Goal: Task Accomplishment & Management: Manage account settings

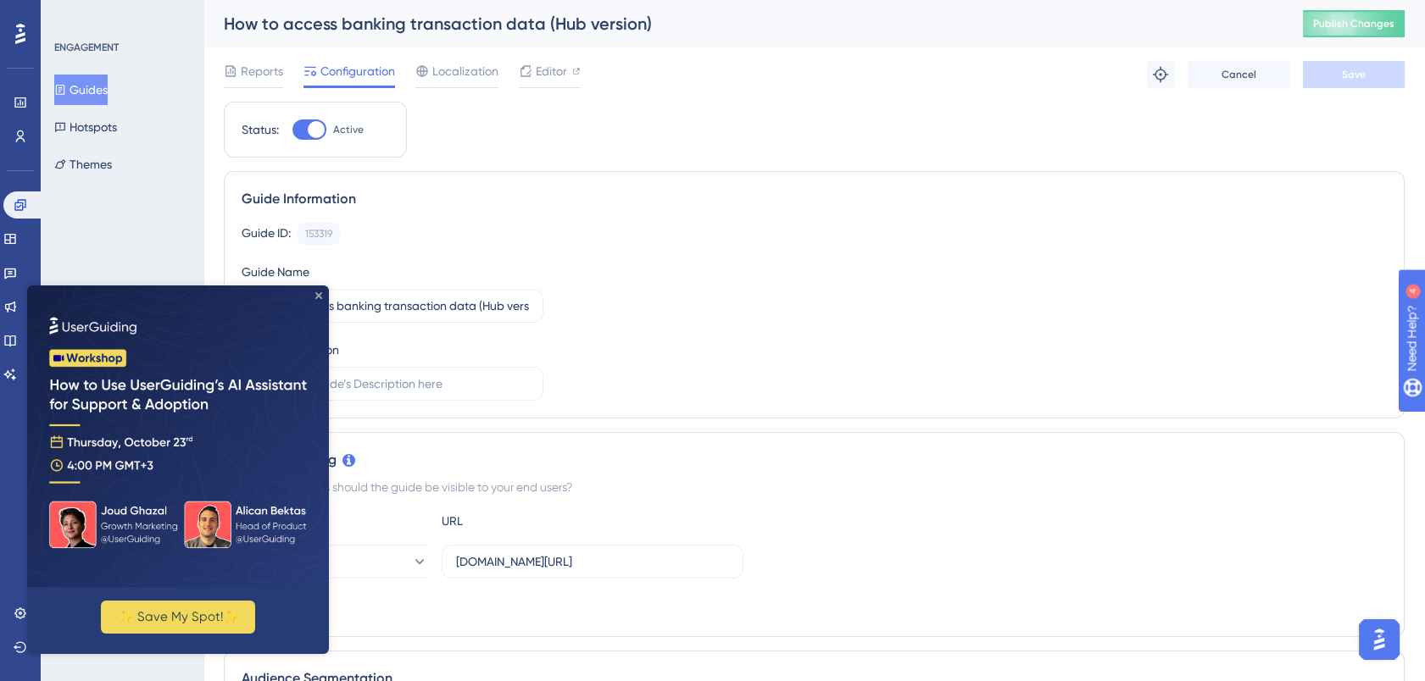
click at [320, 297] on icon "Close Preview" at bounding box center [318, 295] width 7 height 7
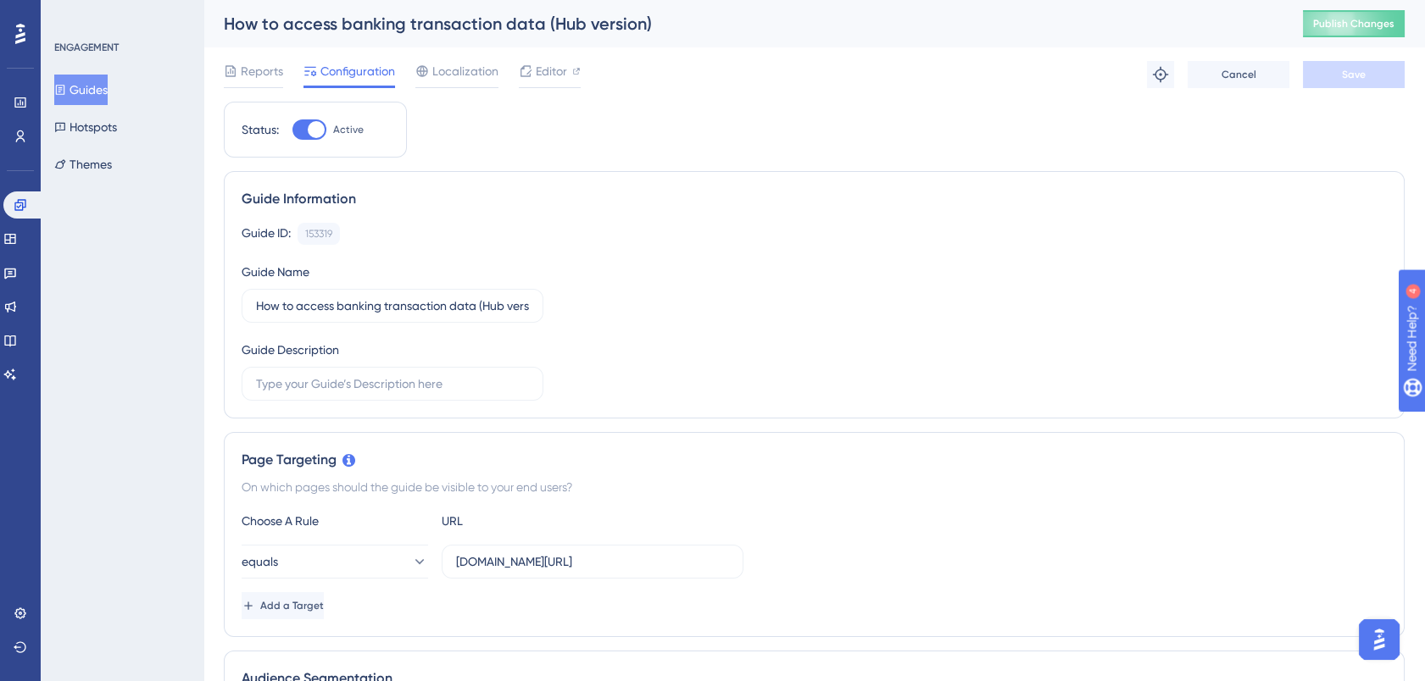
click at [88, 86] on button "Guides" at bounding box center [80, 90] width 53 height 31
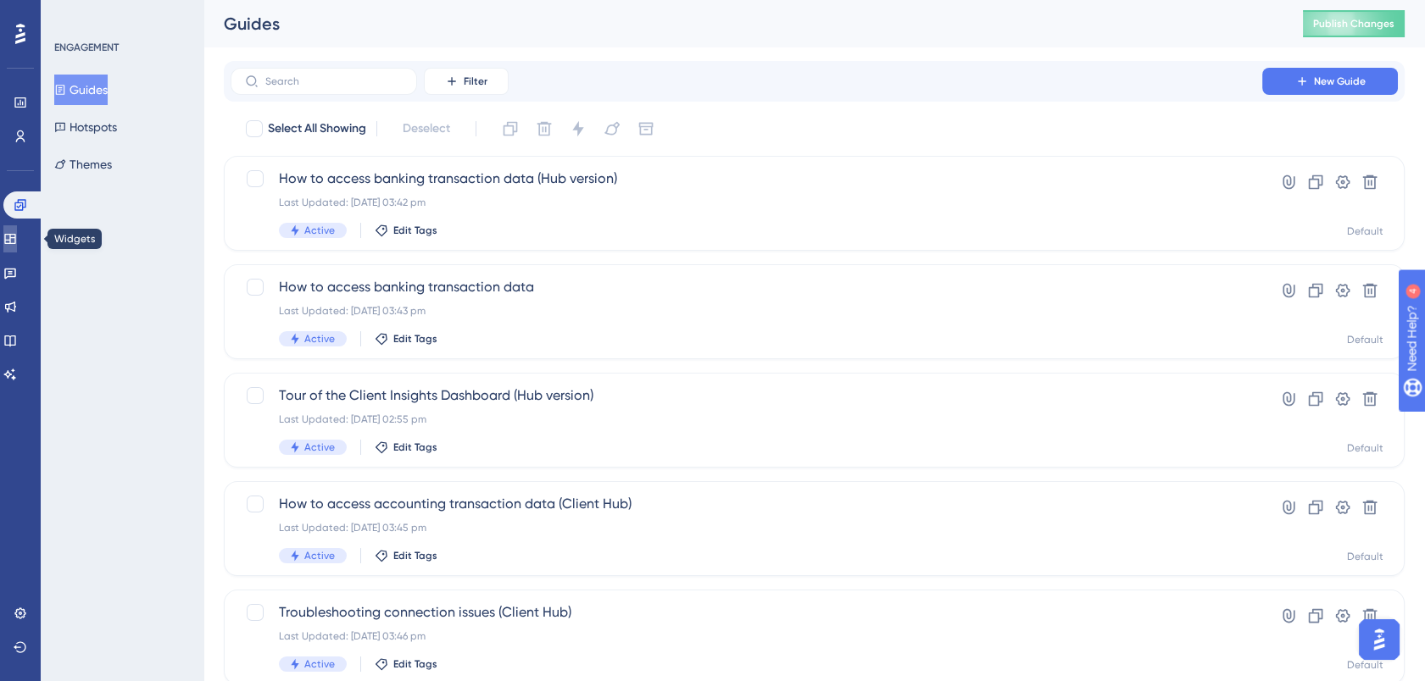
click at [15, 234] on icon at bounding box center [9, 239] width 11 height 10
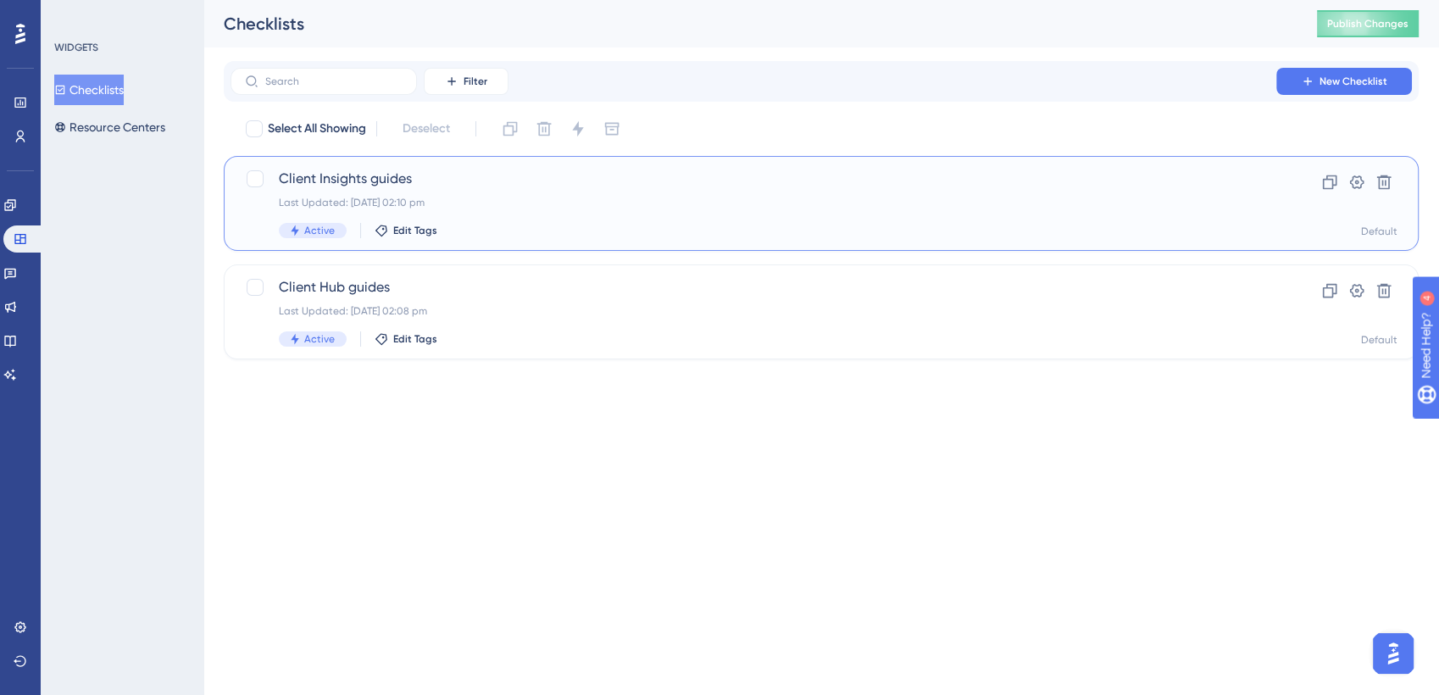
click at [376, 175] on span "Client Insights guides" at bounding box center [753, 179] width 949 height 20
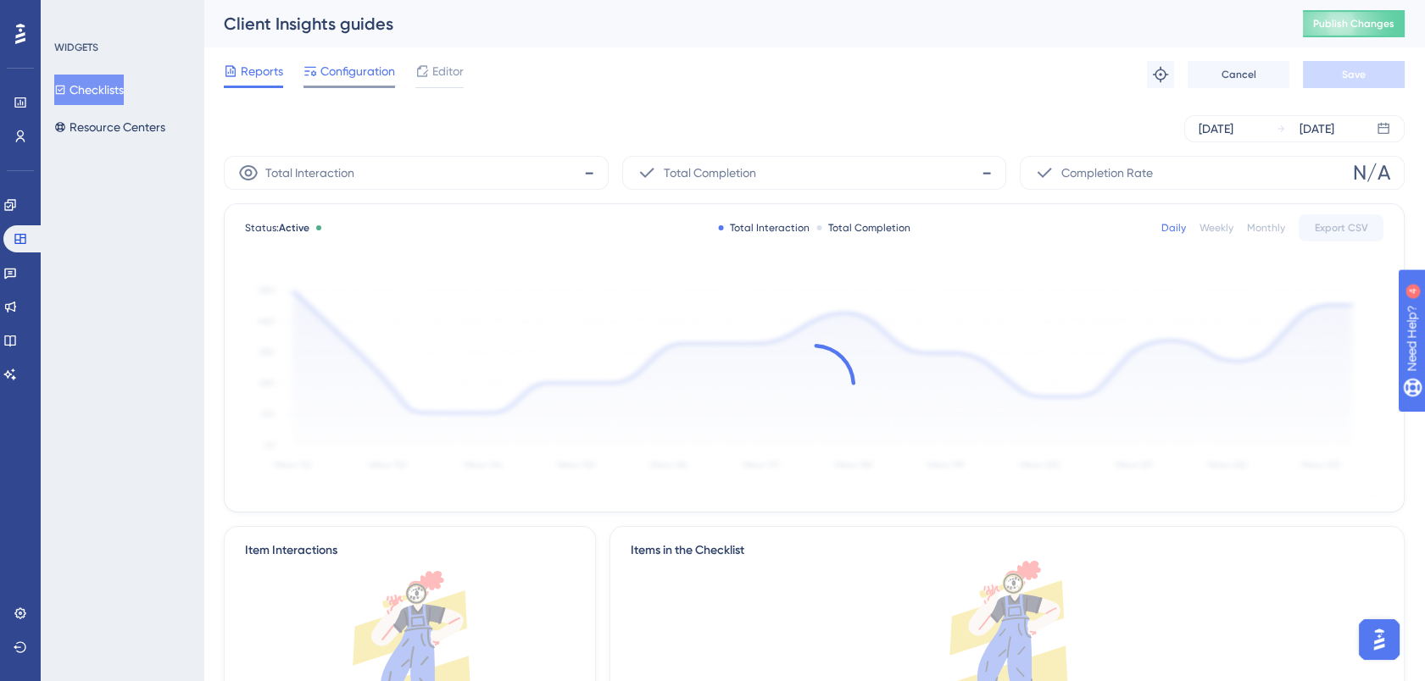
click at [367, 72] on span "Configuration" at bounding box center [357, 71] width 75 height 20
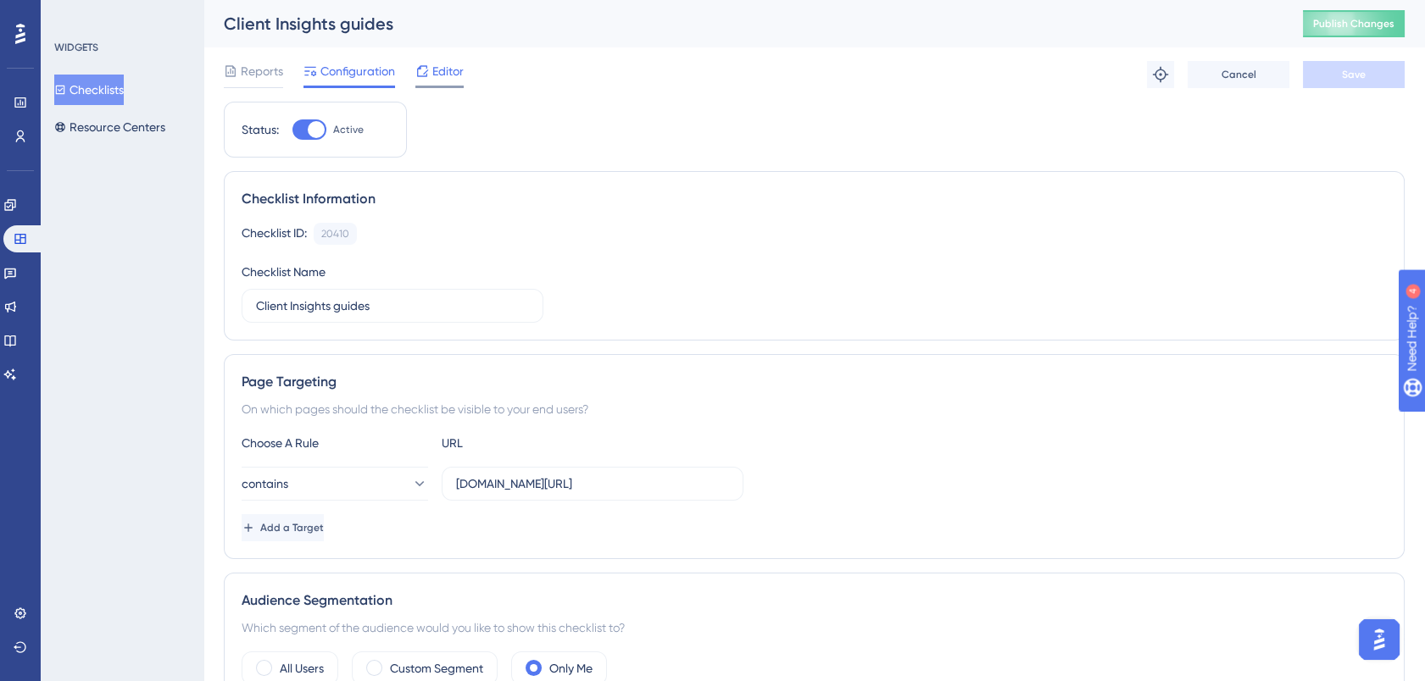
click at [451, 75] on span "Editor" at bounding box center [447, 71] width 31 height 20
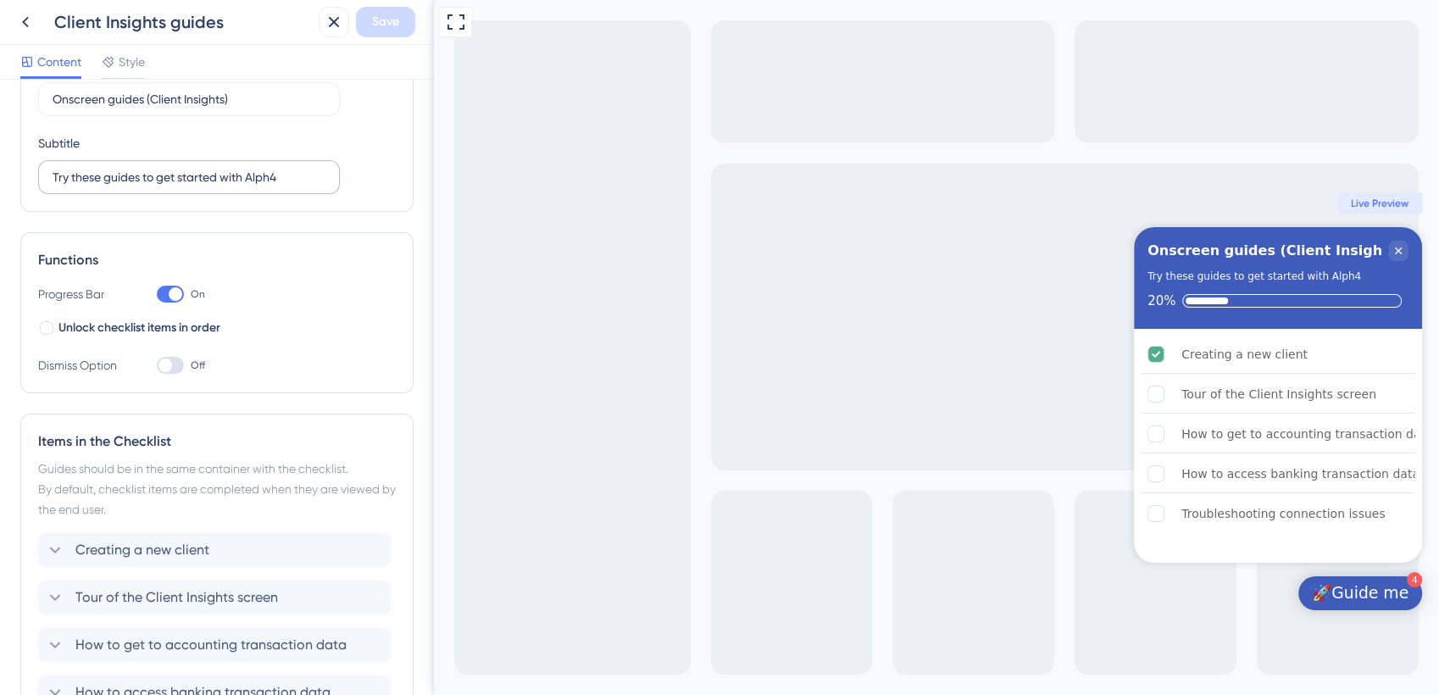
scroll to position [307, 0]
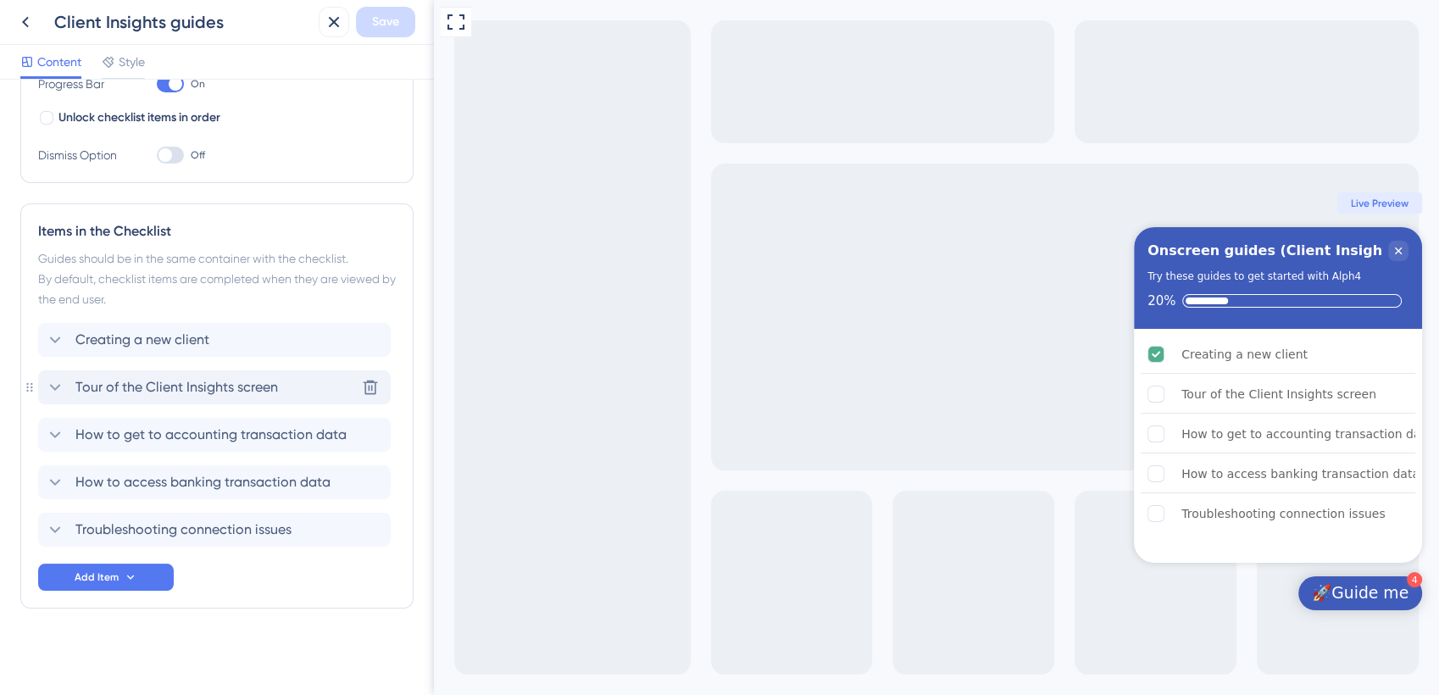
click at [226, 382] on span "Tour of the Client Insights screen" at bounding box center [176, 387] width 203 height 20
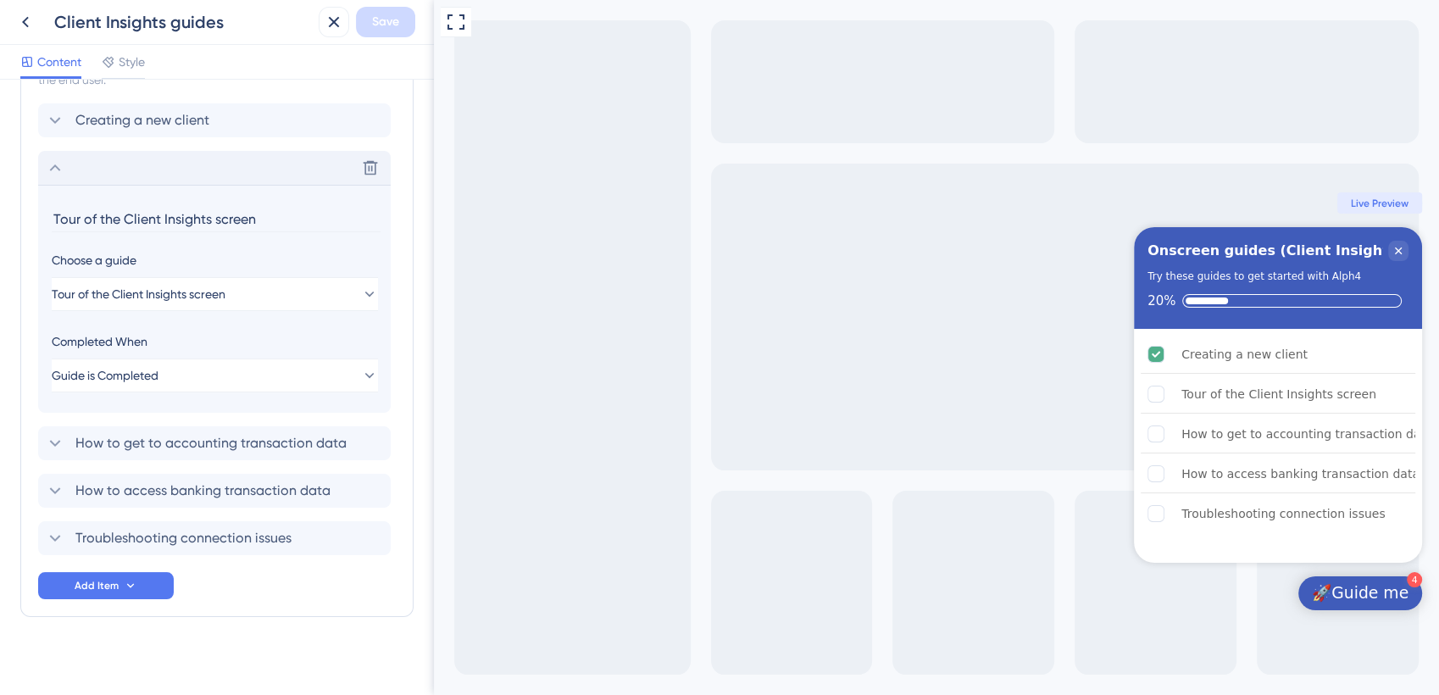
scroll to position [536, 0]
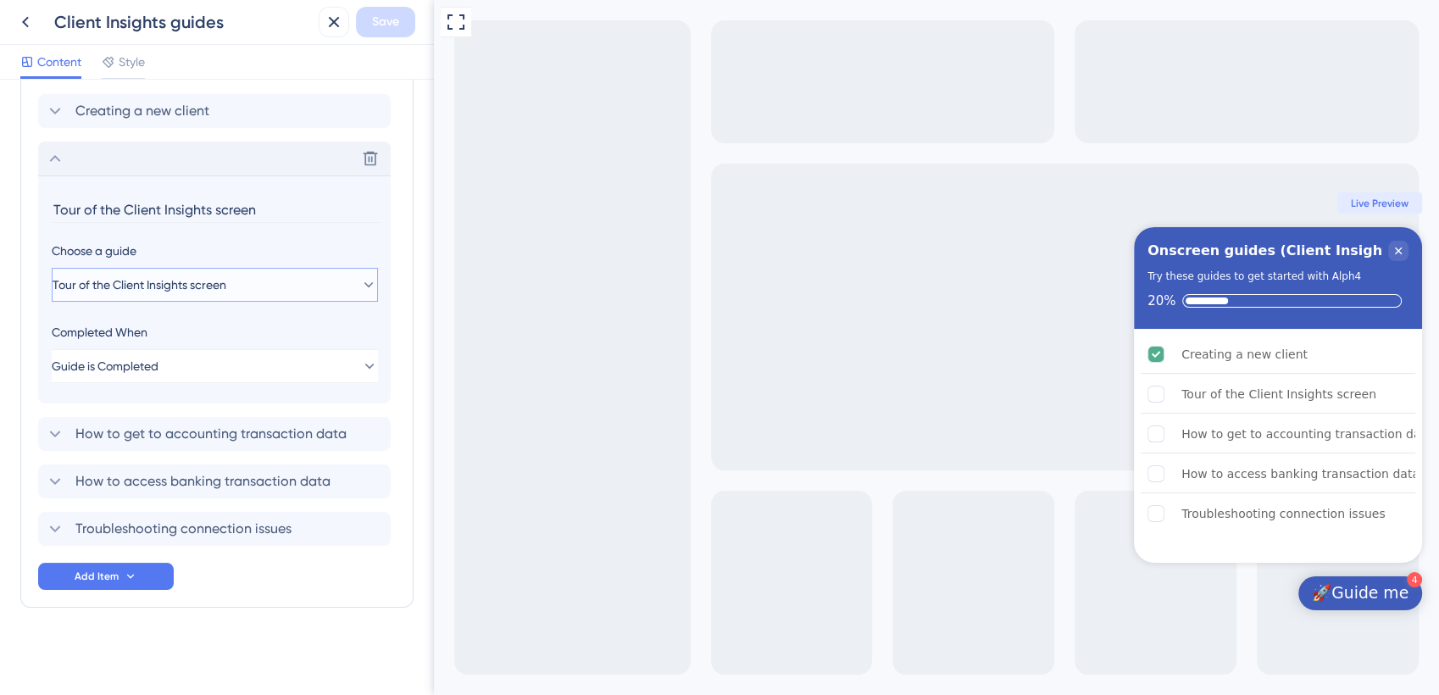
click at [360, 282] on icon at bounding box center [368, 284] width 17 height 17
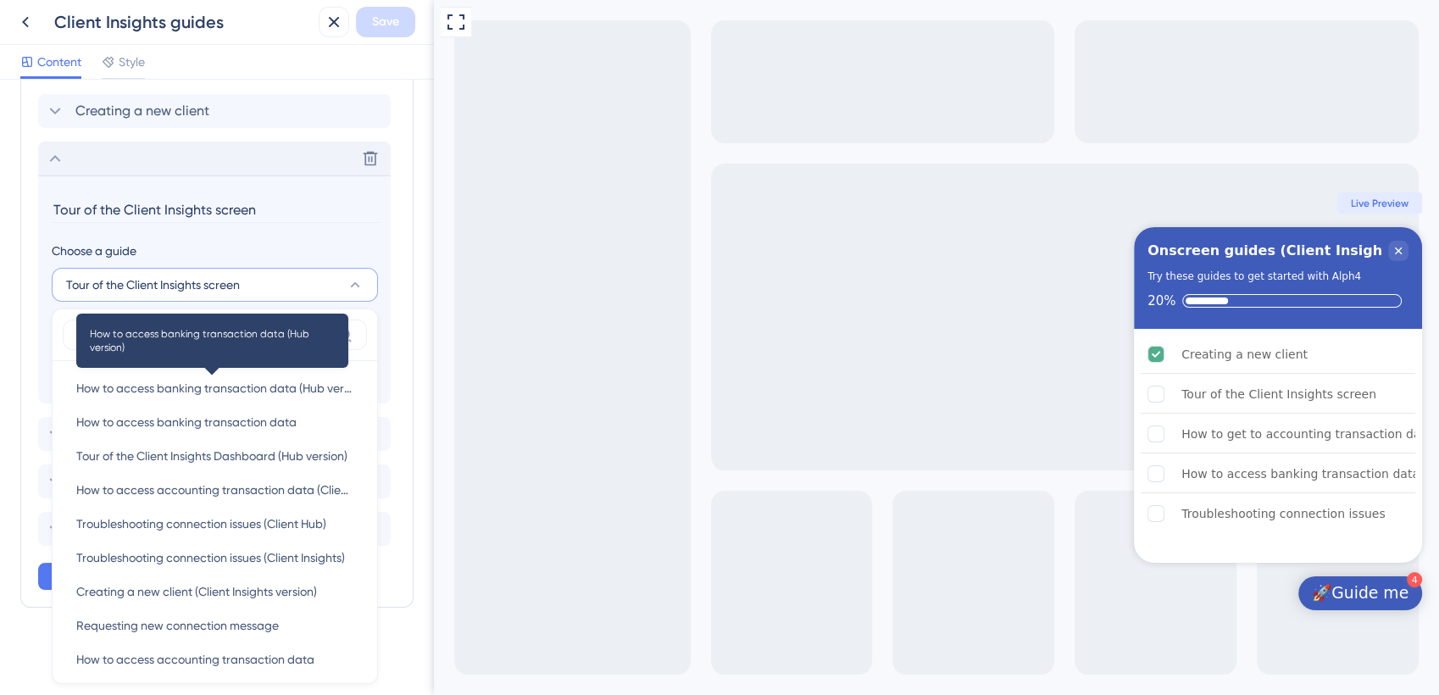
scroll to position [630, 0]
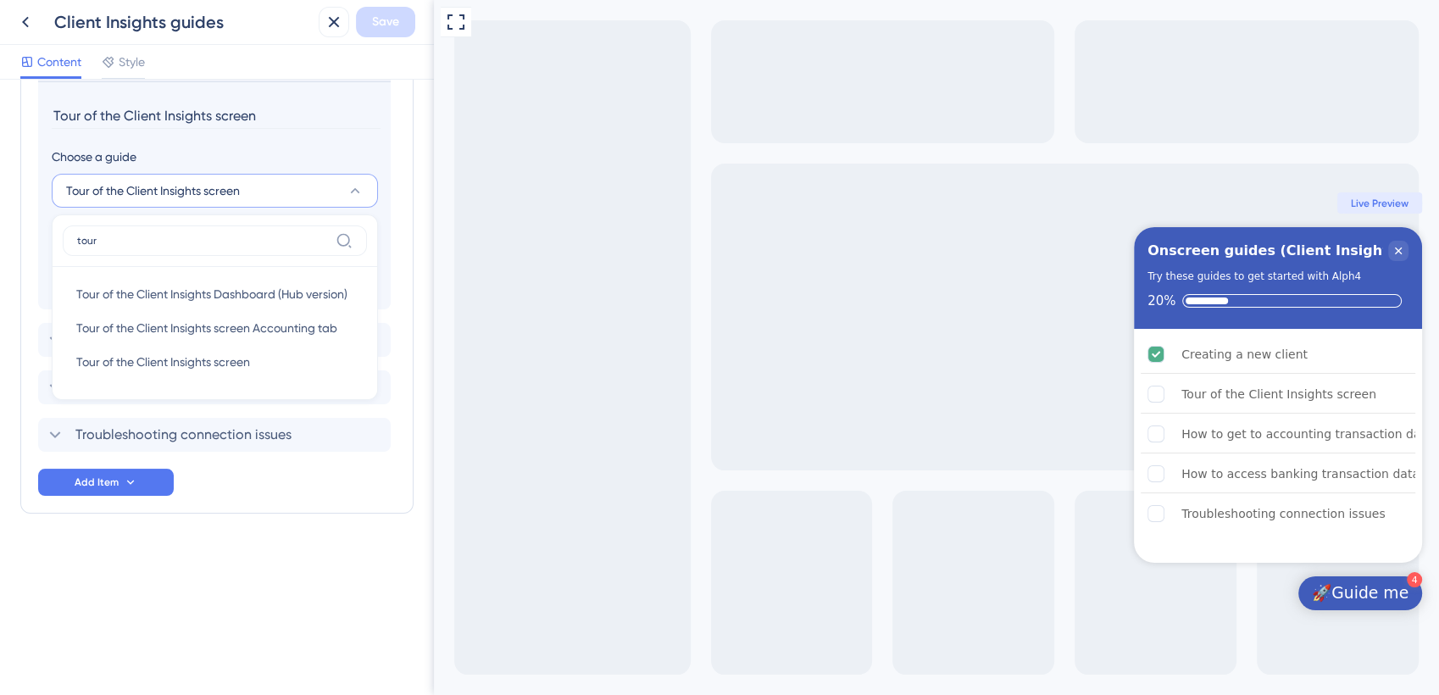
type input "tour"
click at [324, 616] on div "Checklist Header Title Onscreen guides (Client Insights) Subtitle Try these gui…" at bounding box center [217, 387] width 434 height 615
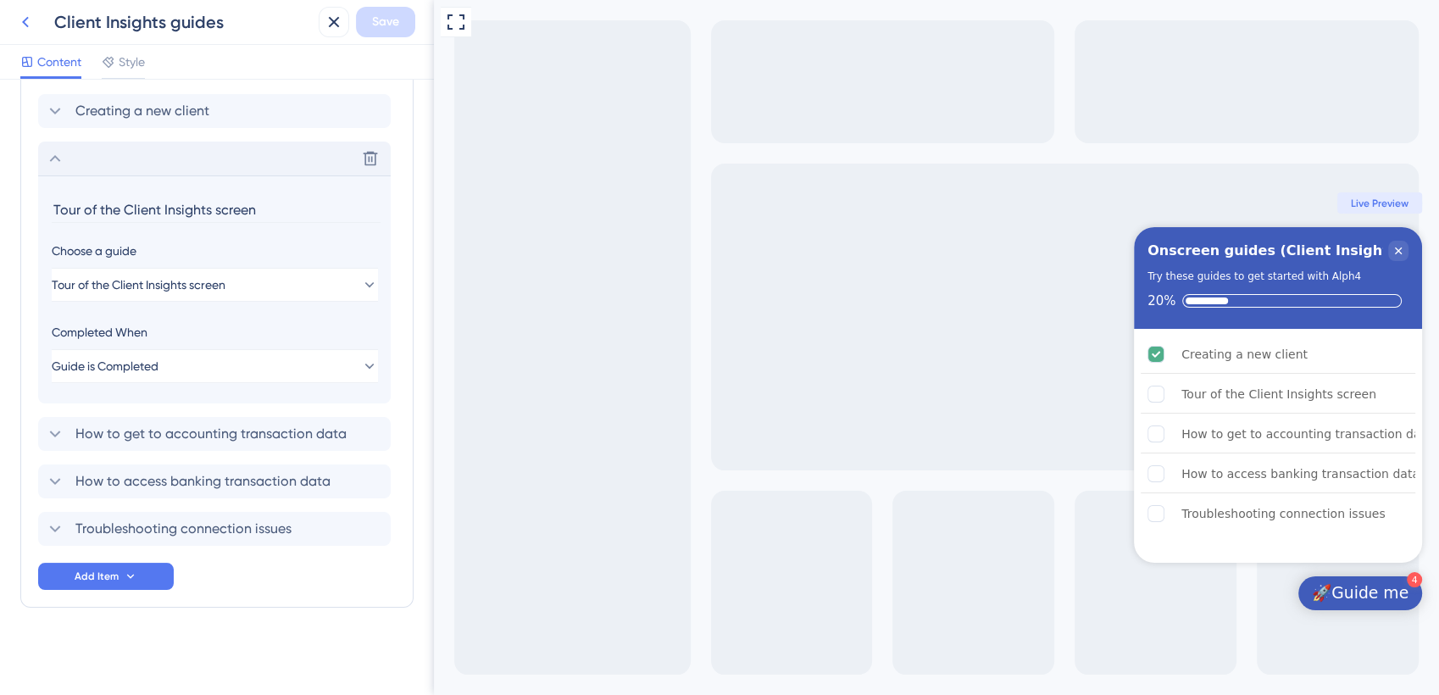
click at [25, 19] on icon at bounding box center [25, 22] width 7 height 11
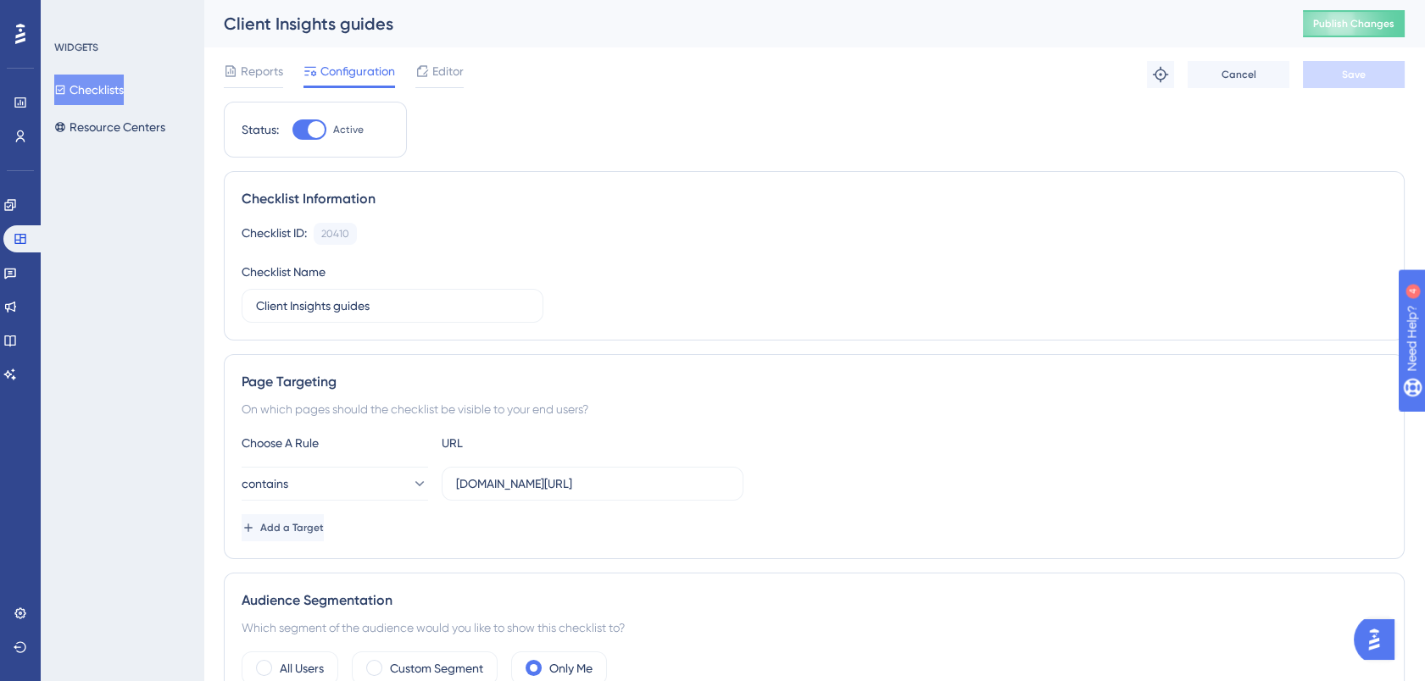
click at [108, 93] on button "Checklists" at bounding box center [89, 90] width 70 height 31
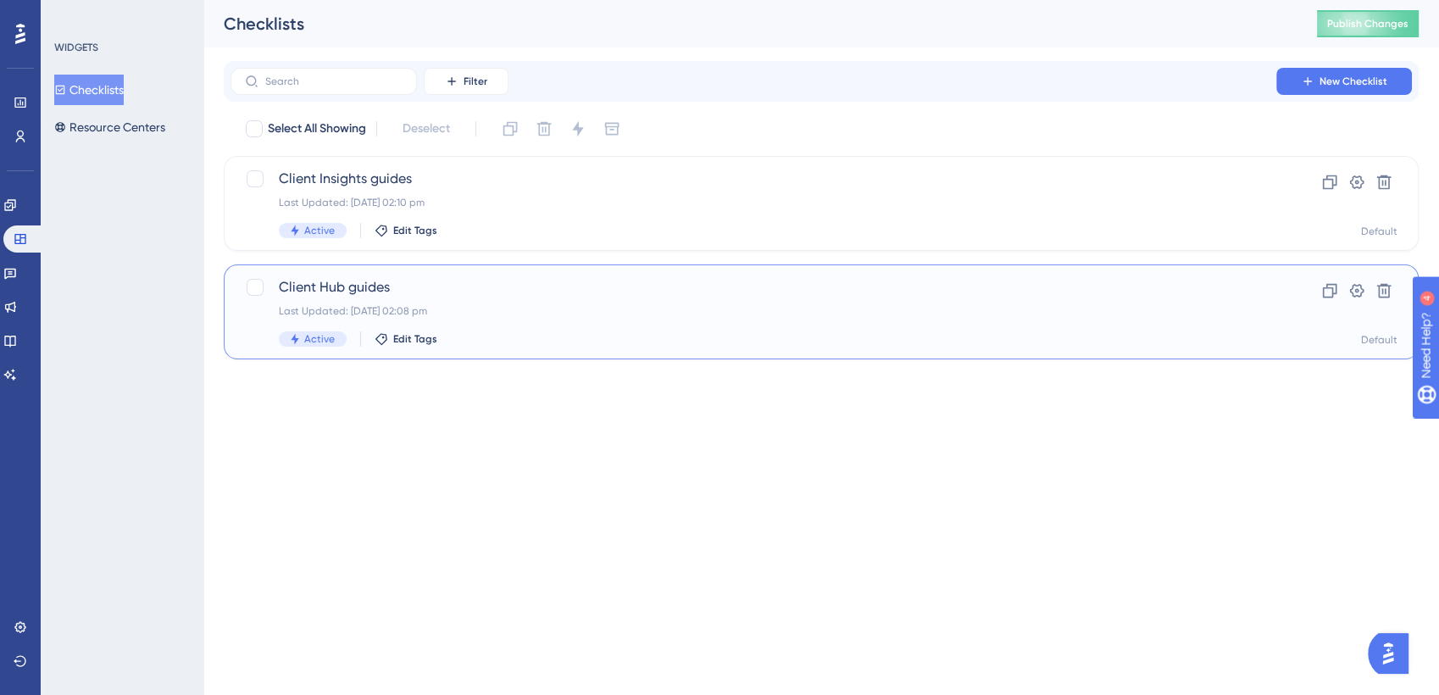
click at [364, 284] on span "Client Hub guides" at bounding box center [753, 287] width 949 height 20
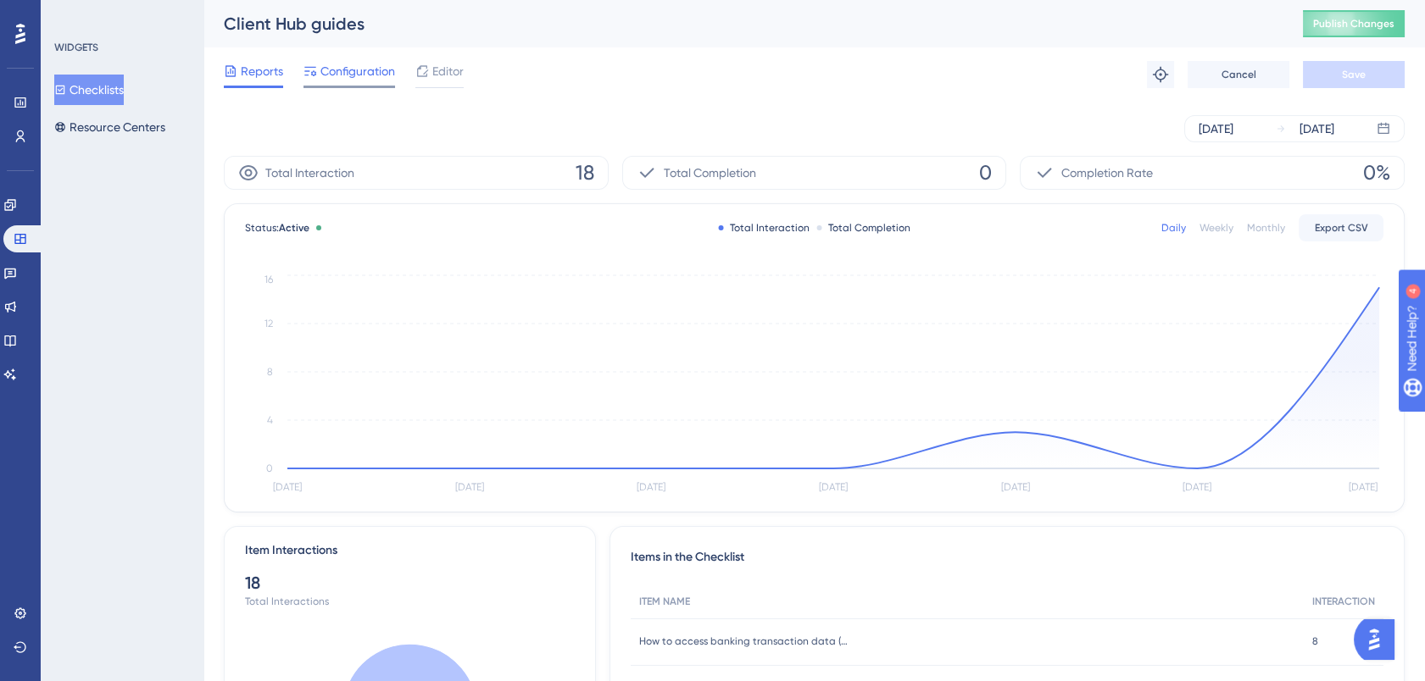
click at [363, 70] on span "Configuration" at bounding box center [357, 71] width 75 height 20
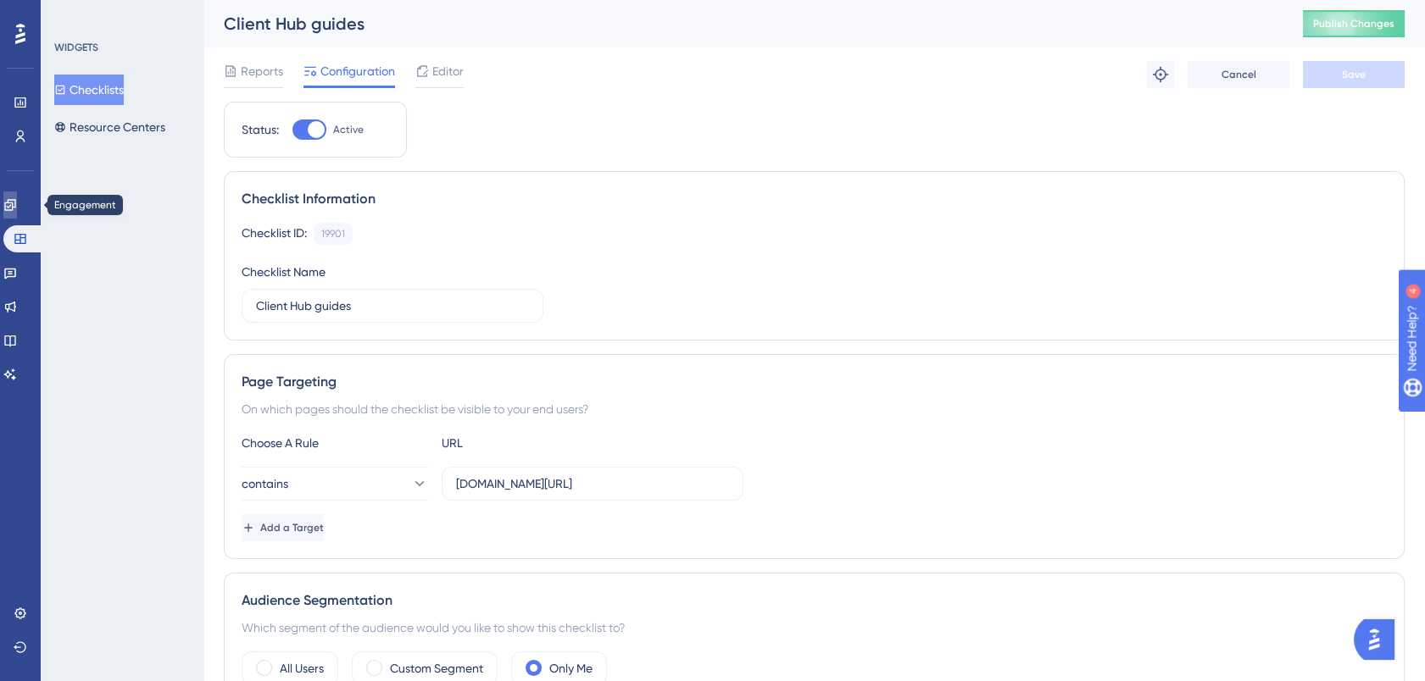
click at [17, 197] on link at bounding box center [10, 205] width 14 height 27
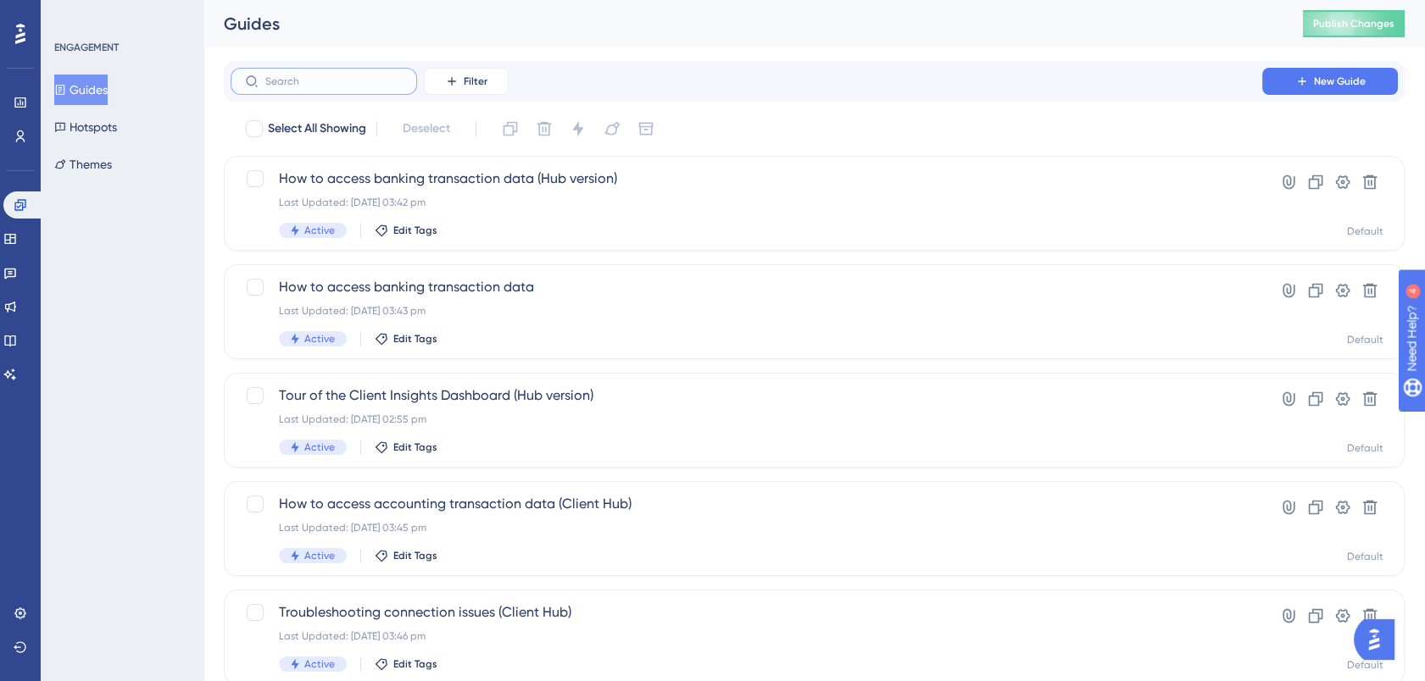
click at [337, 82] on input "text" at bounding box center [333, 81] width 137 height 12
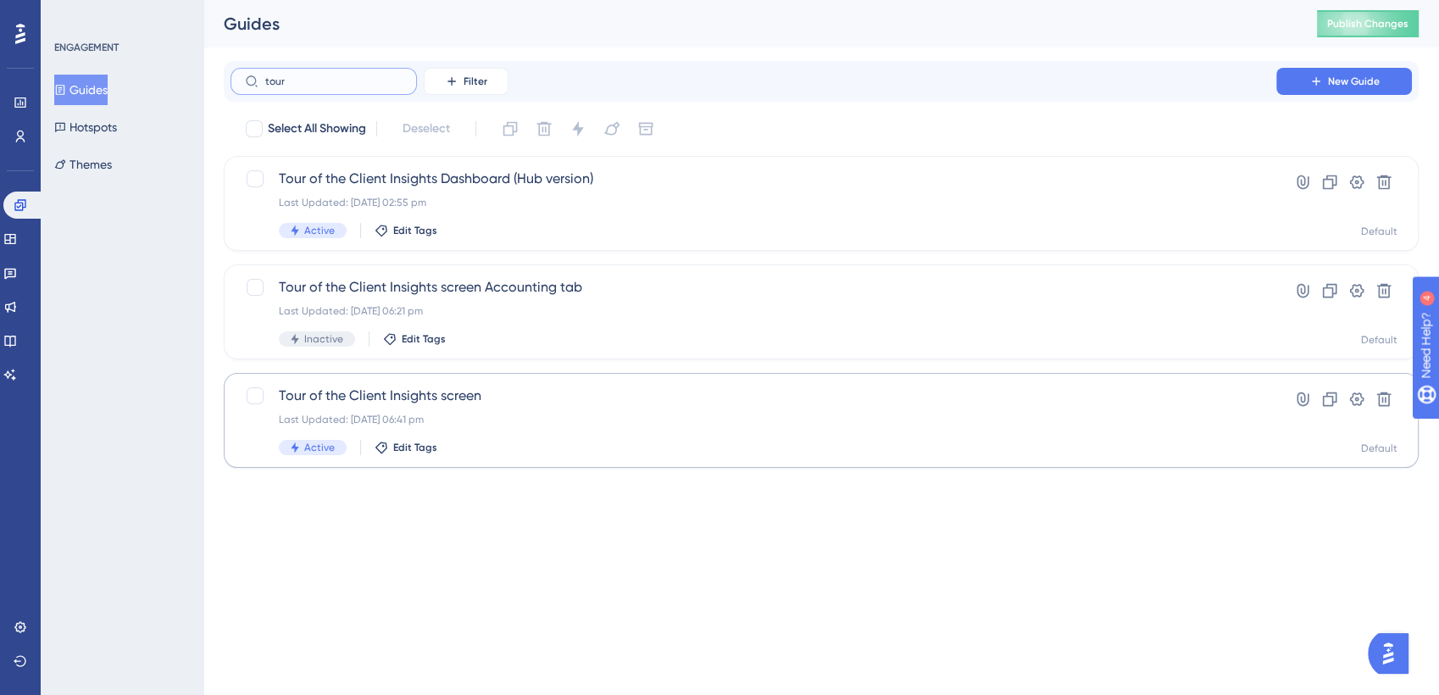
type input "tour"
click at [381, 398] on span "Tour of the Client Insights screen" at bounding box center [753, 396] width 949 height 20
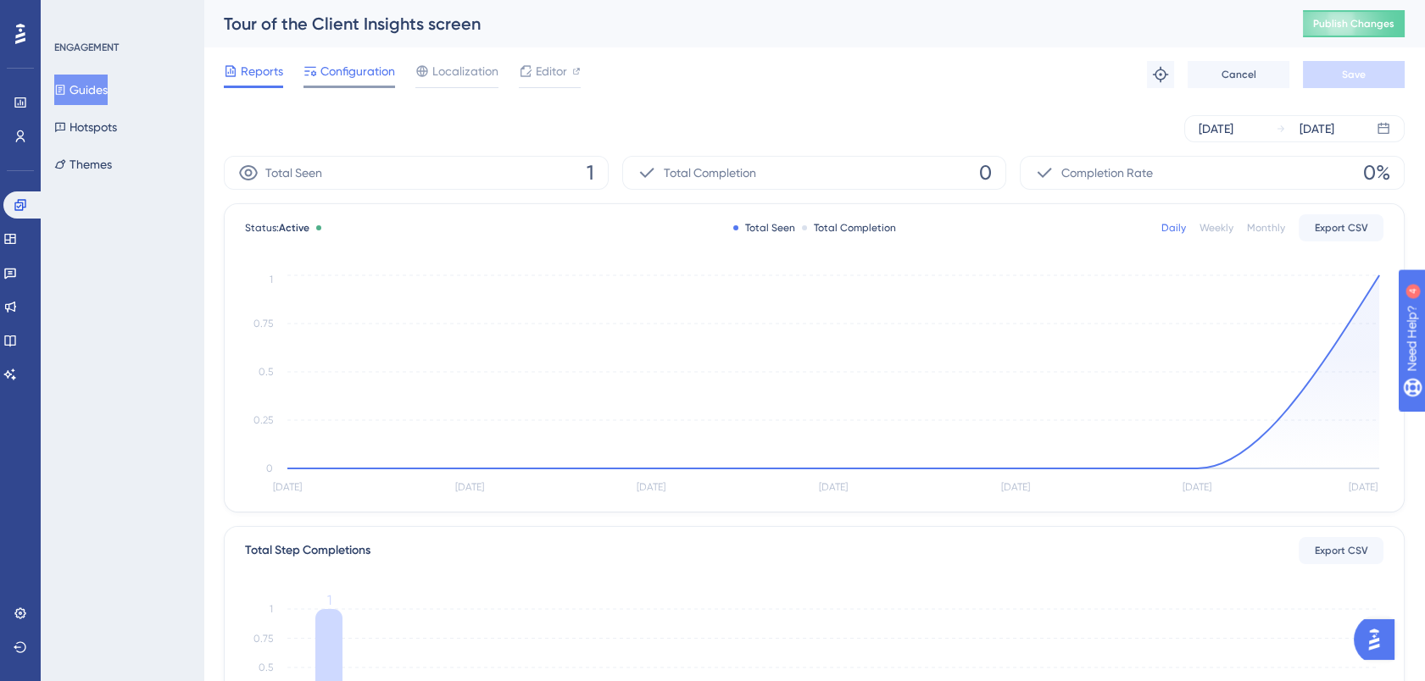
click at [369, 70] on span "Configuration" at bounding box center [357, 71] width 75 height 20
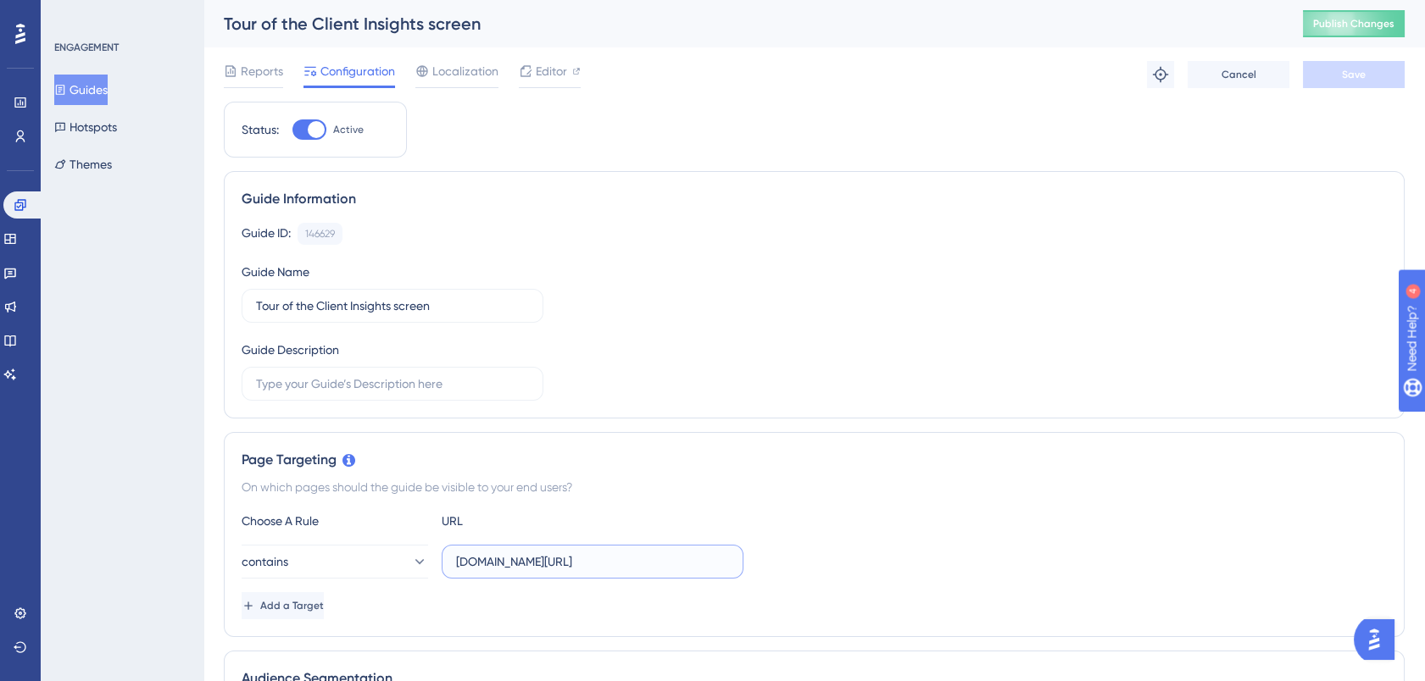
click at [487, 563] on input "[DOMAIN_NAME][URL]" at bounding box center [592, 562] width 273 height 19
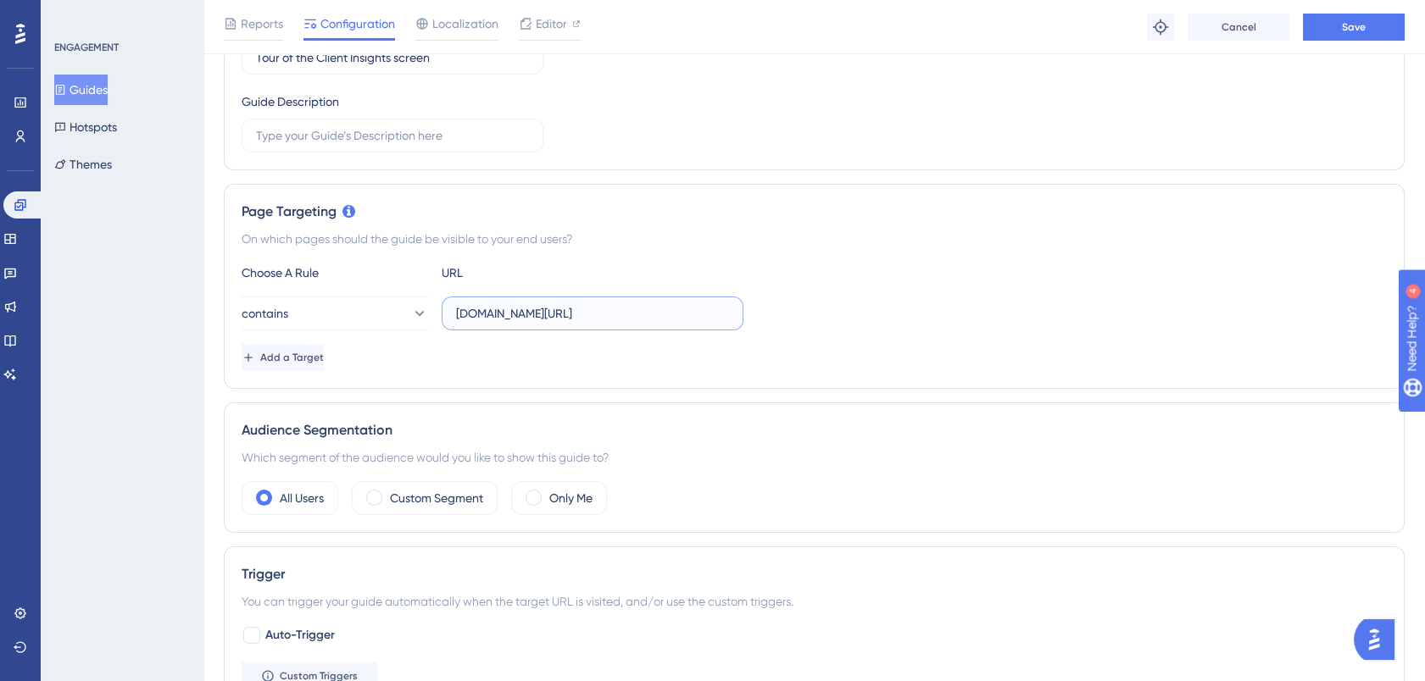
scroll to position [256, 0]
type input "[DOMAIN_NAME][URL]"
click at [536, 496] on span at bounding box center [534, 497] width 16 height 16
click at [547, 492] on input "radio" at bounding box center [547, 492] width 0 height 0
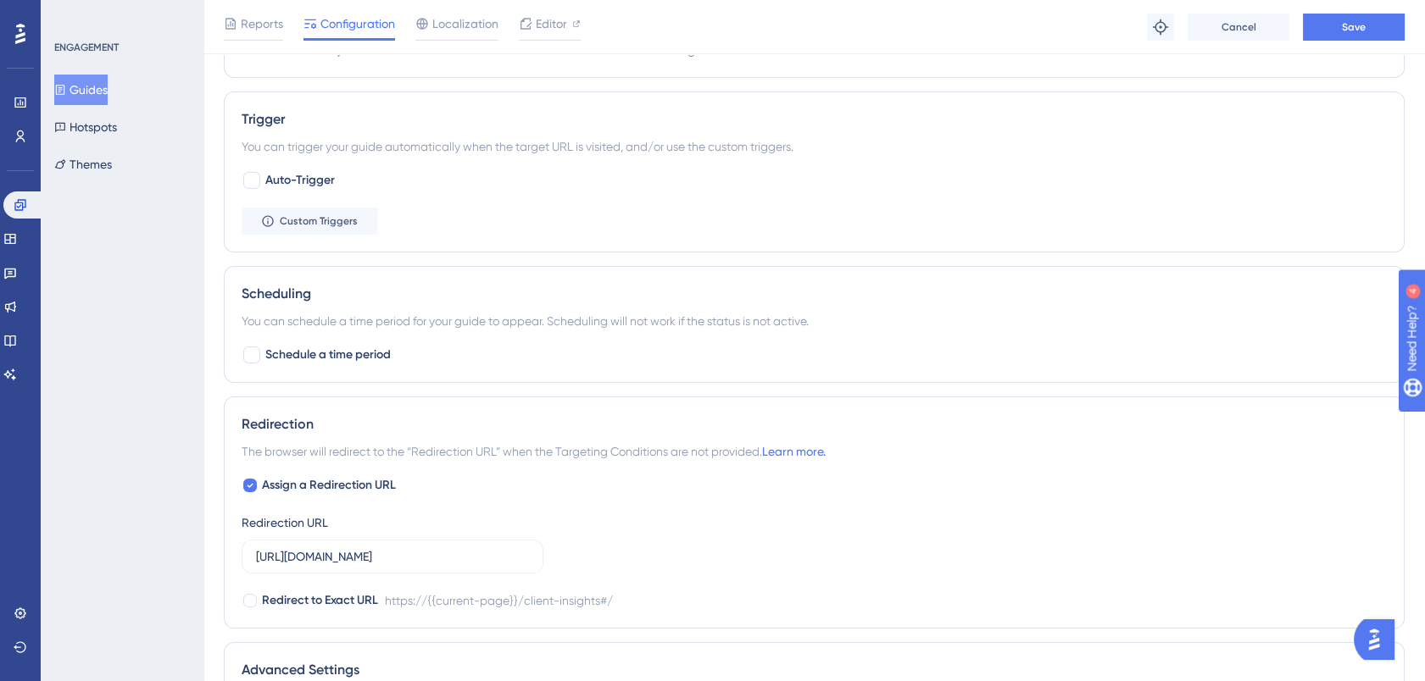
scroll to position [748, 0]
click at [250, 480] on icon at bounding box center [250, 485] width 7 height 14
checkbox input "false"
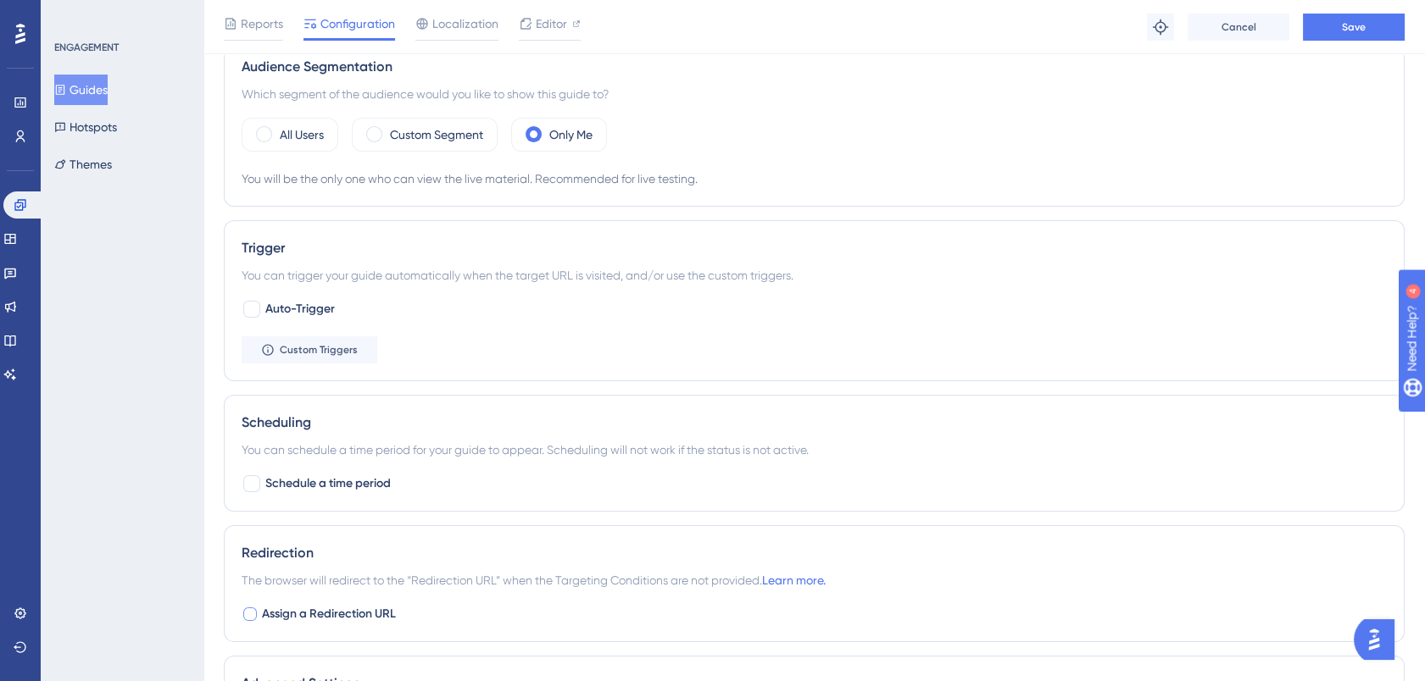
scroll to position [613, 0]
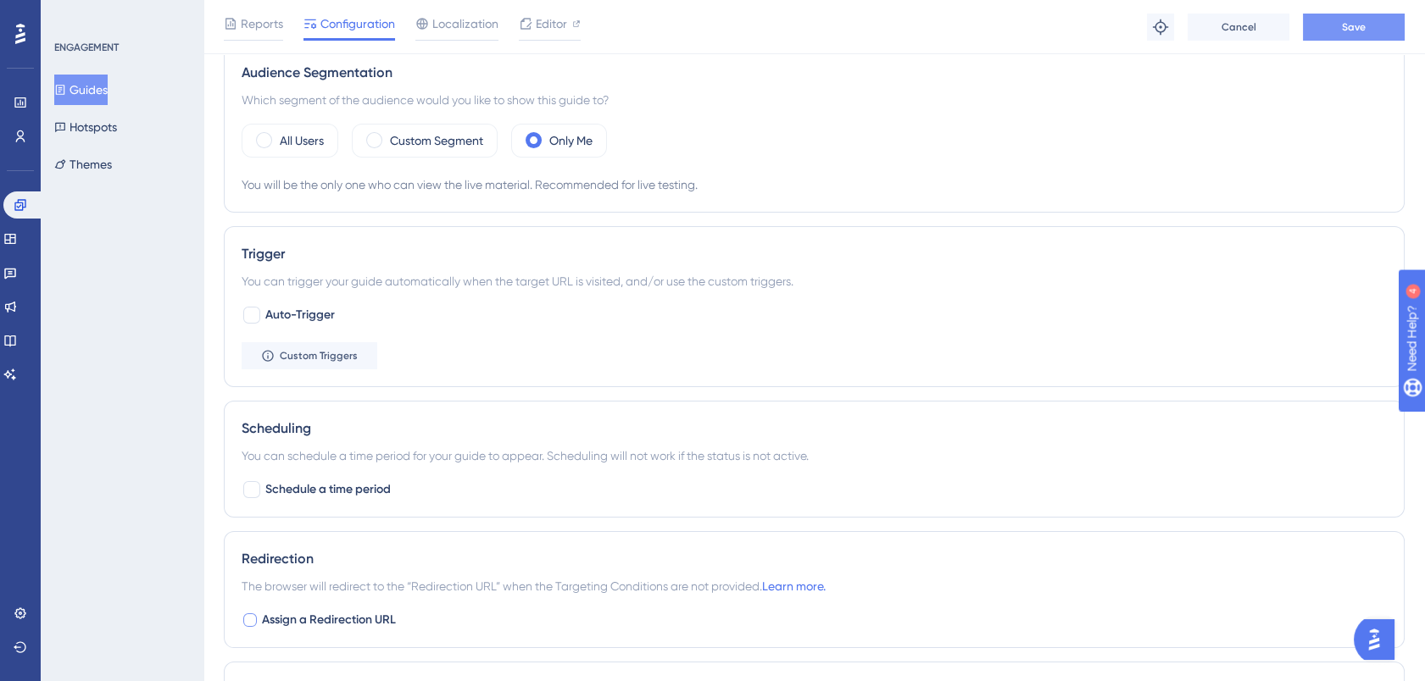
click at [1346, 25] on span "Save" at bounding box center [1354, 27] width 24 height 14
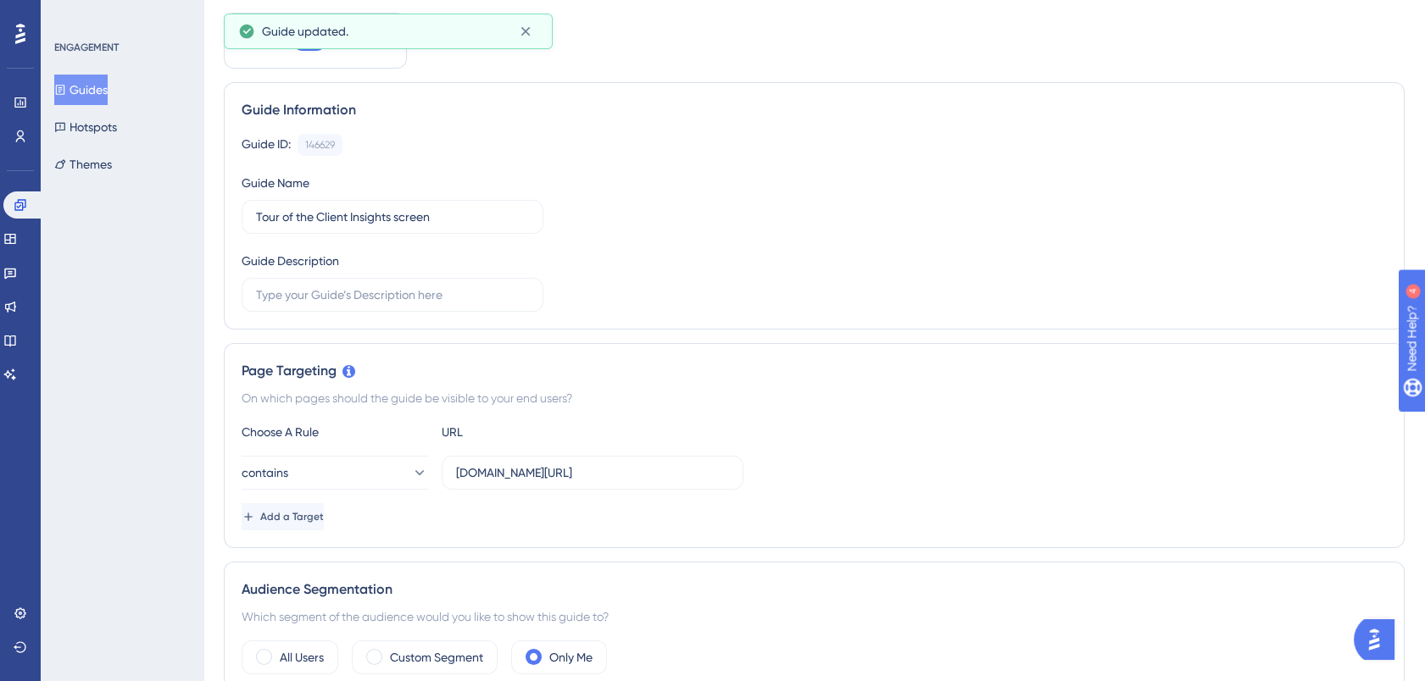
scroll to position [0, 0]
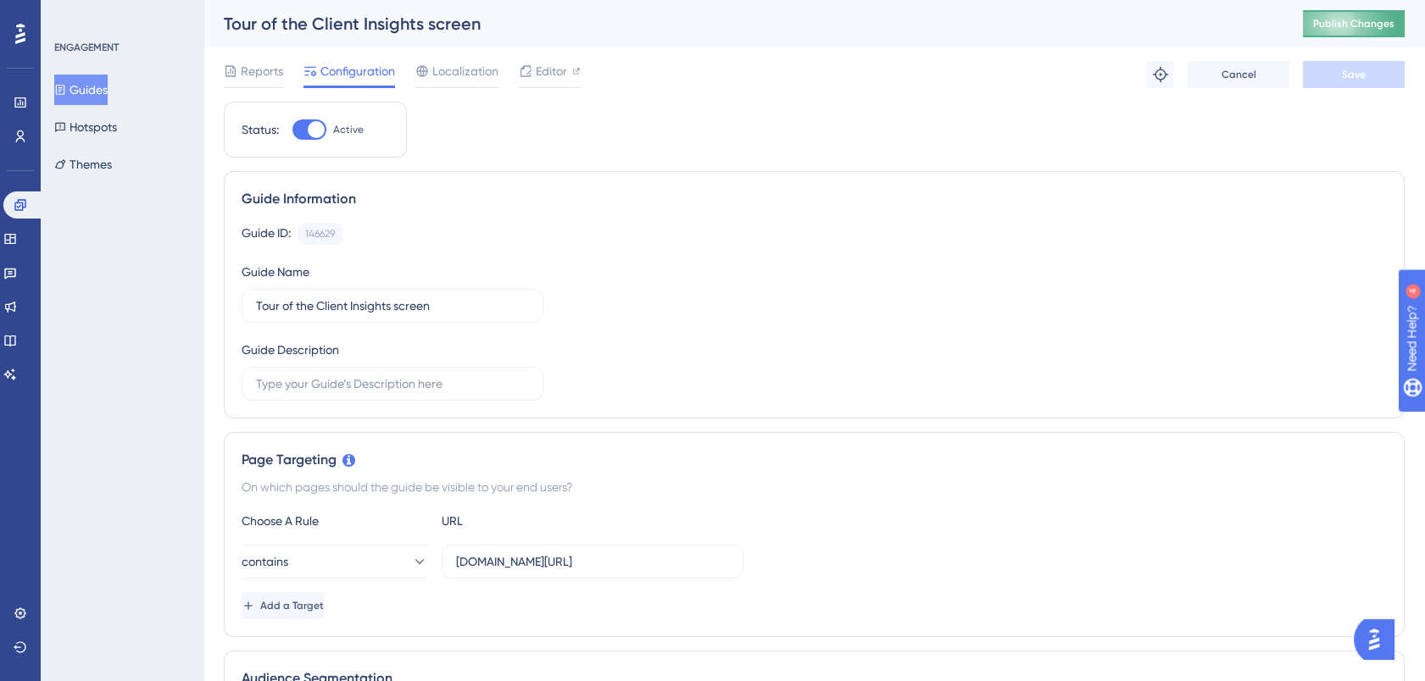
click at [1367, 25] on span "Publish Changes" at bounding box center [1353, 24] width 81 height 14
click at [17, 238] on icon at bounding box center [10, 239] width 14 height 14
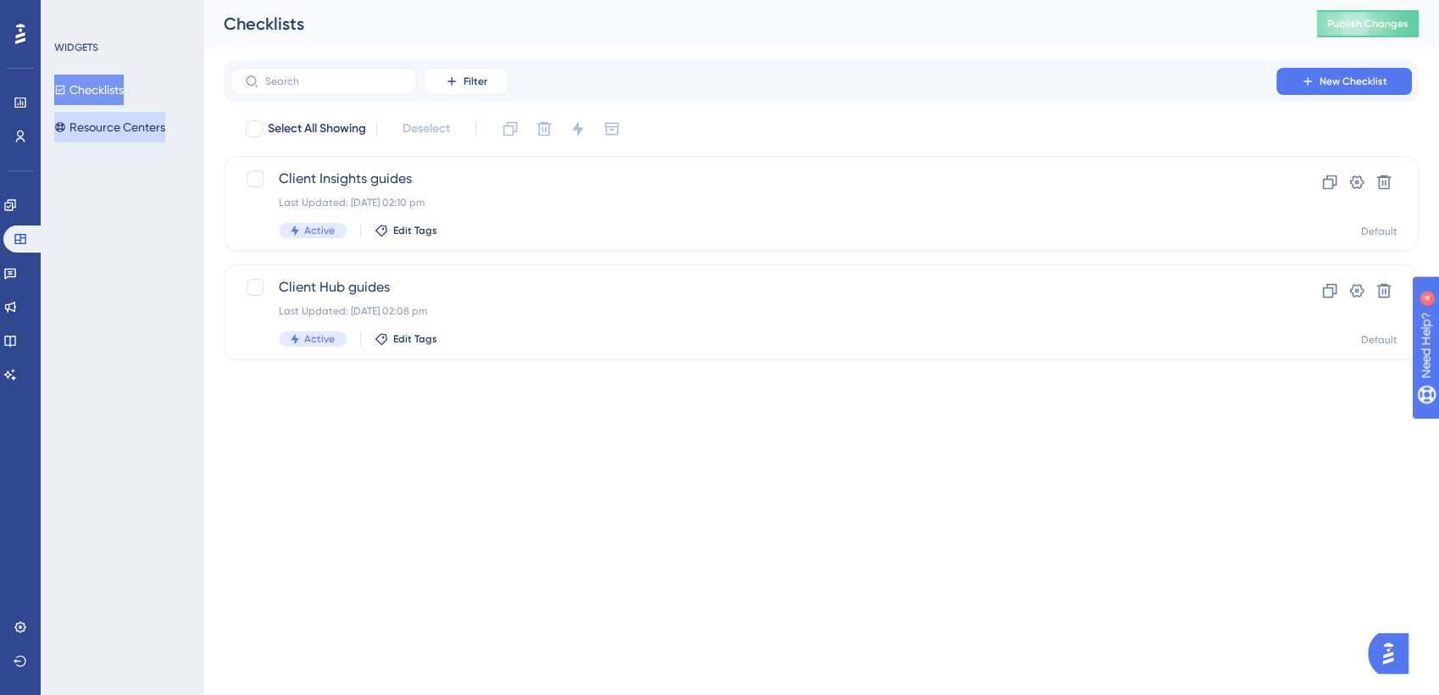
click at [129, 126] on button "Resource Centers" at bounding box center [109, 127] width 111 height 31
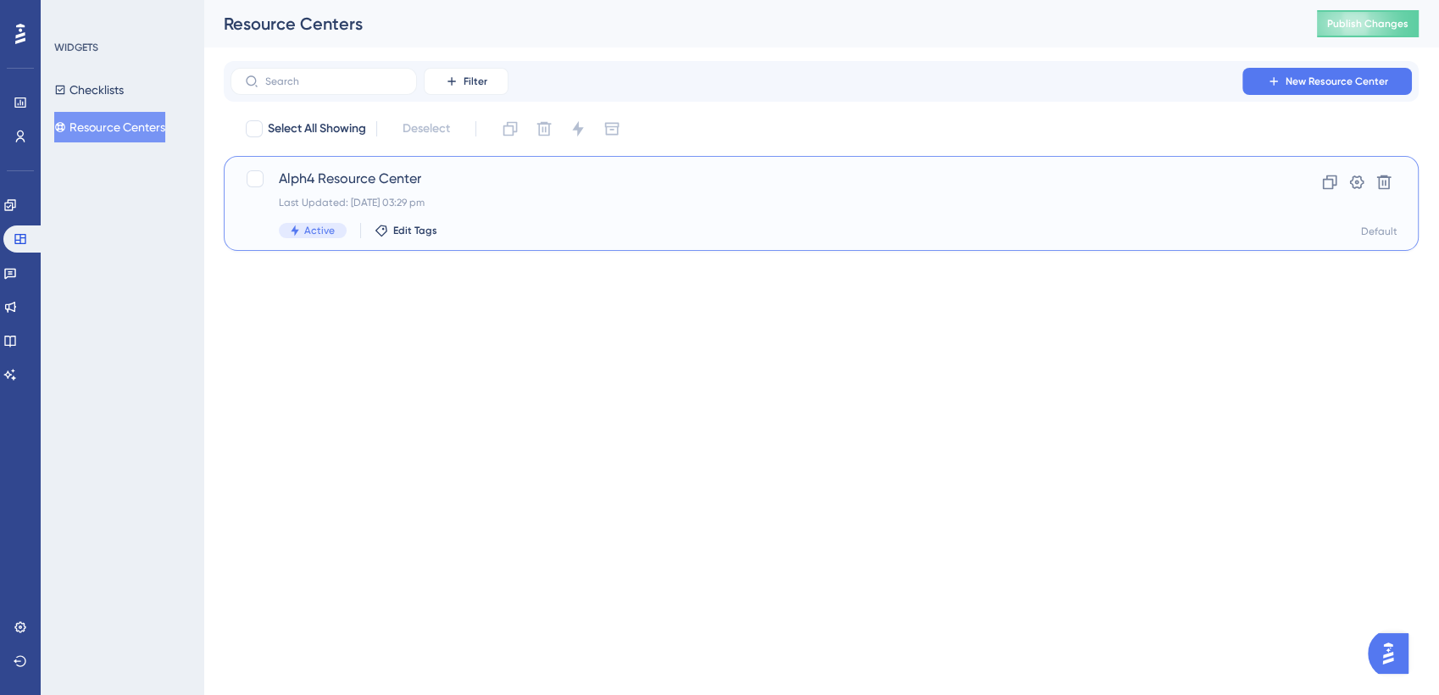
click at [359, 175] on span "Alph4 Resource Center" at bounding box center [753, 179] width 949 height 20
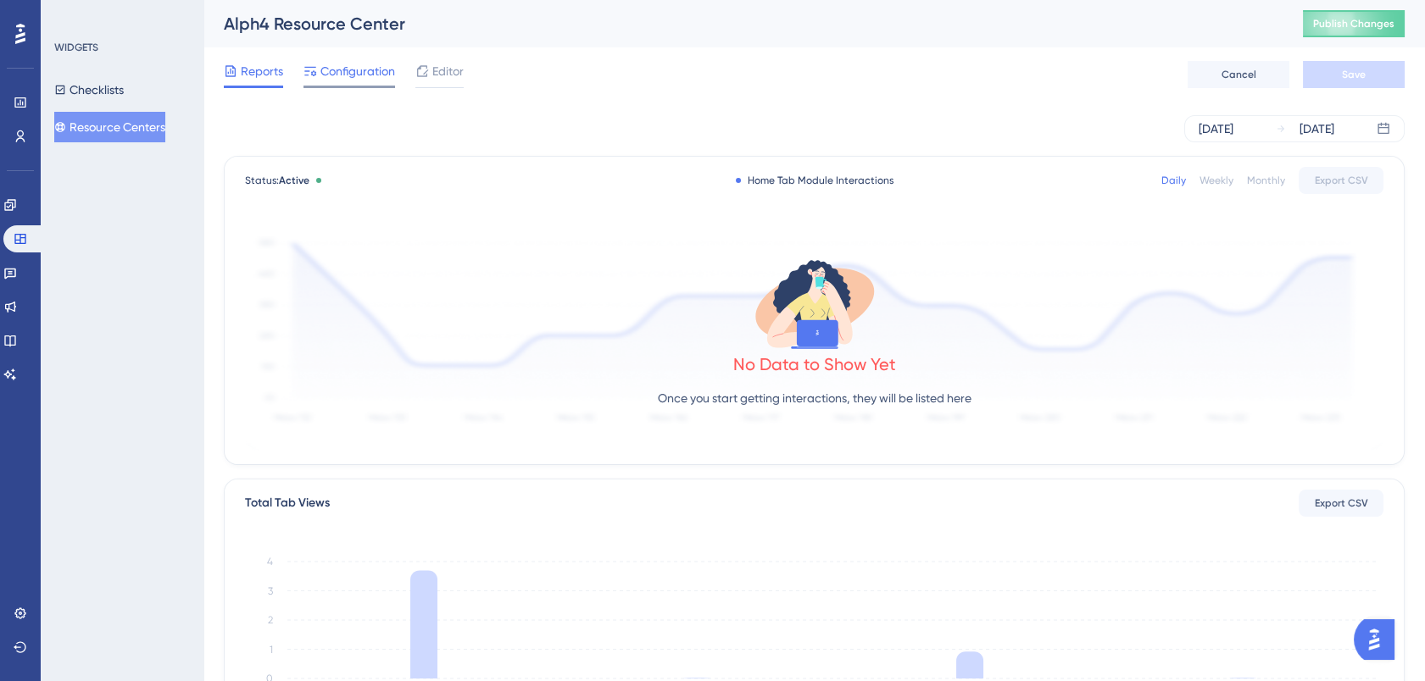
click at [359, 69] on span "Configuration" at bounding box center [357, 71] width 75 height 20
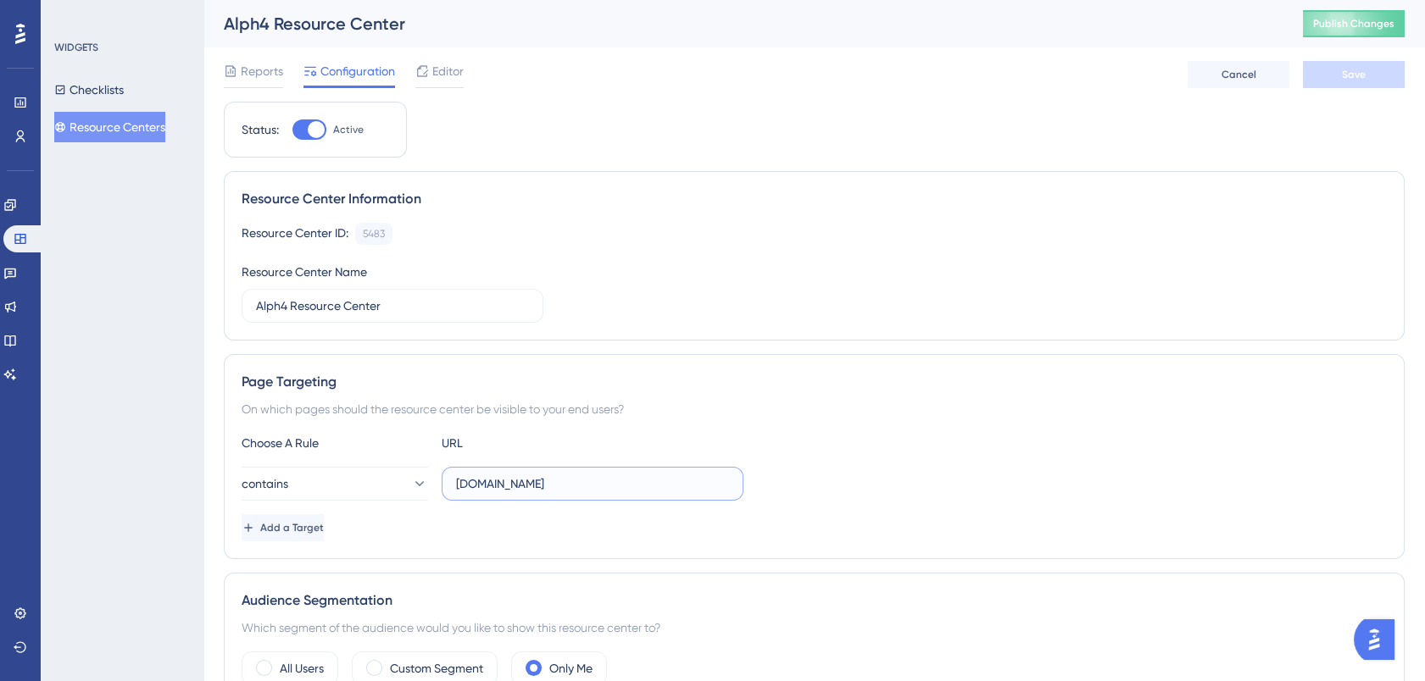
click at [484, 480] on input "[DOMAIN_NAME]" at bounding box center [592, 484] width 273 height 19
type input "[DOMAIN_NAME]"
click at [1369, 67] on button "Save" at bounding box center [1354, 74] width 102 height 27
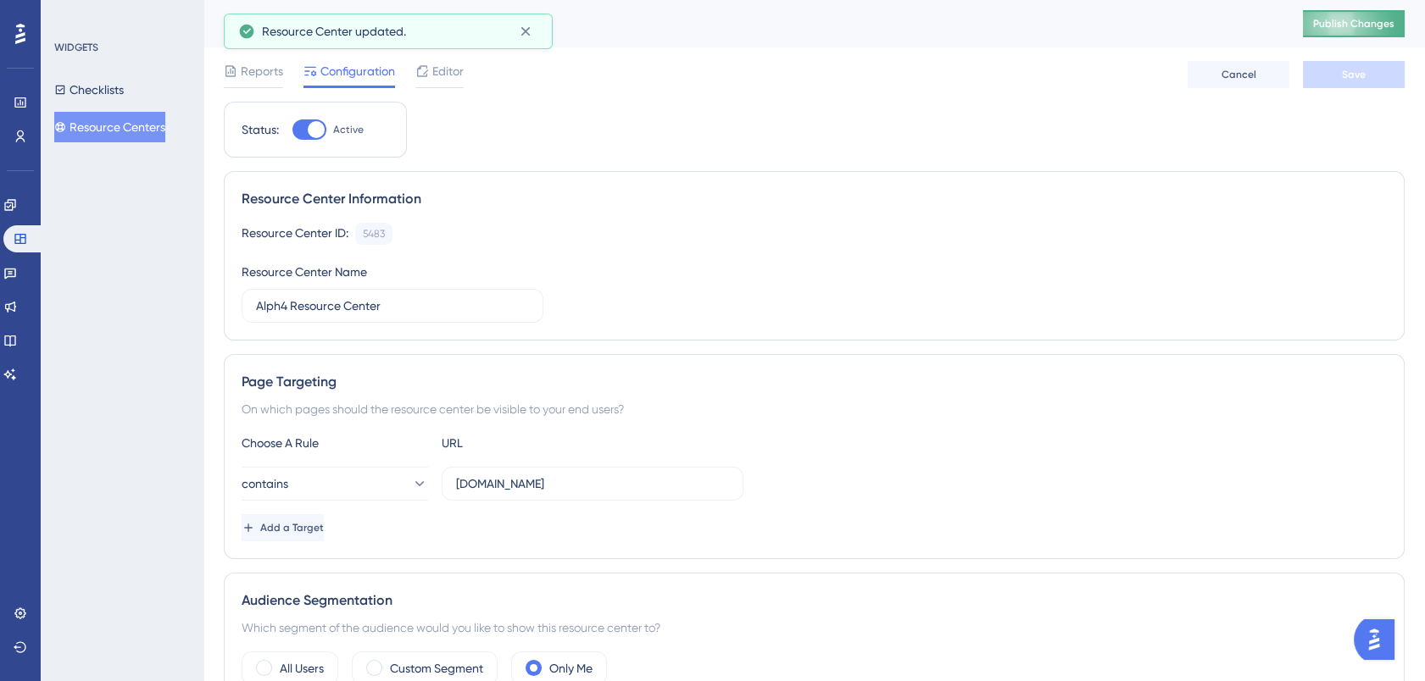
click at [1371, 26] on span "Publish Changes" at bounding box center [1353, 24] width 81 height 14
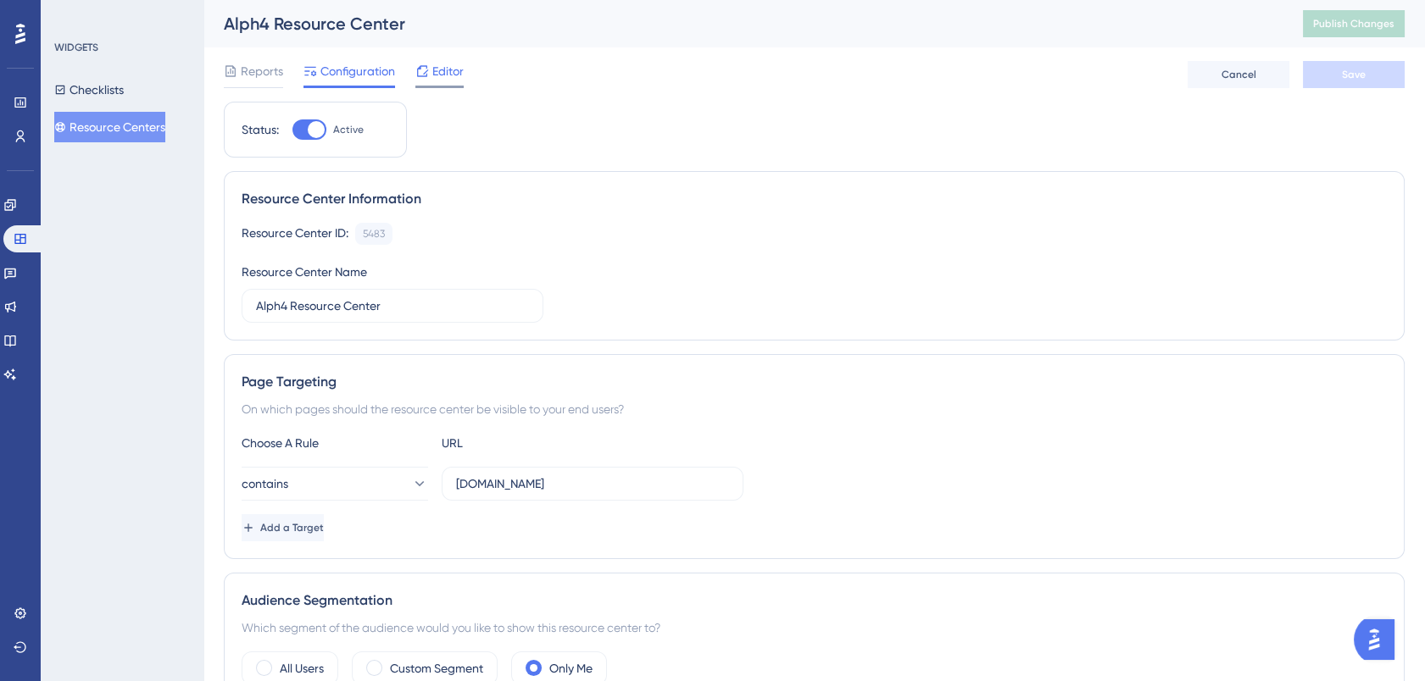
click at [429, 69] on div "Editor" at bounding box center [439, 71] width 48 height 20
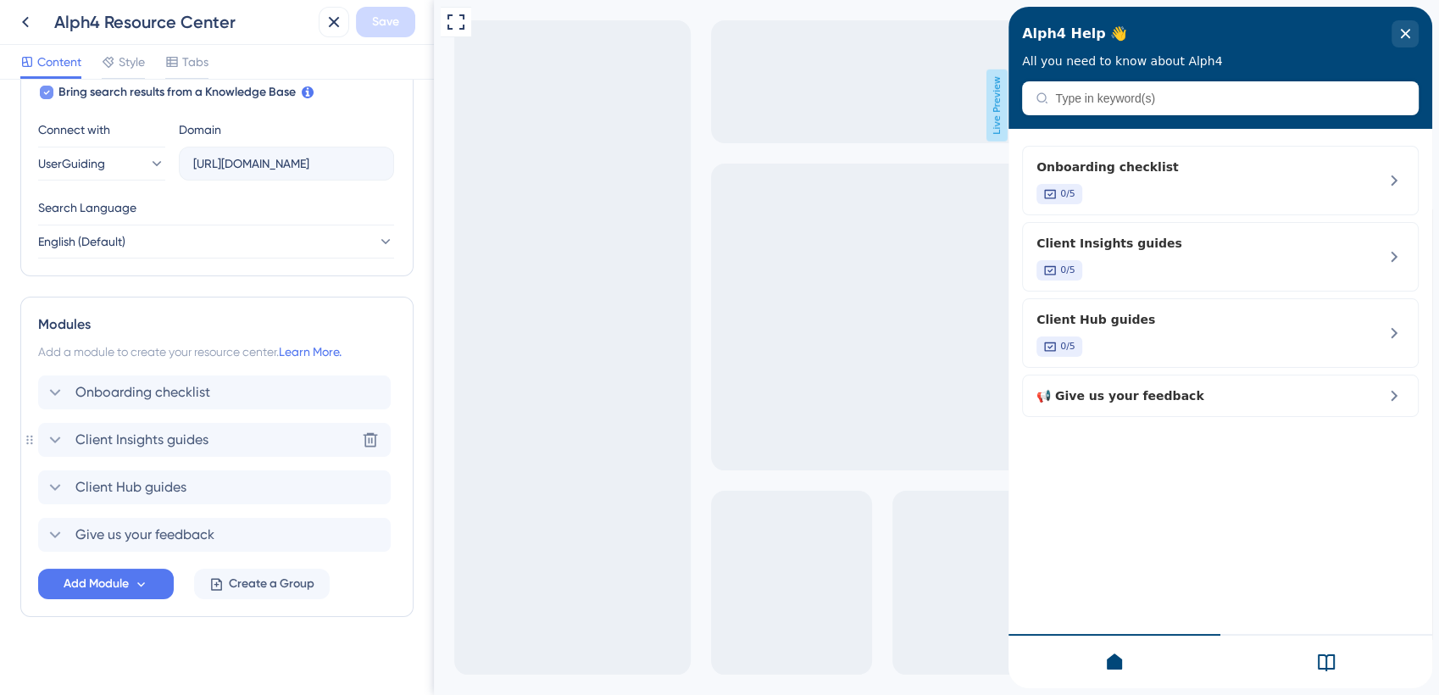
scroll to position [579, 0]
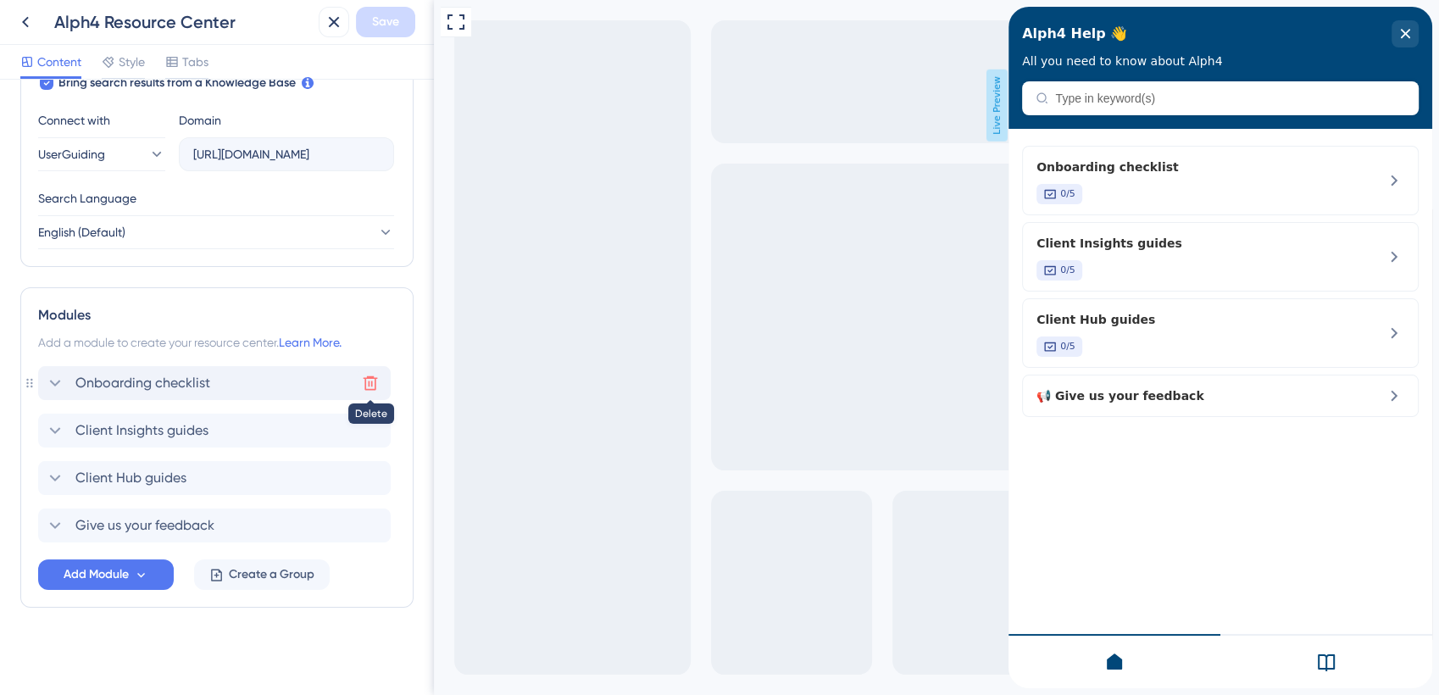
click at [373, 383] on icon at bounding box center [370, 383] width 17 height 17
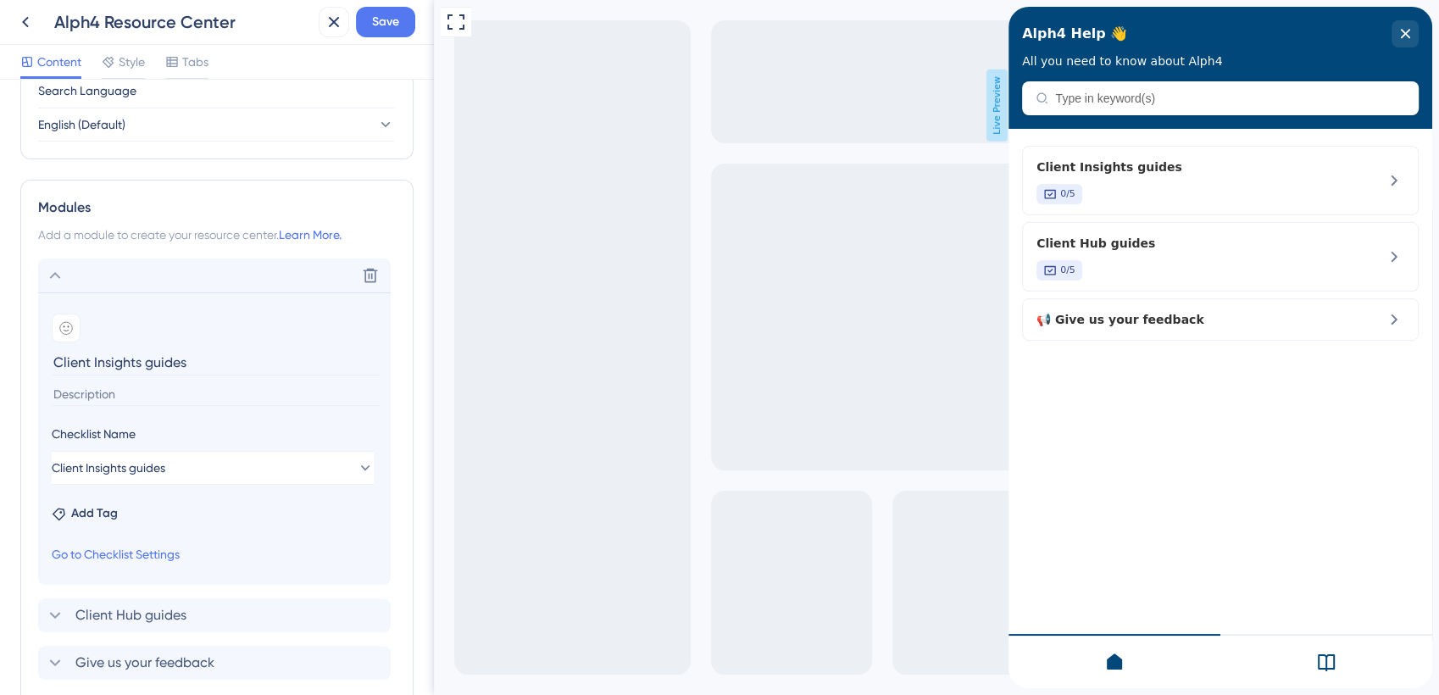
scroll to position [715, 0]
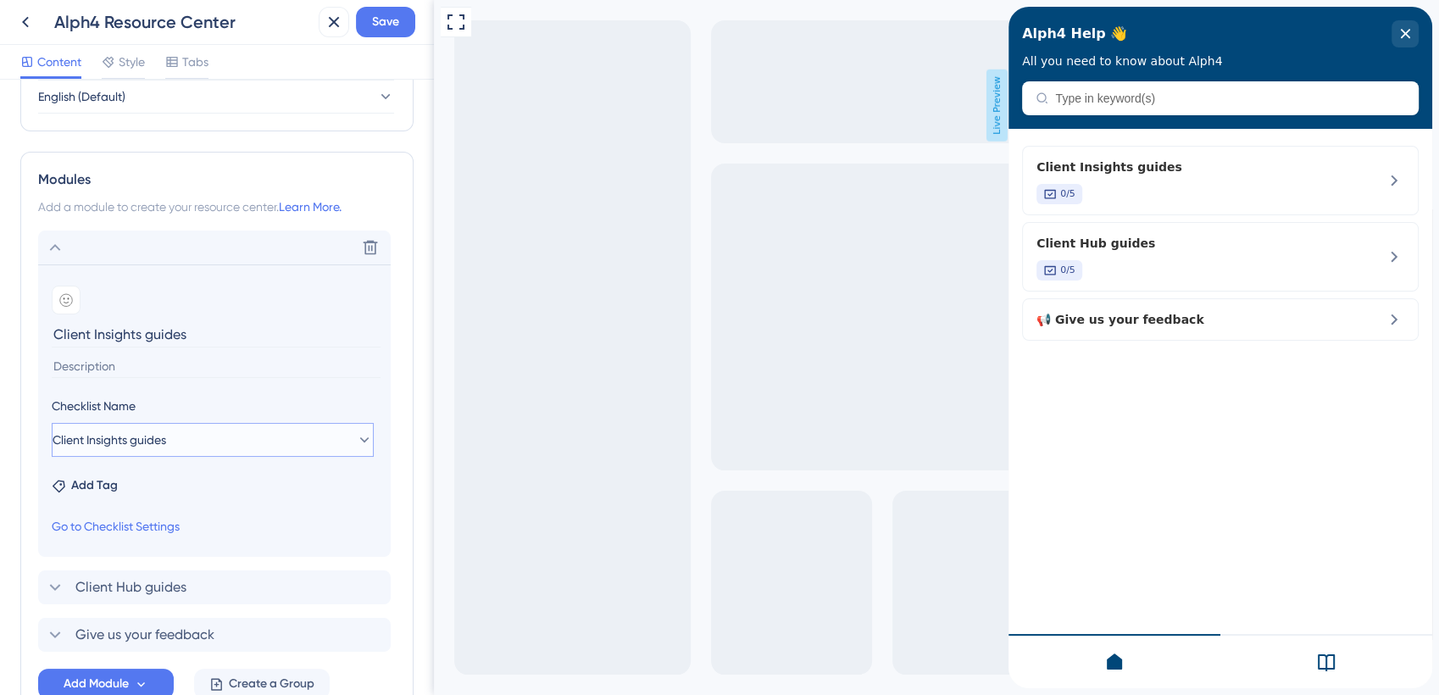
click at [356, 441] on icon at bounding box center [364, 439] width 17 height 17
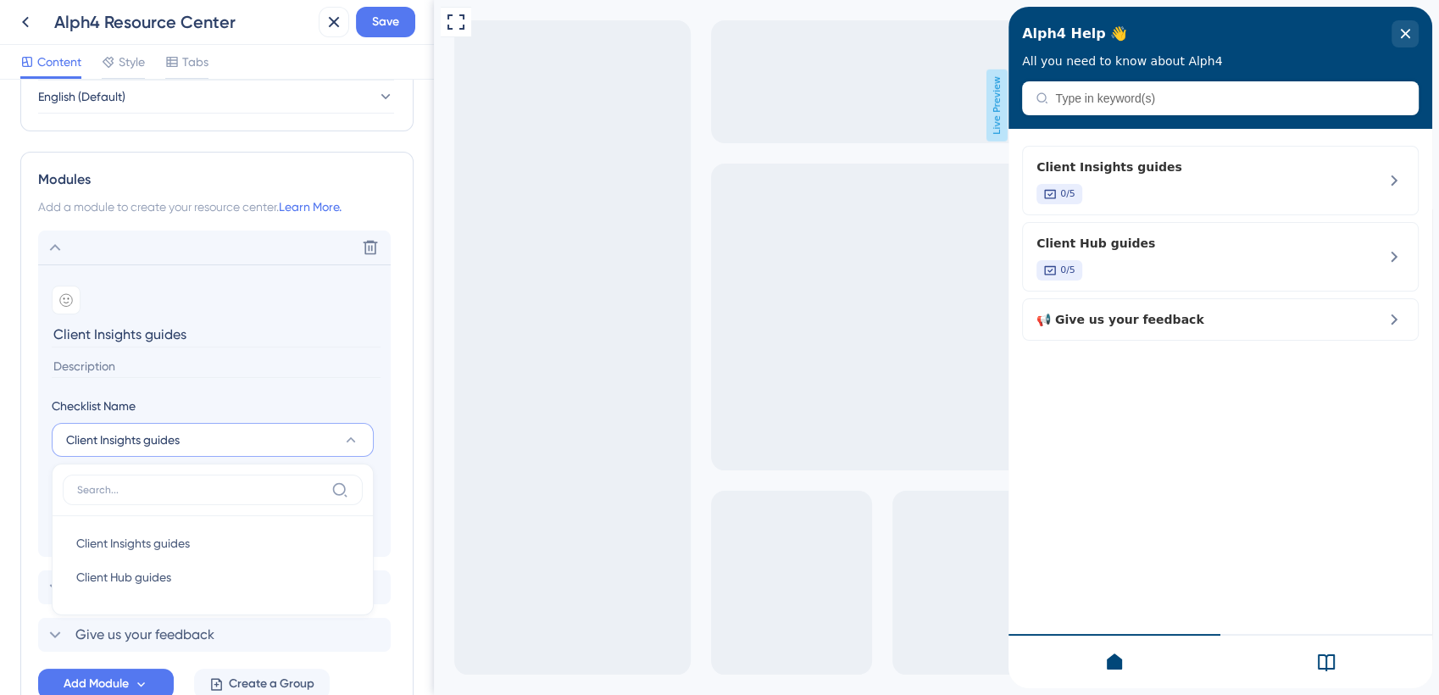
scroll to position [824, 0]
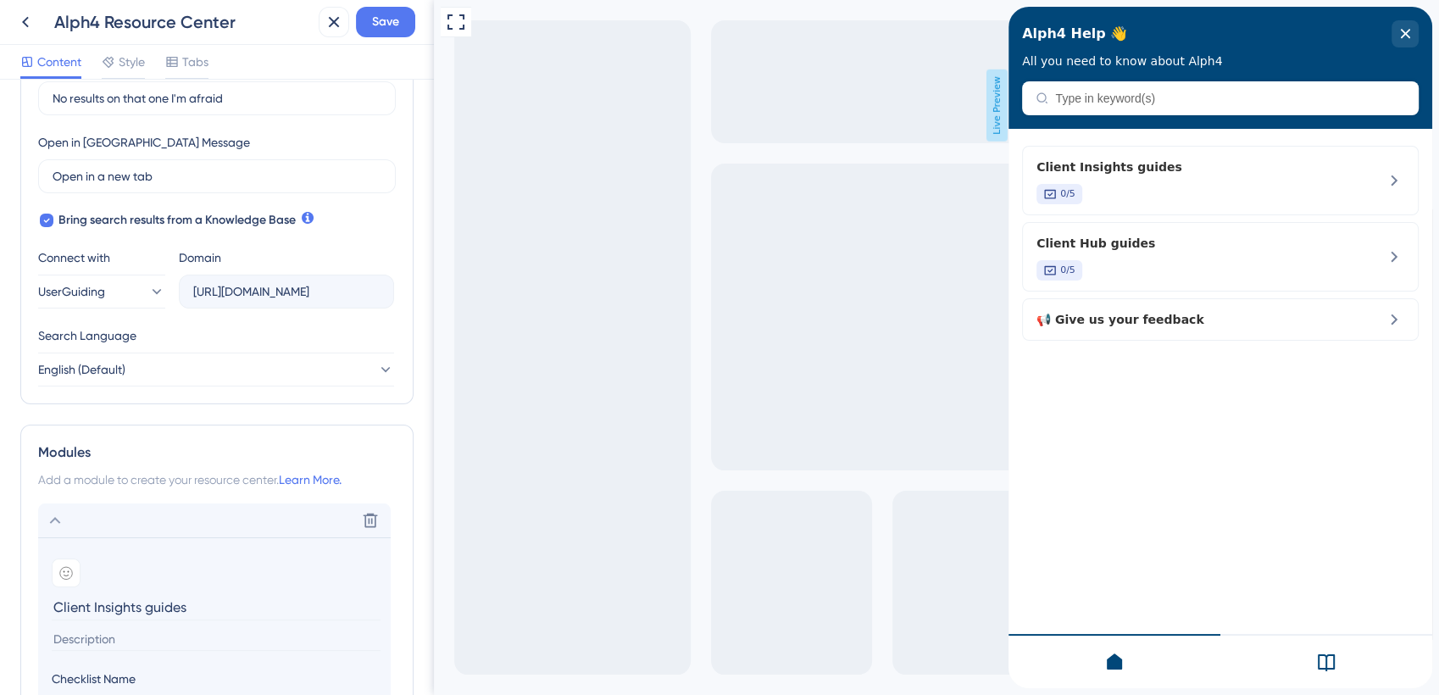
scroll to position [441, 0]
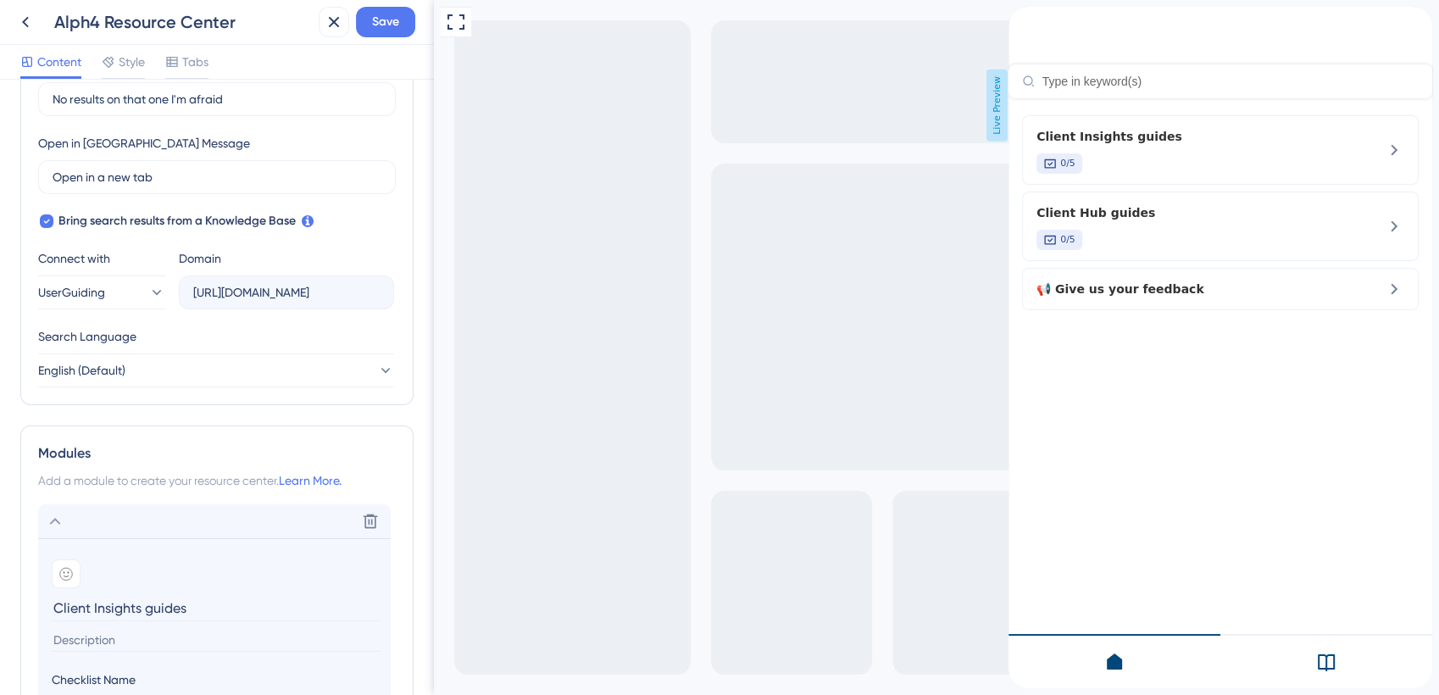
click at [1177, 98] on div "Resource Center Header" at bounding box center [1221, 53] width 424 height 92
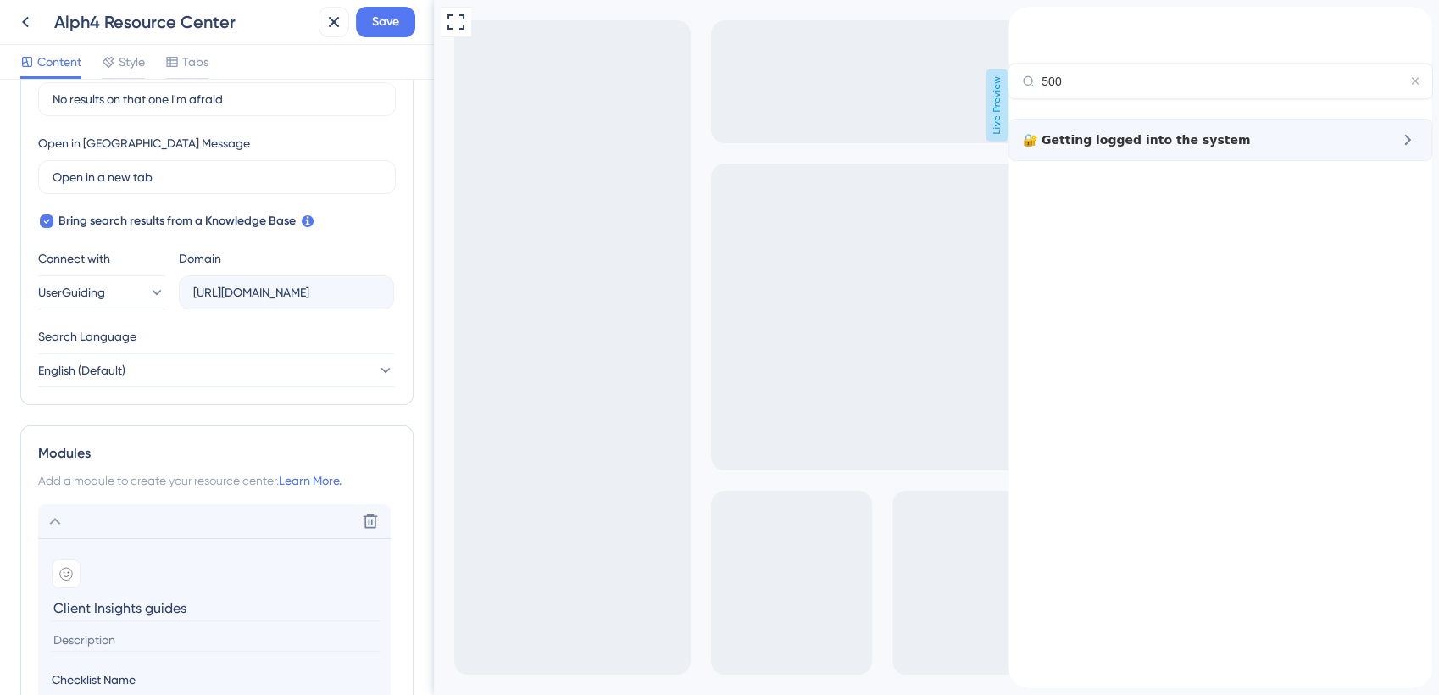
type input "500"
click at [1210, 150] on span "🔐 Getting logged into the system" at bounding box center [1181, 140] width 316 height 20
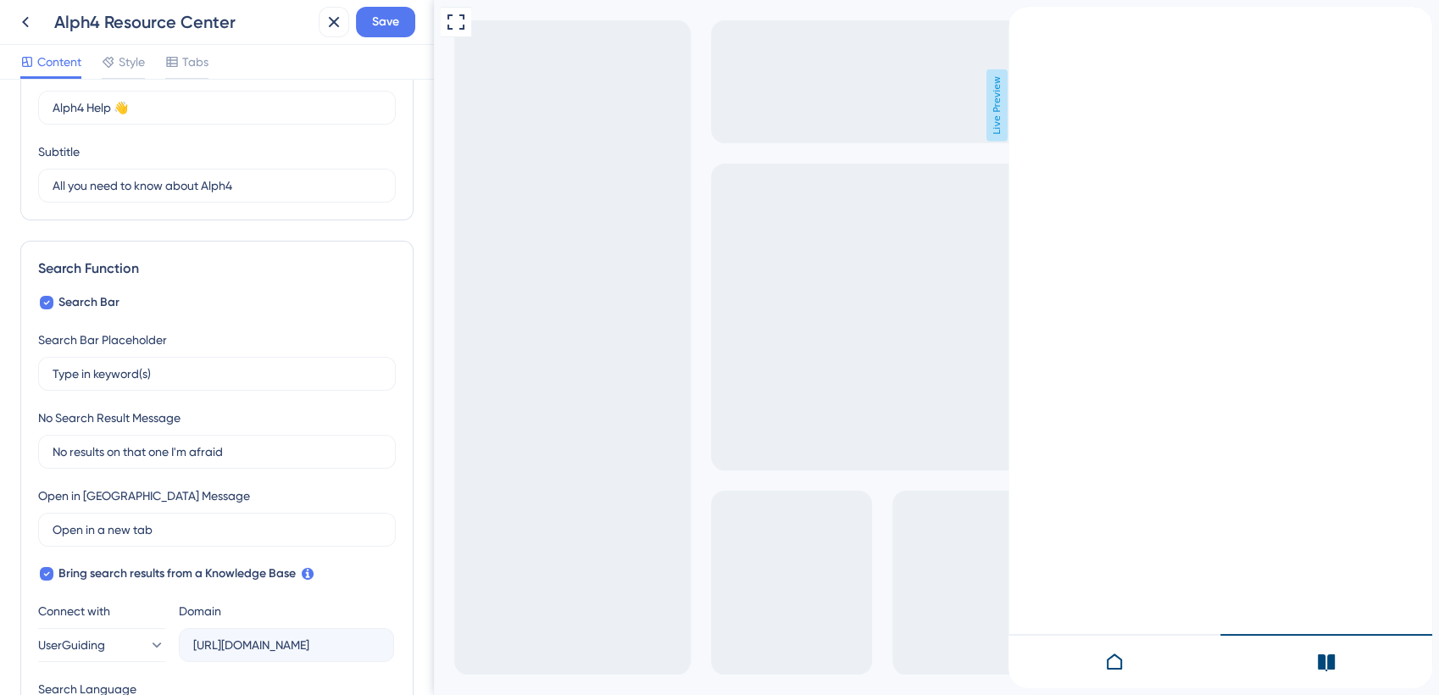
scroll to position [0, 0]
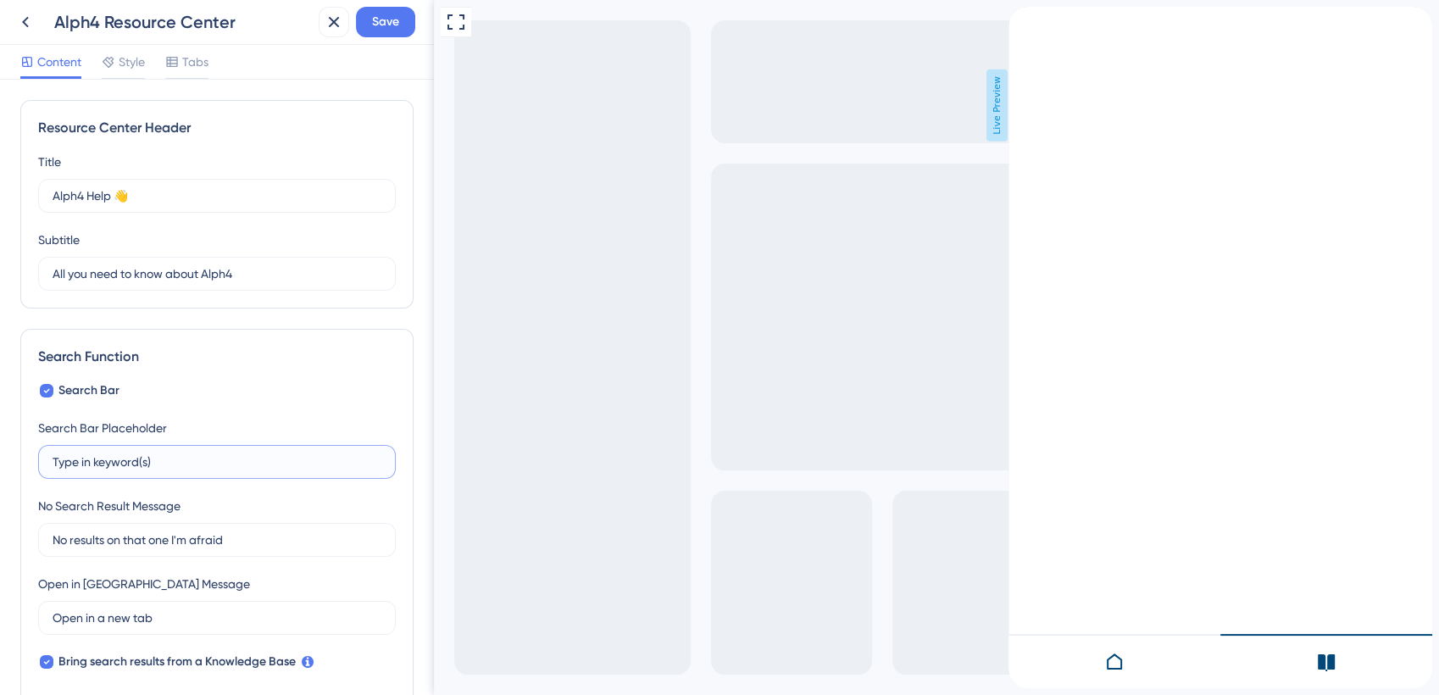
click at [191, 461] on input "Type in keyword(s)" at bounding box center [217, 462] width 329 height 19
click at [259, 536] on input "No results on that one I'm afraid" at bounding box center [217, 540] width 329 height 19
paste input "Search for 1 or 2 keywords. Stuck? Email [EMAIL_ADDRESS][DOMAIN_NAME] for help!"
click at [186, 537] on input "Search for 1 or 2 keywords. Stuck? Email [EMAIL_ADDRESS][DOMAIN_NAME] for help!" at bounding box center [217, 540] width 329 height 19
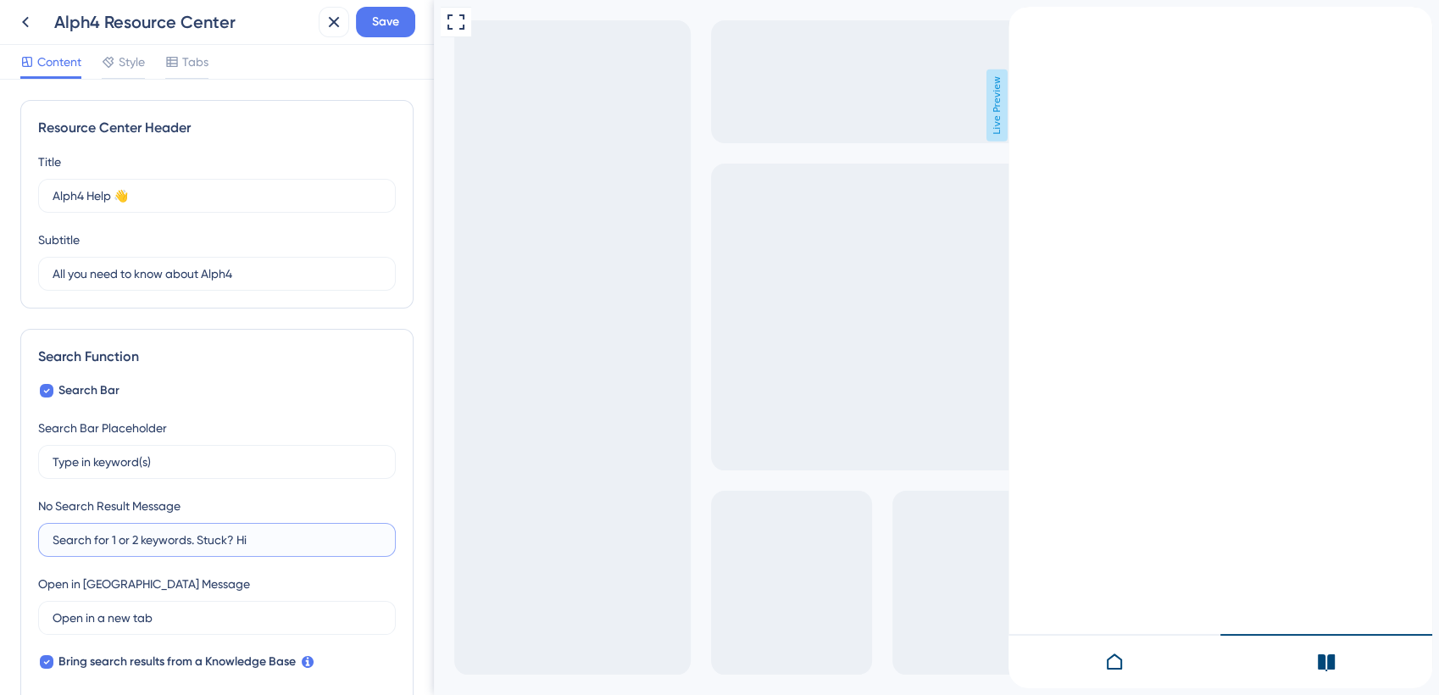
scroll to position [0, 0]
type input "Search for 1 or 2 keywords. Stuck? Hit the "Feedback" tab"
click at [387, 19] on span "Save" at bounding box center [385, 22] width 27 height 20
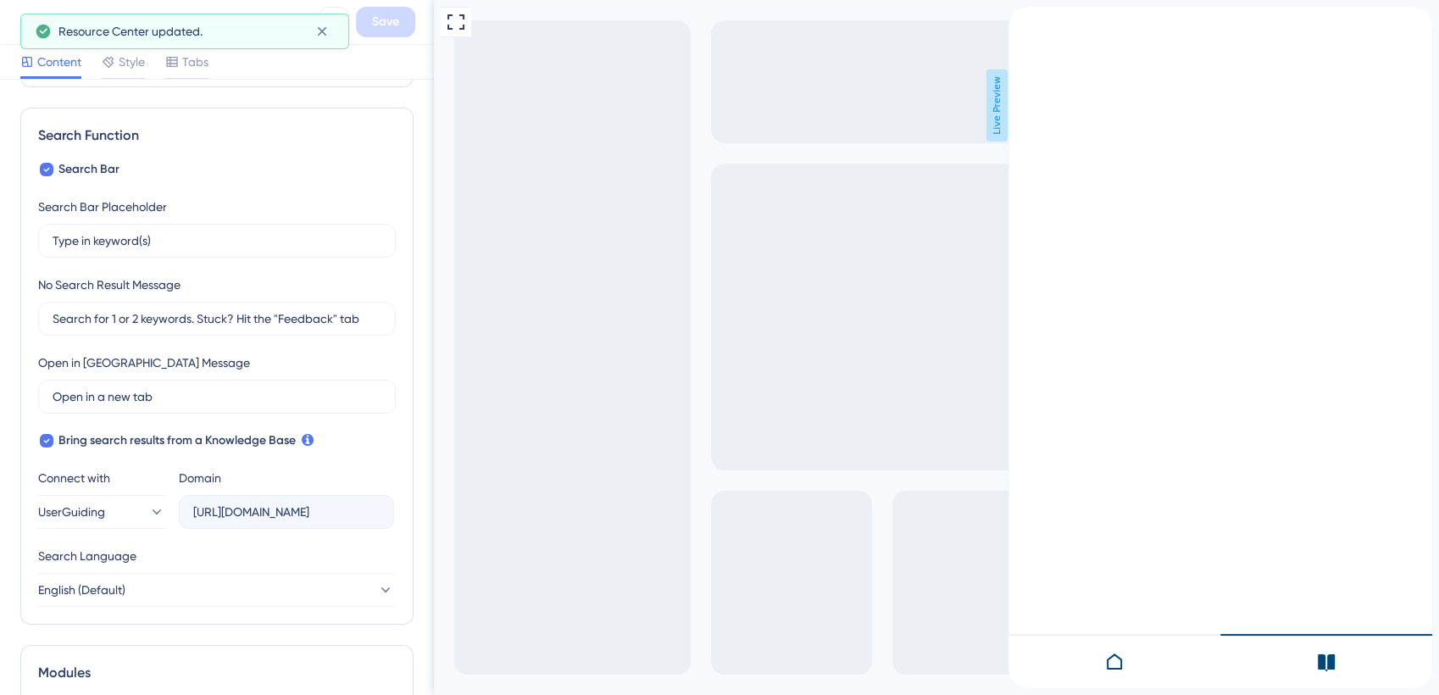
scroll to position [222, 0]
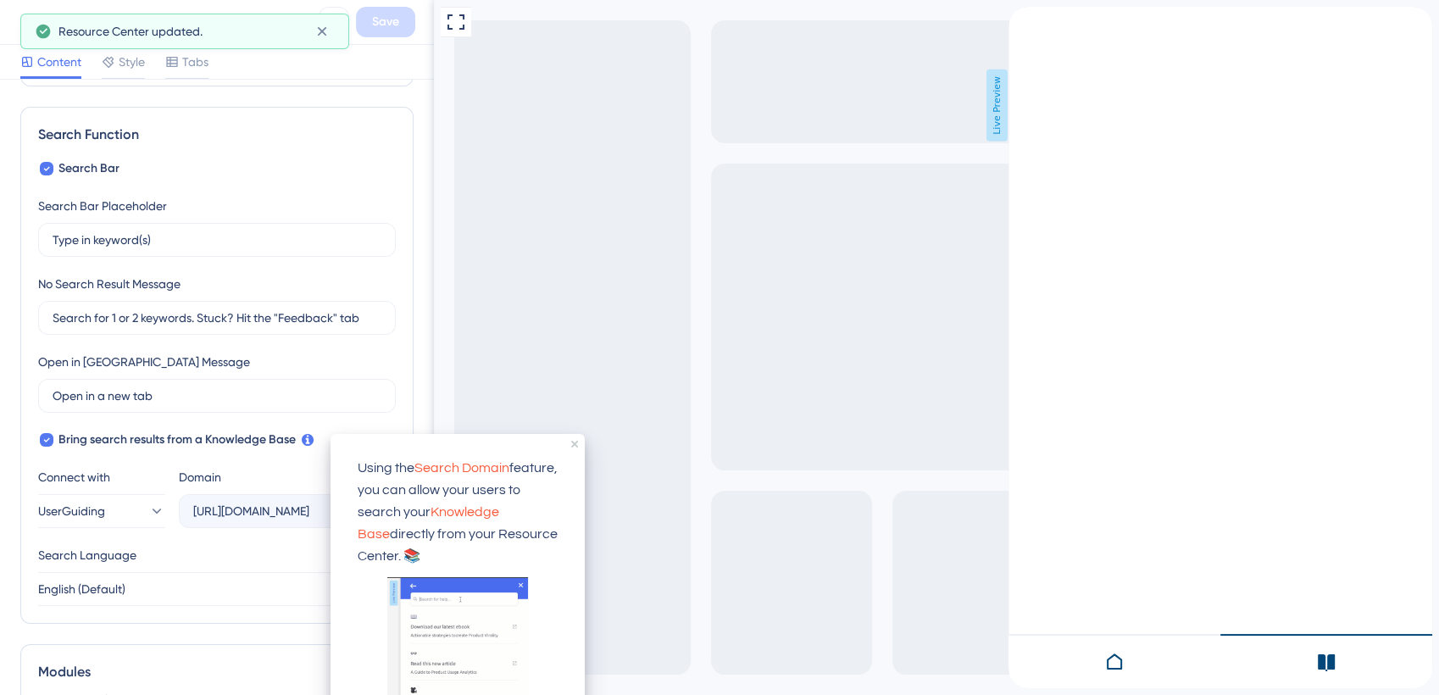
click at [309, 439] on icon at bounding box center [308, 440] width 12 height 12
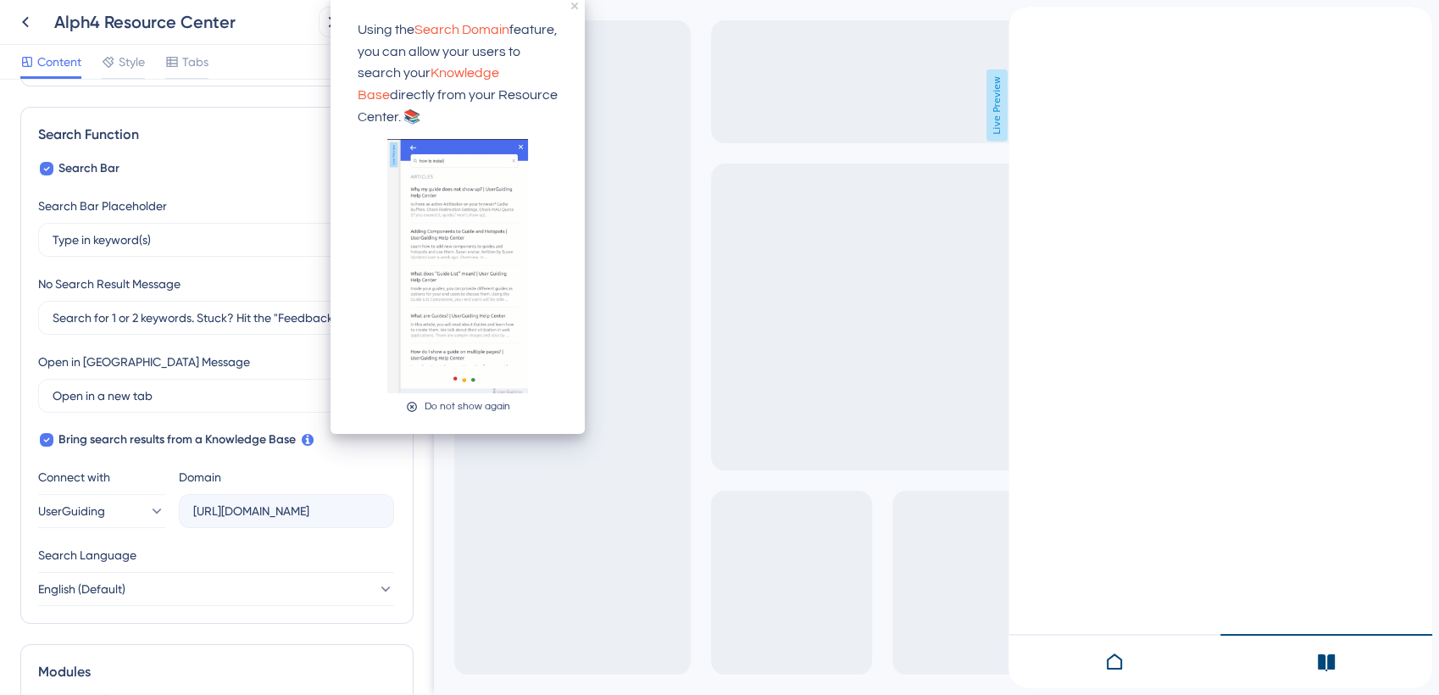
scroll to position [0, 0]
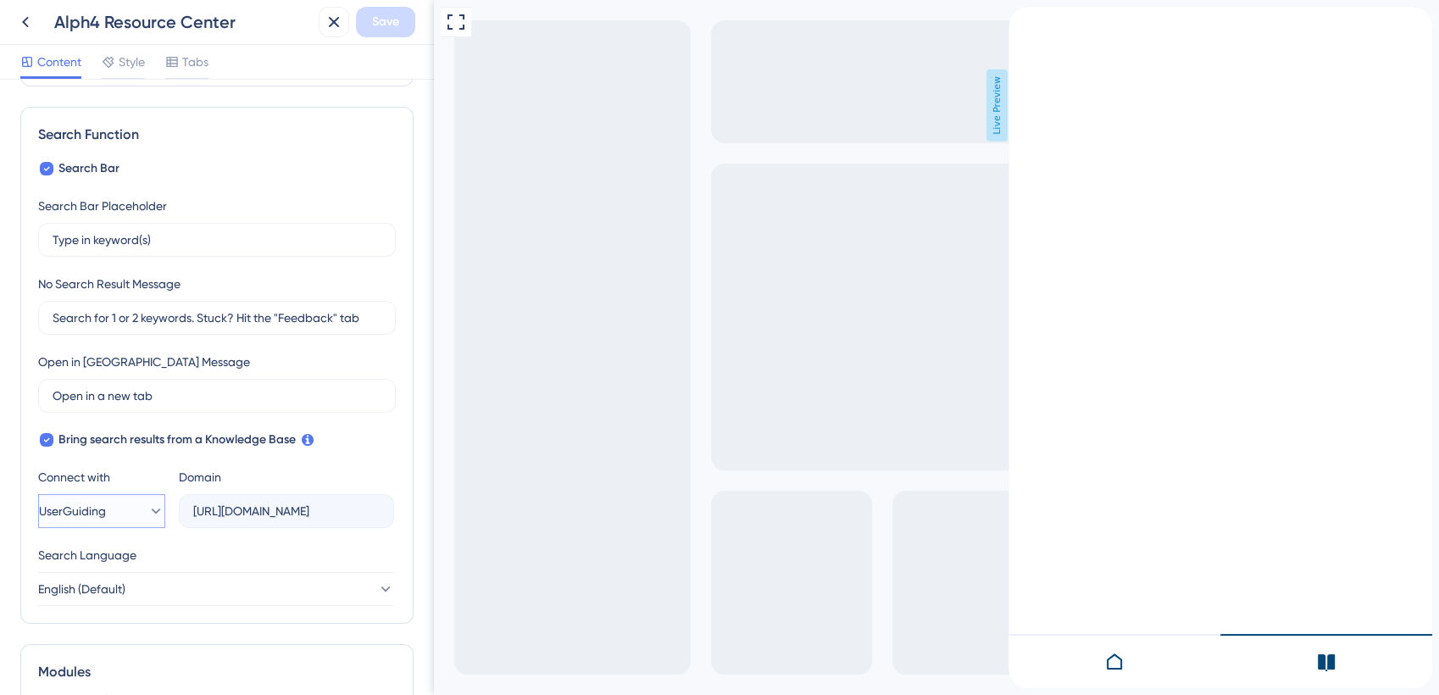
click at [150, 509] on icon at bounding box center [155, 511] width 17 height 17
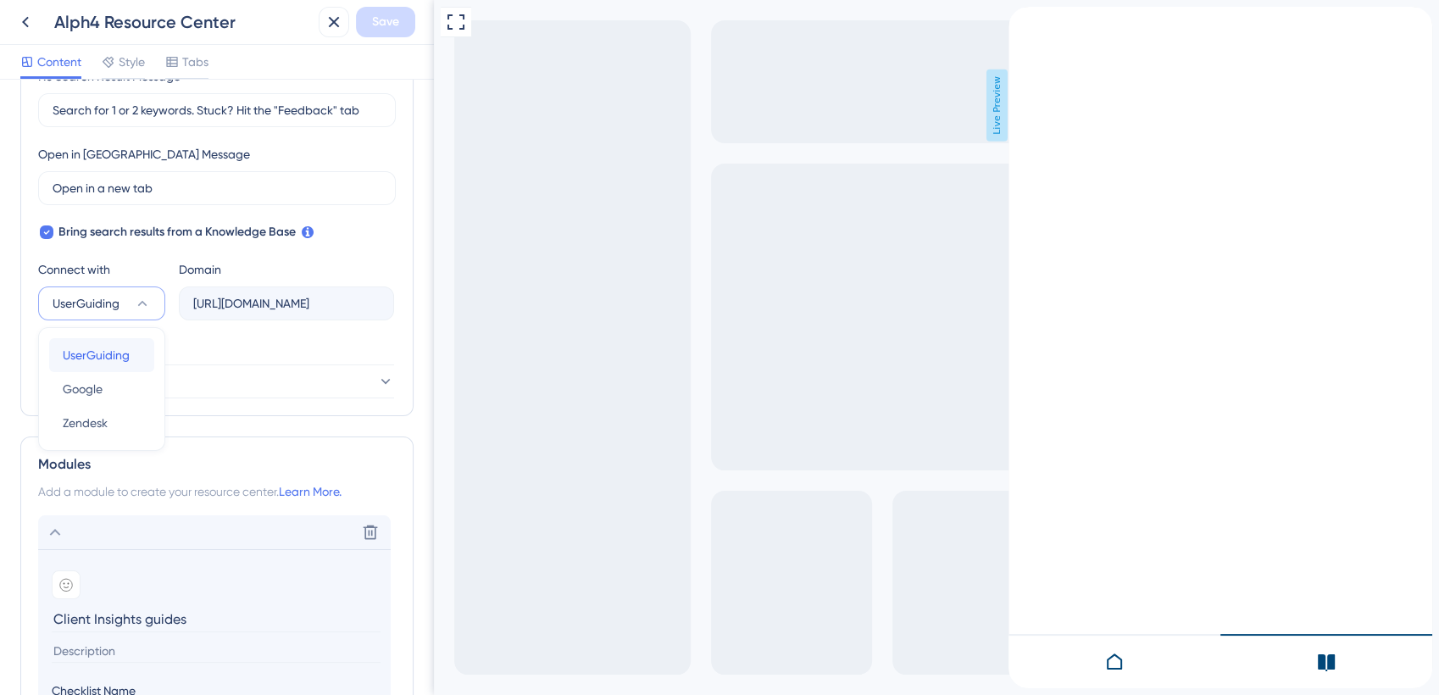
click at [116, 352] on span "UserGuiding" at bounding box center [96, 355] width 67 height 20
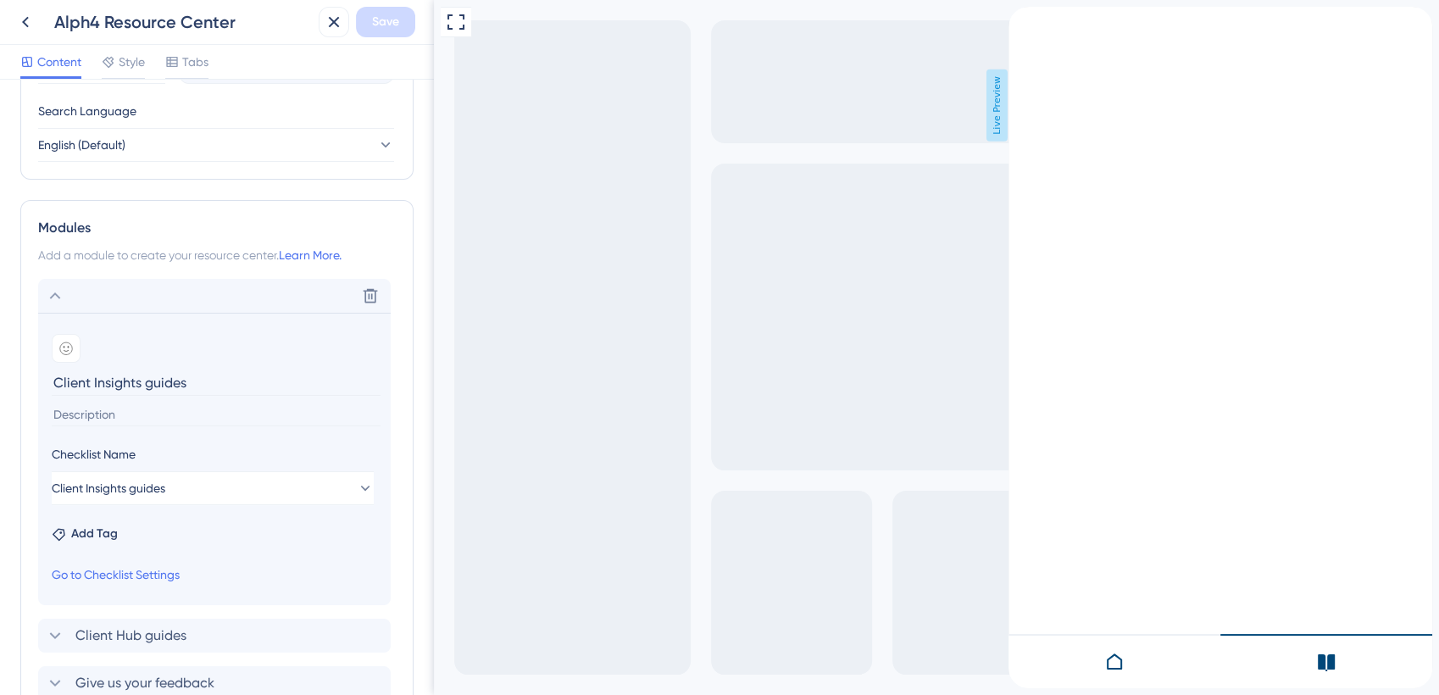
scroll to position [674, 0]
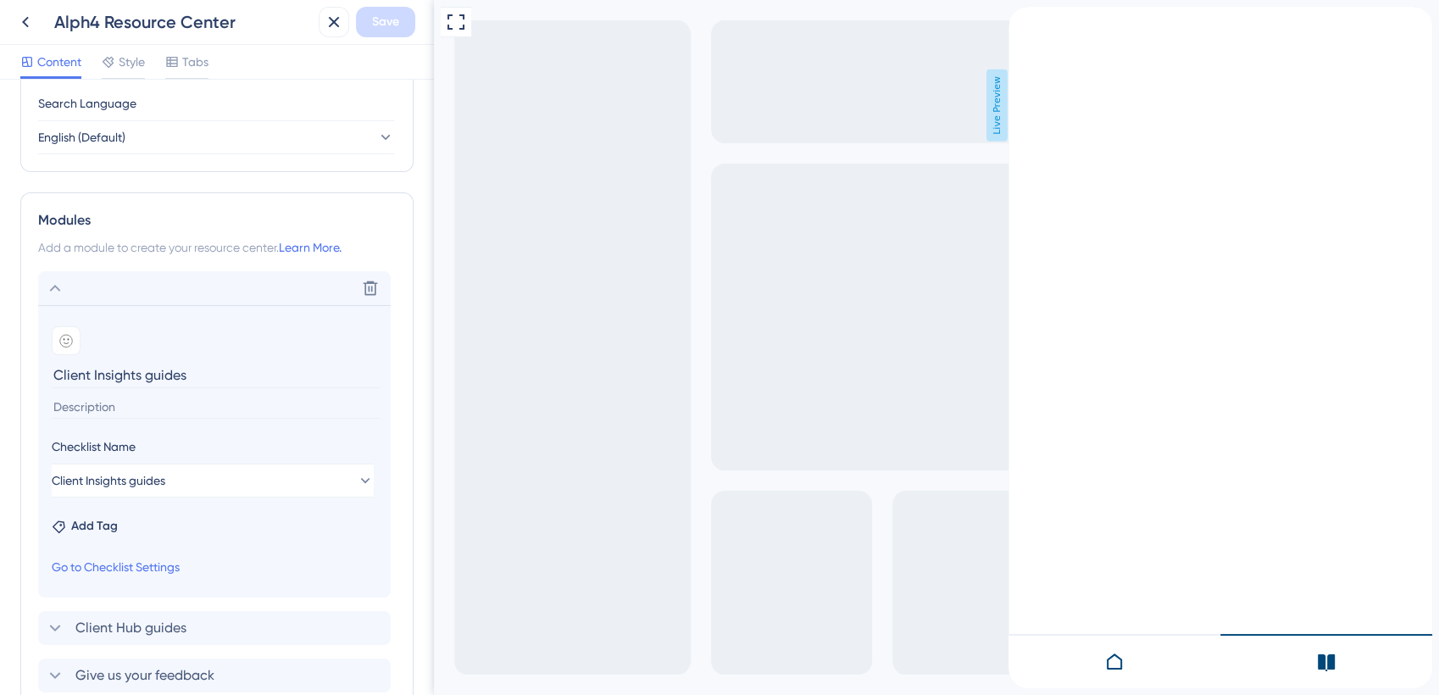
click at [1114, 664] on icon at bounding box center [1114, 662] width 20 height 20
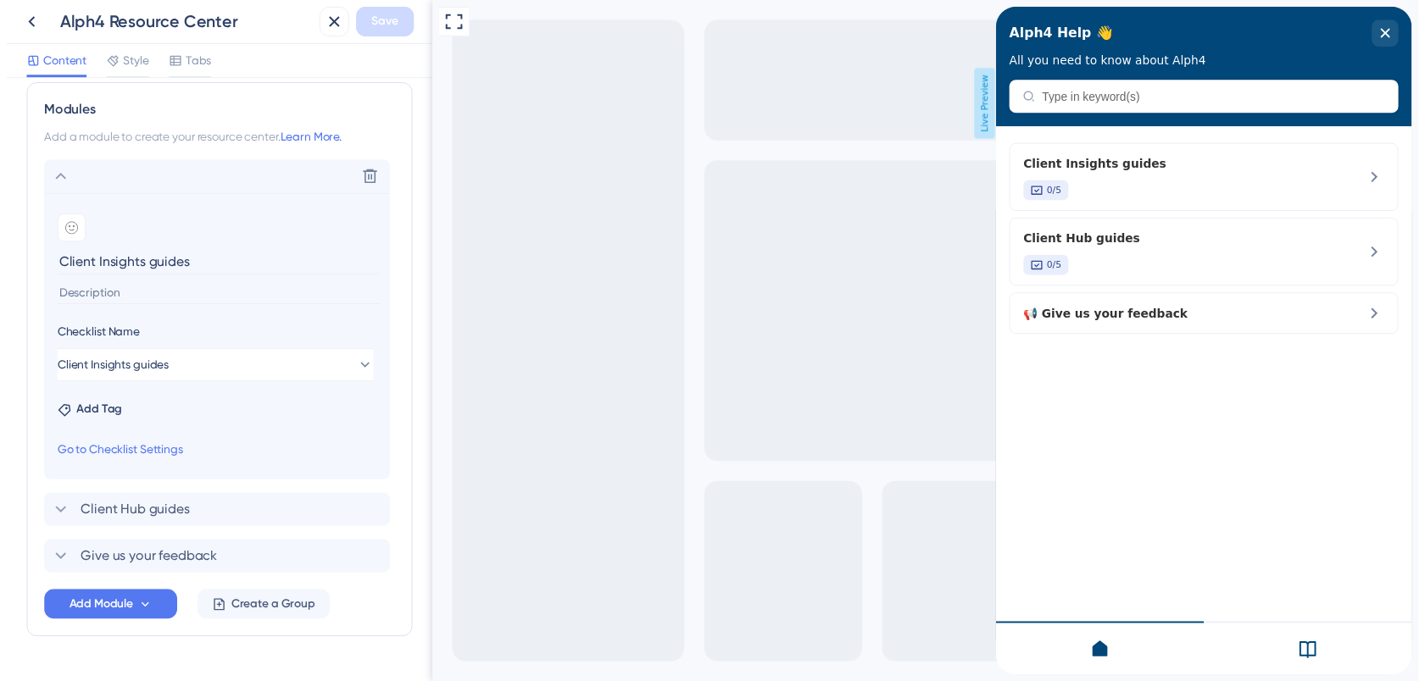
scroll to position [824, 0]
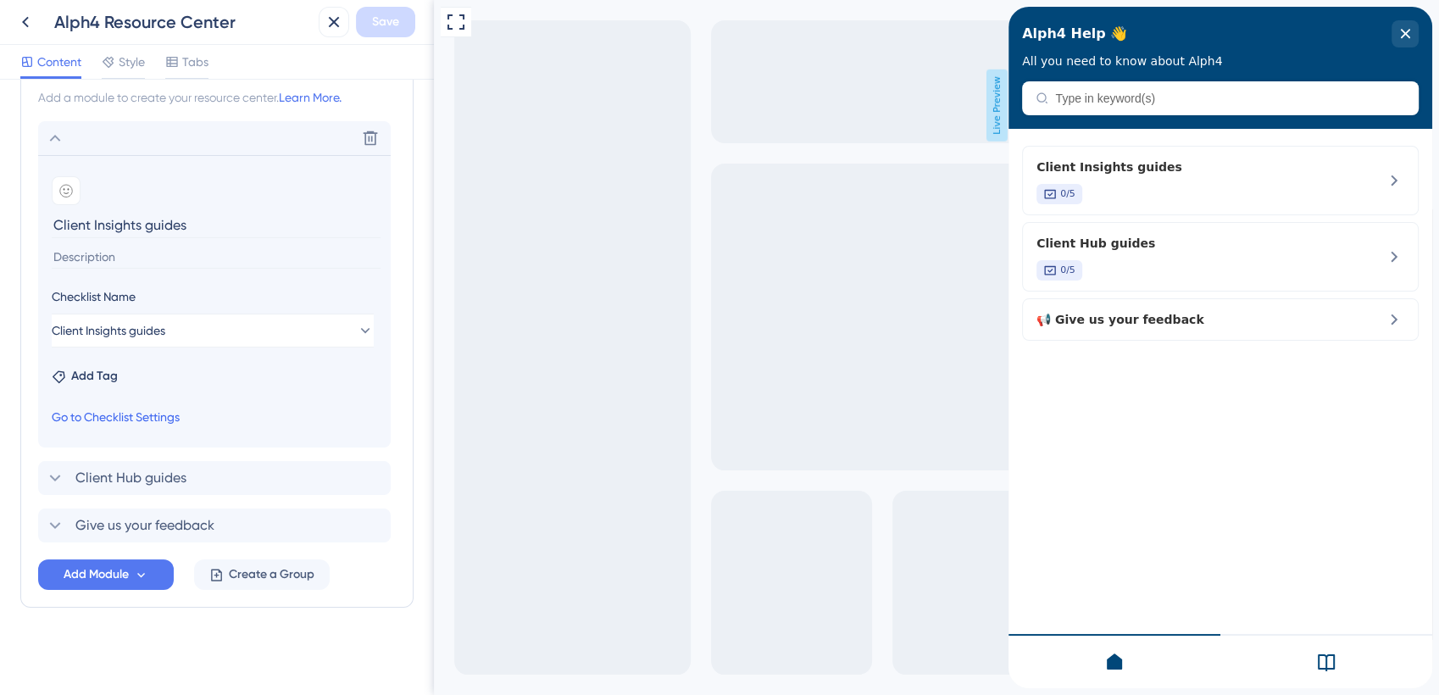
click at [163, 419] on link "Go to Checklist Settings" at bounding box center [116, 417] width 128 height 20
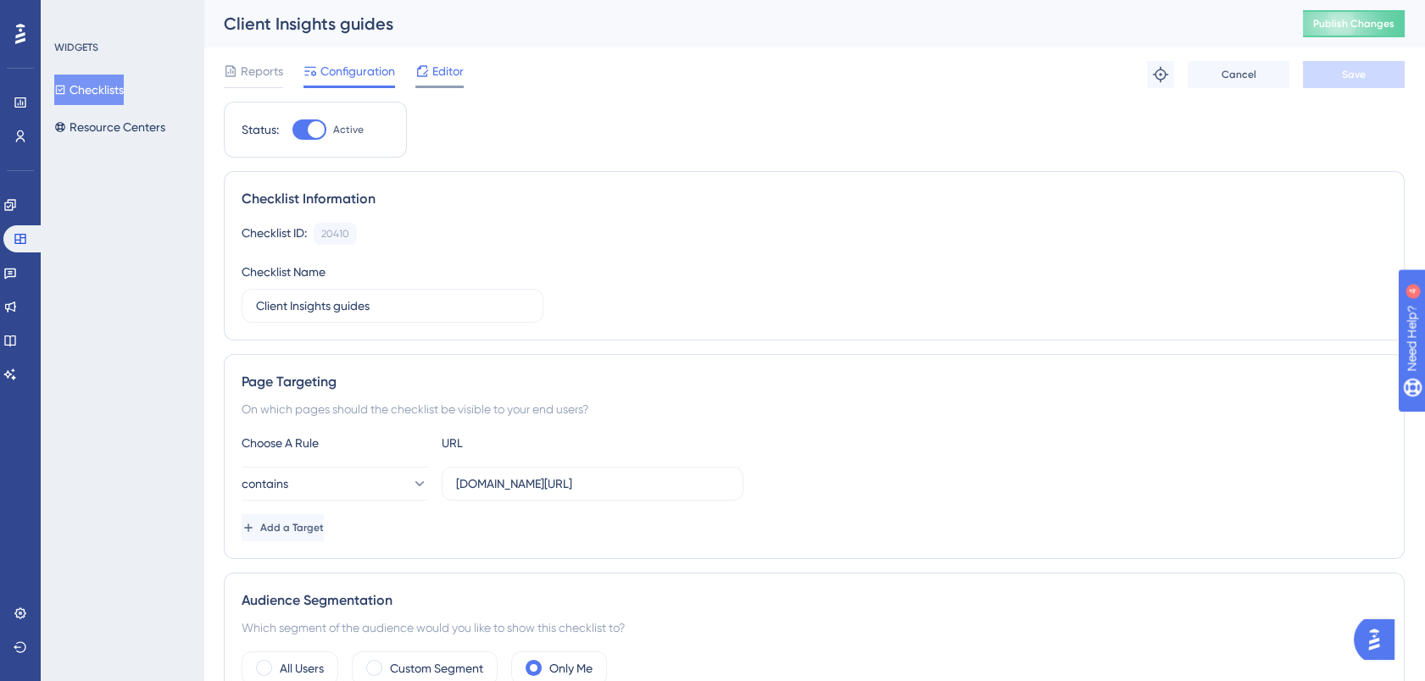
click at [448, 72] on span "Editor" at bounding box center [447, 71] width 31 height 20
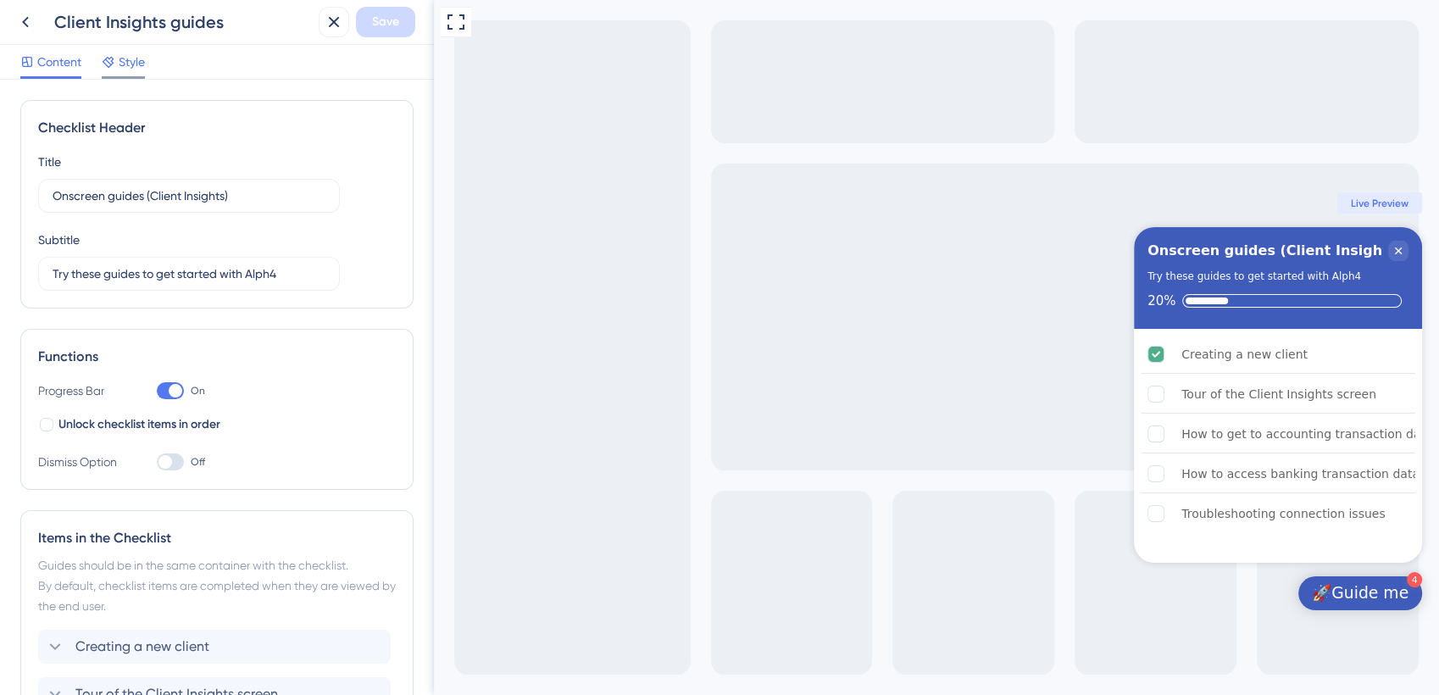
click at [139, 58] on span "Style" at bounding box center [132, 62] width 26 height 20
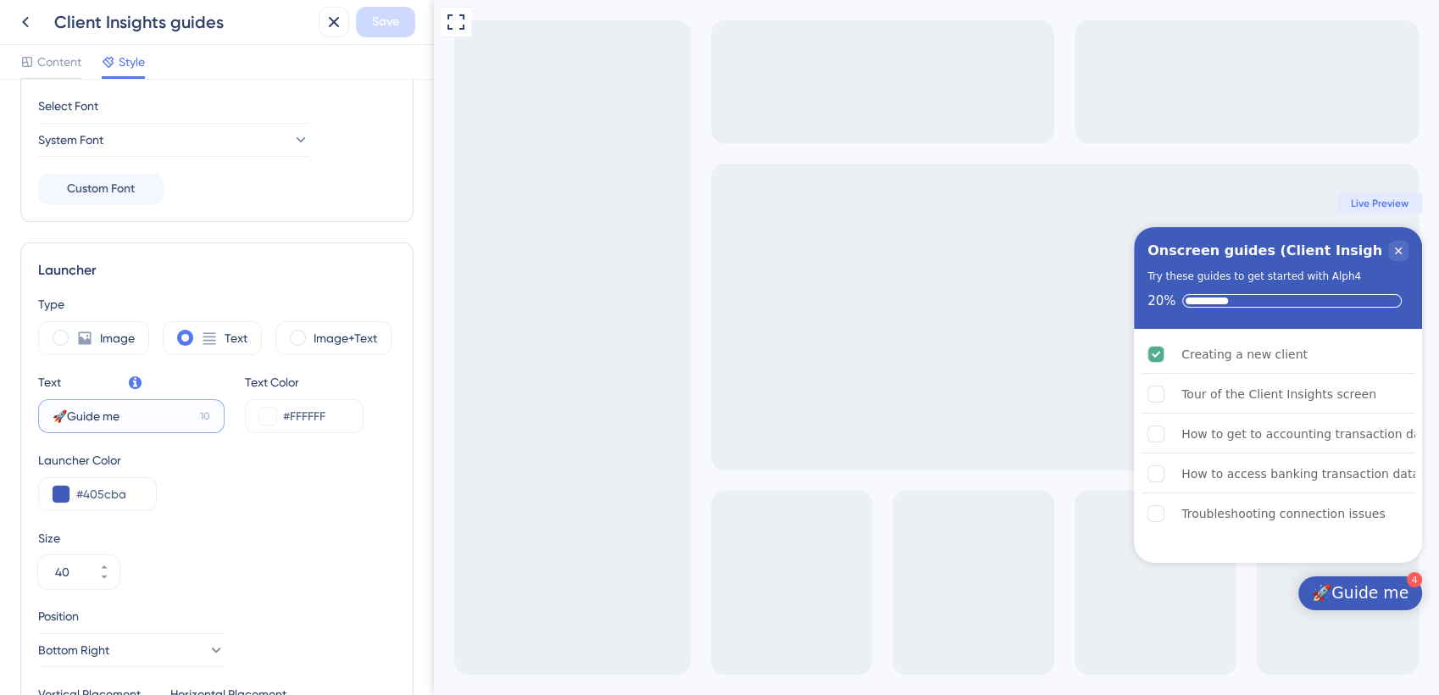
click at [129, 420] on input "🚀Guide me" at bounding box center [123, 416] width 141 height 19
click at [126, 415] on input "🚀Guide me Advanced" at bounding box center [126, 416] width 147 height 19
type input "🚀Guide me: Advanced"
click at [385, 16] on span "Save" at bounding box center [385, 22] width 27 height 20
click at [27, 19] on icon at bounding box center [25, 22] width 20 height 20
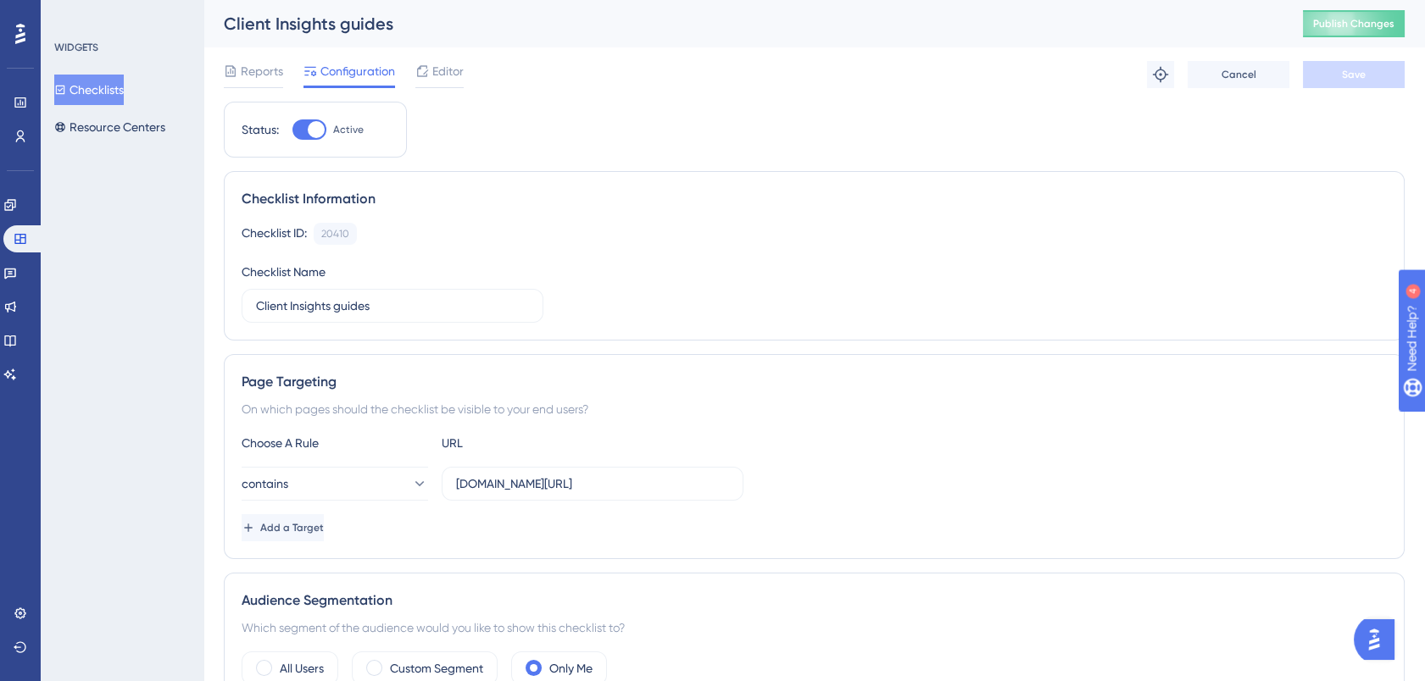
click at [108, 92] on button "Checklists" at bounding box center [89, 90] width 70 height 31
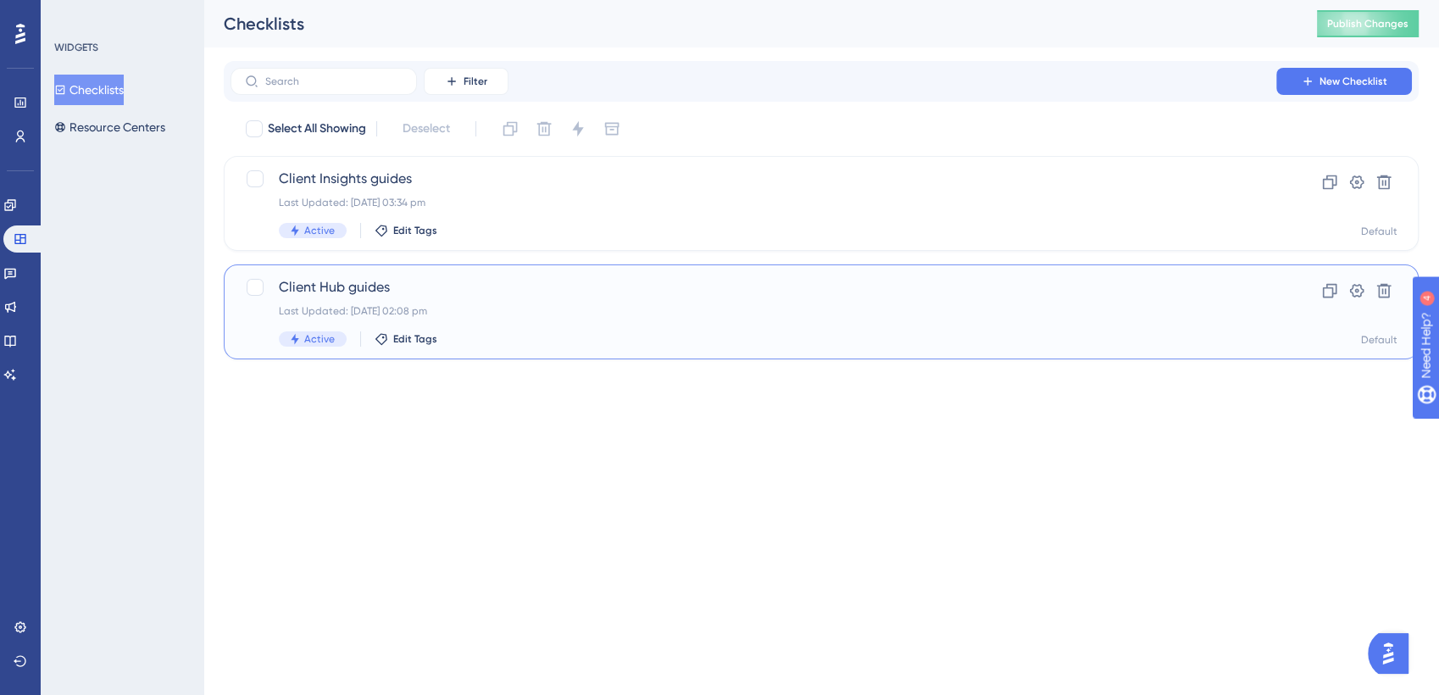
click at [364, 281] on span "Client Hub guides" at bounding box center [753, 287] width 949 height 20
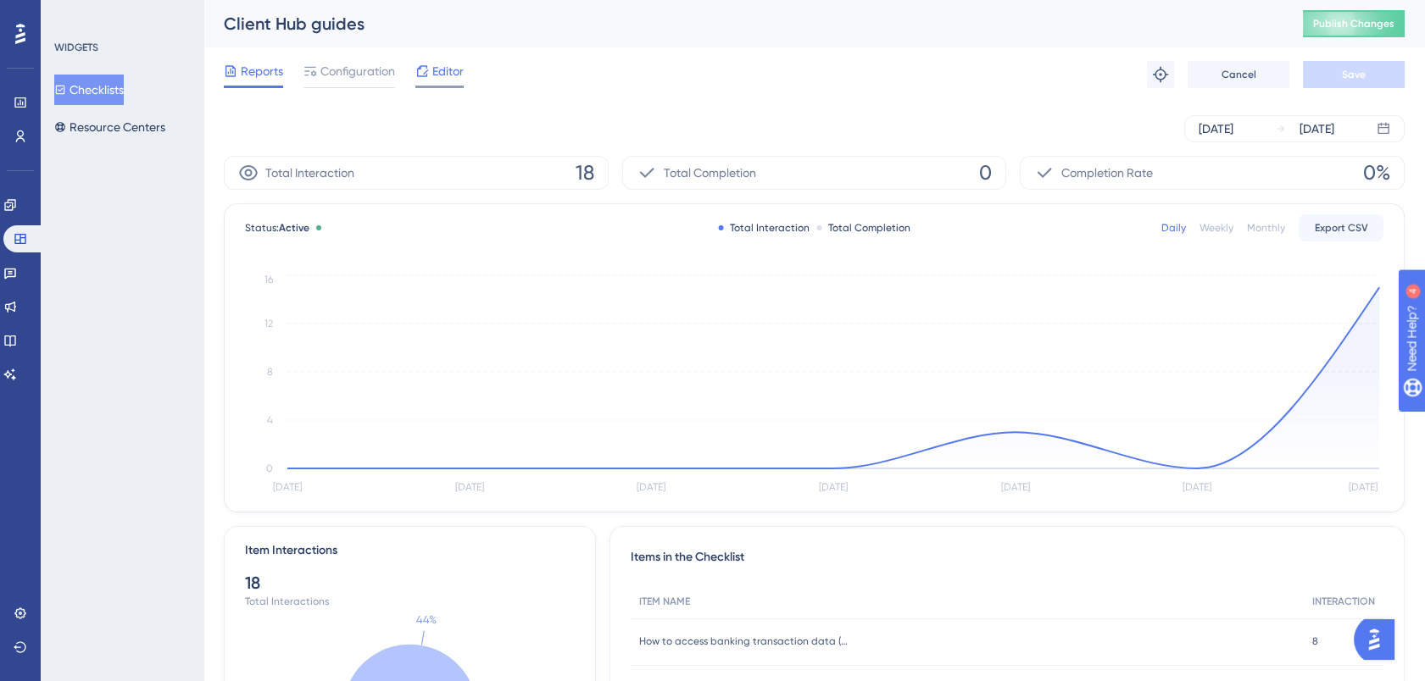
click at [447, 68] on span "Editor" at bounding box center [447, 71] width 31 height 20
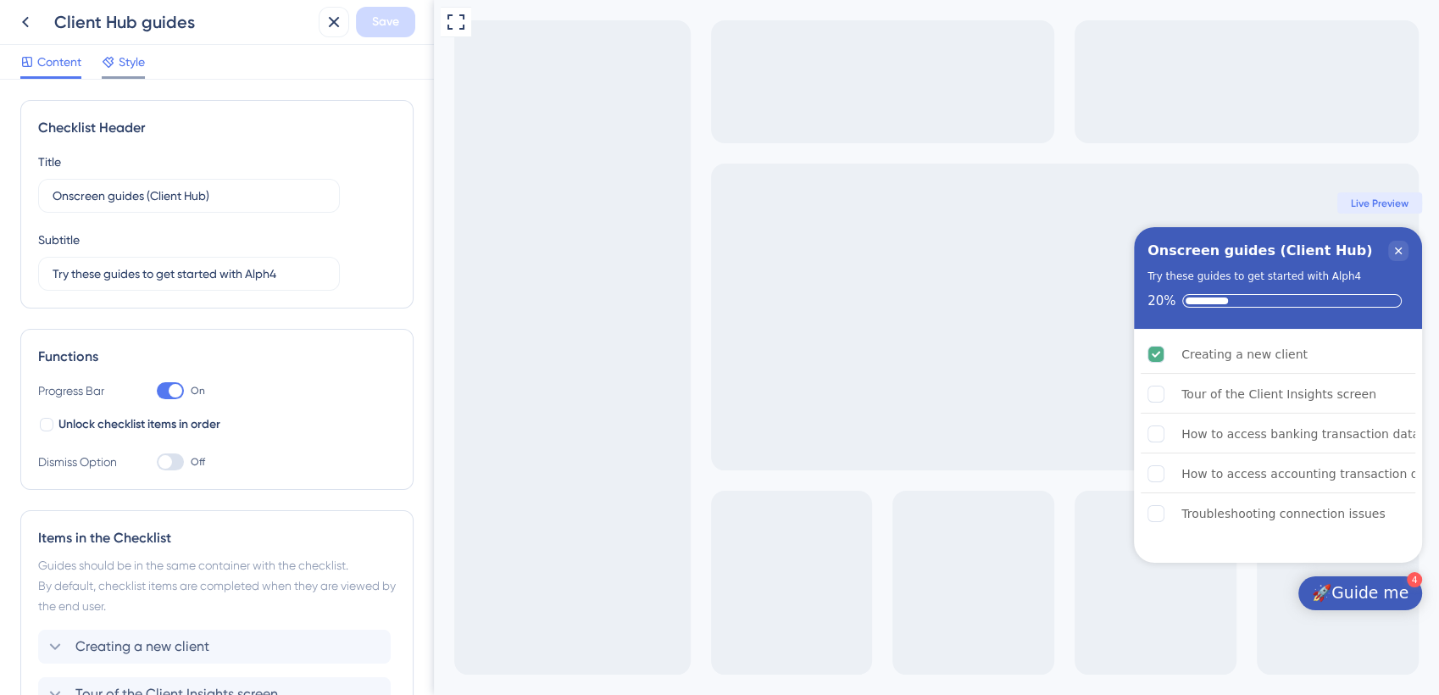
click at [116, 67] on div "Style" at bounding box center [123, 62] width 43 height 20
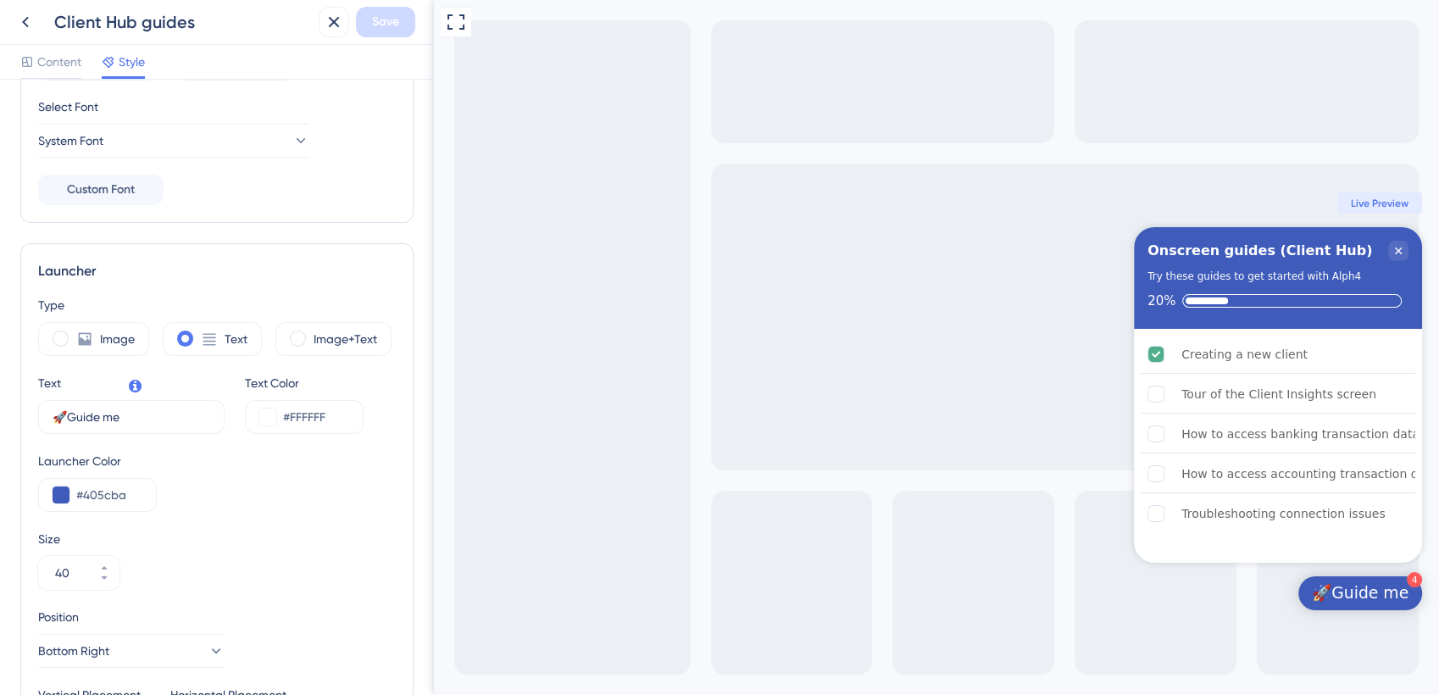
scroll to position [285, 0]
click at [139, 422] on input "🚀Guide me" at bounding box center [123, 421] width 141 height 19
paste input ": Advanced"
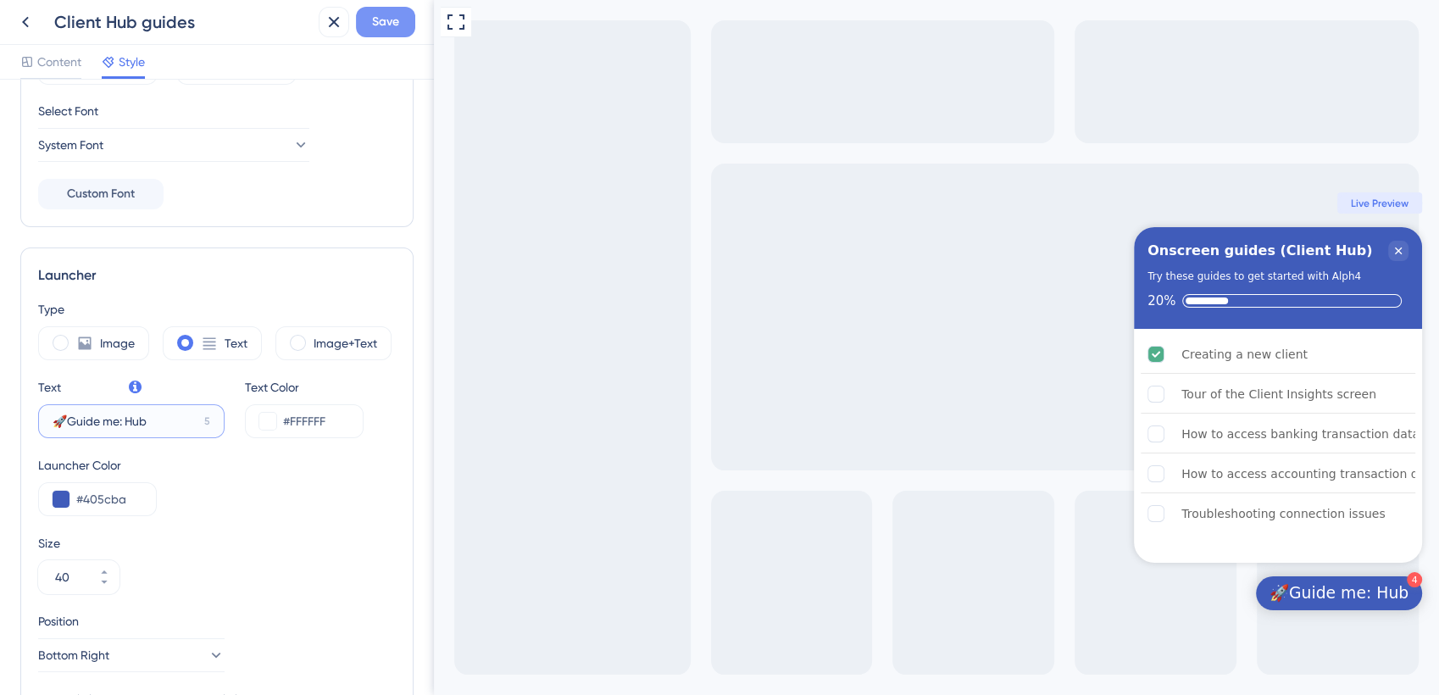
type input "🚀Guide me: Hub"
click at [382, 19] on span "Save" at bounding box center [385, 22] width 27 height 20
click at [454, 680] on div "Full Screen Preview 4 🚀Guide me: Hub Onscreen guides (Client Hub) Try these gui…" at bounding box center [936, 347] width 1005 height 695
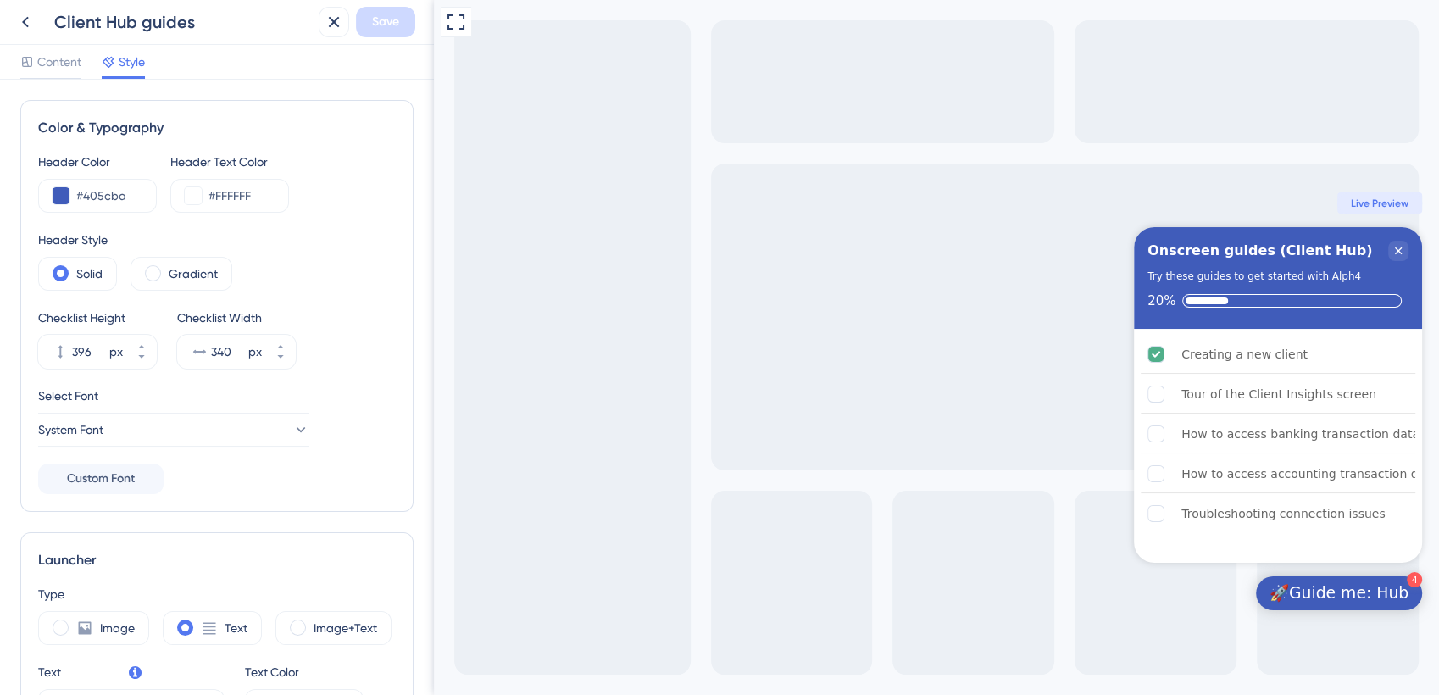
scroll to position [0, 0]
click at [57, 61] on span "Content" at bounding box center [59, 62] width 44 height 20
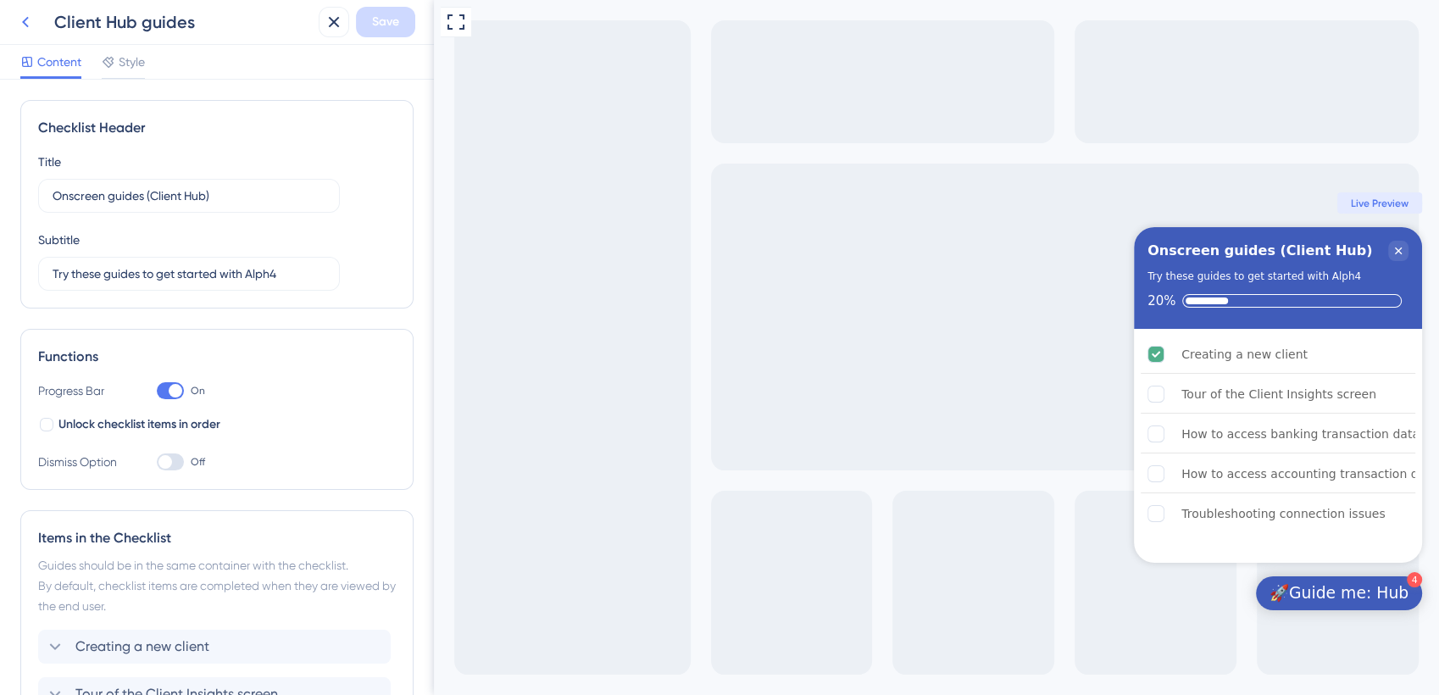
click at [25, 21] on icon at bounding box center [25, 22] width 7 height 11
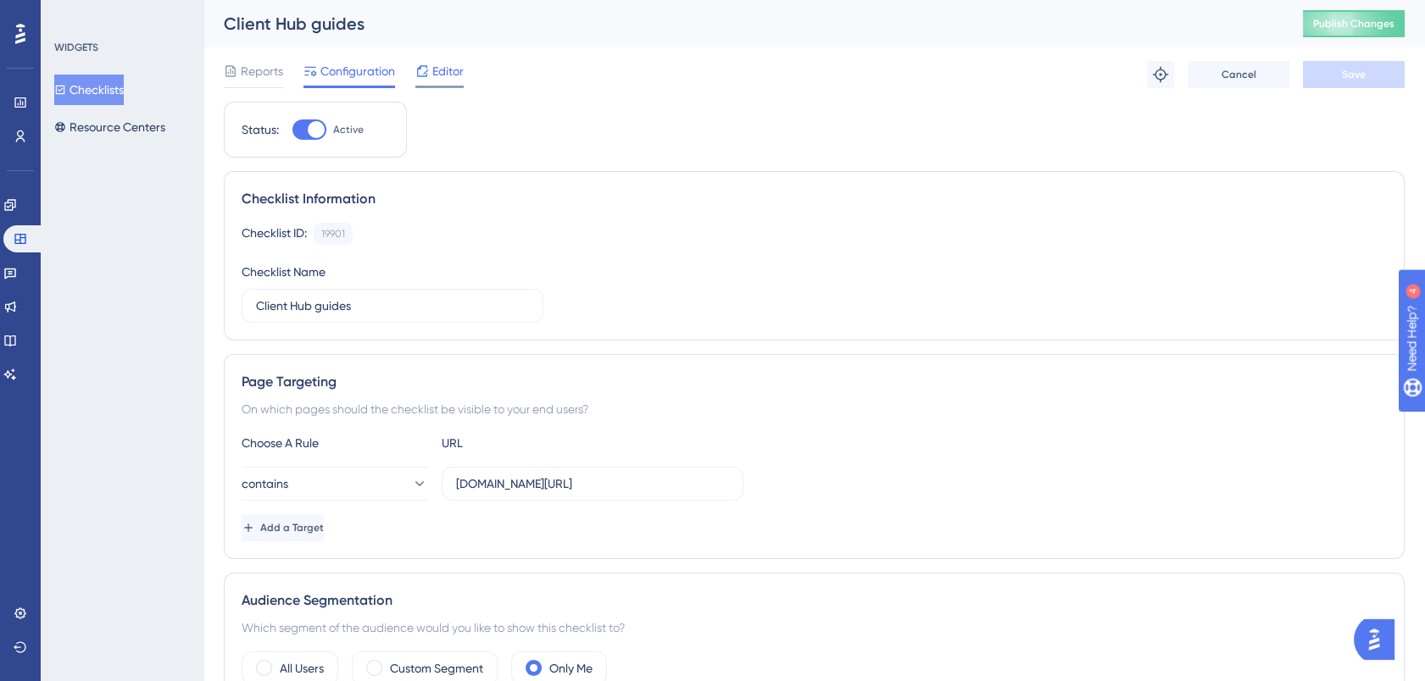
click at [441, 68] on span "Editor" at bounding box center [447, 71] width 31 height 20
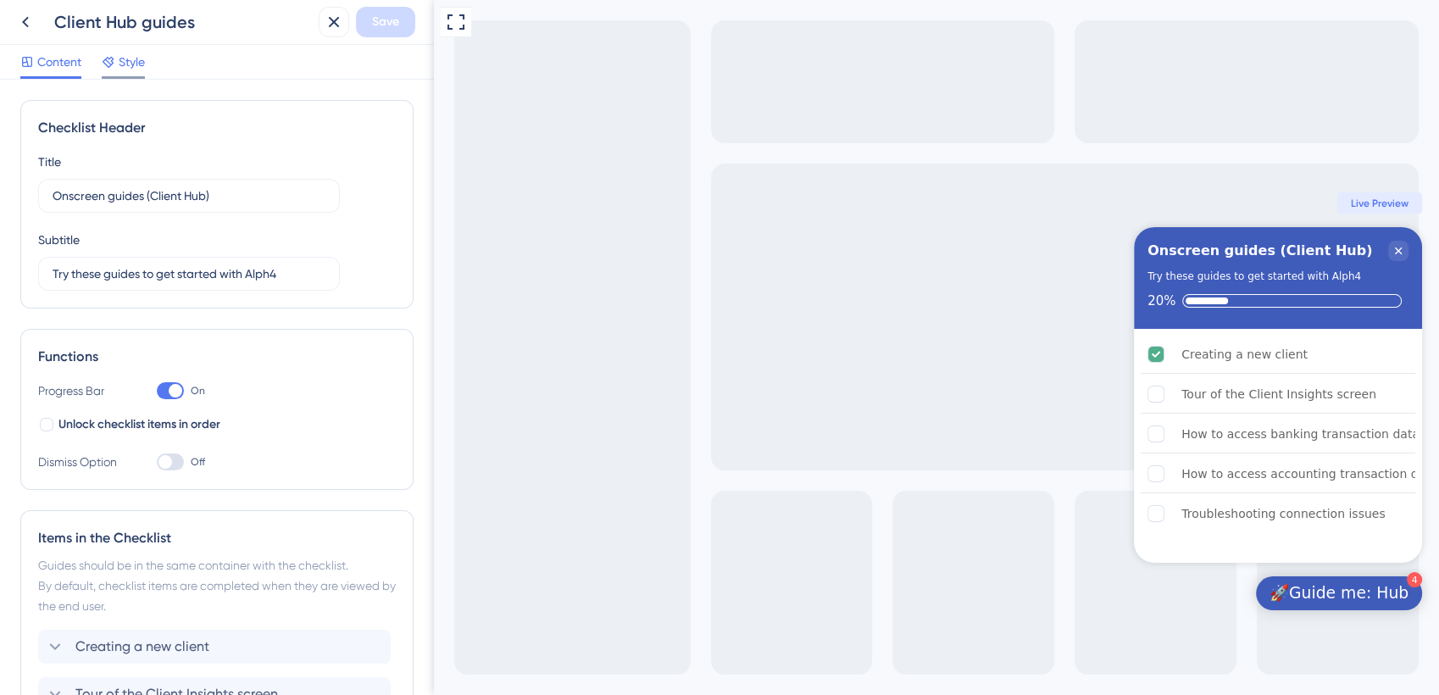
click at [126, 53] on span "Style" at bounding box center [132, 62] width 26 height 20
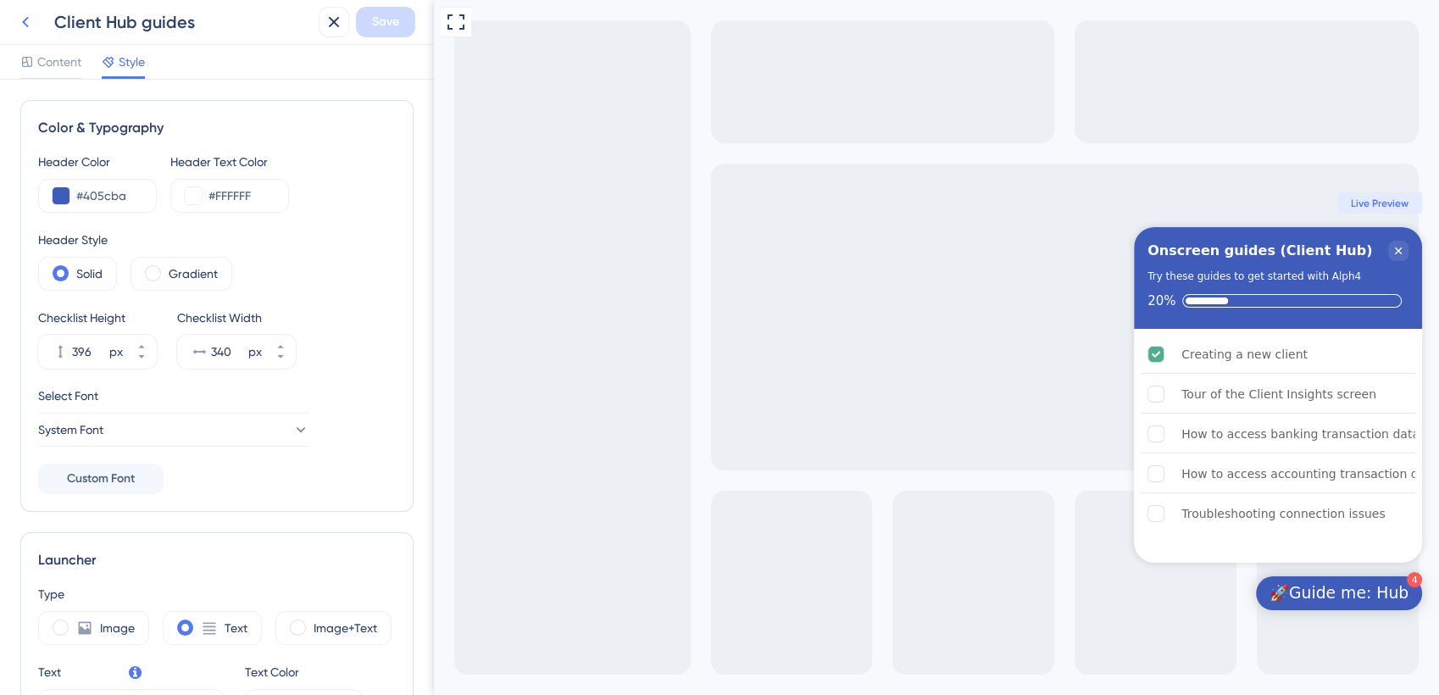
click at [25, 19] on icon at bounding box center [25, 22] width 7 height 11
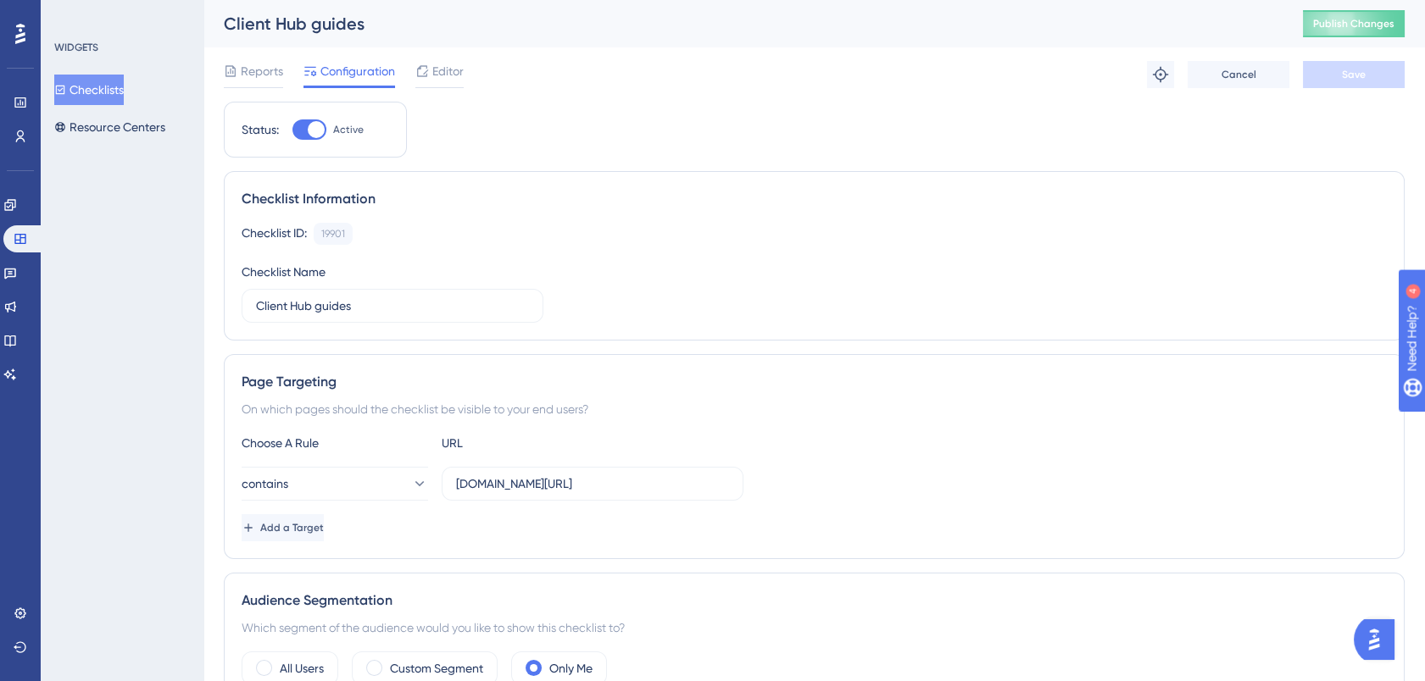
click at [1348, 38] on div "Client Hub guides Publish Changes" at bounding box center [813, 23] width 1221 height 47
click at [1362, 21] on span "Publish Changes" at bounding box center [1353, 24] width 81 height 14
click at [158, 132] on button "Resource Centers" at bounding box center [109, 127] width 111 height 31
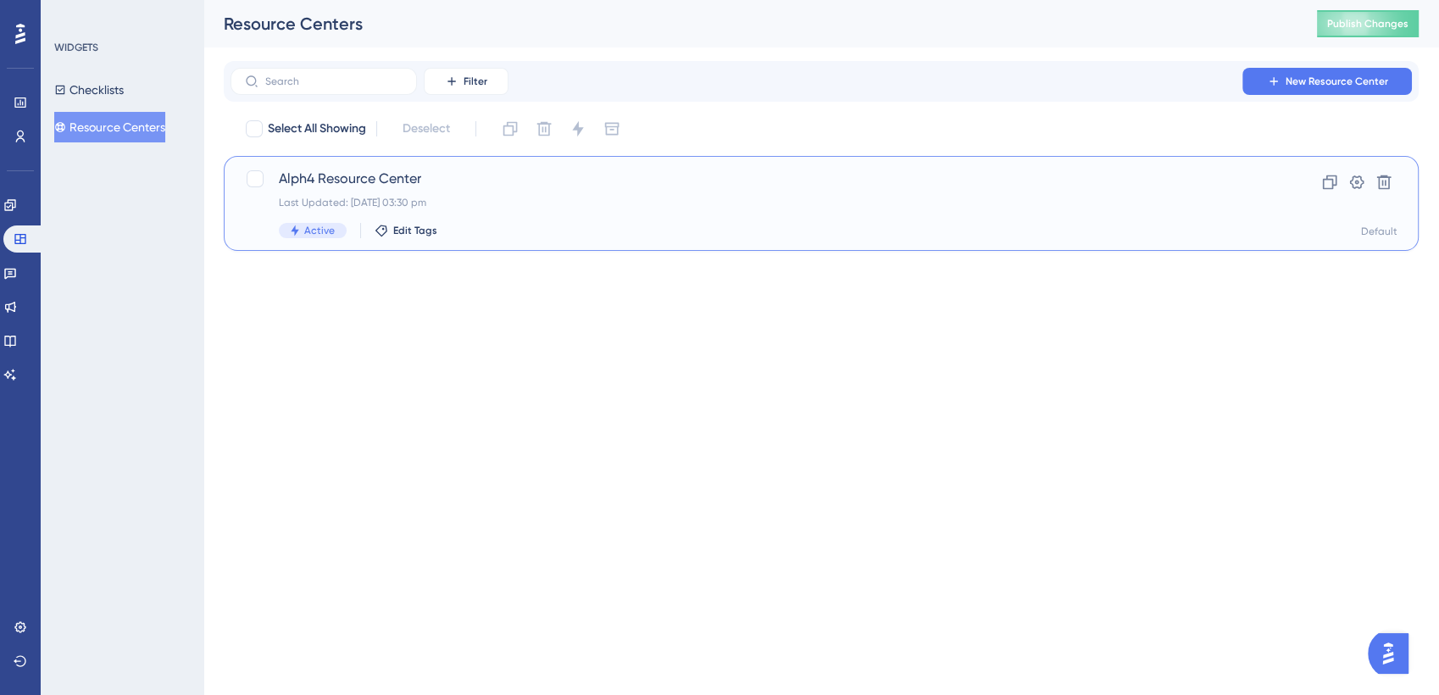
click at [360, 180] on span "Alph4 Resource Center" at bounding box center [753, 179] width 949 height 20
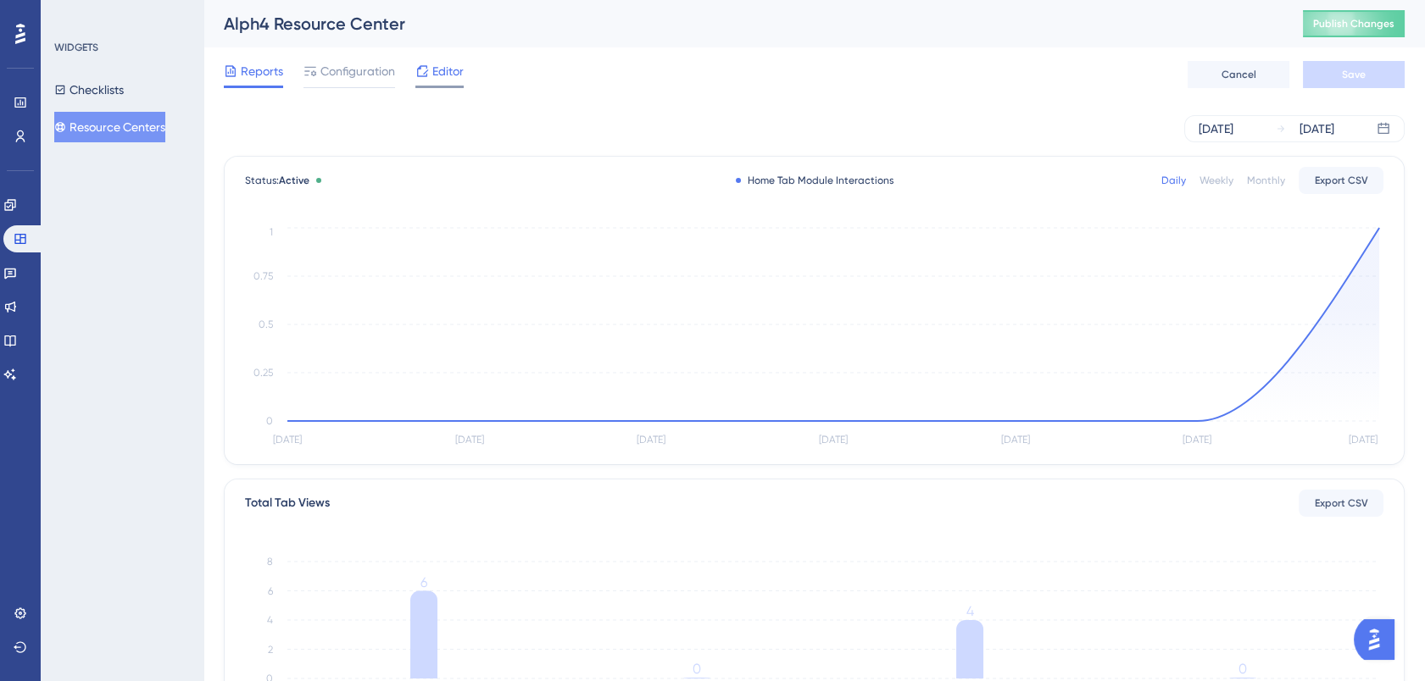
click at [434, 70] on span "Editor" at bounding box center [447, 71] width 31 height 20
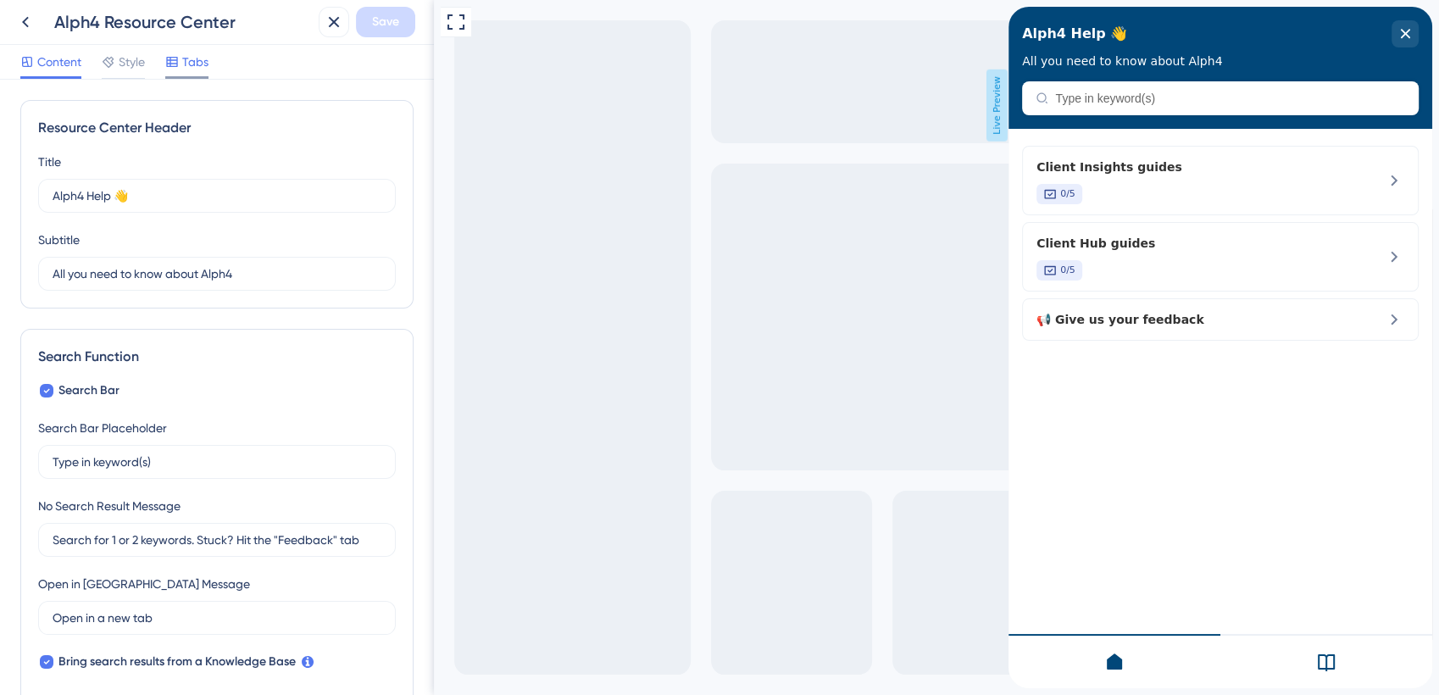
click at [193, 61] on span "Tabs" at bounding box center [195, 62] width 26 height 20
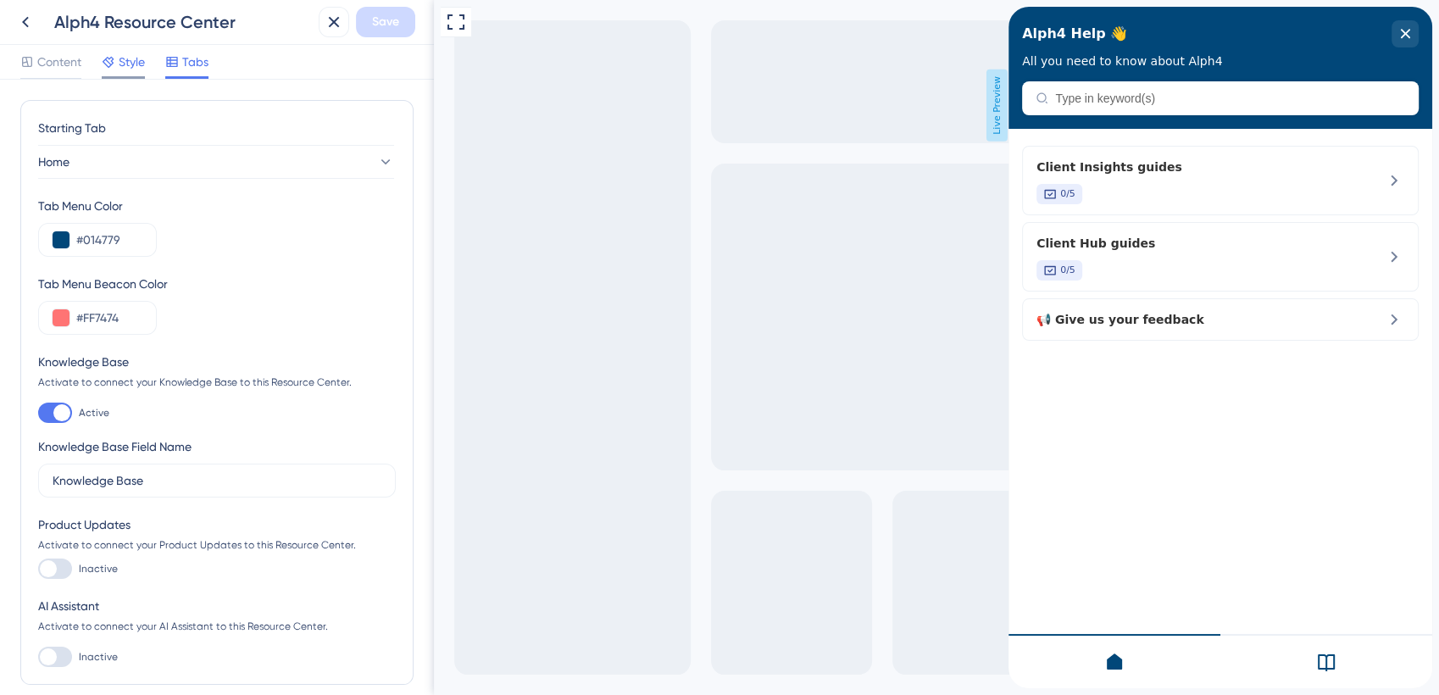
click at [109, 59] on icon at bounding box center [109, 62] width 14 height 14
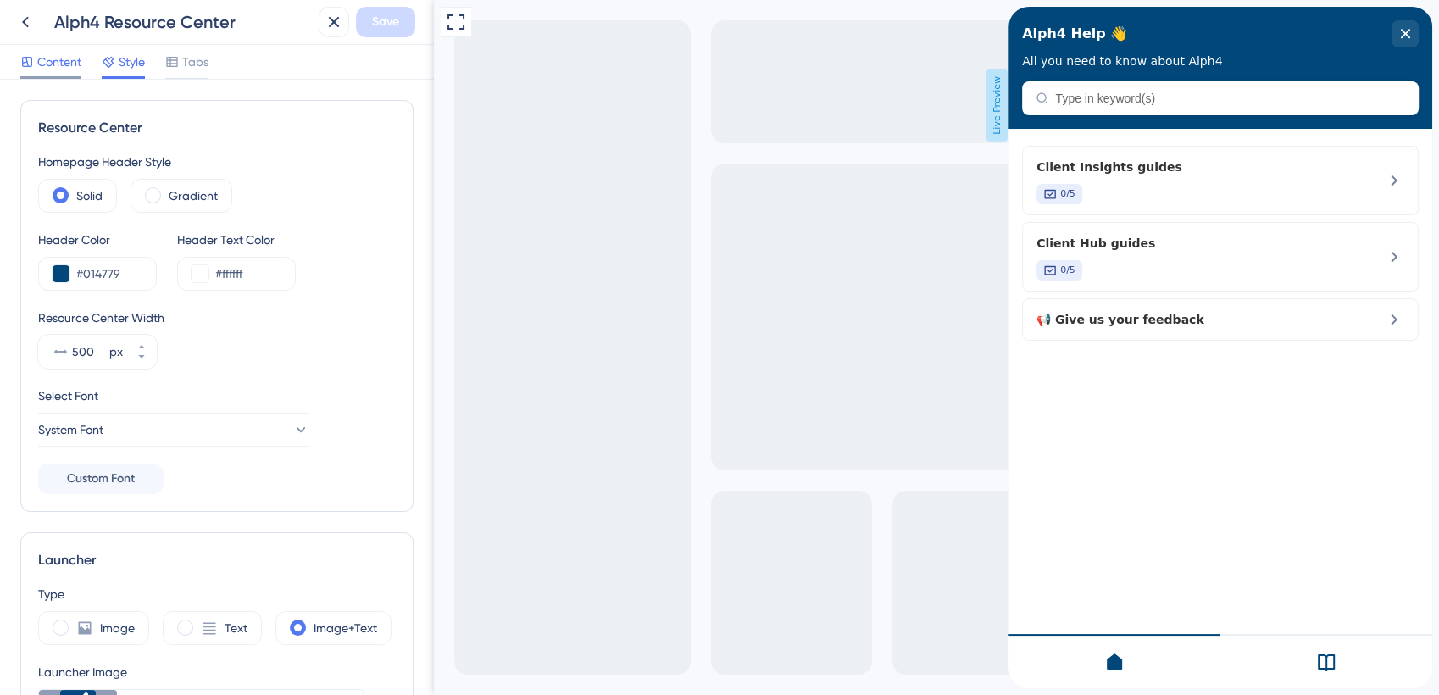
click at [57, 64] on span "Content" at bounding box center [59, 62] width 44 height 20
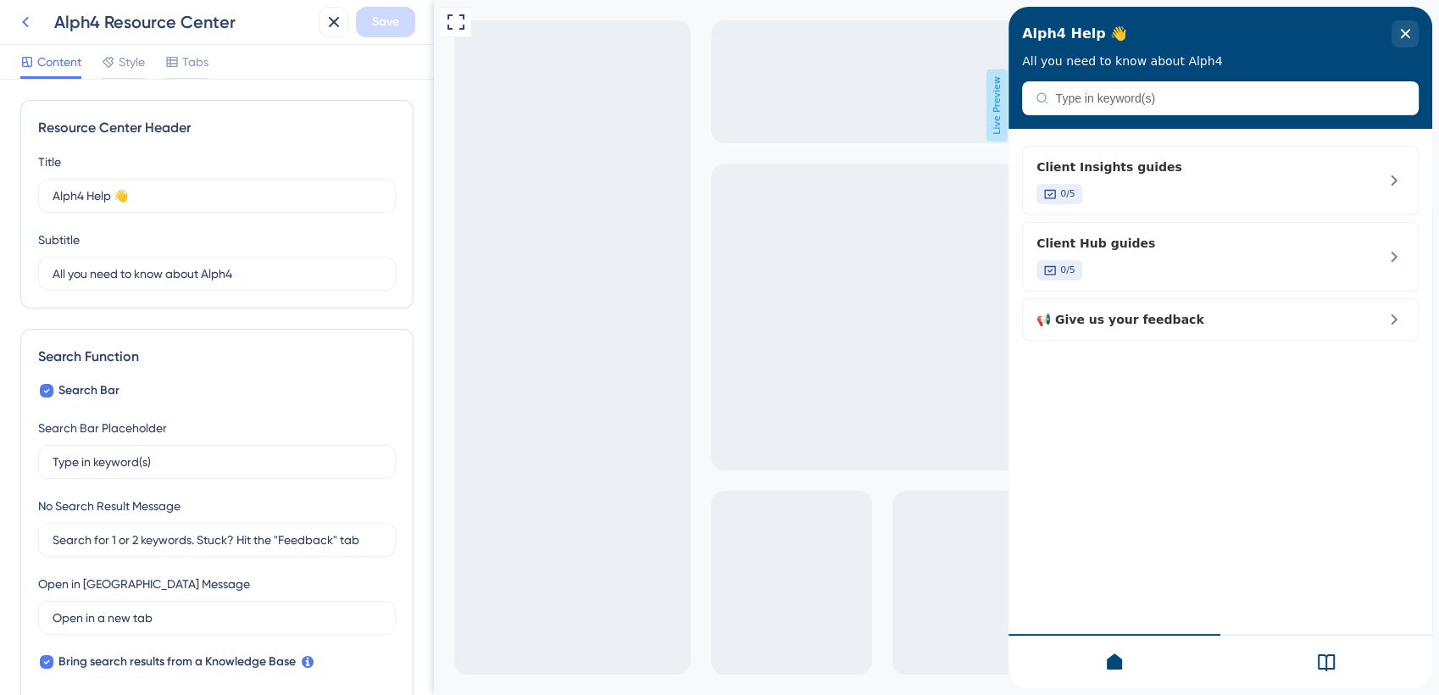
click at [20, 17] on icon at bounding box center [25, 22] width 20 height 20
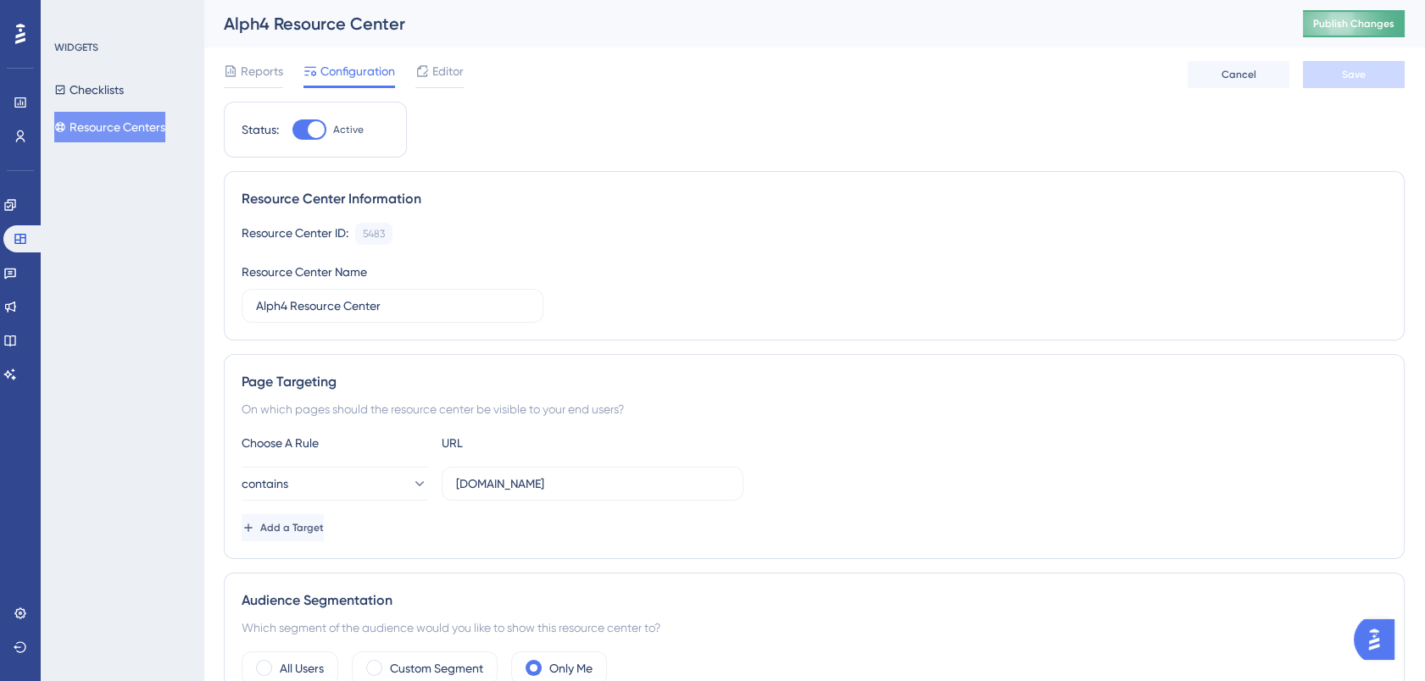
click at [1366, 18] on span "Publish Changes" at bounding box center [1353, 24] width 81 height 14
click at [451, 74] on span "Editor" at bounding box center [447, 71] width 31 height 20
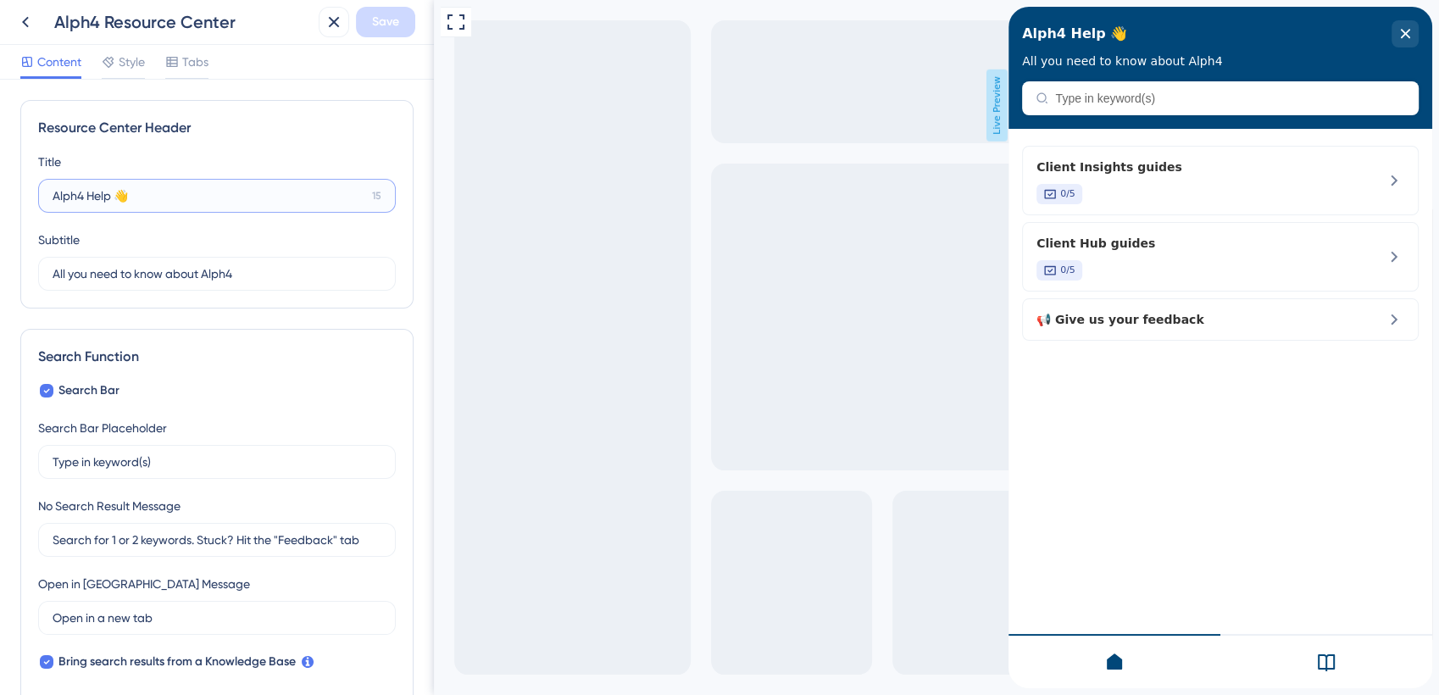
click at [87, 199] on input "Alph4 Help 👋" at bounding box center [209, 195] width 313 height 19
type input "Alph4help 👋"
click at [390, 22] on span "Save" at bounding box center [385, 22] width 27 height 20
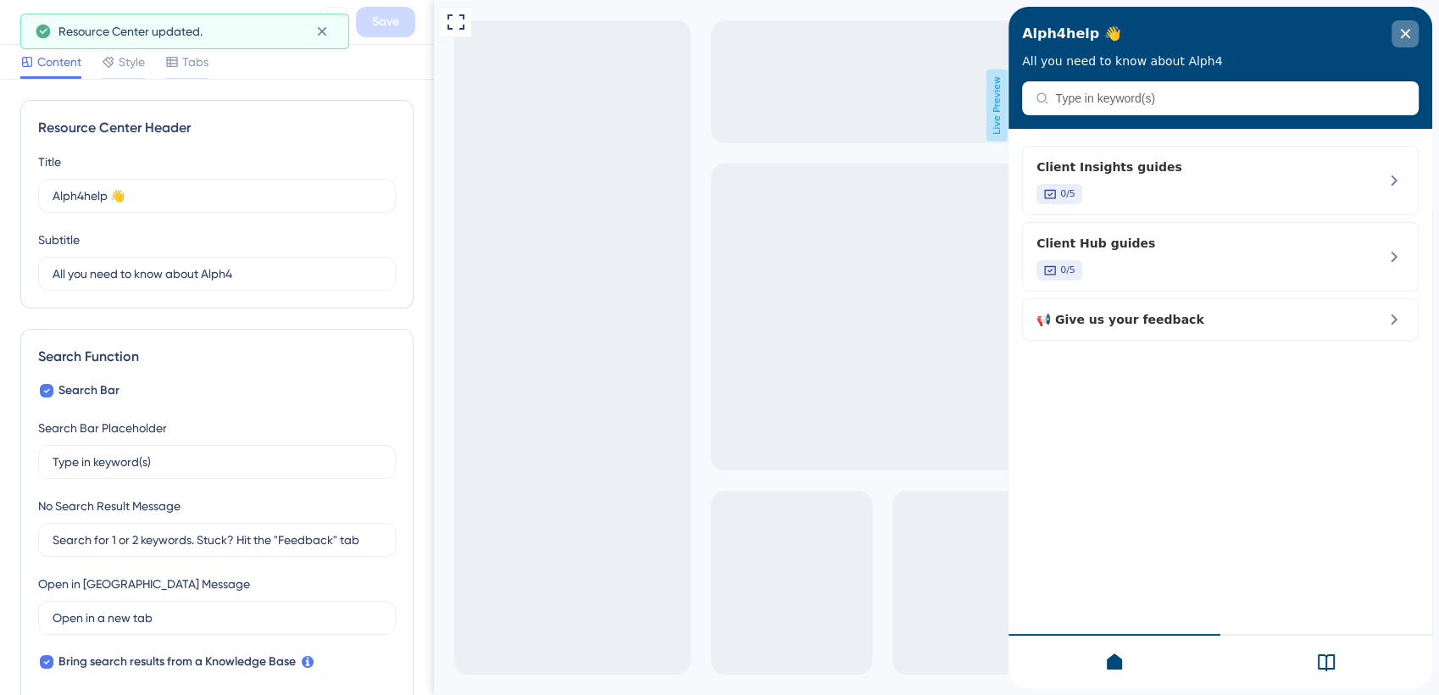
click at [1408, 39] on div "close resource center" at bounding box center [1405, 33] width 27 height 27
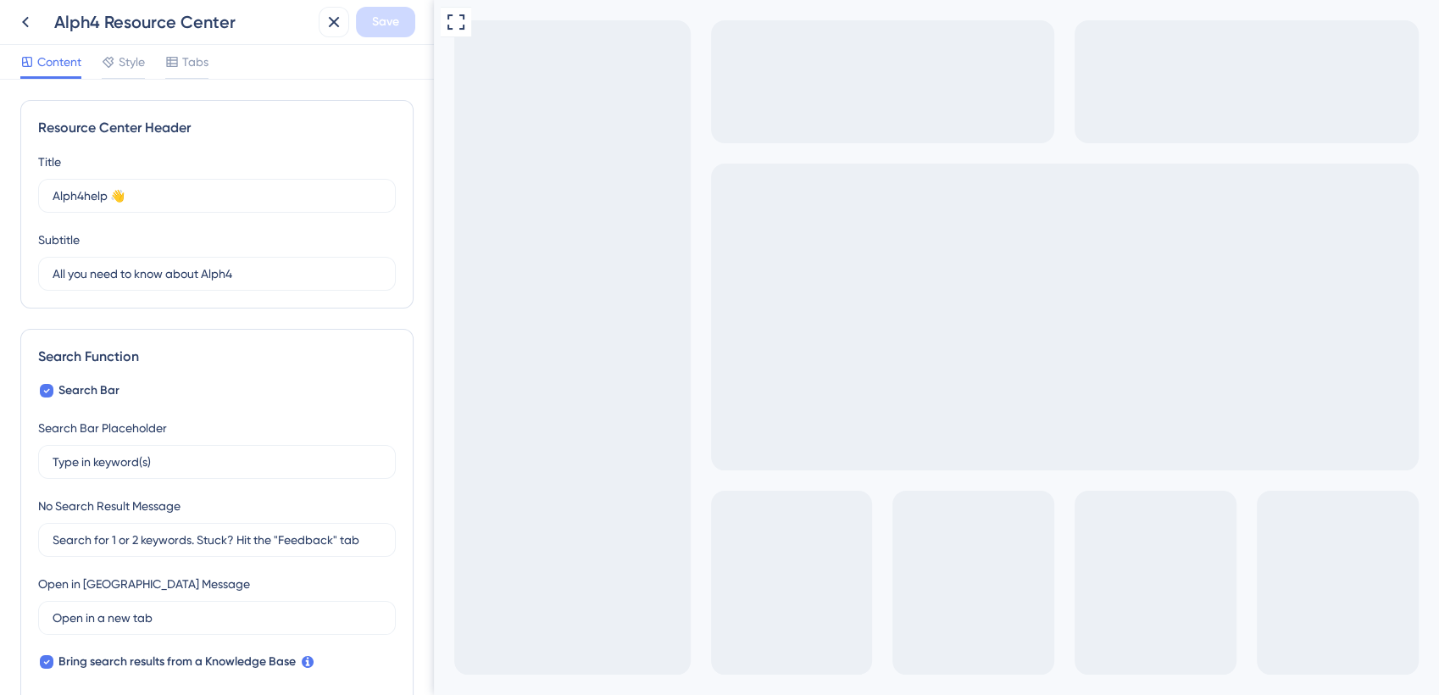
click at [326, 34] on button at bounding box center [334, 22] width 31 height 31
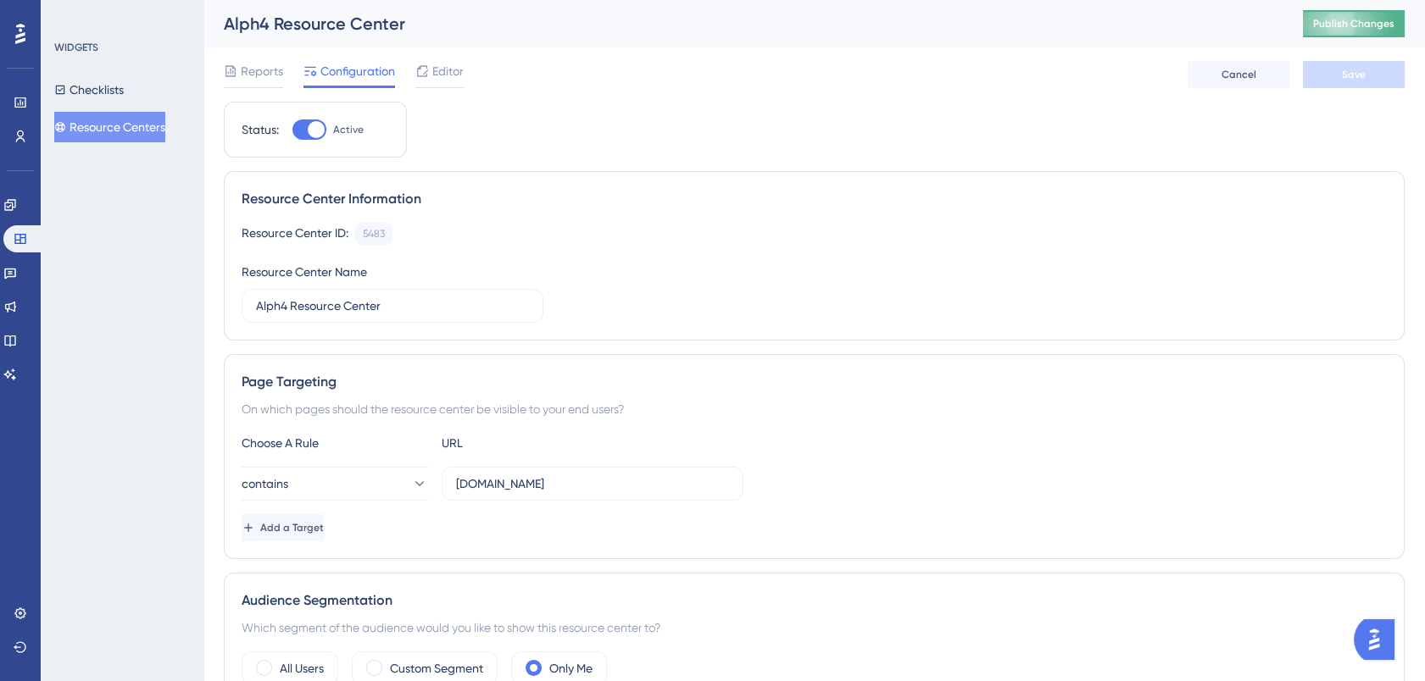
click at [1354, 17] on span "Publish Changes" at bounding box center [1353, 24] width 81 height 14
click at [440, 70] on span "Editor" at bounding box center [447, 71] width 31 height 20
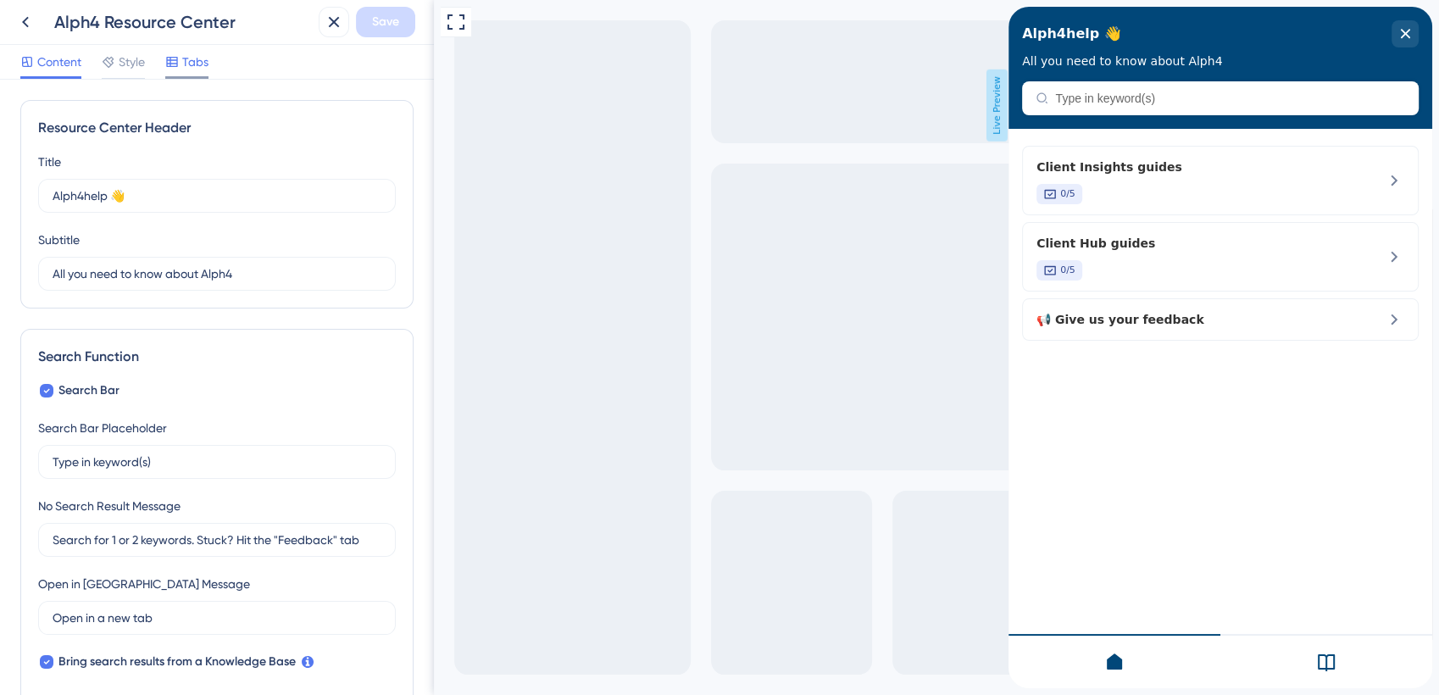
click at [181, 58] on div "Tabs" at bounding box center [186, 62] width 43 height 20
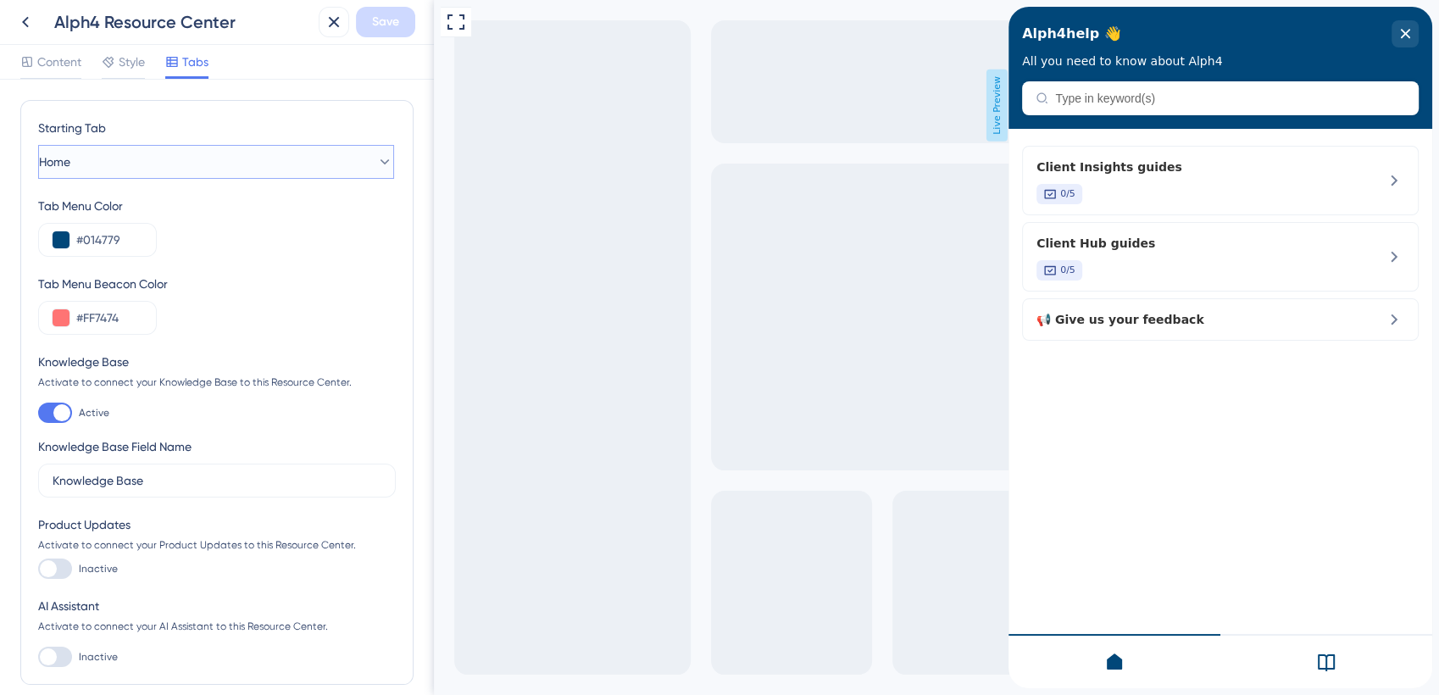
click at [381, 164] on icon at bounding box center [385, 161] width 9 height 5
click at [309, 309] on div "Tab Menu Beacon Color #FF7474" at bounding box center [217, 304] width 358 height 61
click at [1318, 673] on div at bounding box center [1327, 661] width 212 height 54
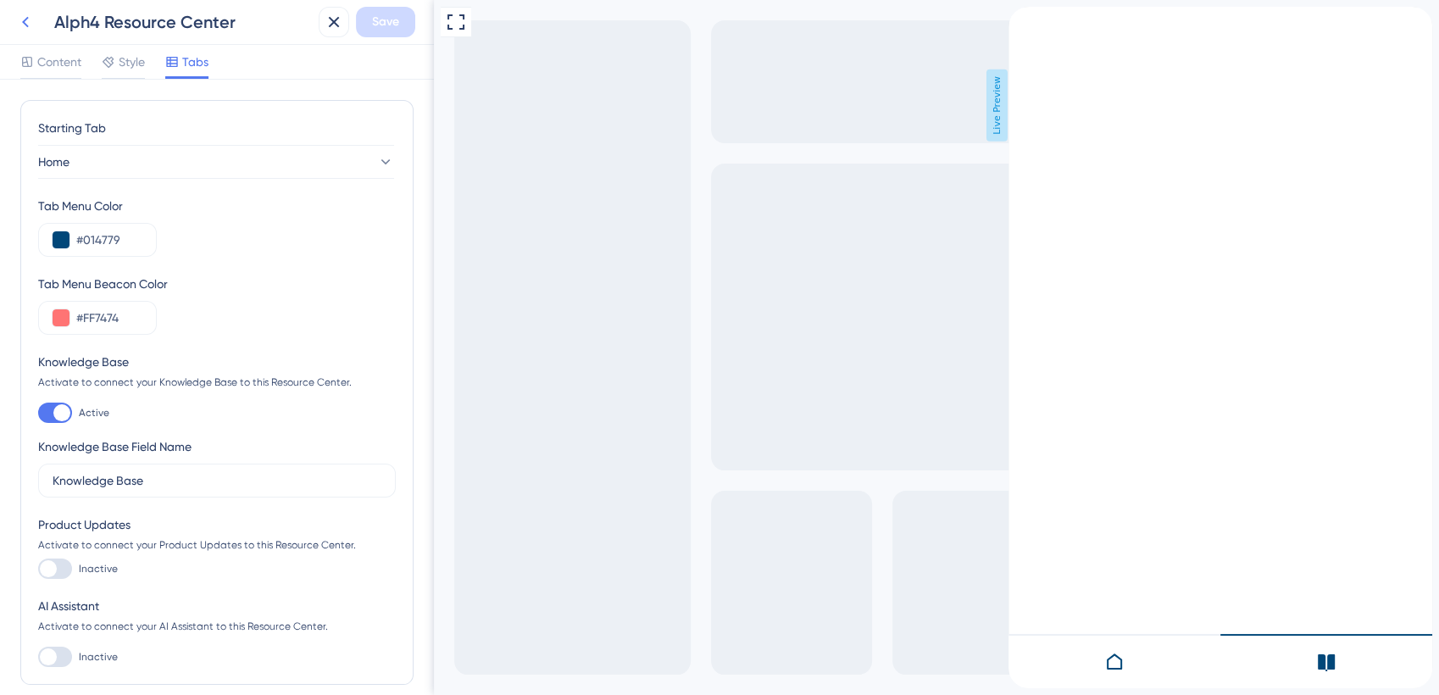
click at [27, 17] on icon at bounding box center [25, 22] width 7 height 11
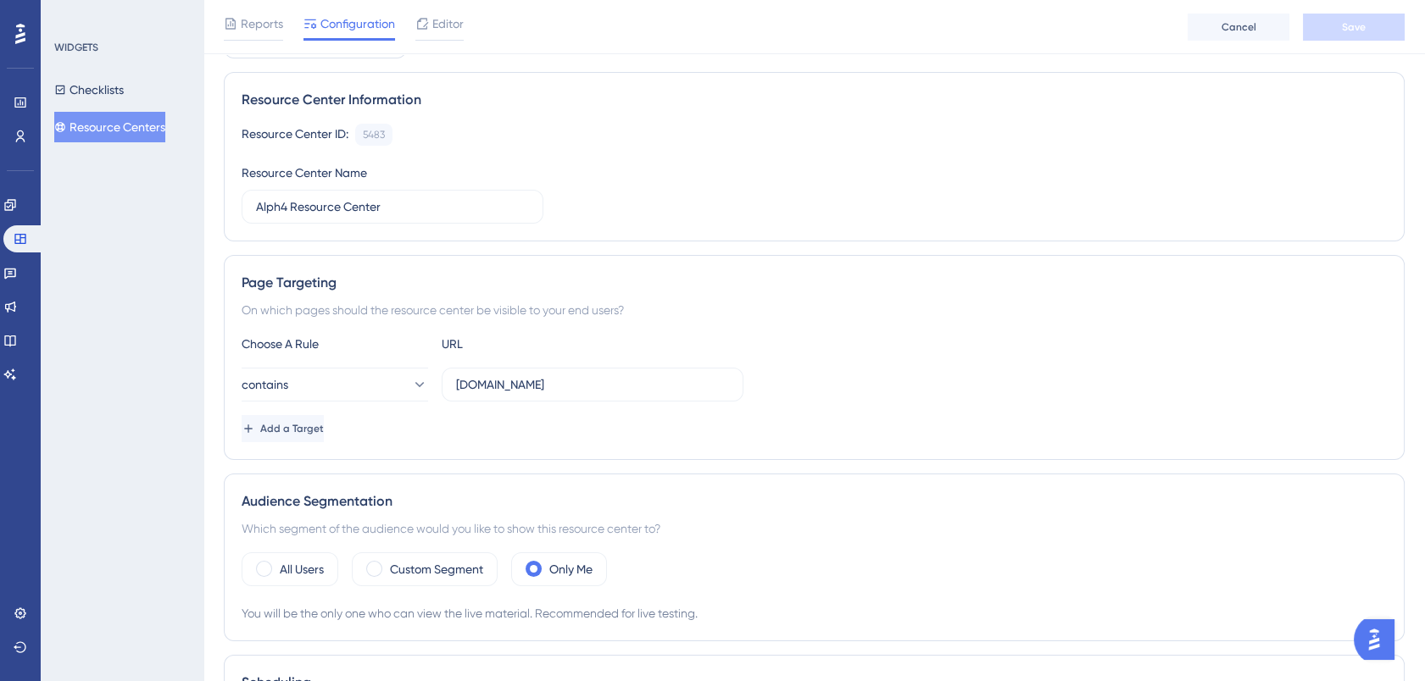
scroll to position [441, 0]
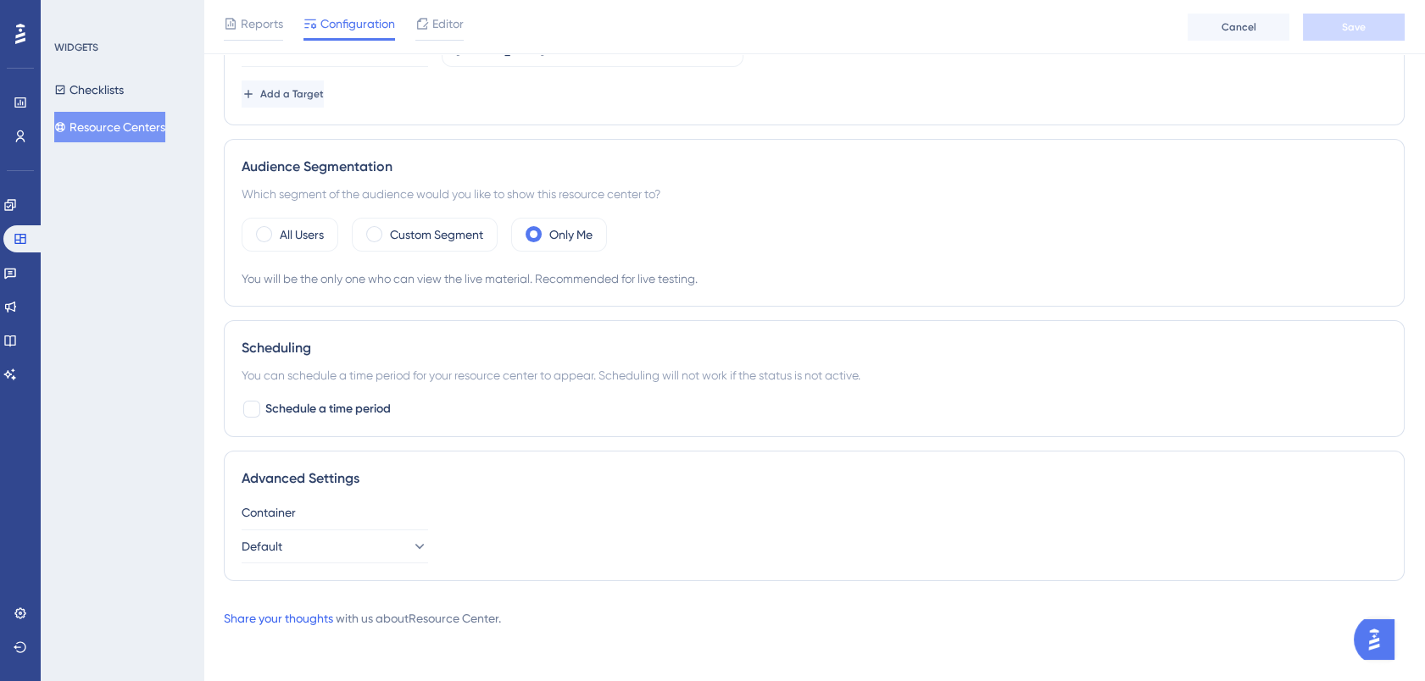
click at [282, 614] on link "Share your thoughts" at bounding box center [278, 619] width 109 height 14
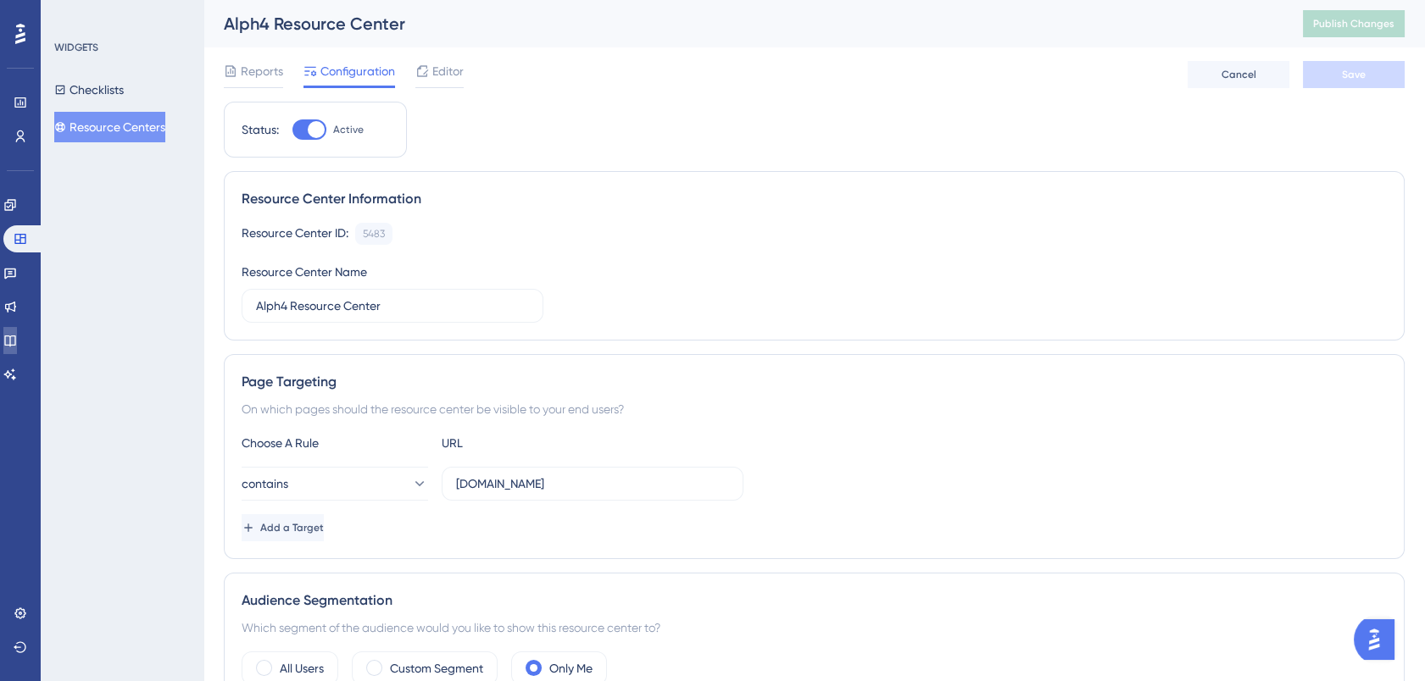
click at [17, 338] on icon at bounding box center [10, 341] width 14 height 14
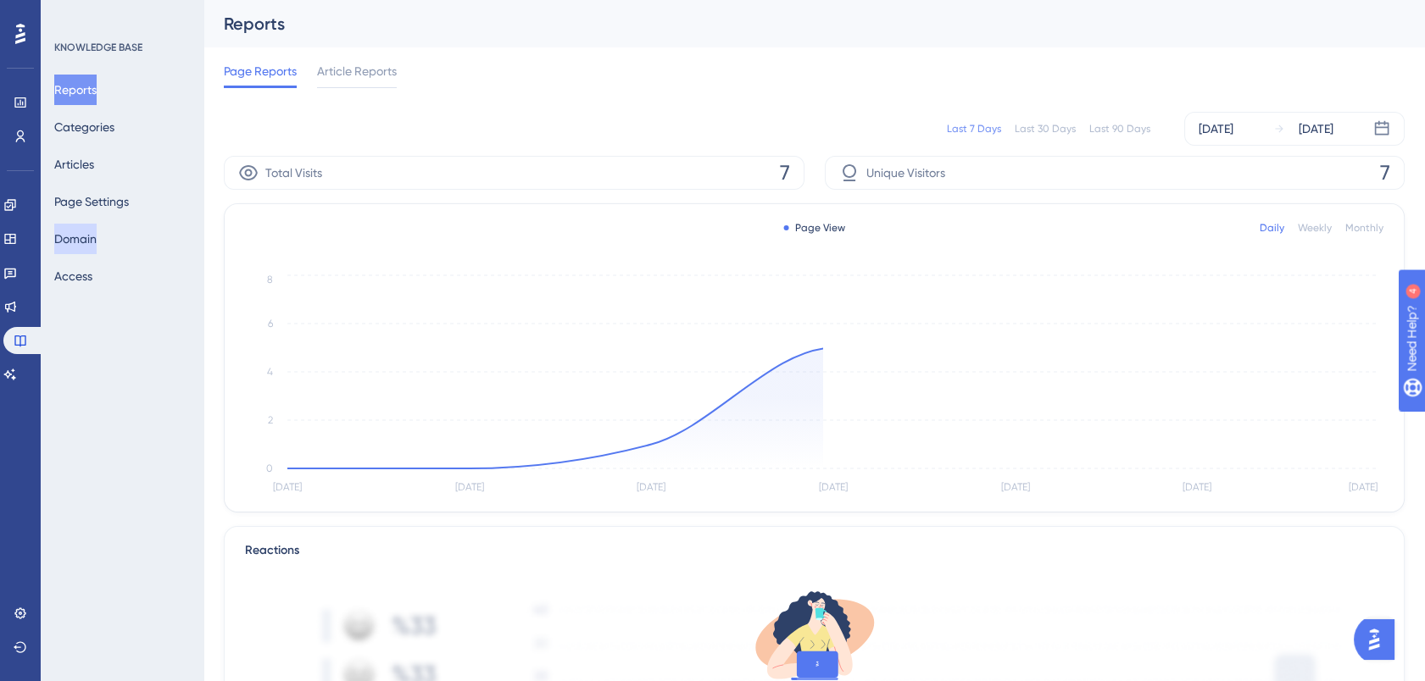
click at [97, 237] on button "Domain" at bounding box center [75, 239] width 42 height 31
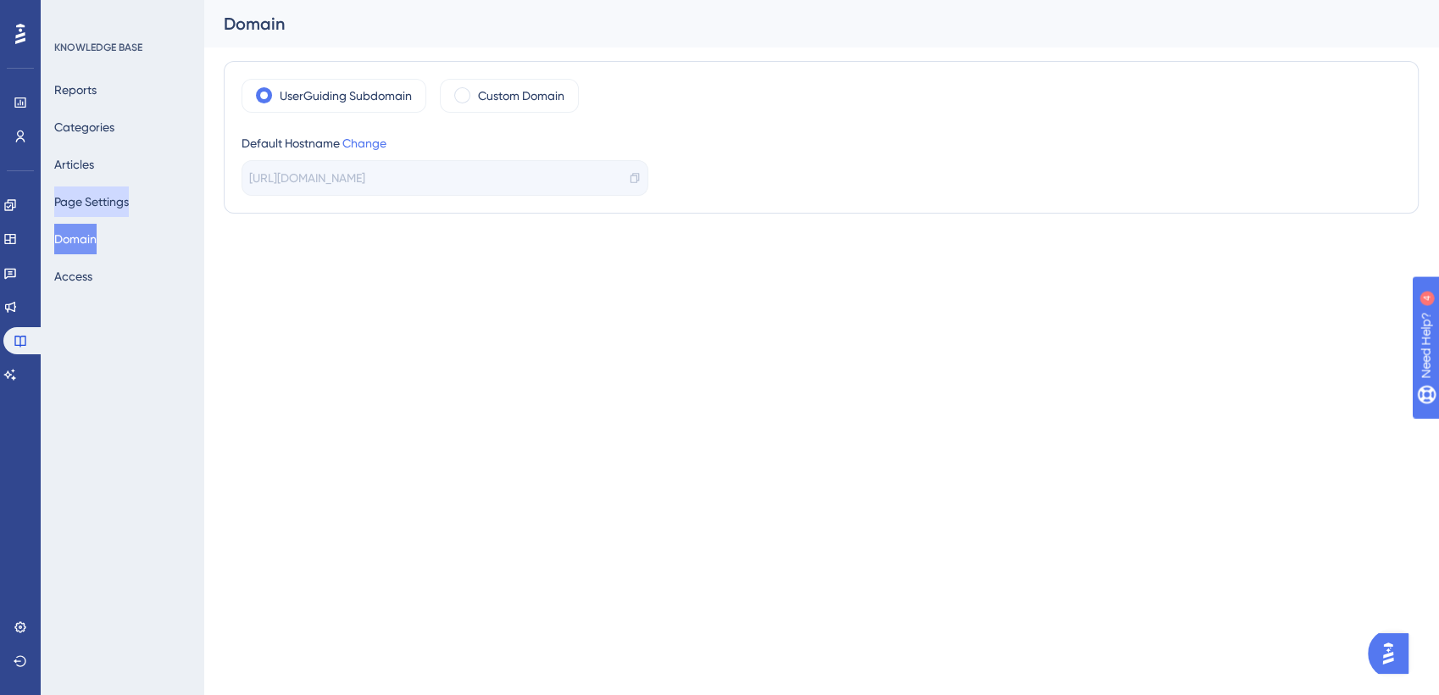
click at [128, 198] on button "Page Settings" at bounding box center [91, 201] width 75 height 31
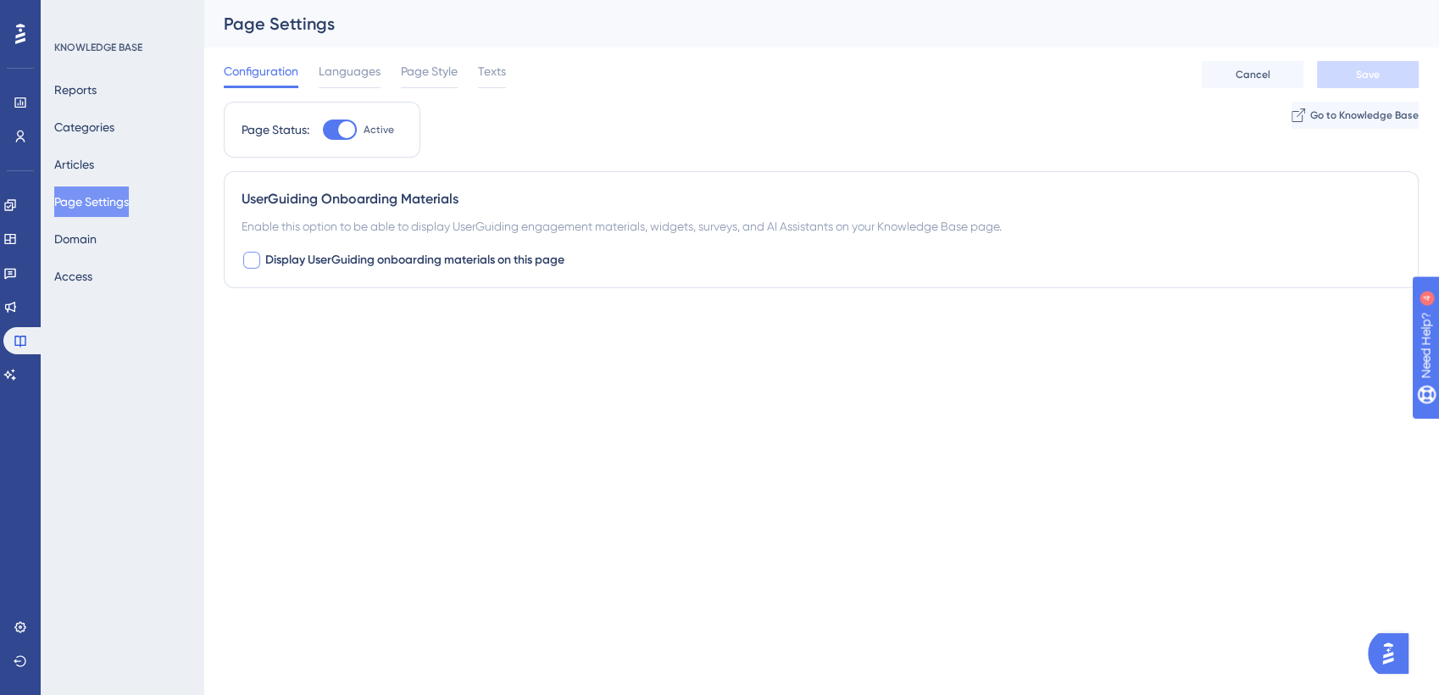
click at [253, 261] on div at bounding box center [251, 260] width 17 height 17
click at [1376, 75] on span "Save" at bounding box center [1368, 75] width 24 height 14
click at [414, 364] on icon at bounding box center [418, 365] width 9 height 5
click at [403, 364] on icon at bounding box center [405, 365] width 9 height 5
click at [253, 259] on icon at bounding box center [252, 261] width 9 height 7
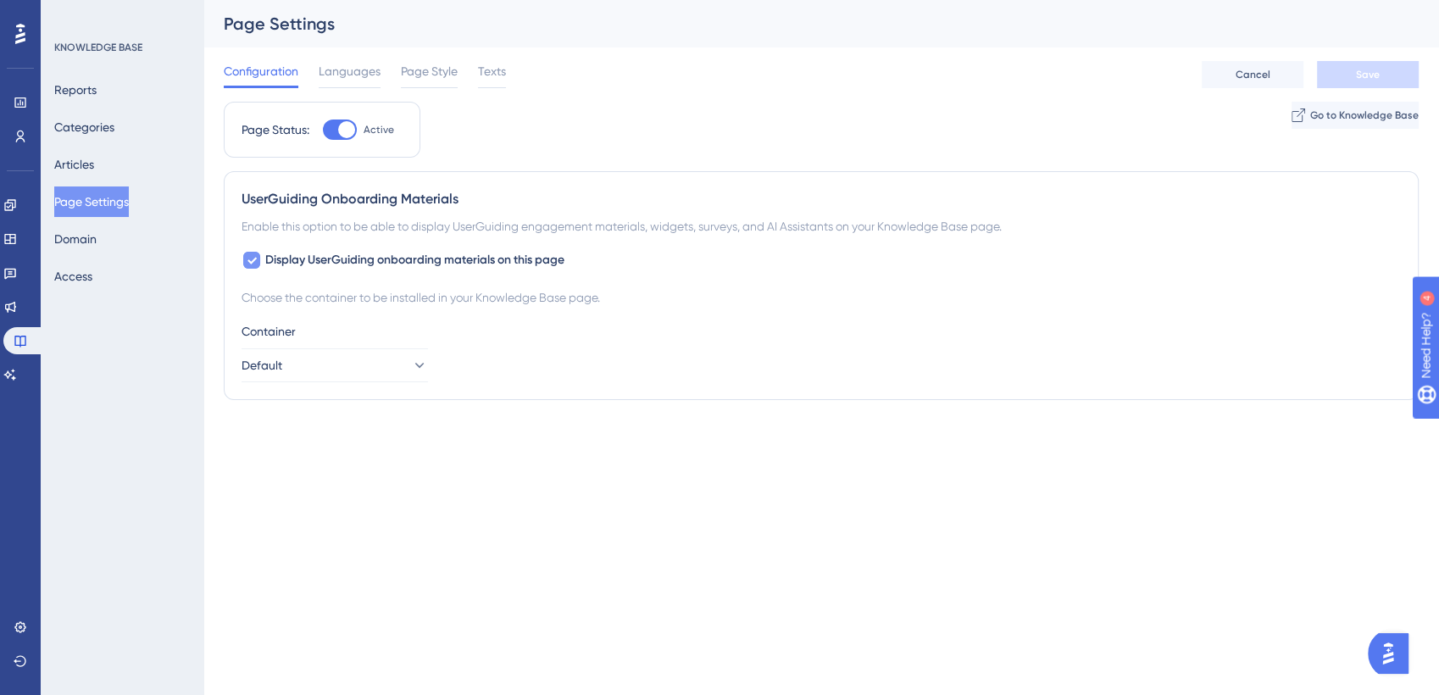
checkbox input "false"
click at [1366, 71] on span "Save" at bounding box center [1368, 75] width 24 height 14
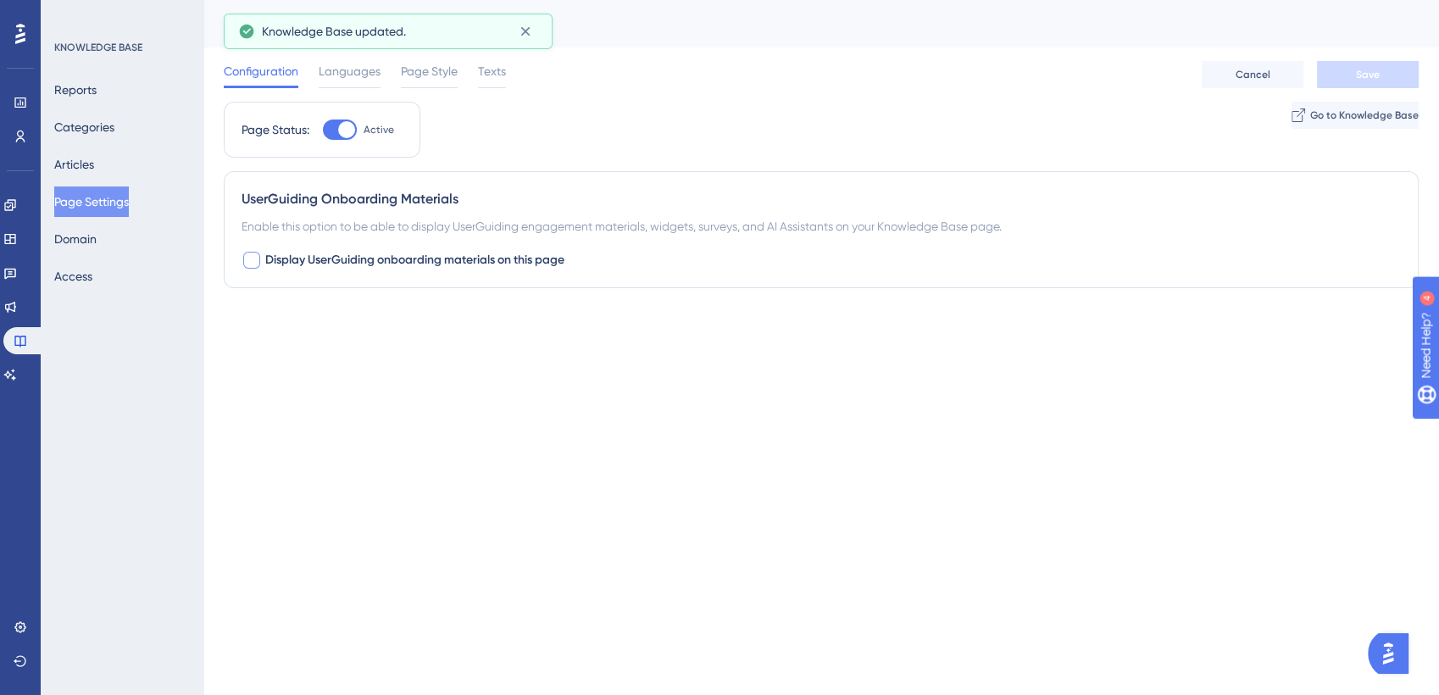
click at [438, 0] on html "Performance Users Engagement Widgets Feedback Product Updates Knowledge Base AI…" at bounding box center [719, 0] width 1439 height 0
click at [432, 75] on span "Page Style" at bounding box center [429, 71] width 57 height 20
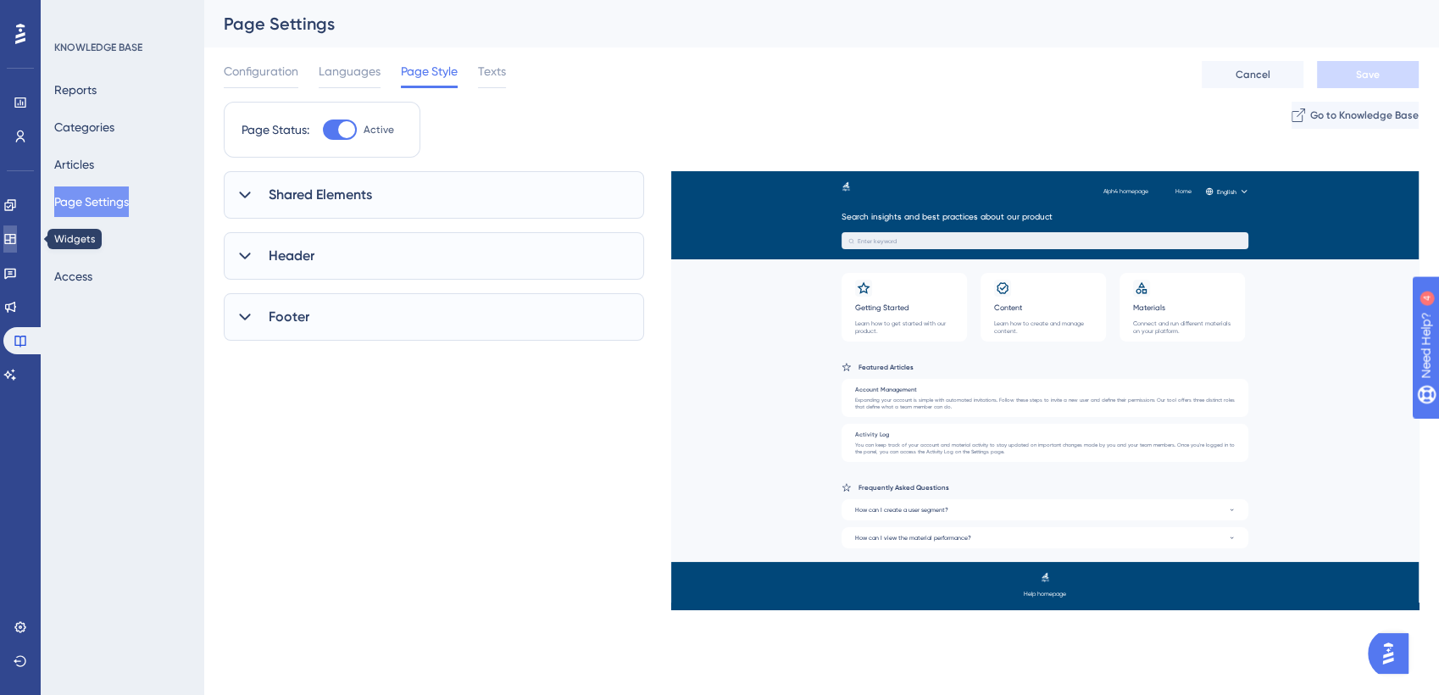
click at [17, 245] on icon at bounding box center [10, 239] width 14 height 14
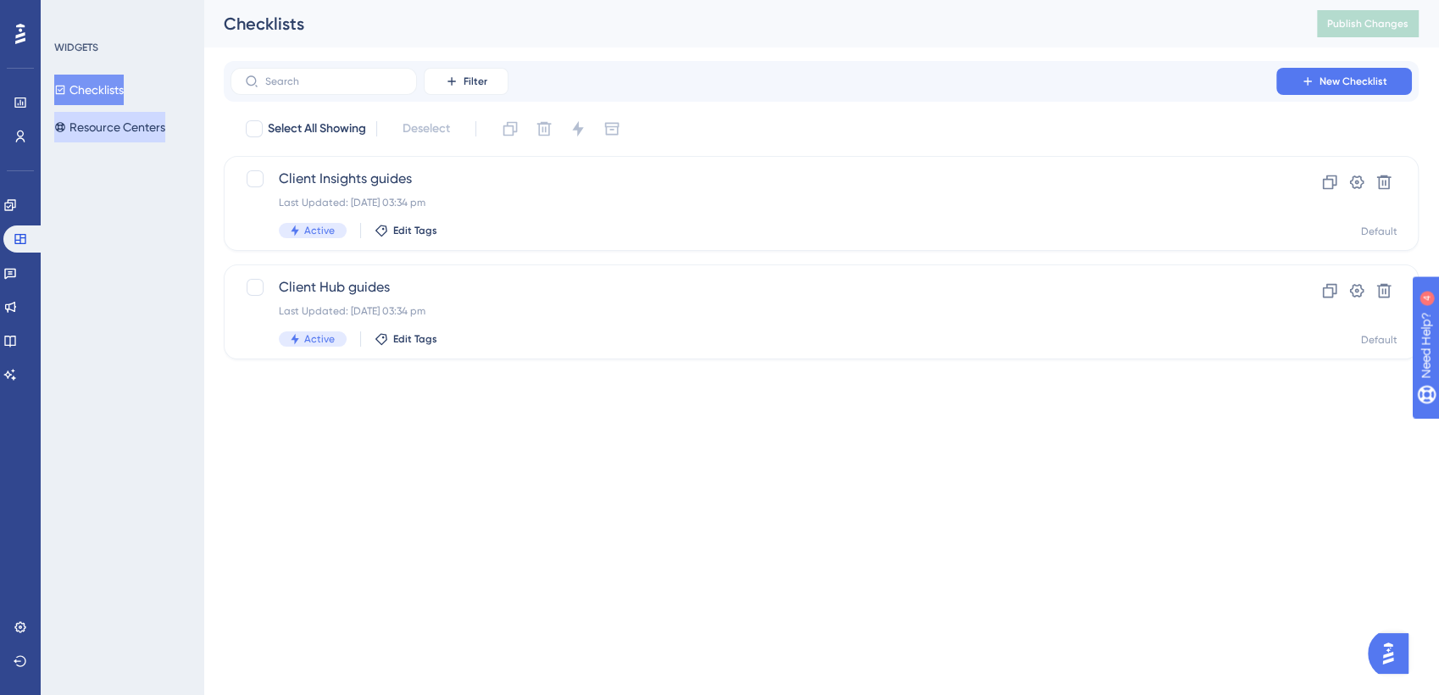
click at [134, 125] on button "Resource Centers" at bounding box center [109, 127] width 111 height 31
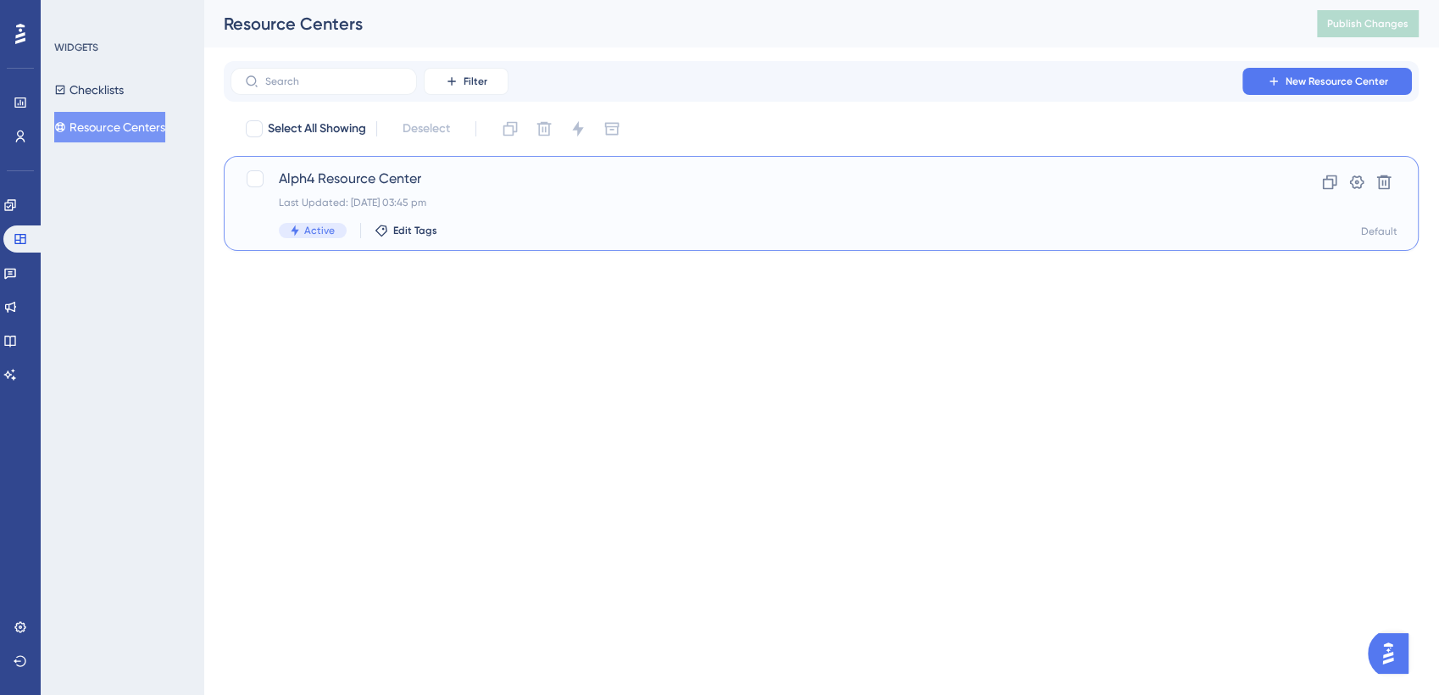
click at [400, 180] on span "Alph4 Resource Center" at bounding box center [753, 179] width 949 height 20
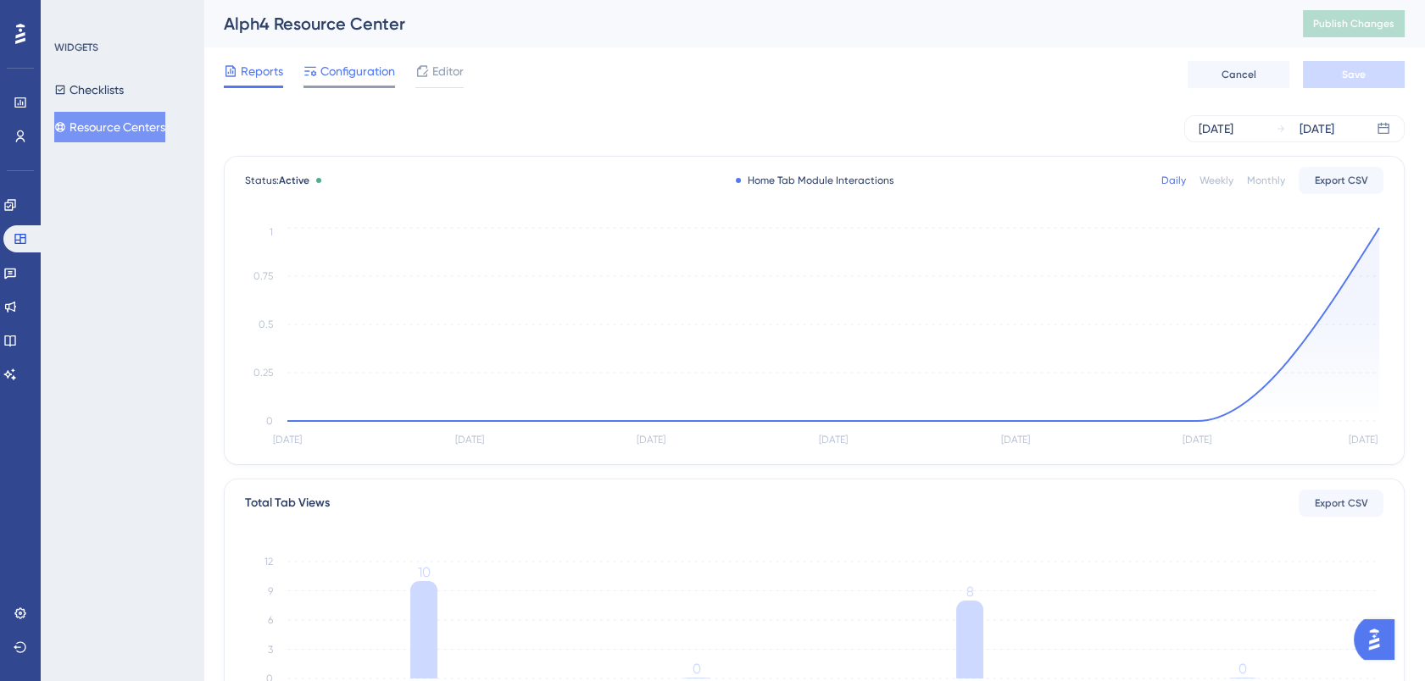
click at [354, 72] on span "Configuration" at bounding box center [357, 71] width 75 height 20
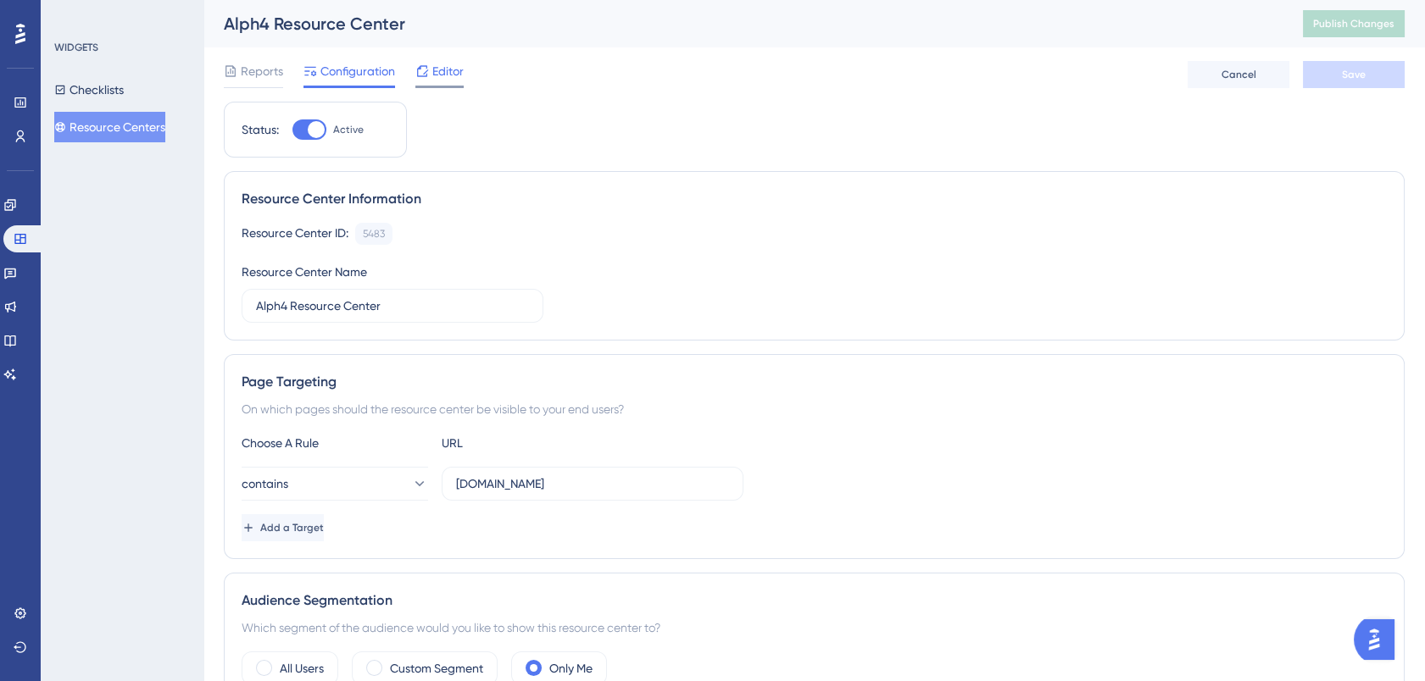
click at [447, 61] on span "Editor" at bounding box center [447, 71] width 31 height 20
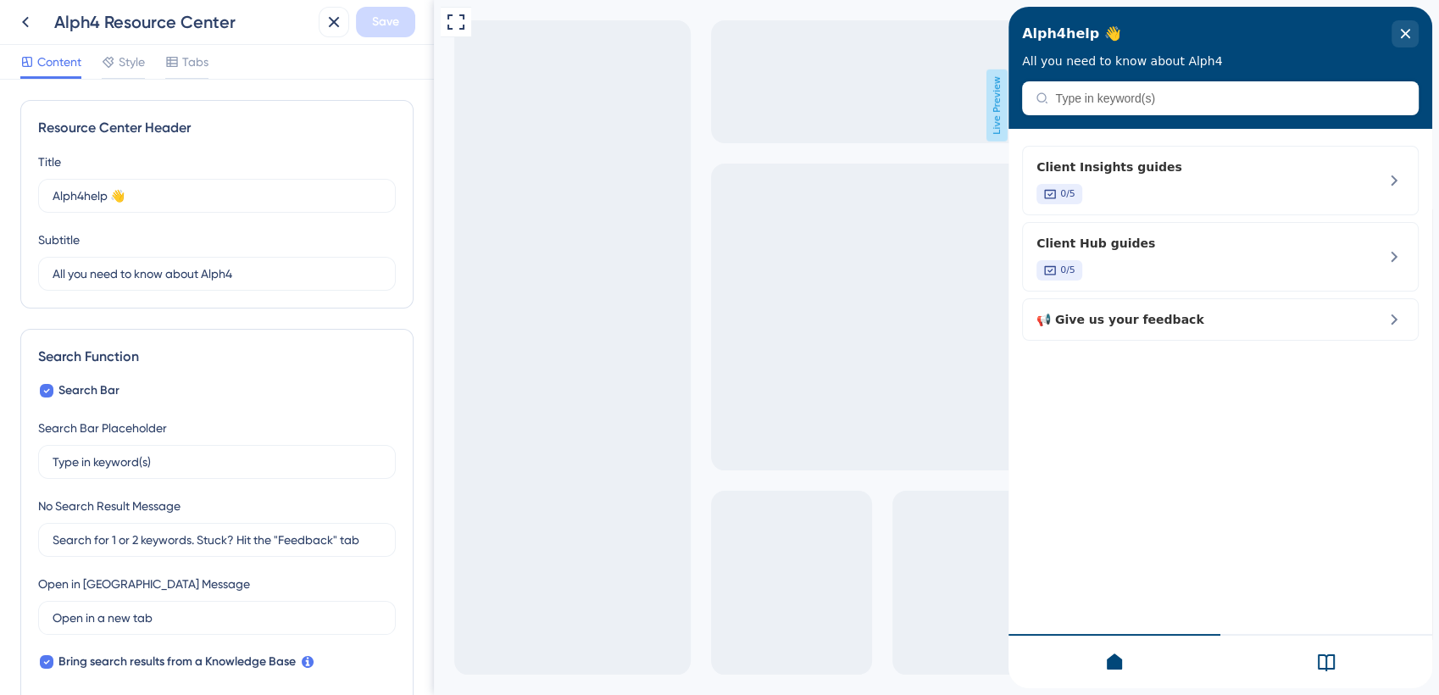
click at [1332, 665] on icon at bounding box center [1326, 662] width 20 height 20
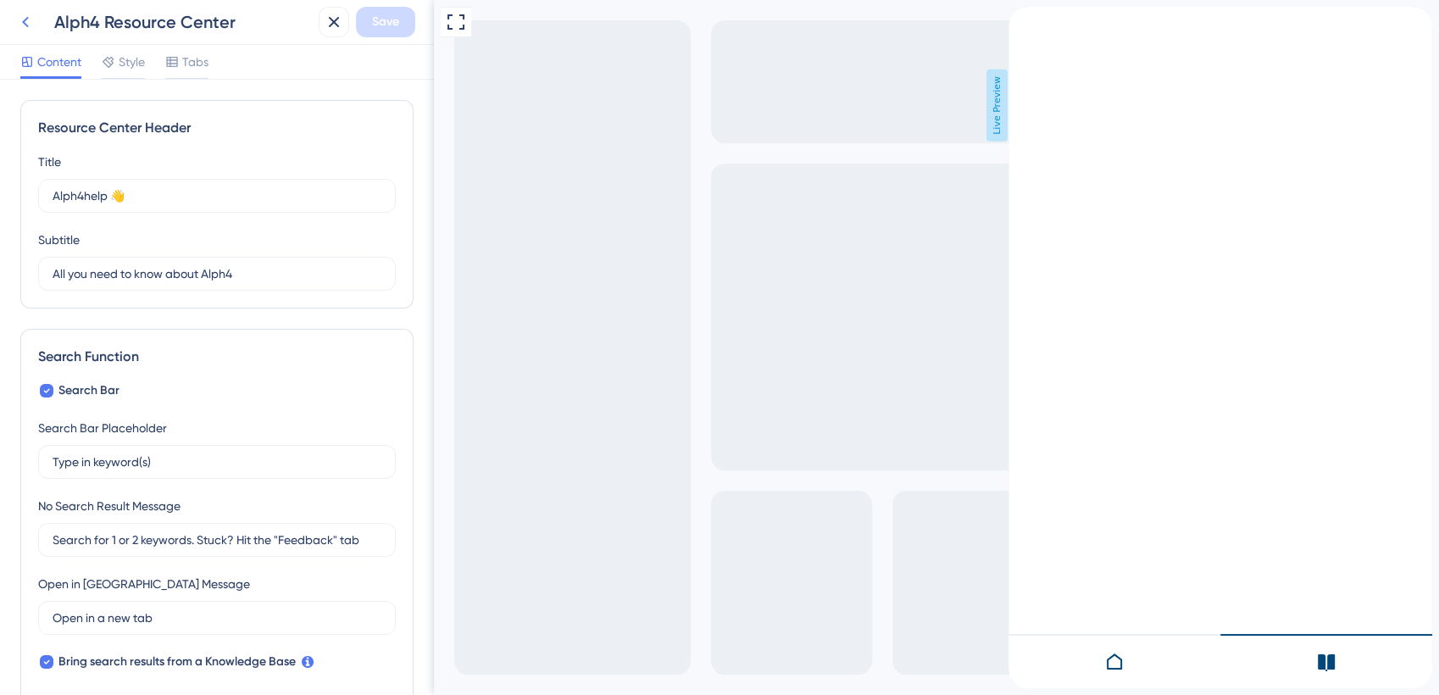
click at [24, 21] on icon at bounding box center [25, 22] width 7 height 11
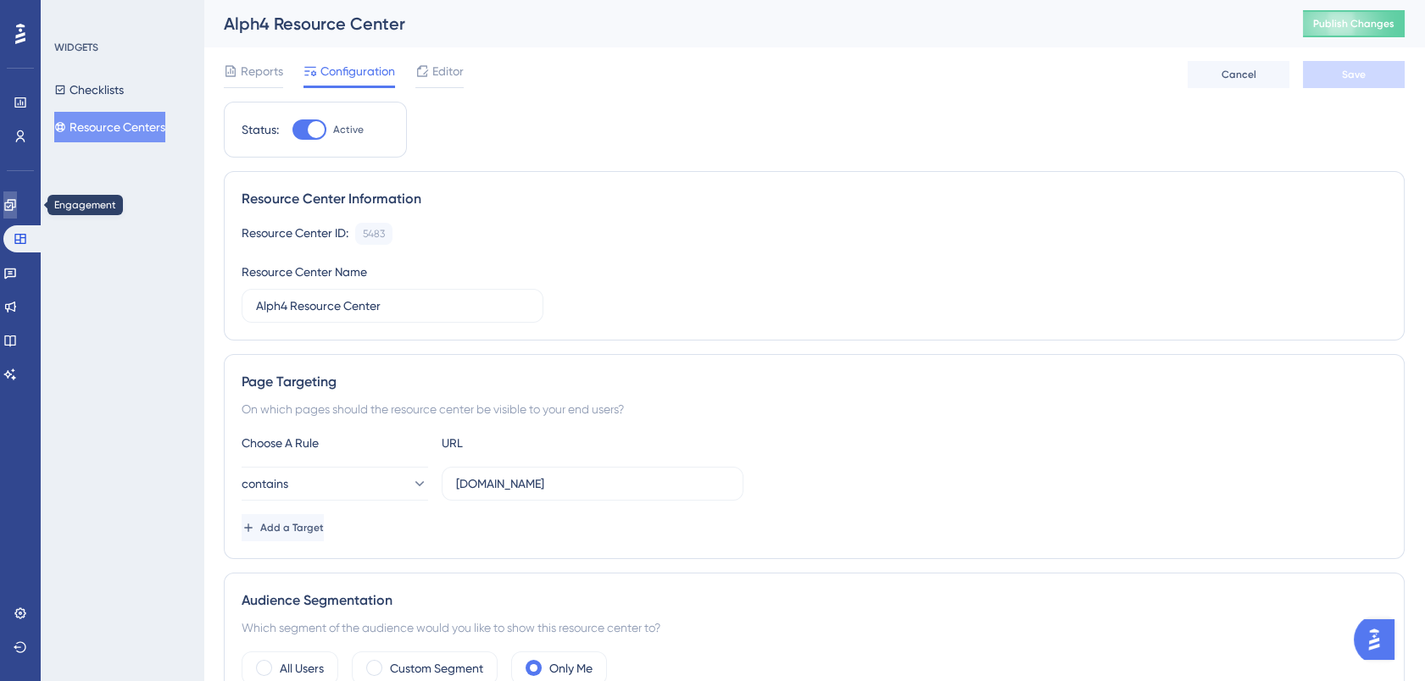
click at [17, 200] on icon at bounding box center [10, 205] width 14 height 14
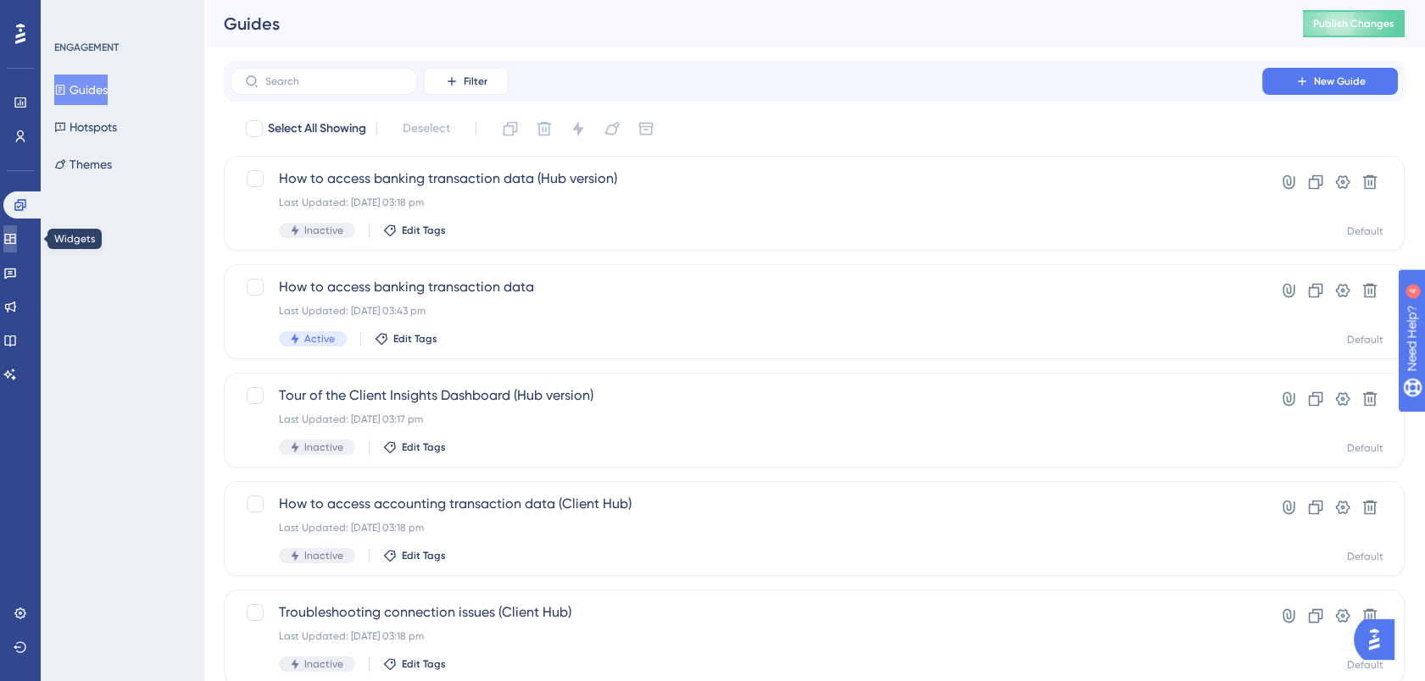
click at [15, 242] on icon at bounding box center [9, 239] width 11 height 10
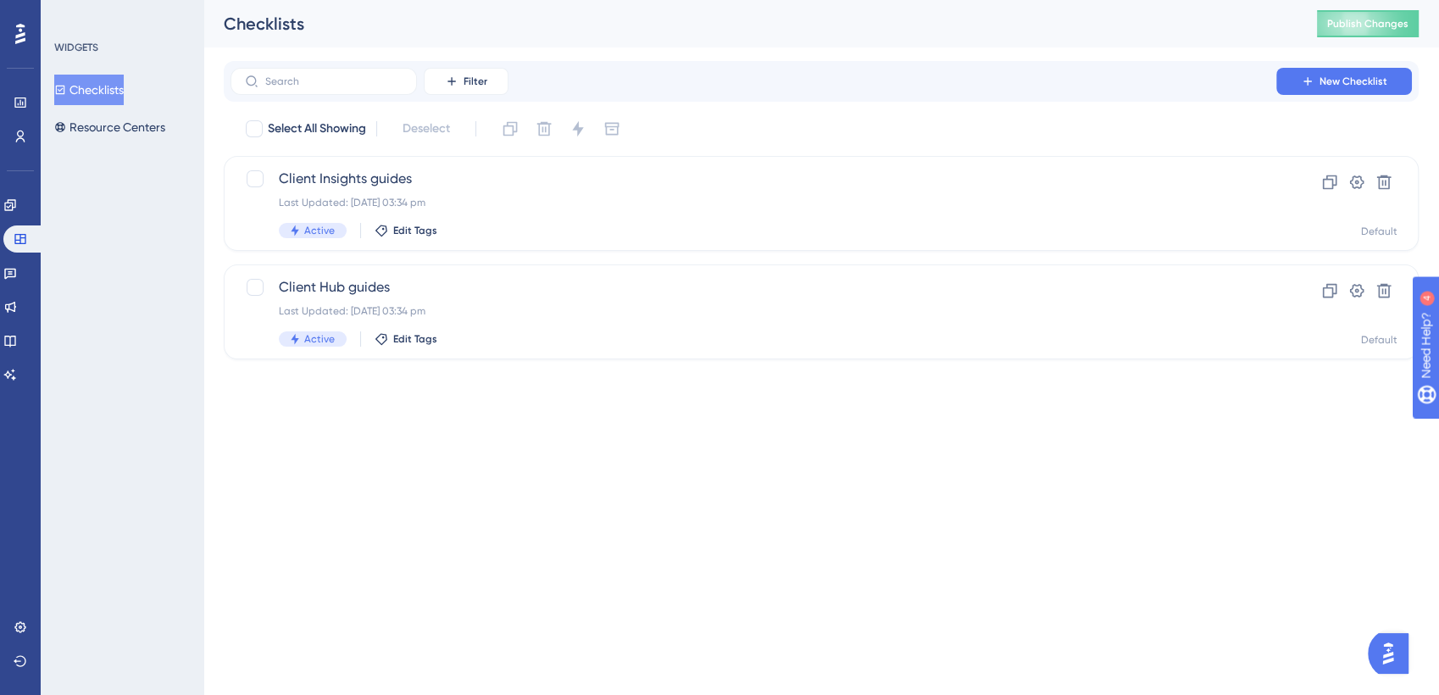
click at [114, 81] on button "Checklists" at bounding box center [89, 90] width 70 height 31
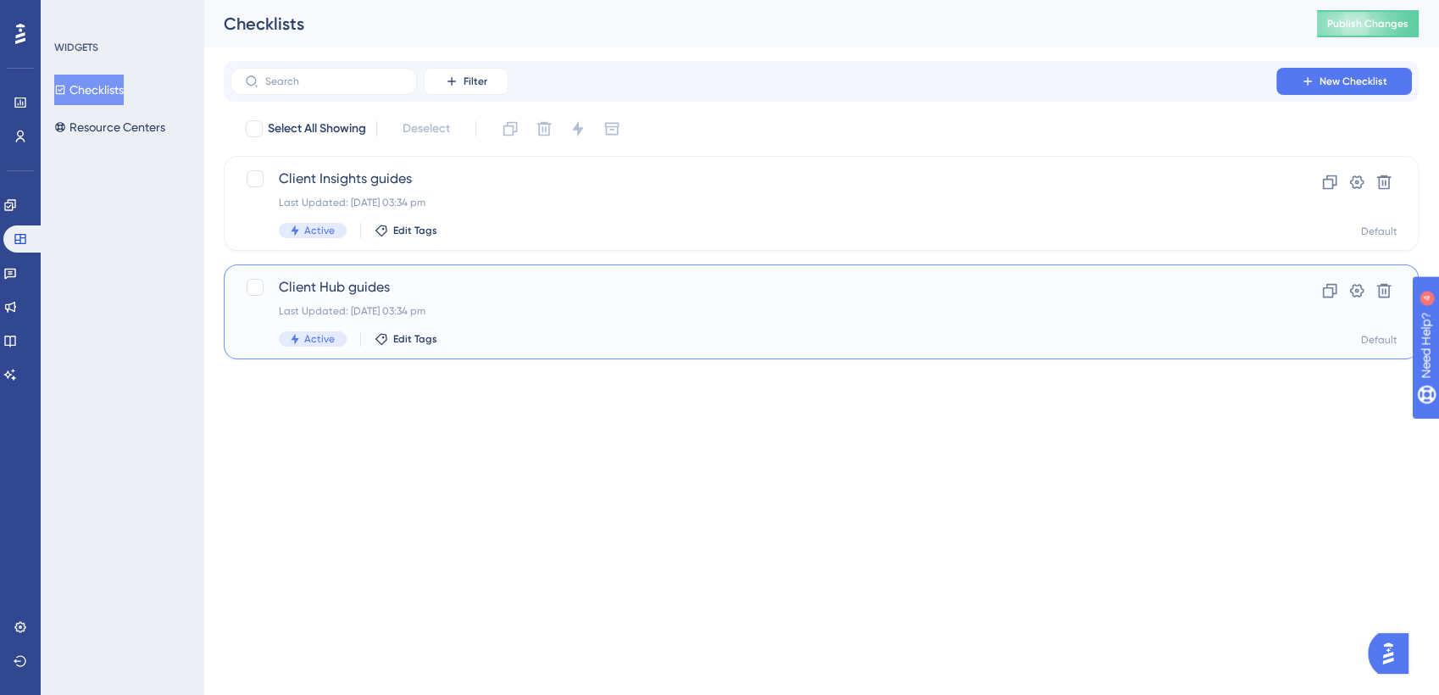
click at [354, 287] on span "Client Hub guides" at bounding box center [753, 287] width 949 height 20
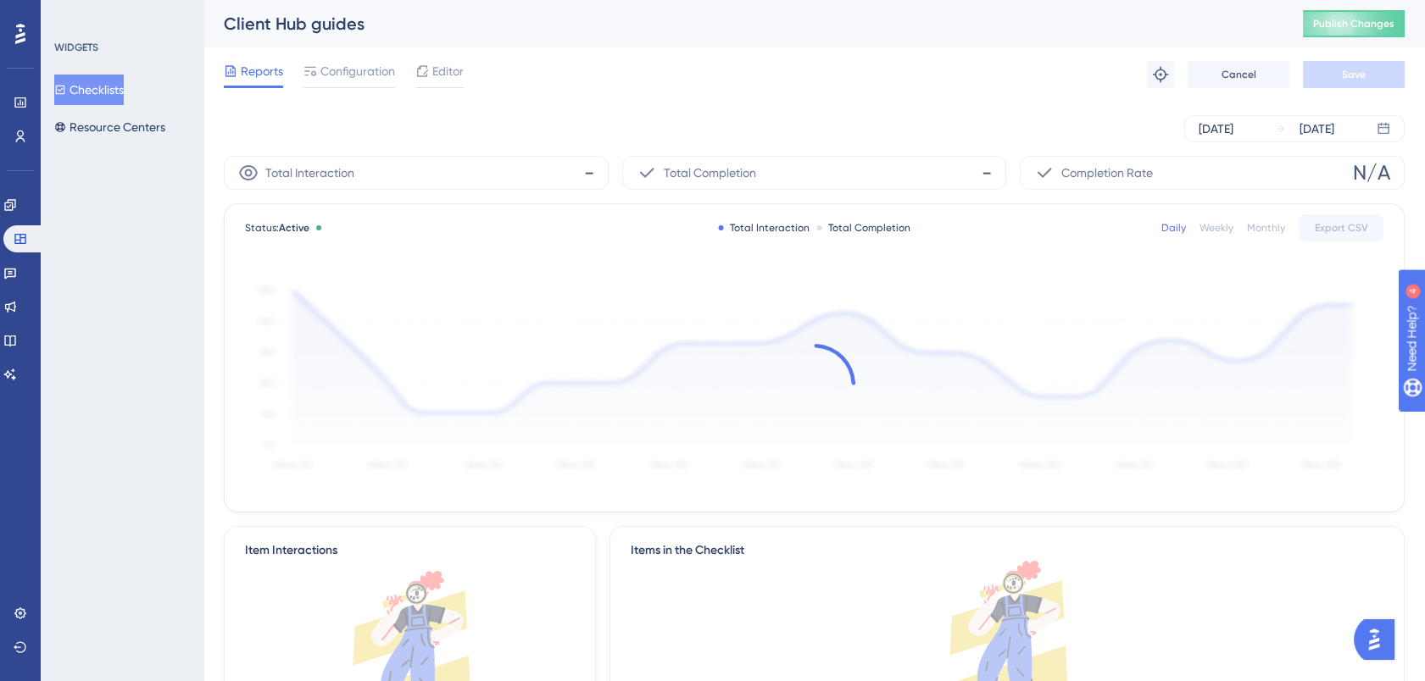
click at [452, 59] on div "Reports Configuration Editor Troubleshoot Cancel Save" at bounding box center [814, 74] width 1181 height 54
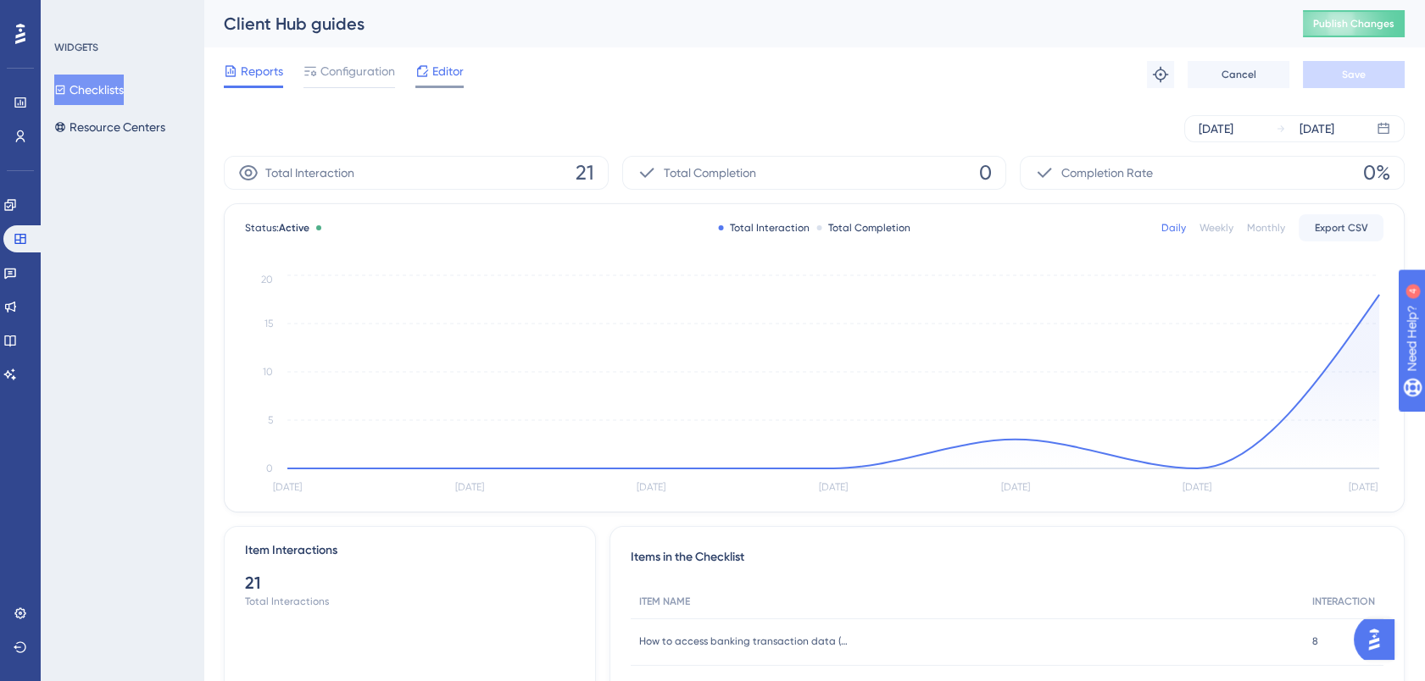
click at [448, 67] on span "Editor" at bounding box center [447, 71] width 31 height 20
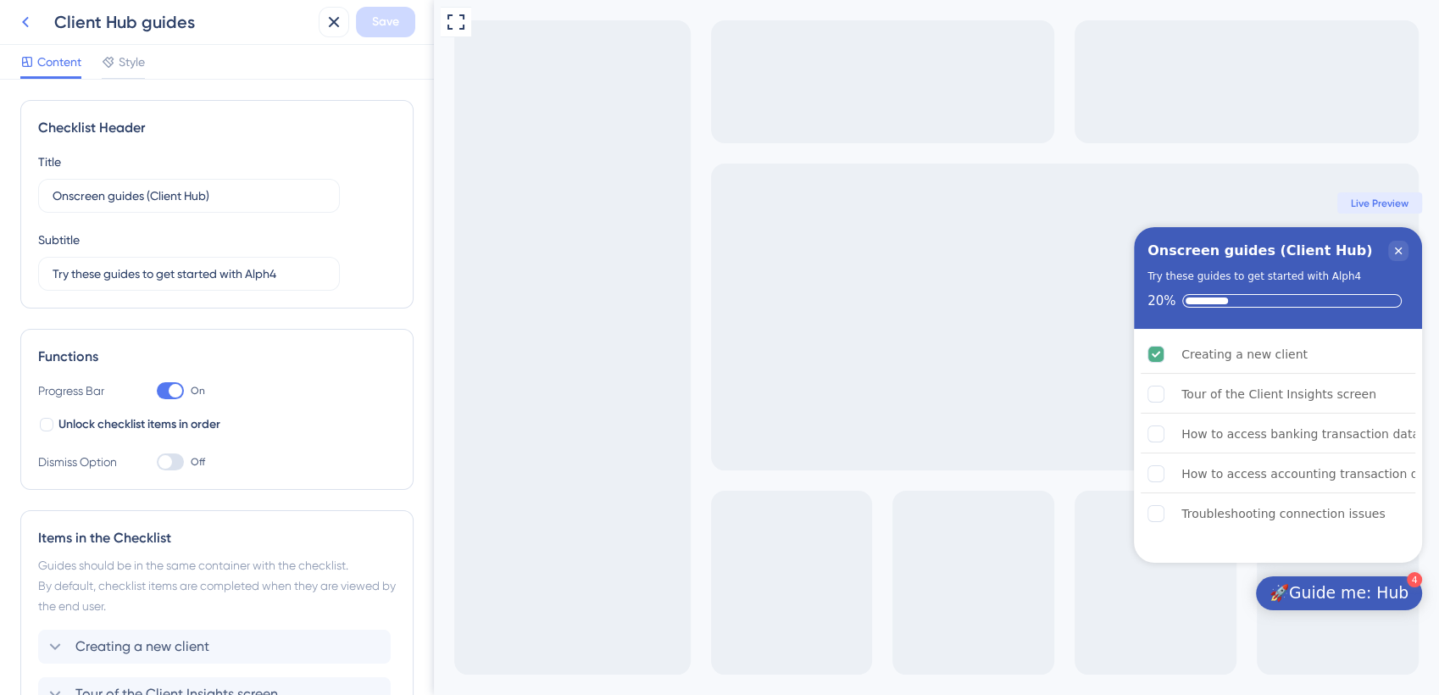
click at [21, 16] on icon at bounding box center [25, 22] width 20 height 20
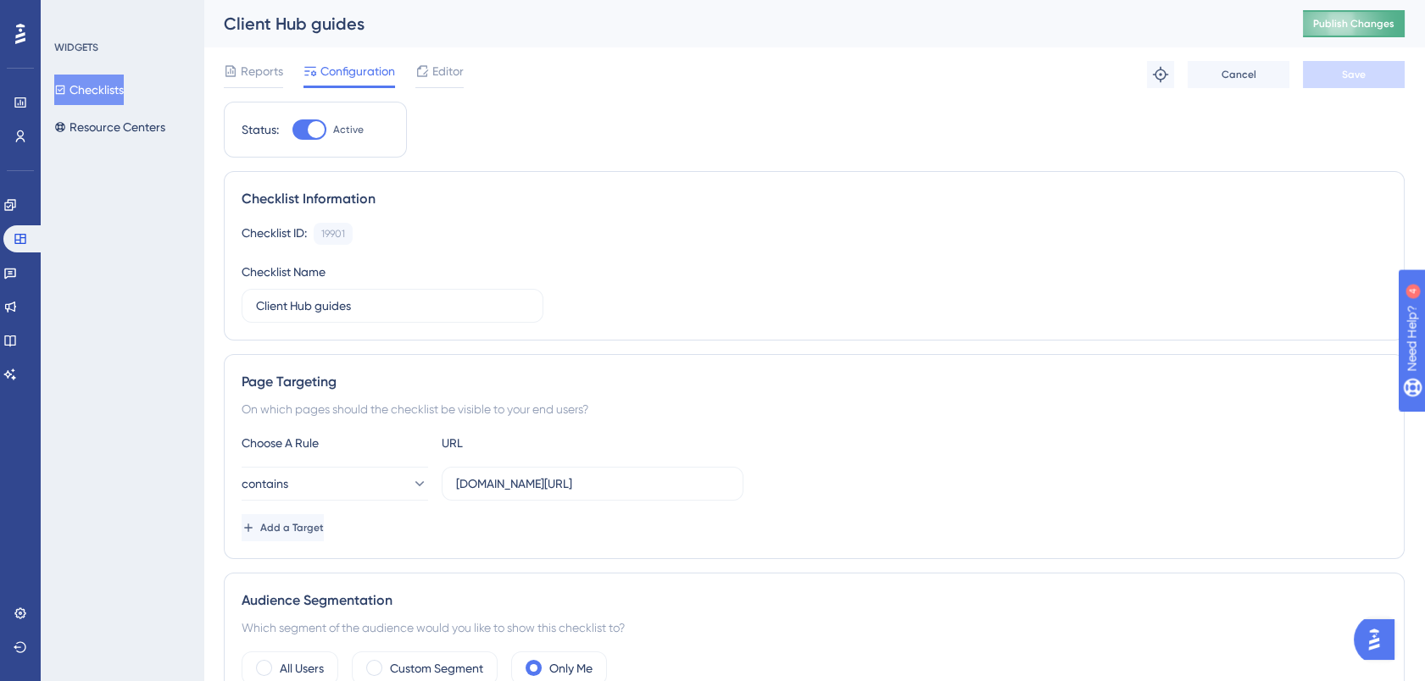
click at [1351, 31] on button "Publish Changes" at bounding box center [1354, 23] width 102 height 27
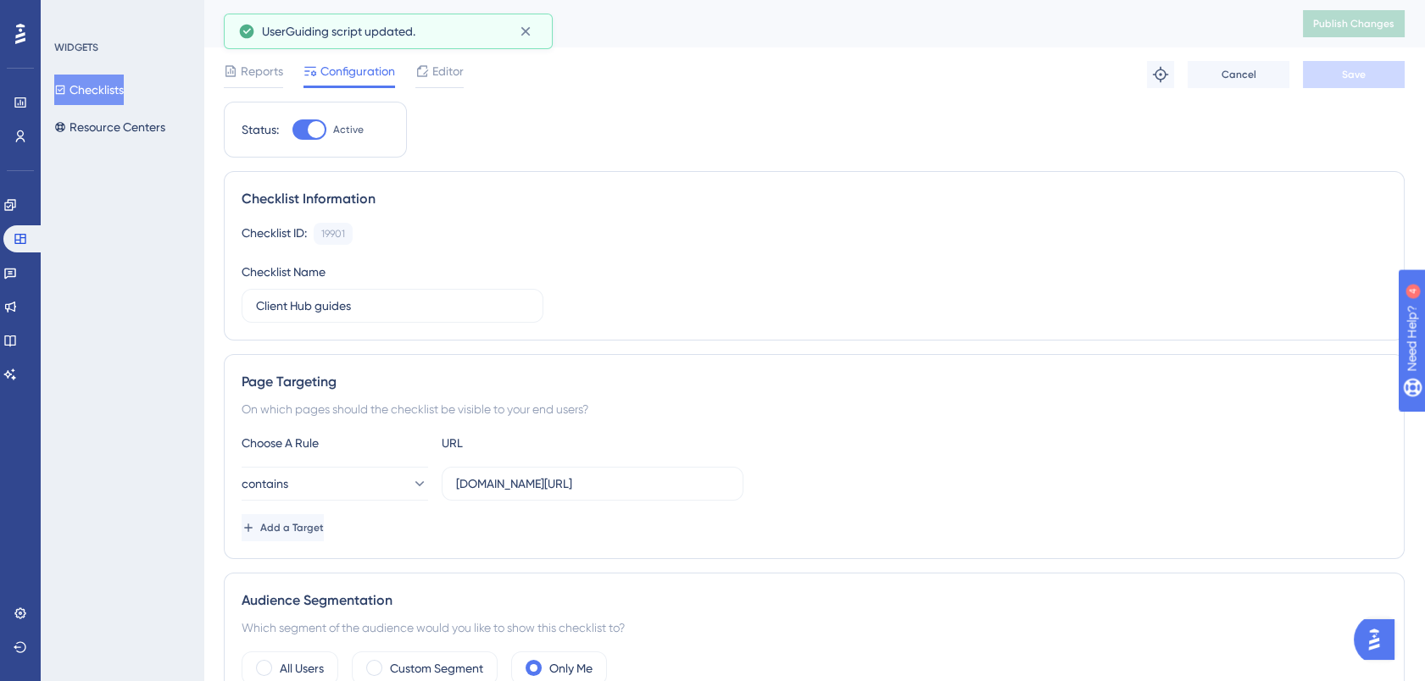
click at [107, 86] on button "Checklists" at bounding box center [89, 90] width 70 height 31
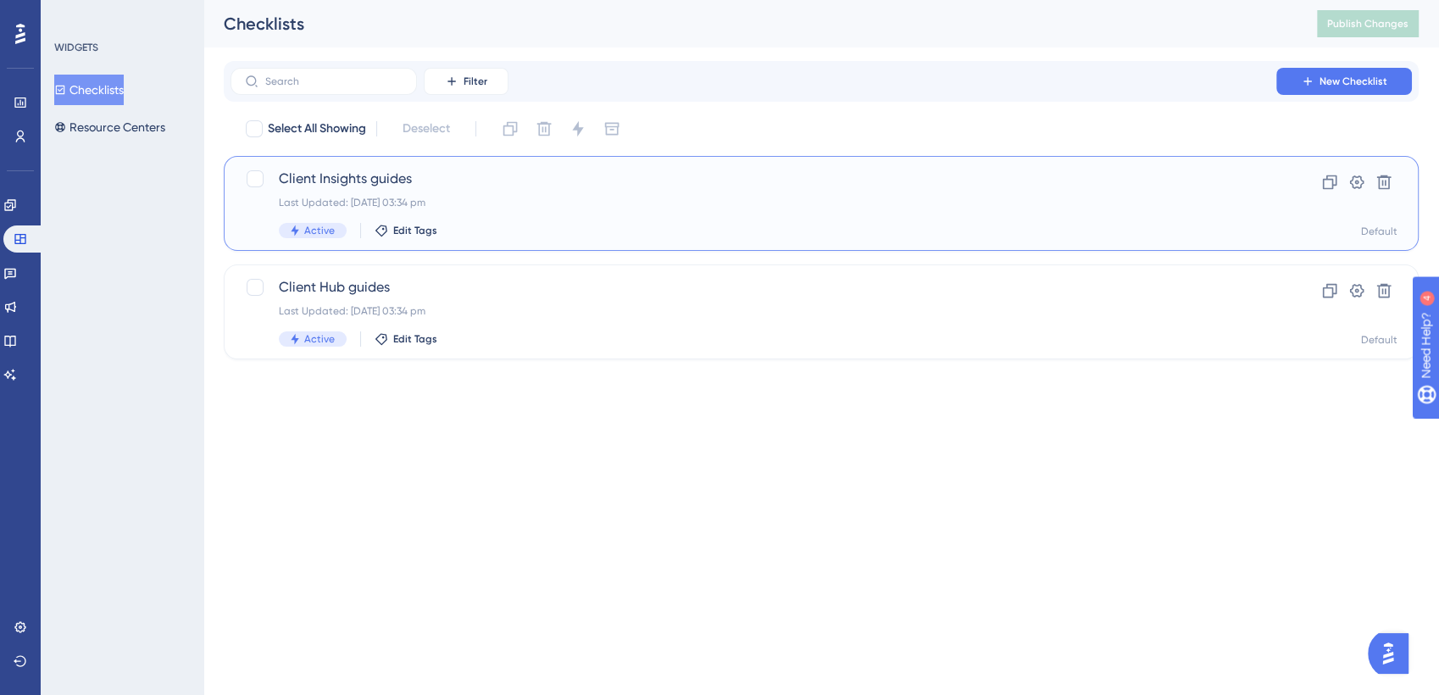
click at [373, 173] on span "Client Insights guides" at bounding box center [753, 179] width 949 height 20
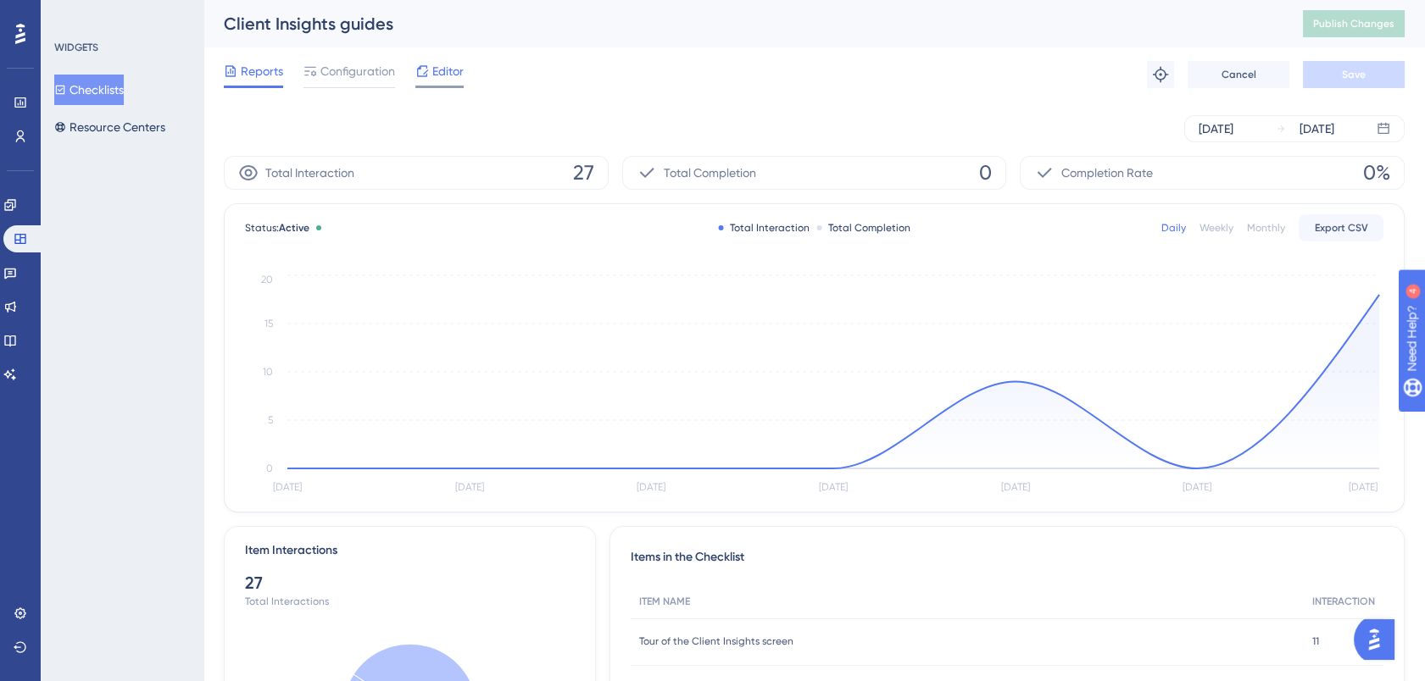
click at [444, 71] on span "Editor" at bounding box center [447, 71] width 31 height 20
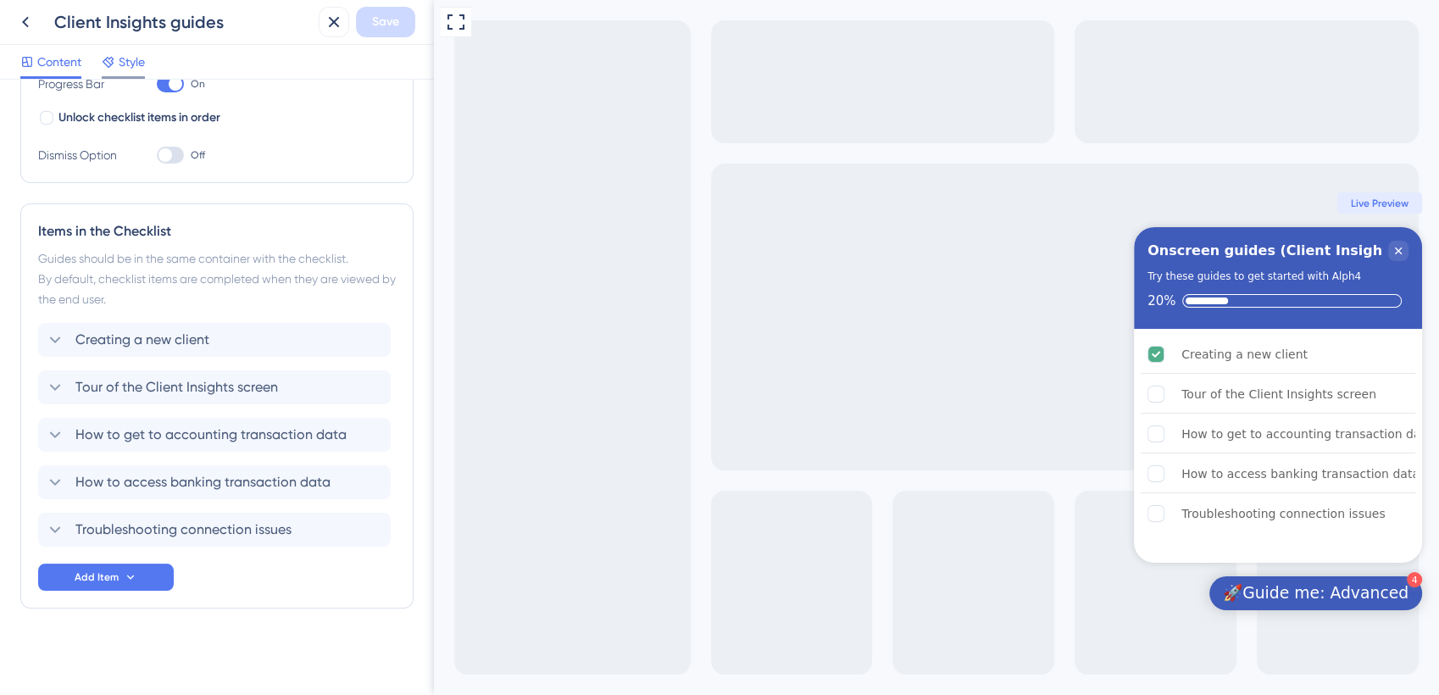
click at [121, 59] on span "Style" at bounding box center [132, 62] width 26 height 20
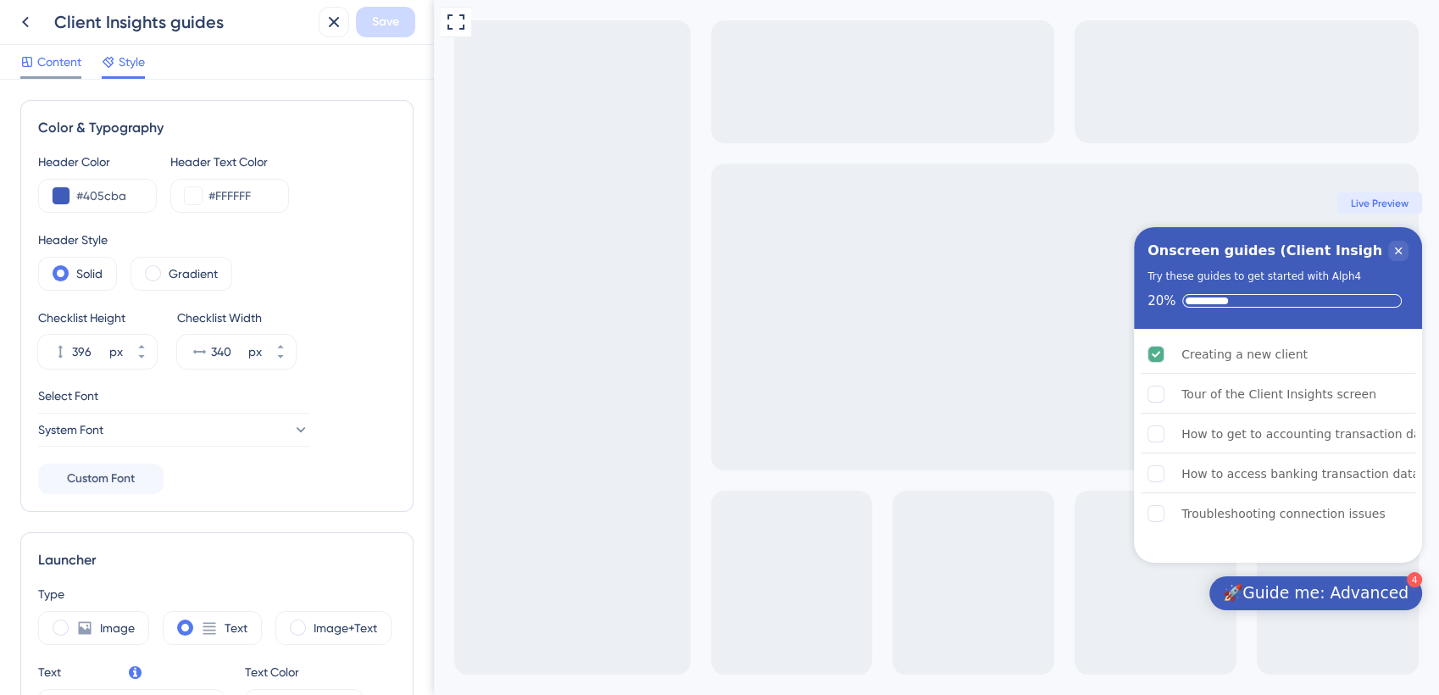
click at [42, 61] on span "Content" at bounding box center [59, 62] width 44 height 20
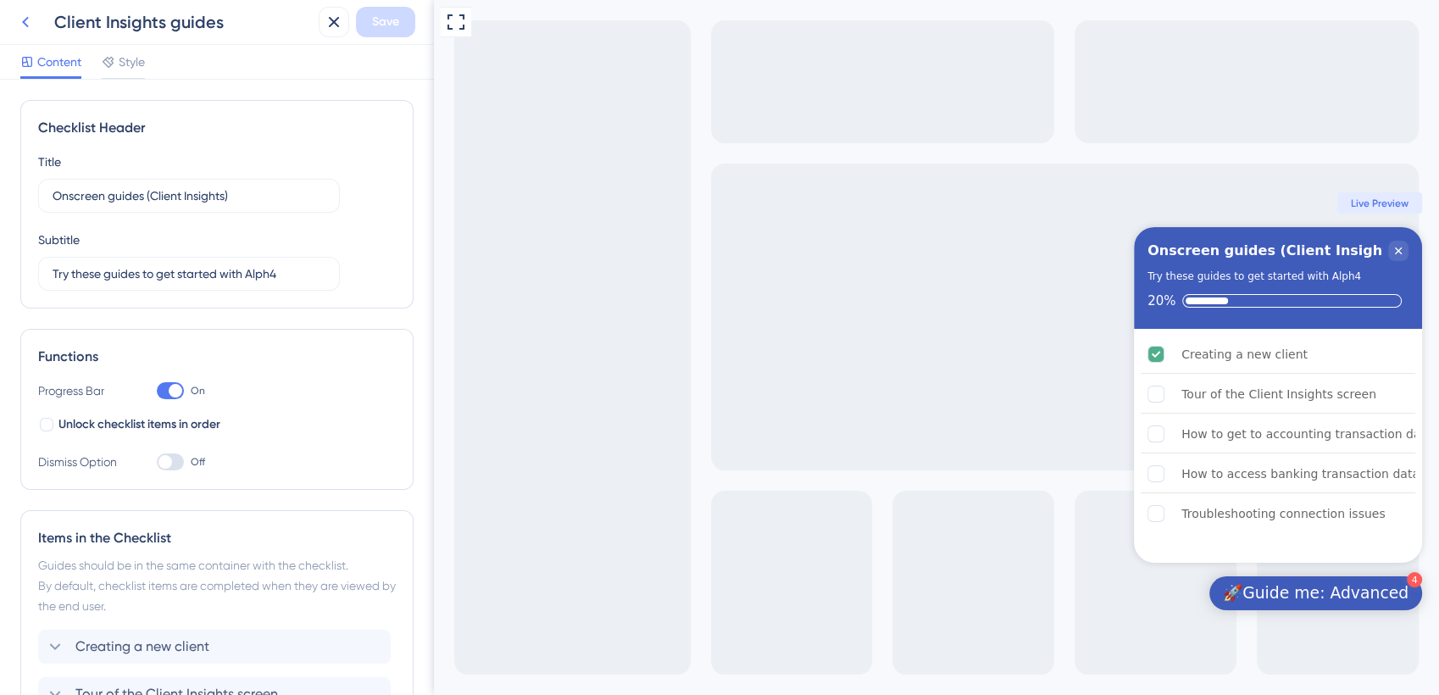
click at [25, 18] on icon at bounding box center [25, 22] width 20 height 20
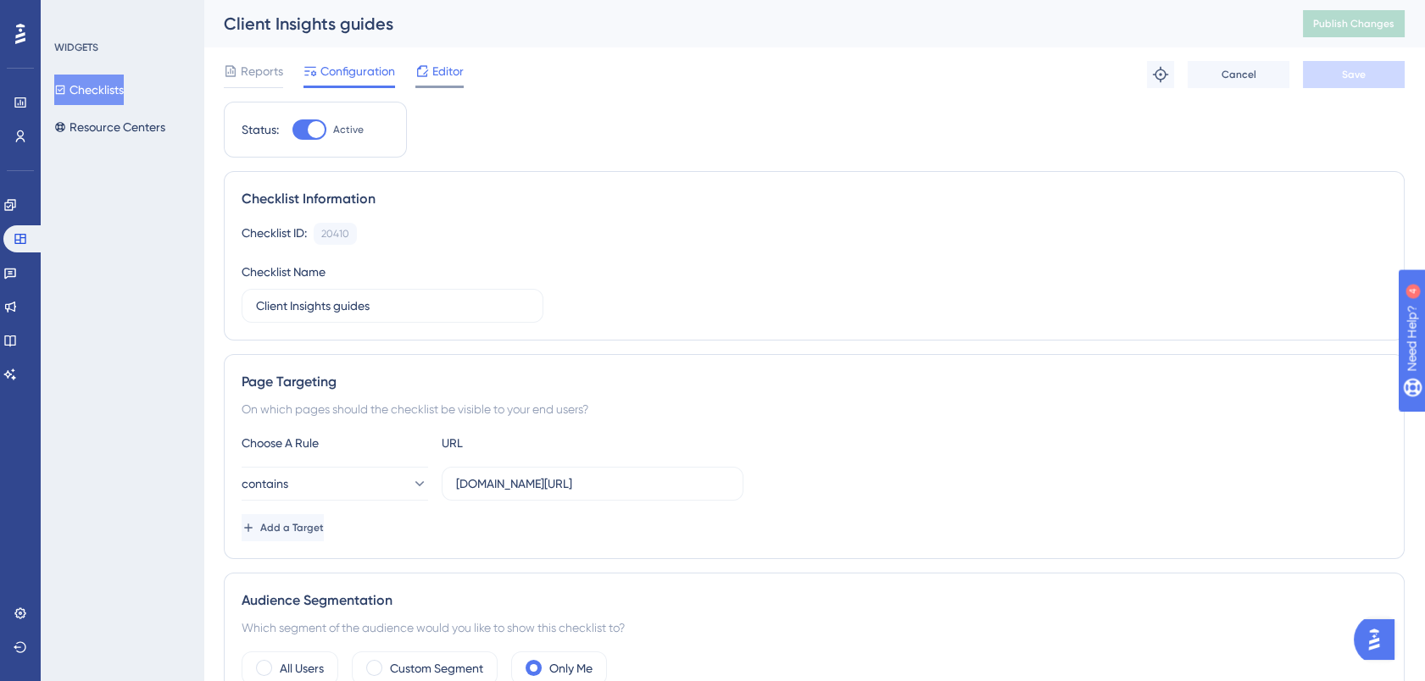
click at [437, 73] on span "Editor" at bounding box center [447, 71] width 31 height 20
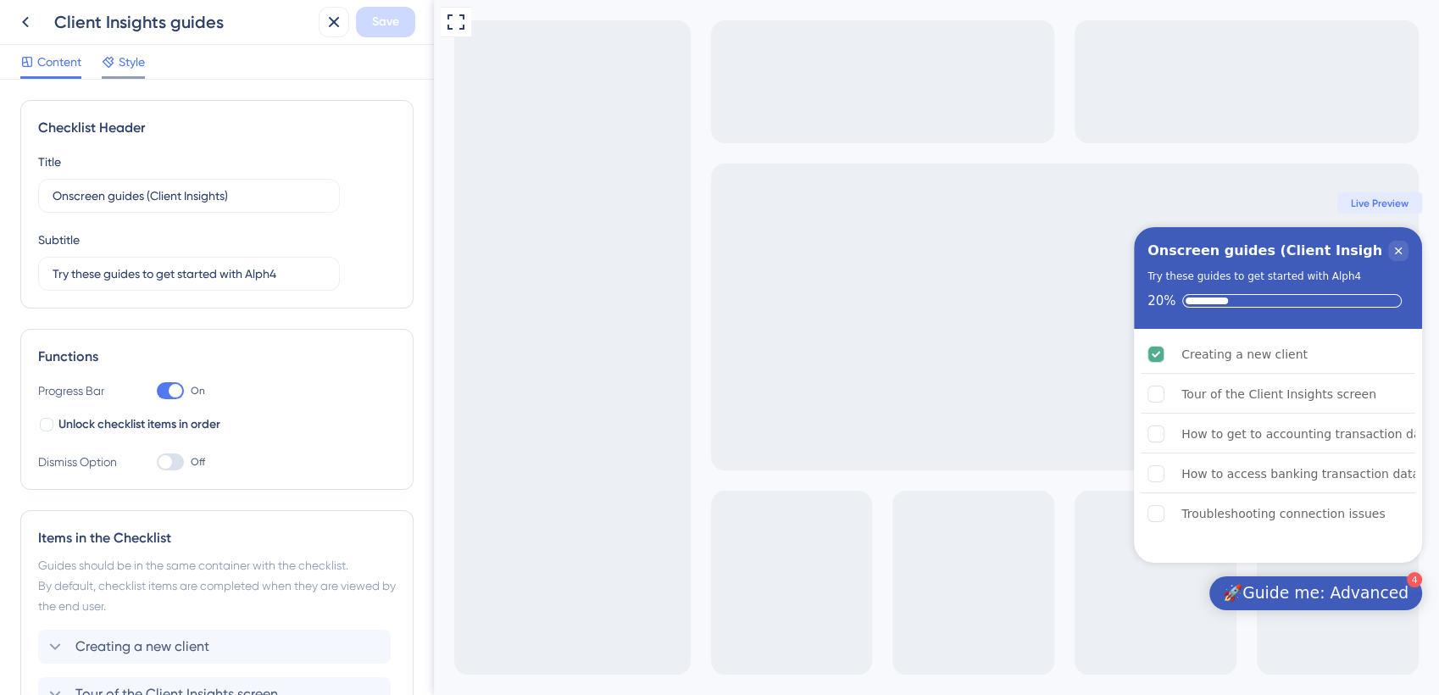
click at [129, 64] on span "Style" at bounding box center [132, 62] width 26 height 20
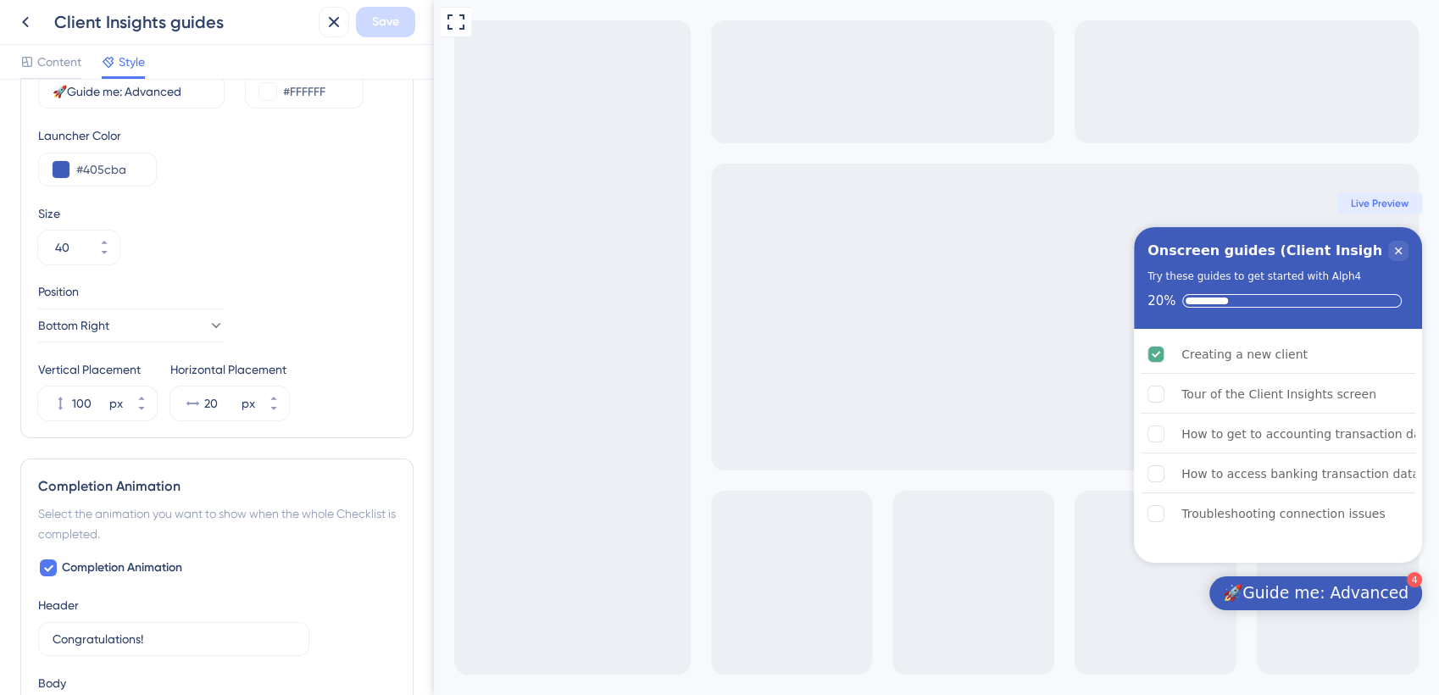
scroll to position [836, 0]
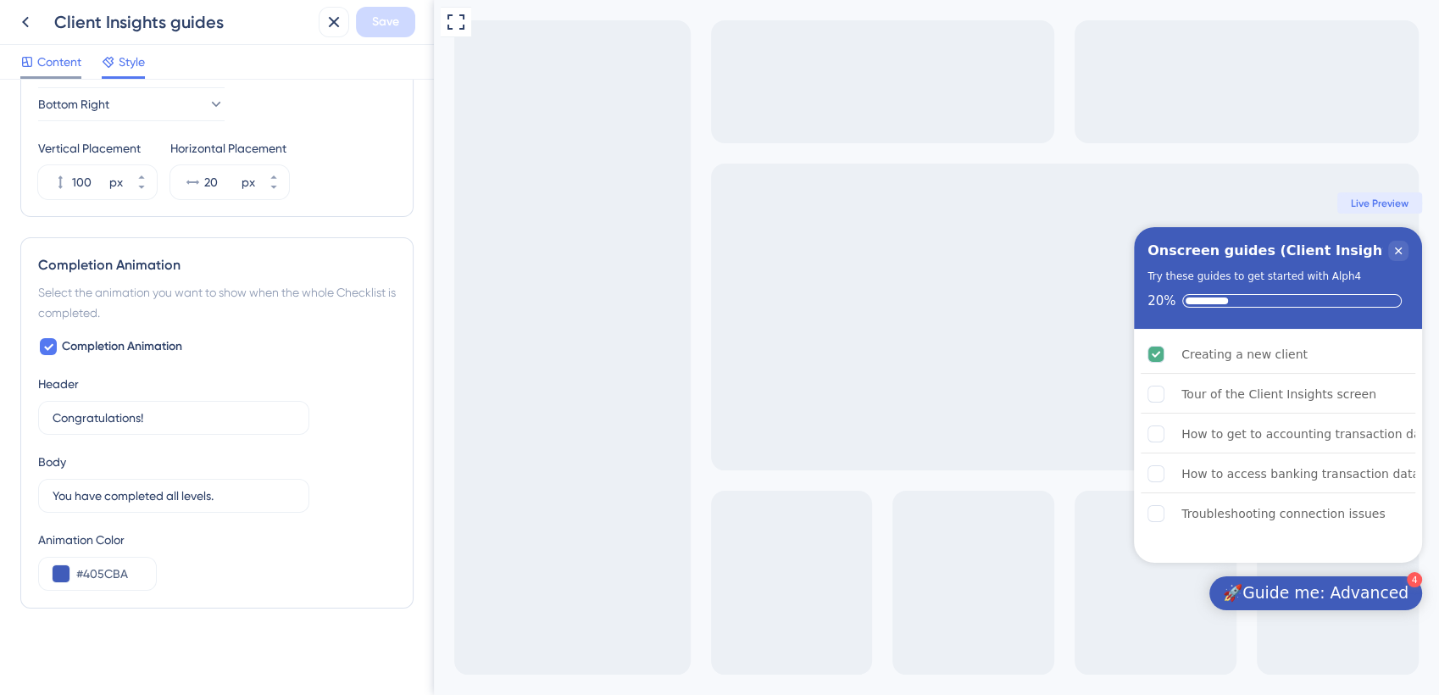
click at [55, 66] on span "Content" at bounding box center [59, 62] width 44 height 20
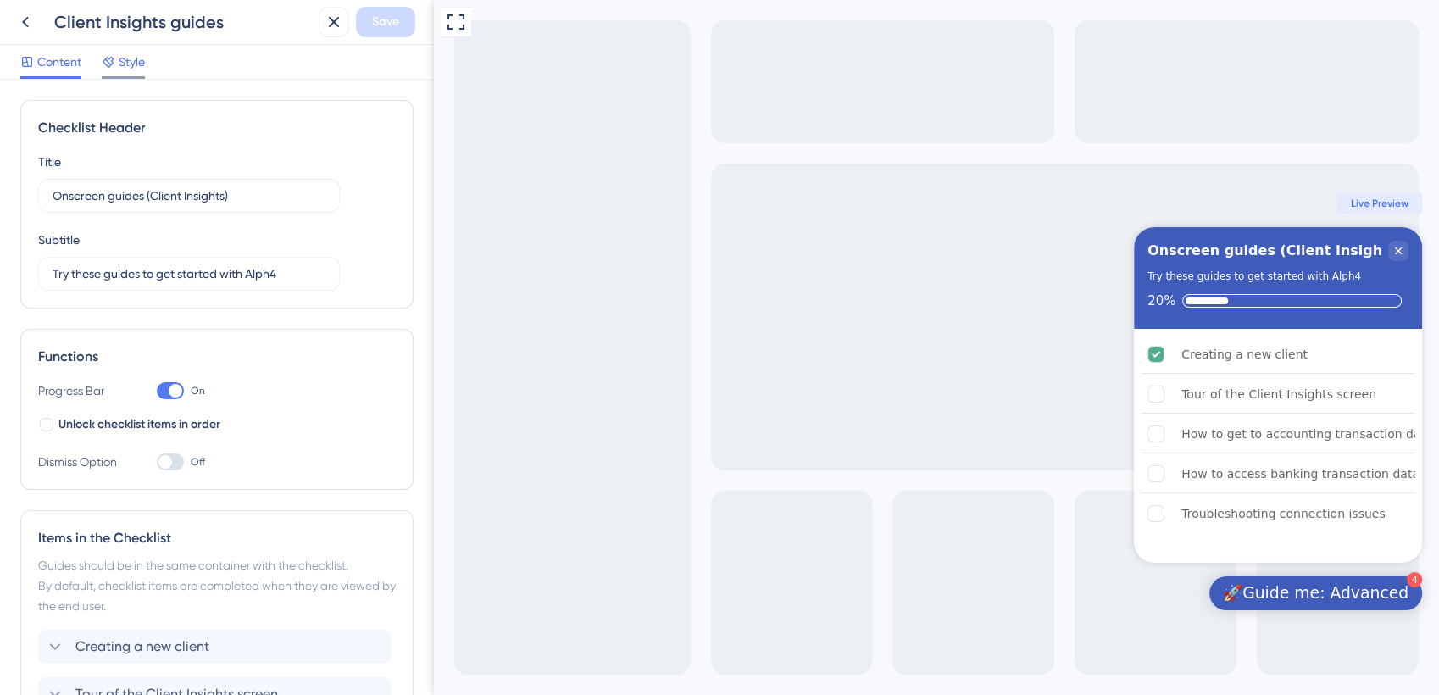
click at [127, 64] on span "Style" at bounding box center [132, 62] width 26 height 20
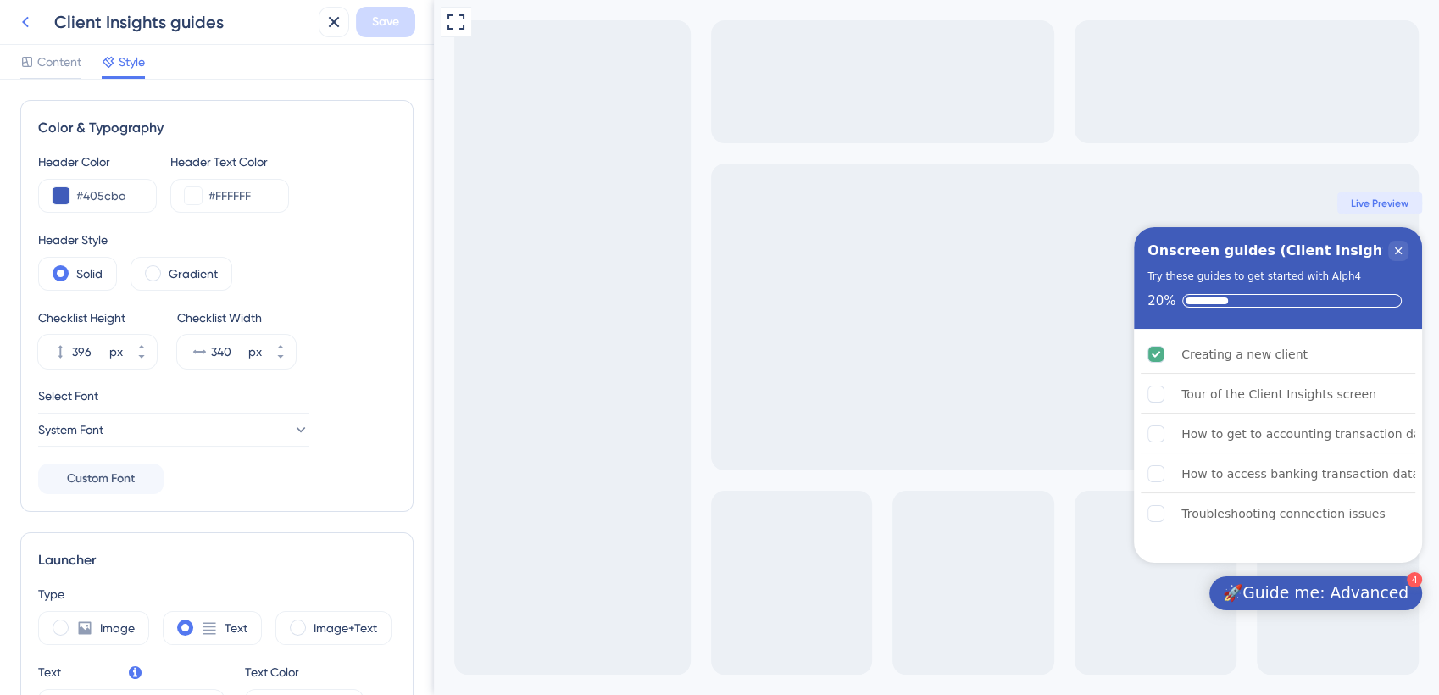
click at [23, 21] on icon at bounding box center [25, 22] width 7 height 11
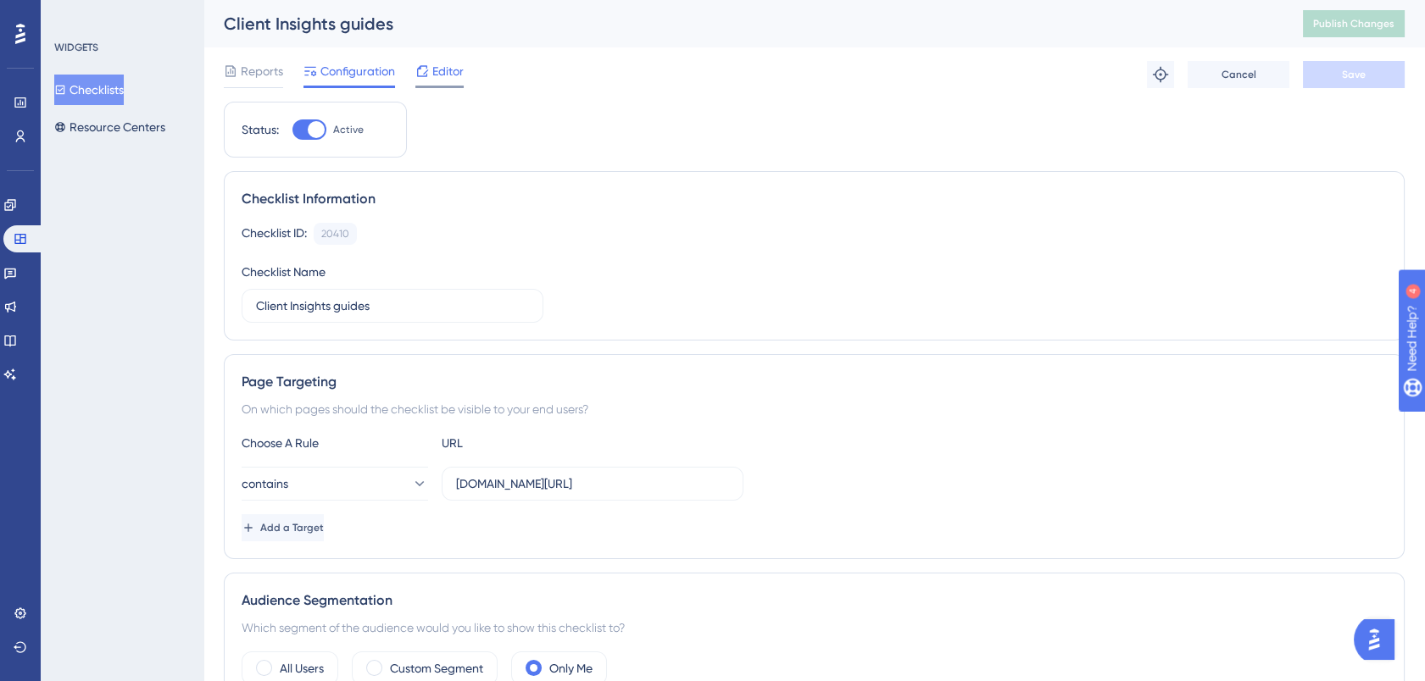
click at [439, 67] on span "Editor" at bounding box center [447, 71] width 31 height 20
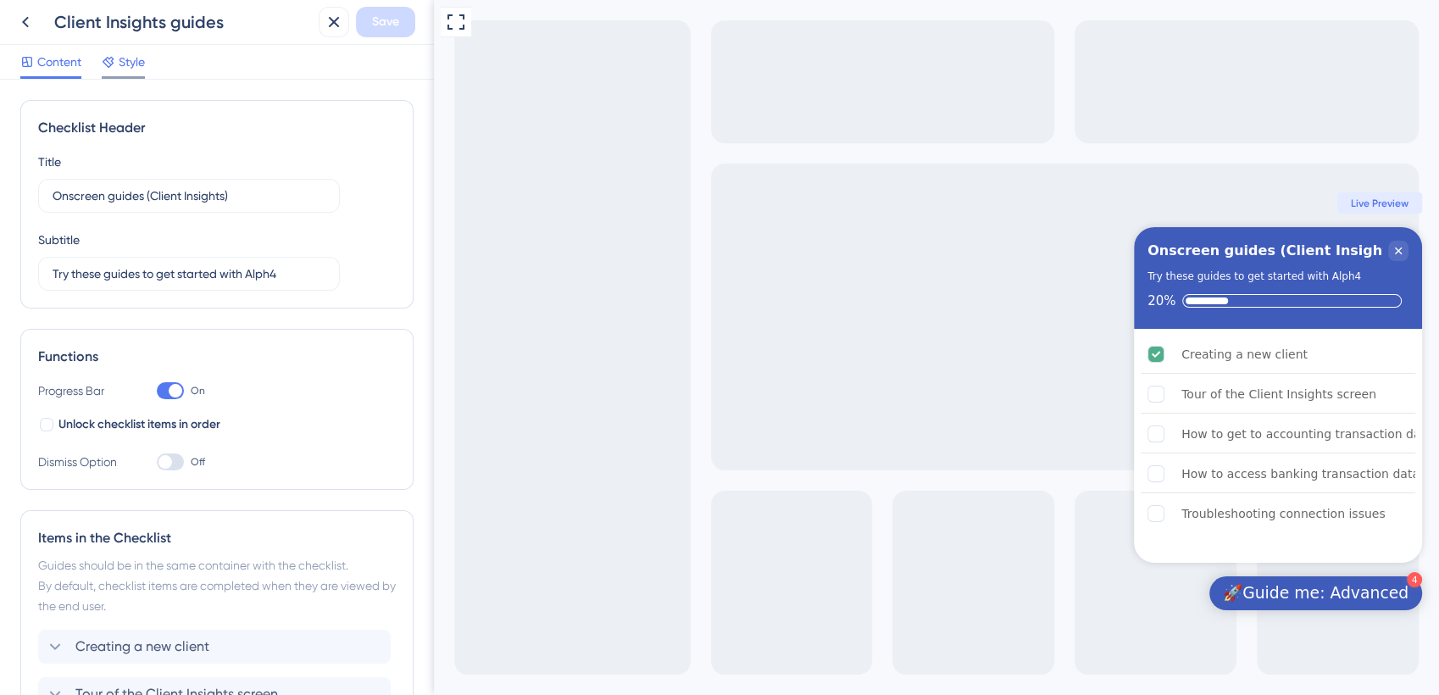
click at [131, 64] on span "Style" at bounding box center [132, 62] width 26 height 20
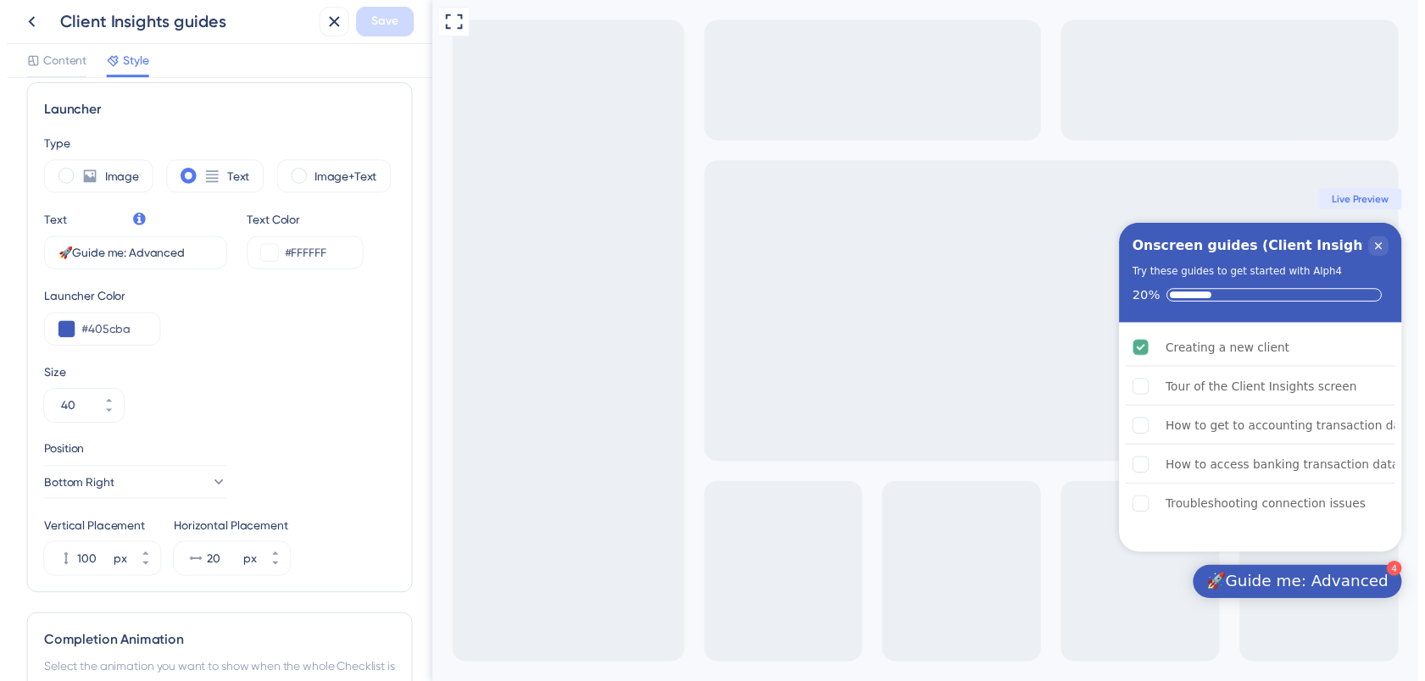
scroll to position [455, 0]
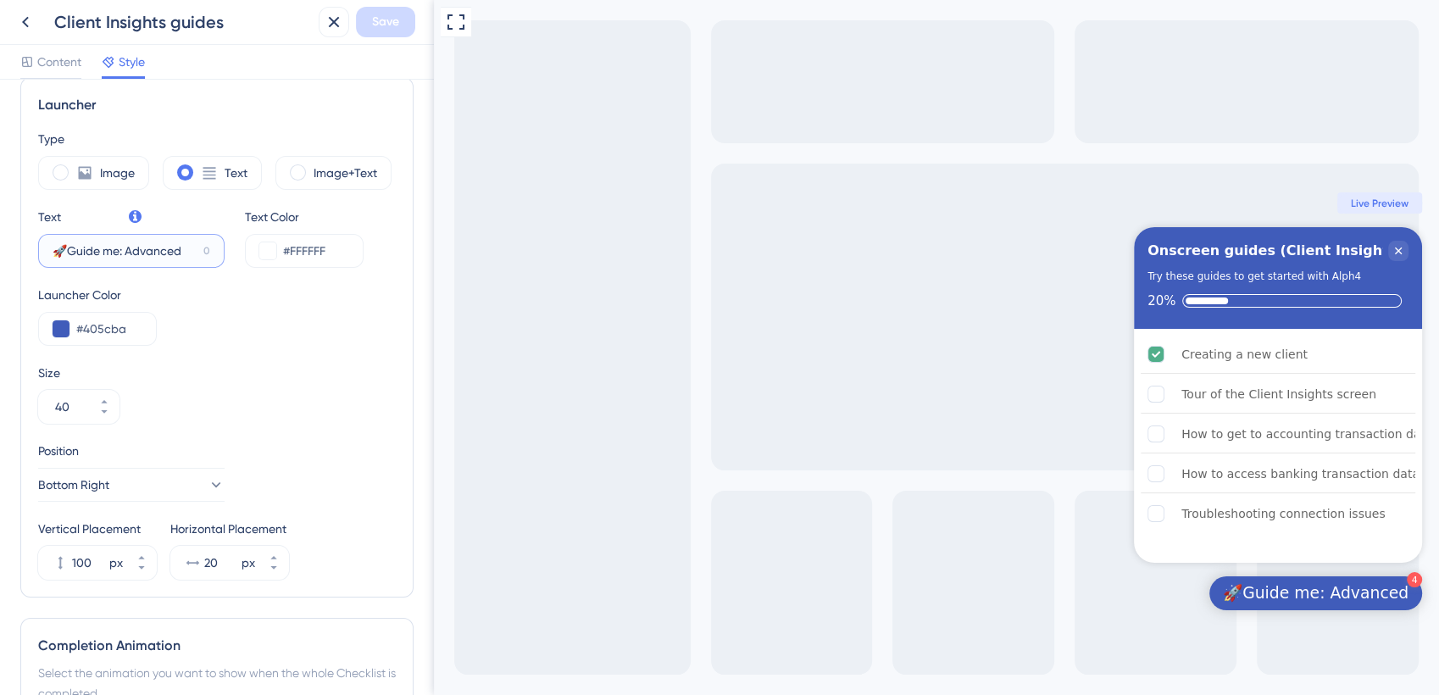
click at [161, 248] on input "🚀Guide me: Advanced" at bounding box center [125, 251] width 144 height 19
click at [381, 21] on span "Save" at bounding box center [385, 22] width 27 height 20
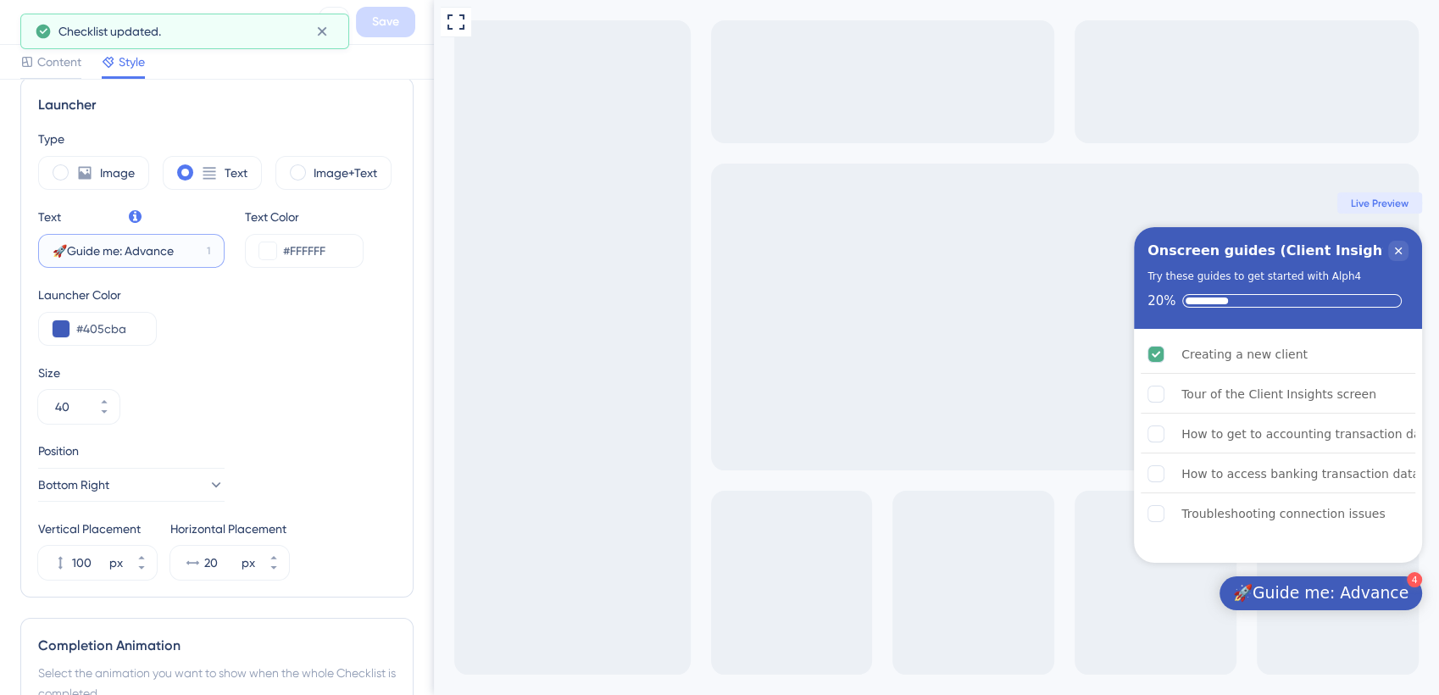
click at [189, 252] on input "🚀Guide me: Advance" at bounding box center [126, 251] width 147 height 19
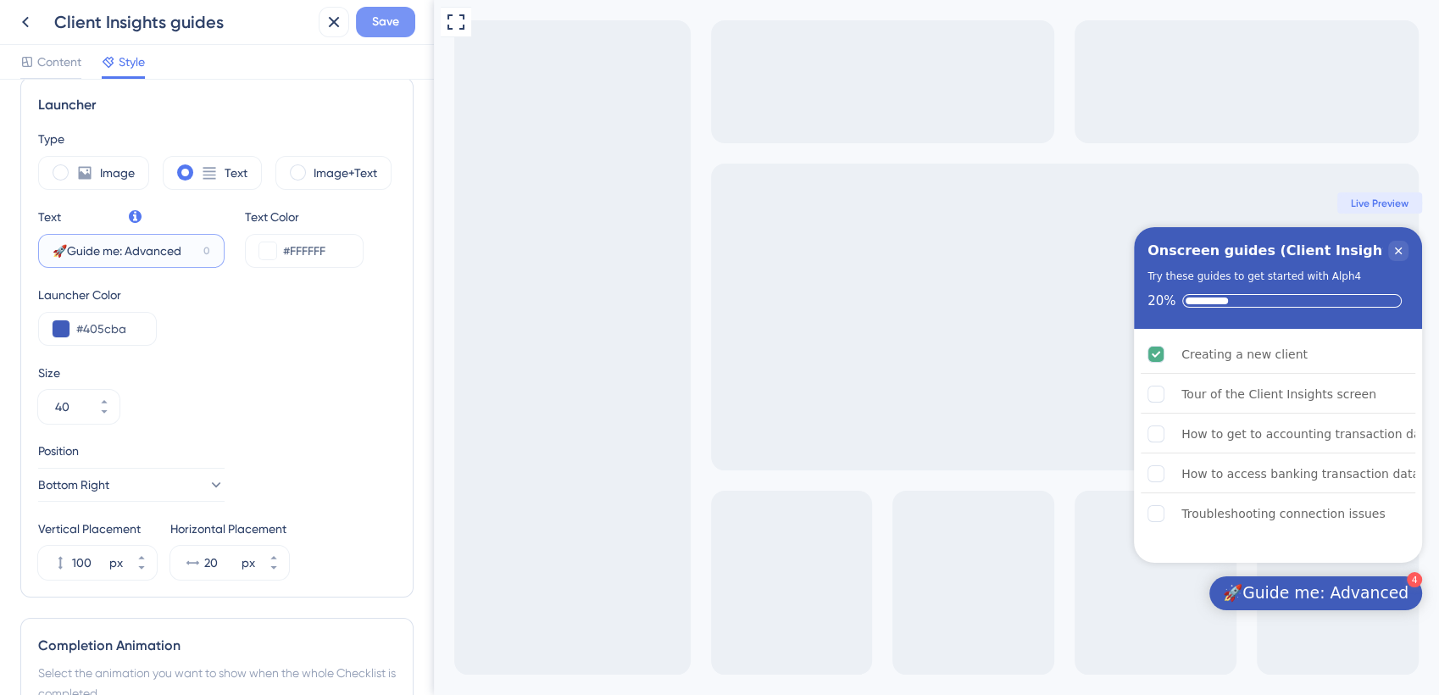
type input "🚀Guide me: Advanced"
click at [388, 25] on span "Save" at bounding box center [385, 22] width 27 height 20
click at [25, 23] on icon at bounding box center [25, 22] width 20 height 20
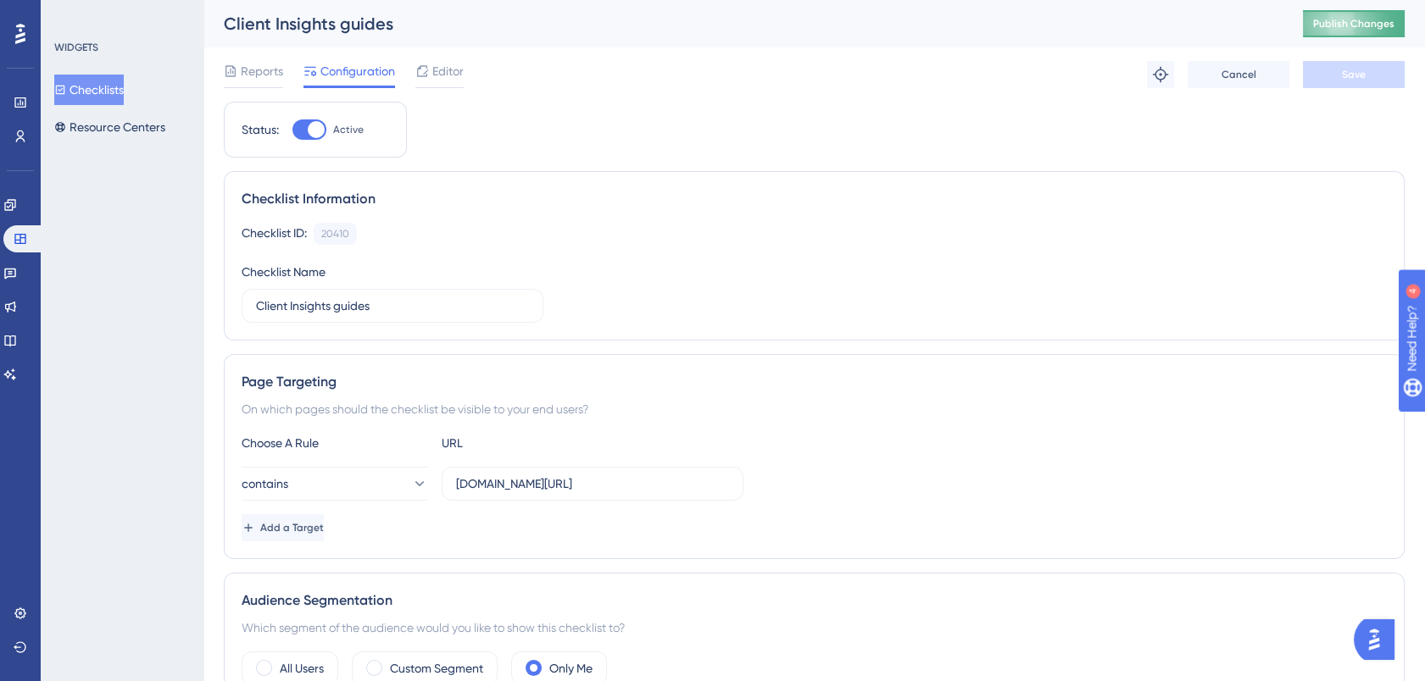
click at [1373, 29] on span "Publish Changes" at bounding box center [1353, 24] width 81 height 14
click at [455, 72] on span "Editor" at bounding box center [447, 71] width 31 height 20
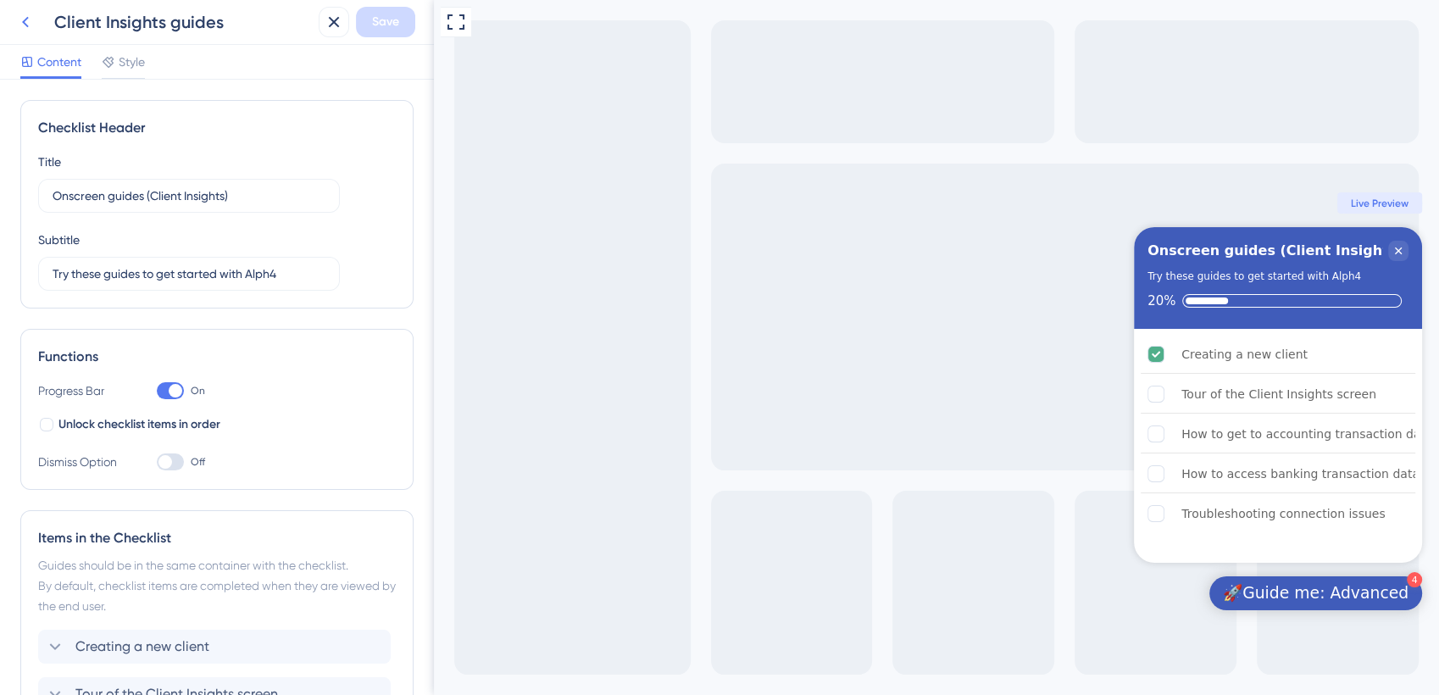
click at [34, 17] on icon at bounding box center [25, 22] width 20 height 20
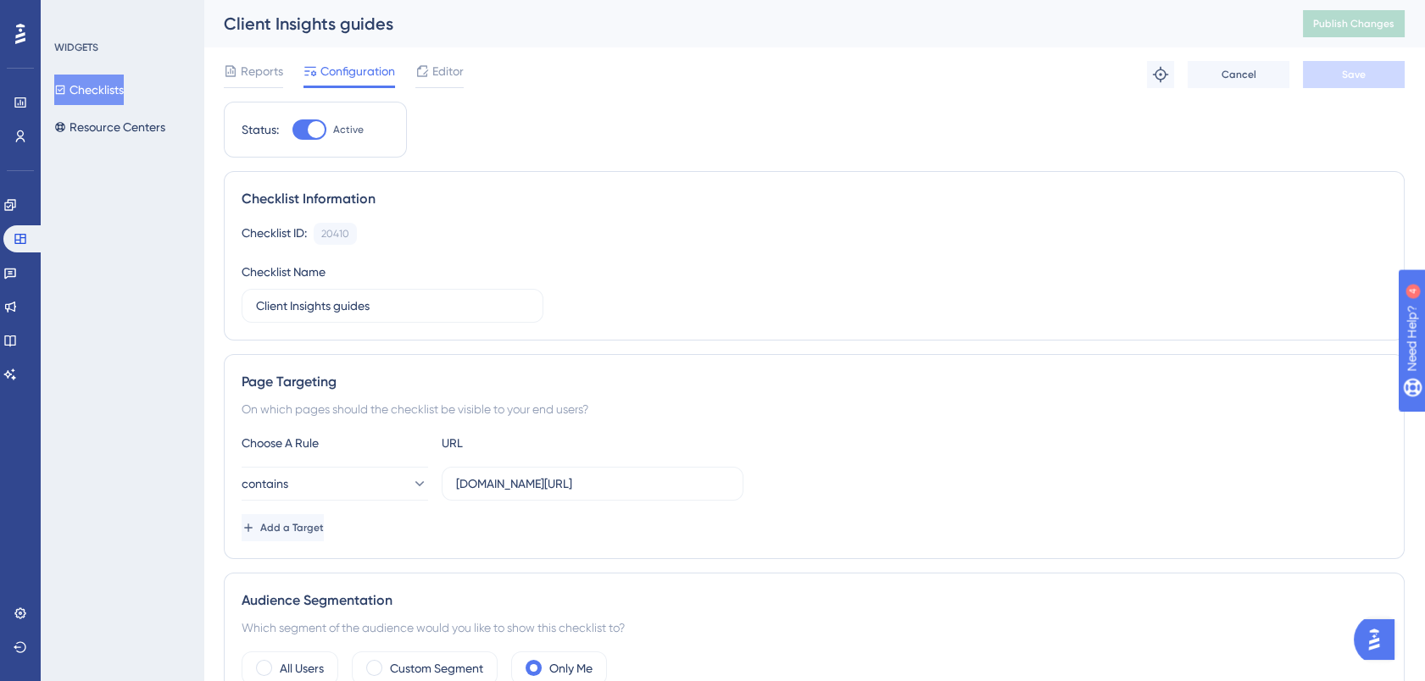
click at [95, 82] on button "Checklists" at bounding box center [89, 90] width 70 height 31
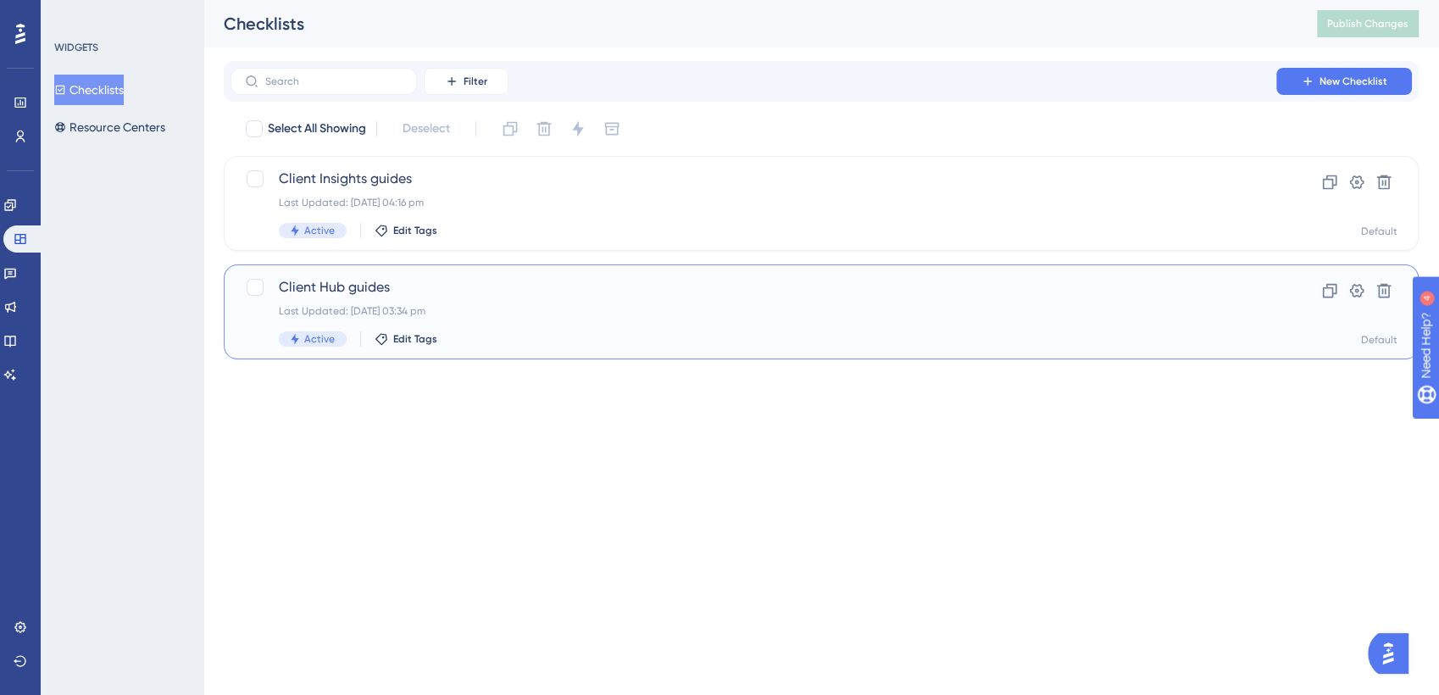
click at [365, 296] on span "Client Hub guides" at bounding box center [753, 287] width 949 height 20
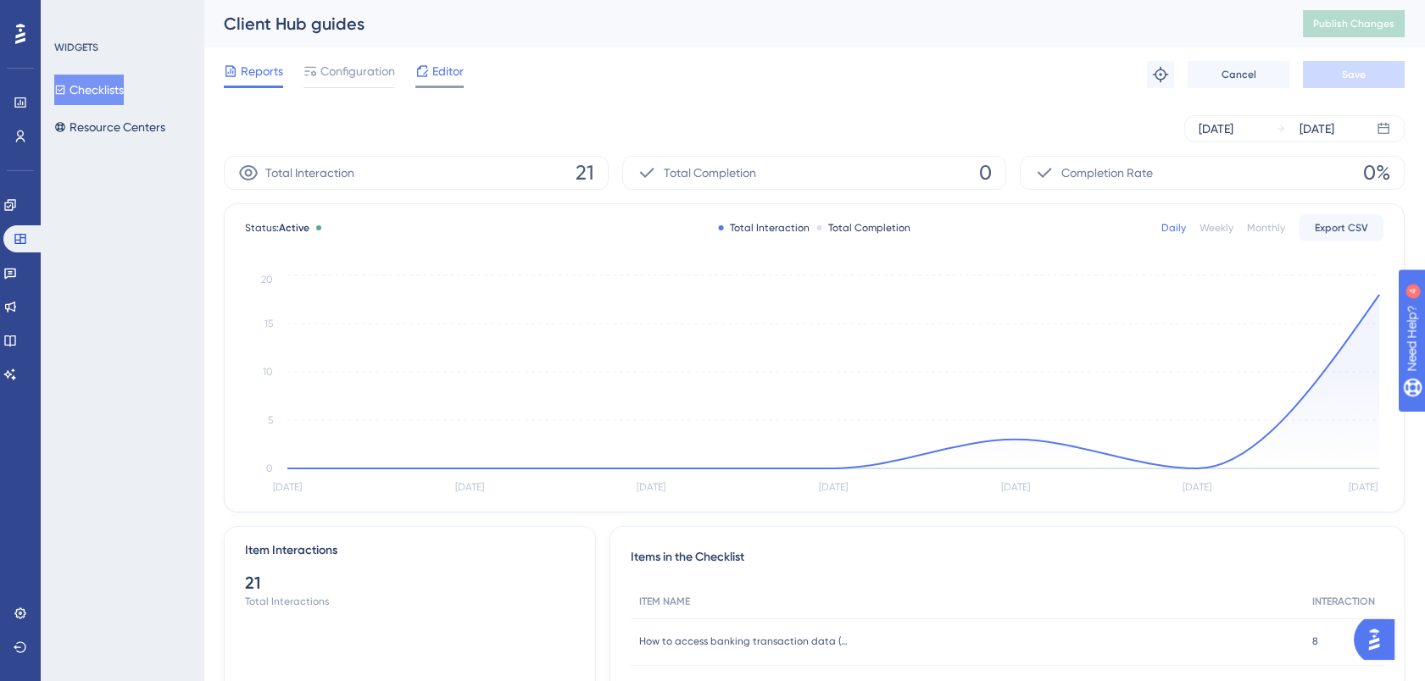
click at [442, 67] on span "Editor" at bounding box center [447, 71] width 31 height 20
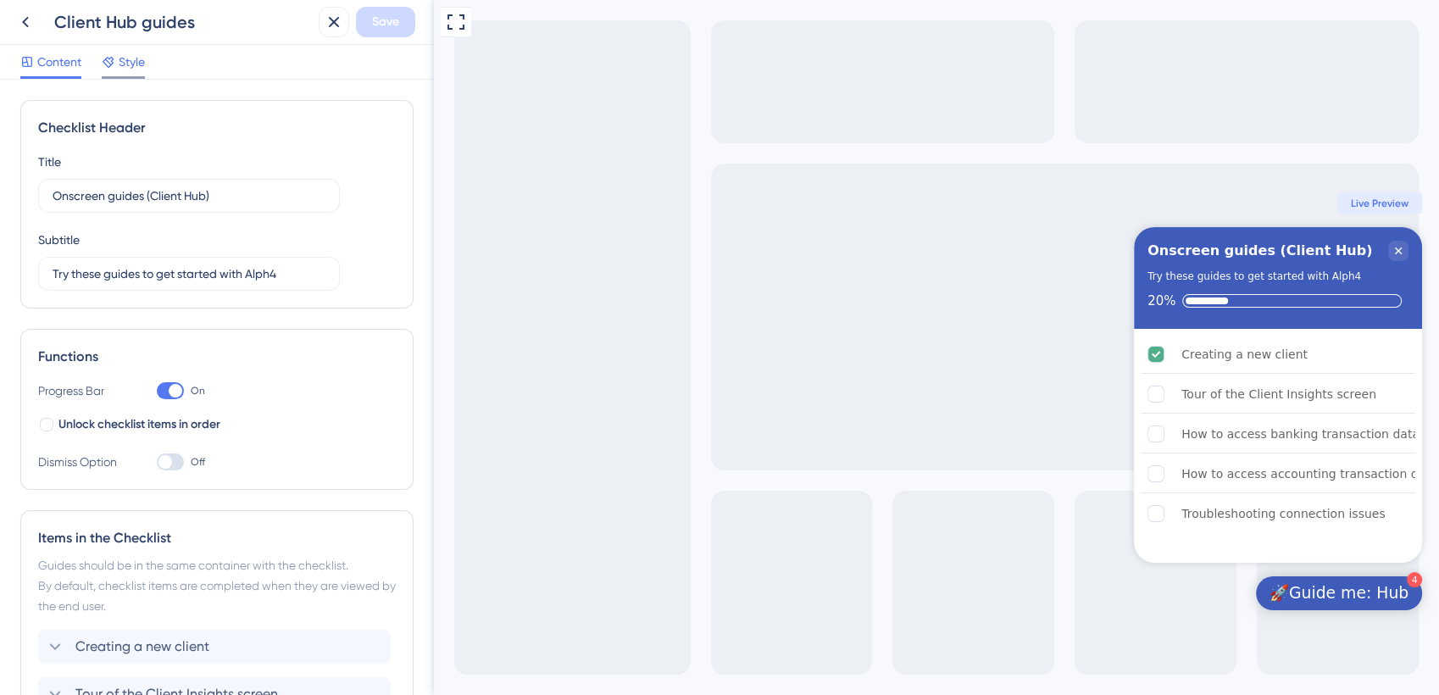
click at [130, 70] on span "Style" at bounding box center [132, 62] width 26 height 20
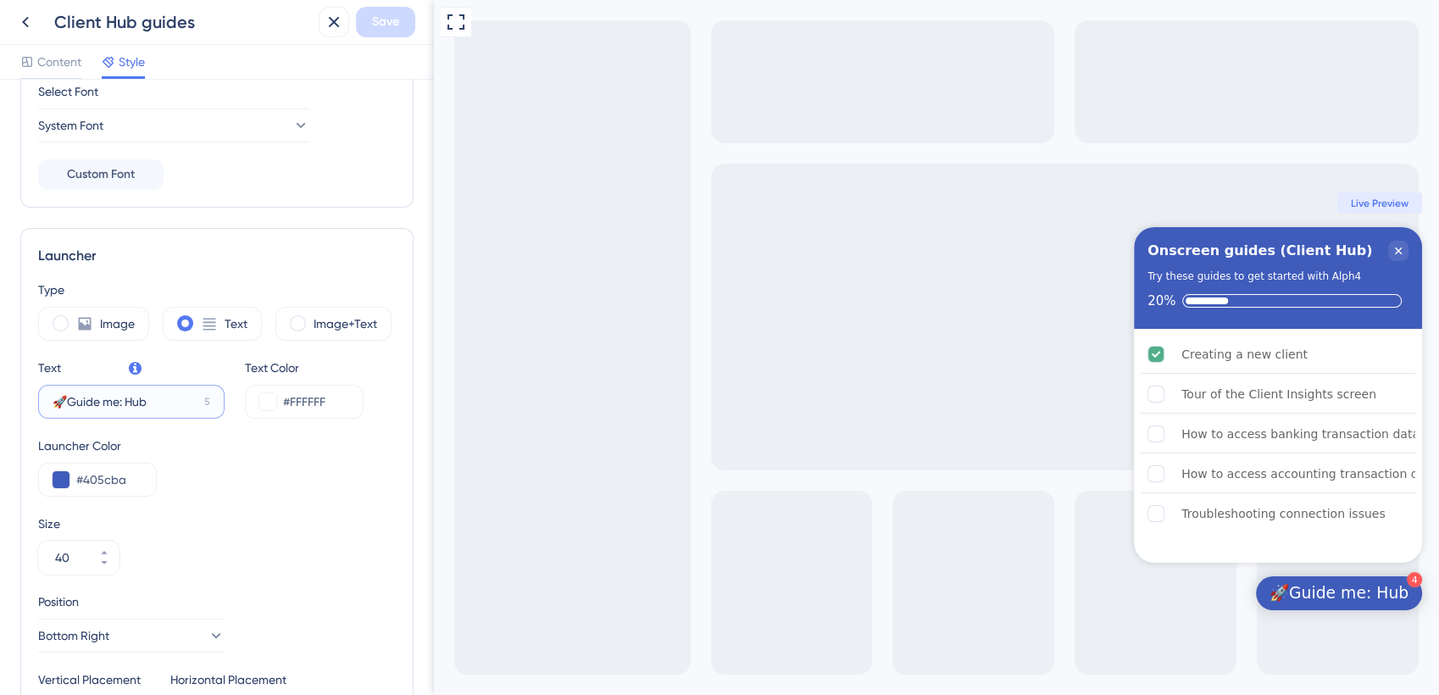
click at [155, 398] on input "🚀Guide me: Hub" at bounding box center [125, 401] width 145 height 19
click at [381, 21] on span "Save" at bounding box center [385, 22] width 27 height 20
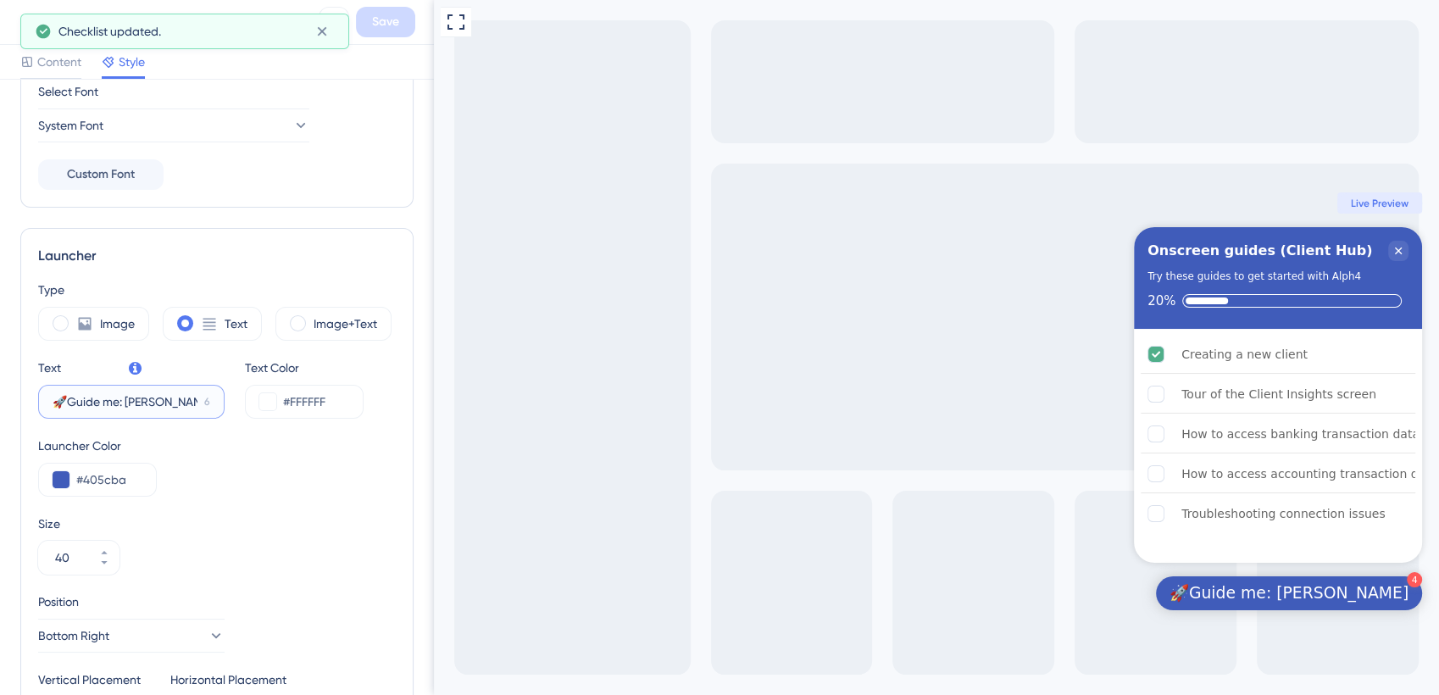
click at [156, 402] on input "🚀Guide me: [PERSON_NAME]" at bounding box center [125, 401] width 145 height 19
type input "🚀Guide me: Hub"
click at [390, 19] on span "Save" at bounding box center [385, 22] width 27 height 20
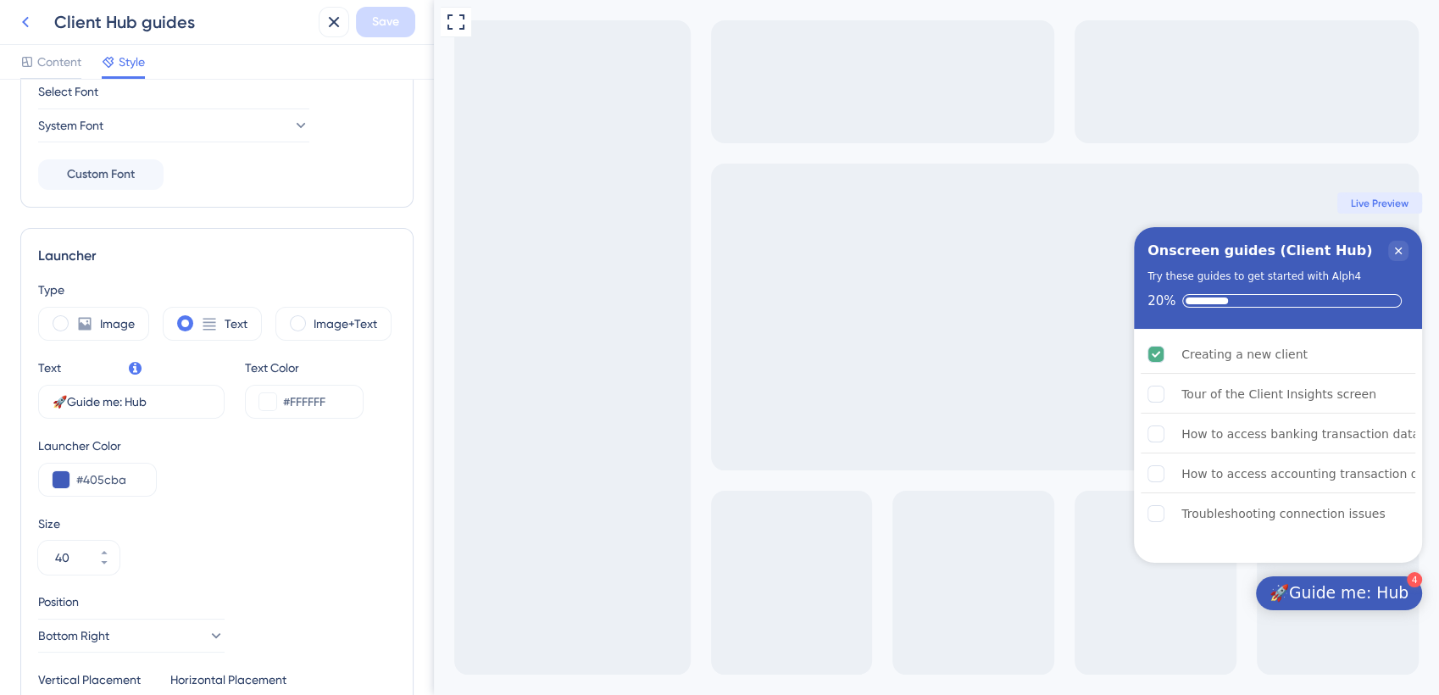
click at [26, 19] on icon at bounding box center [25, 22] width 7 height 11
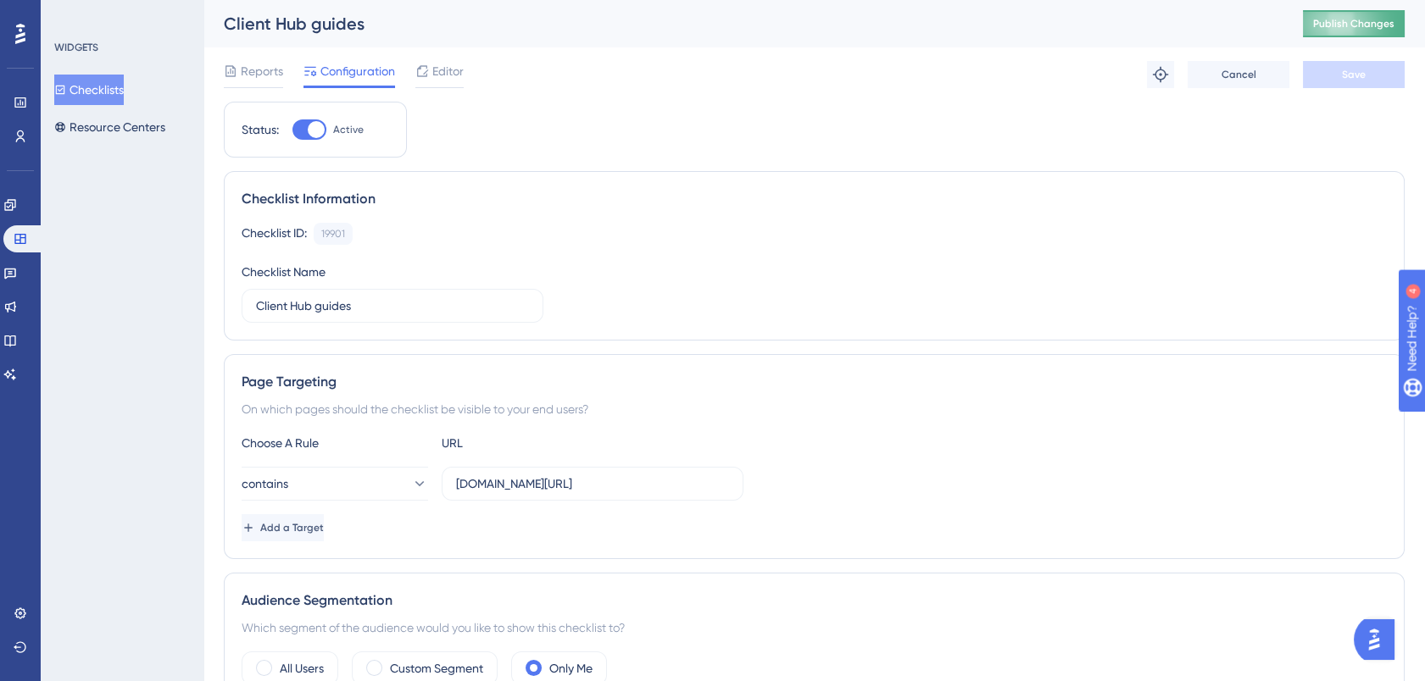
click at [1361, 28] on span "Publish Changes" at bounding box center [1353, 24] width 81 height 14
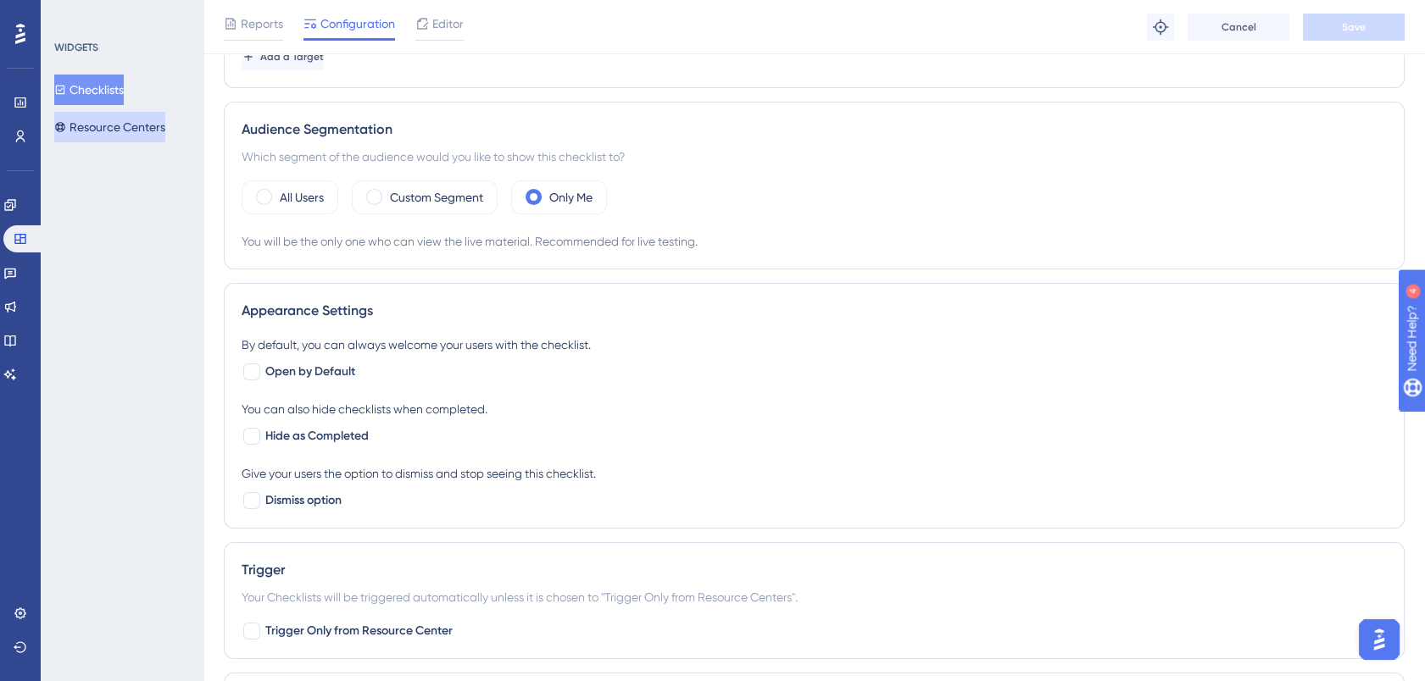
click at [126, 120] on button "Resource Centers" at bounding box center [109, 127] width 111 height 31
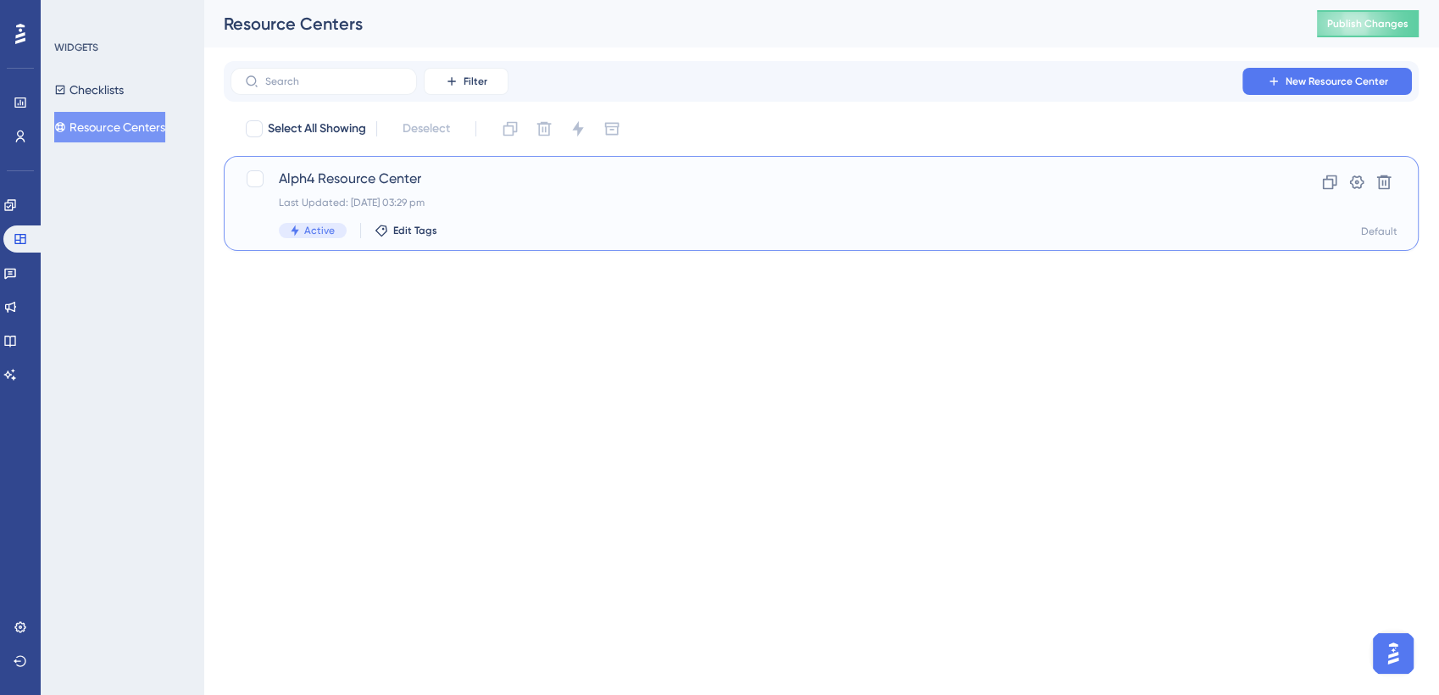
click at [352, 179] on span "Alph4 Resource Center" at bounding box center [753, 179] width 949 height 20
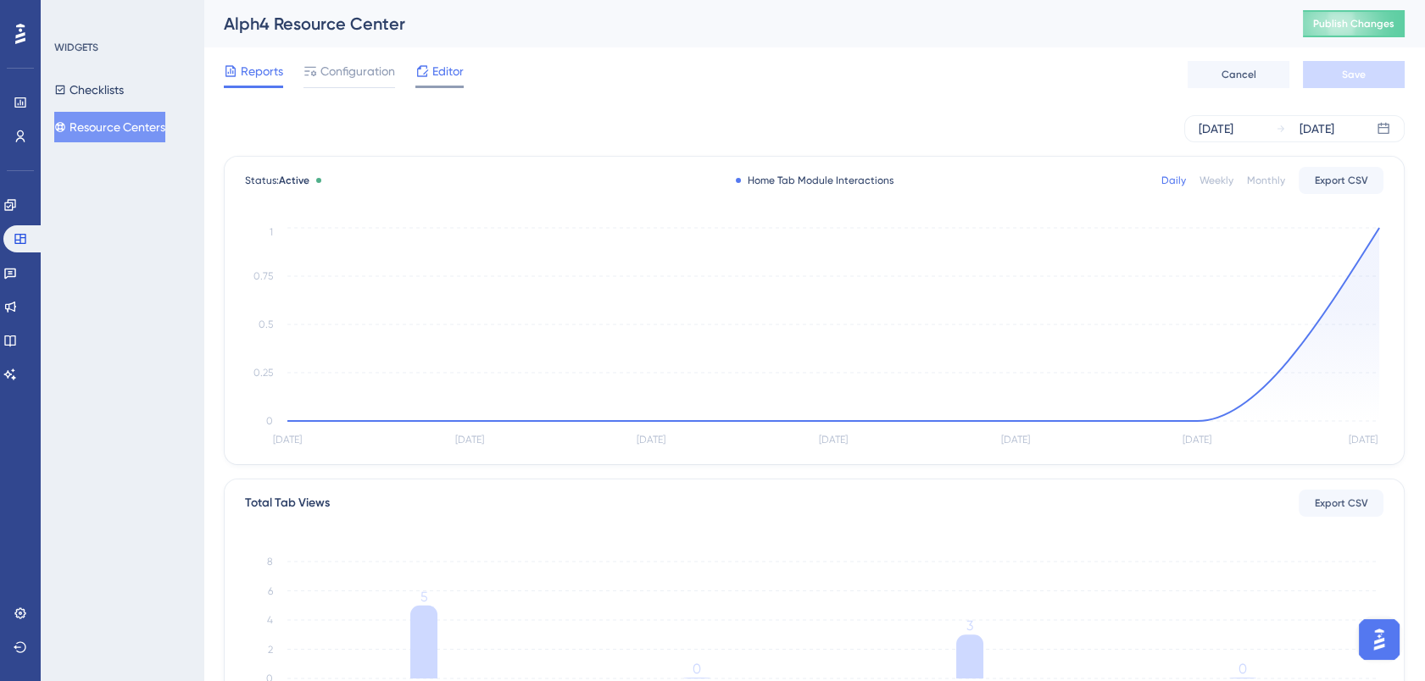
click at [442, 72] on span "Editor" at bounding box center [447, 71] width 31 height 20
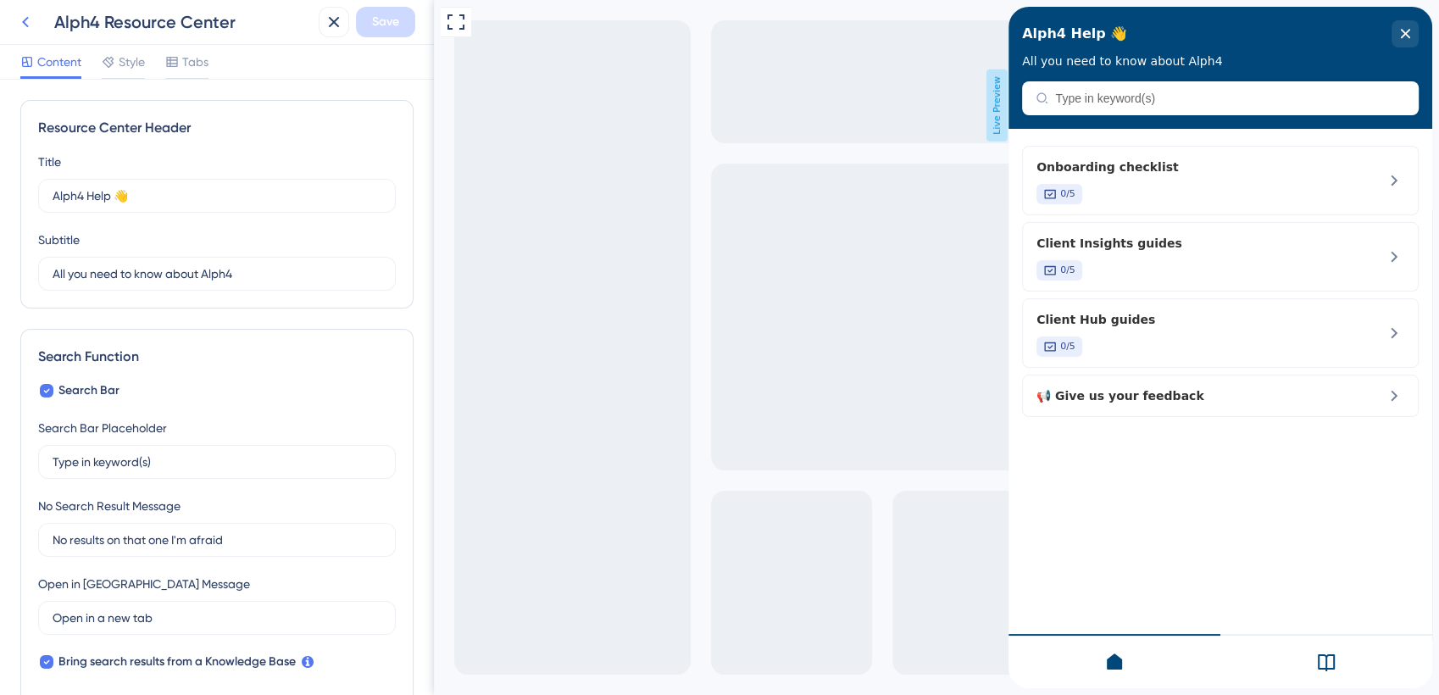
click at [31, 19] on icon at bounding box center [25, 22] width 20 height 20
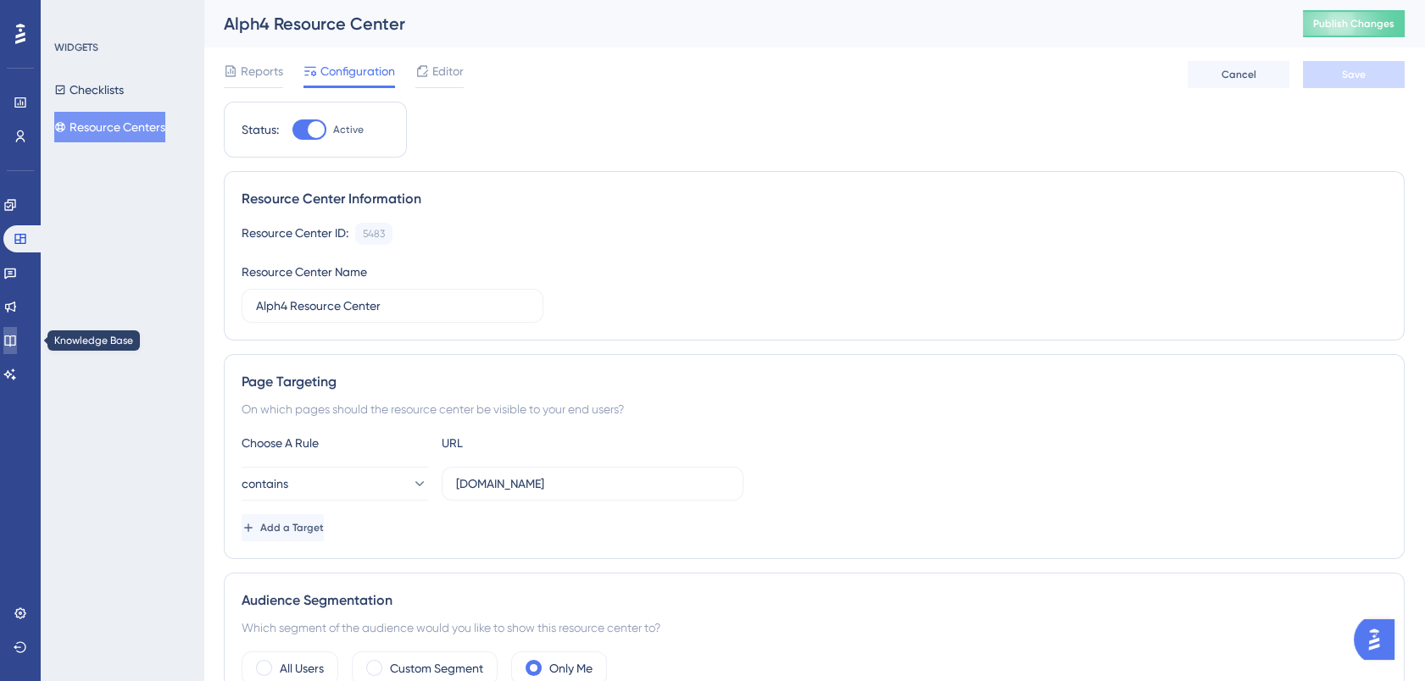
click at [17, 334] on icon at bounding box center [10, 341] width 14 height 14
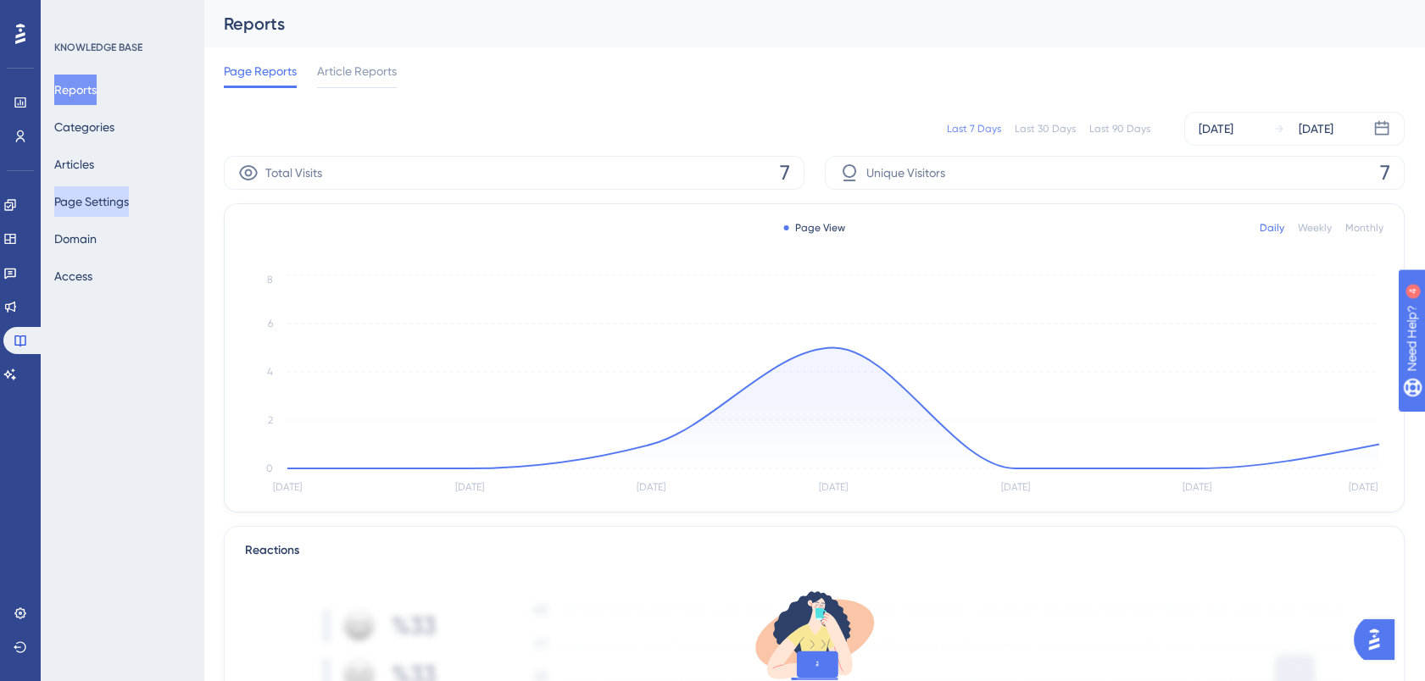
click at [114, 195] on button "Page Settings" at bounding box center [91, 201] width 75 height 31
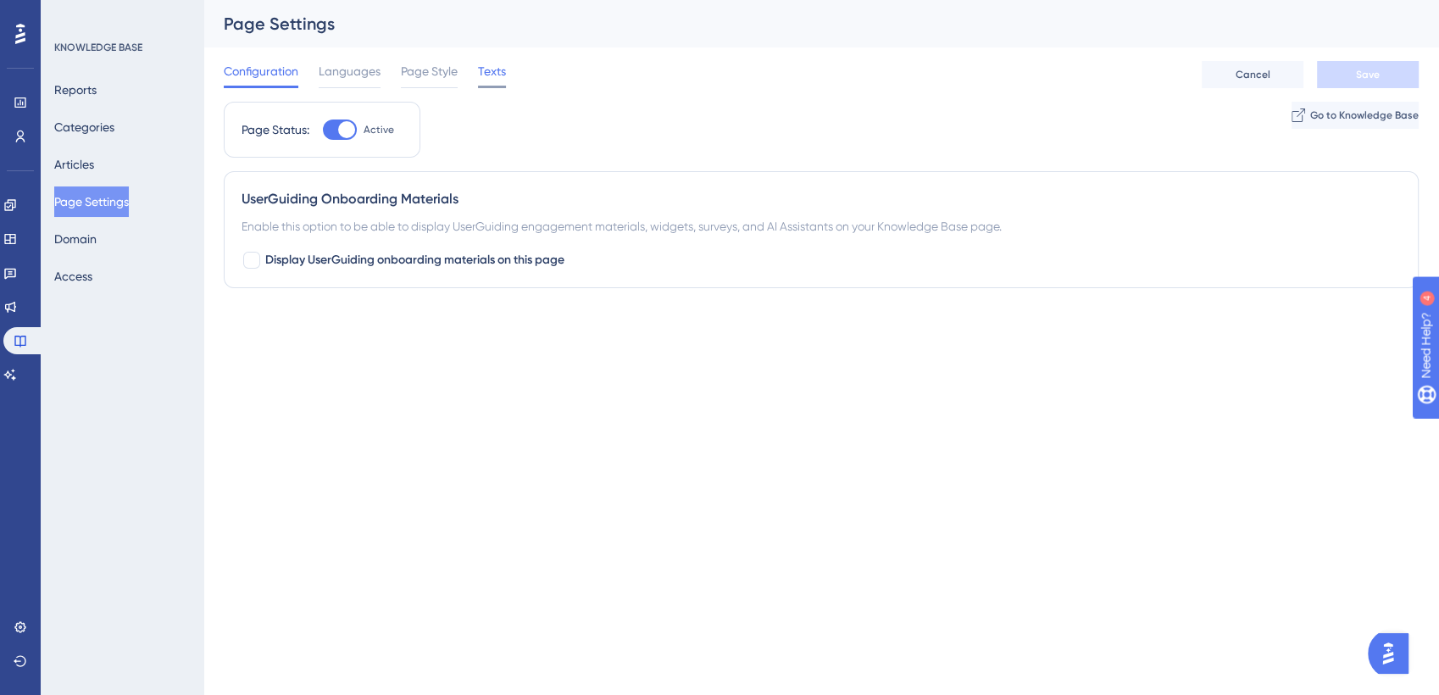
click at [498, 75] on span "Texts" at bounding box center [492, 71] width 28 height 20
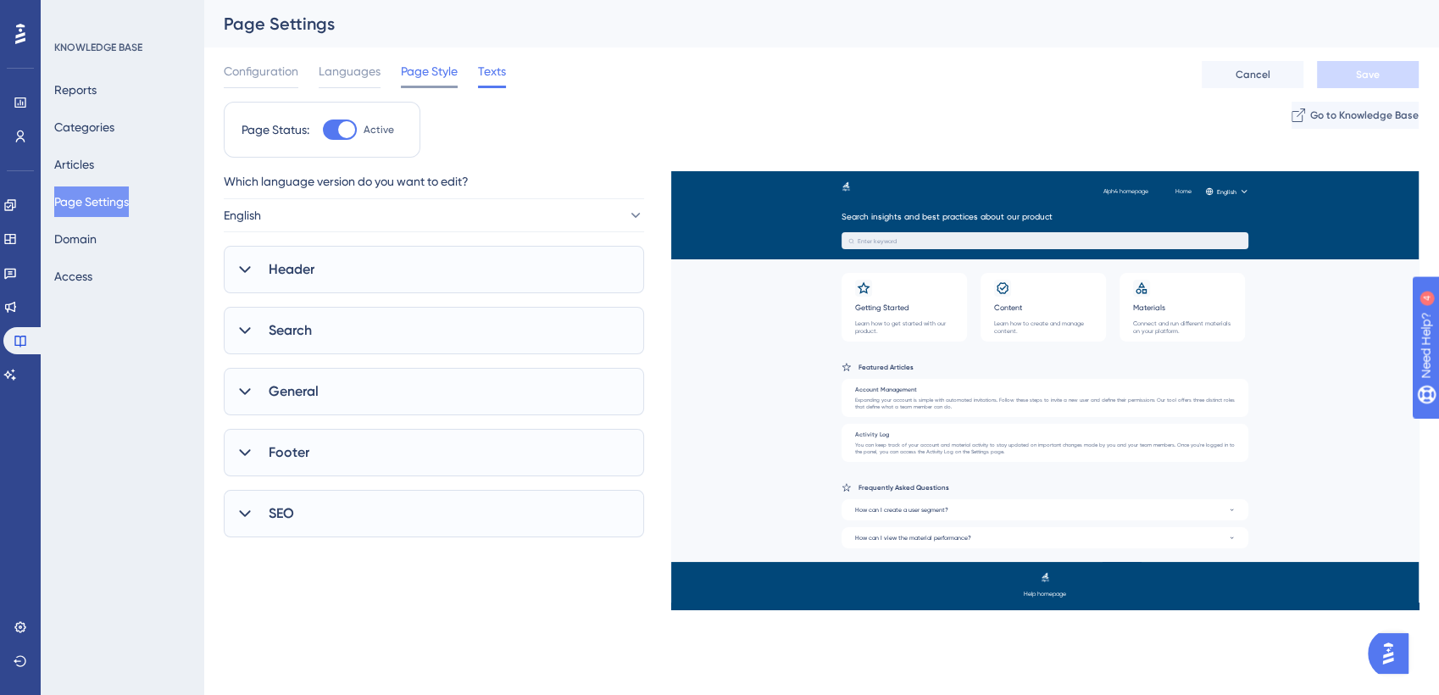
click at [432, 70] on span "Page Style" at bounding box center [429, 71] width 57 height 20
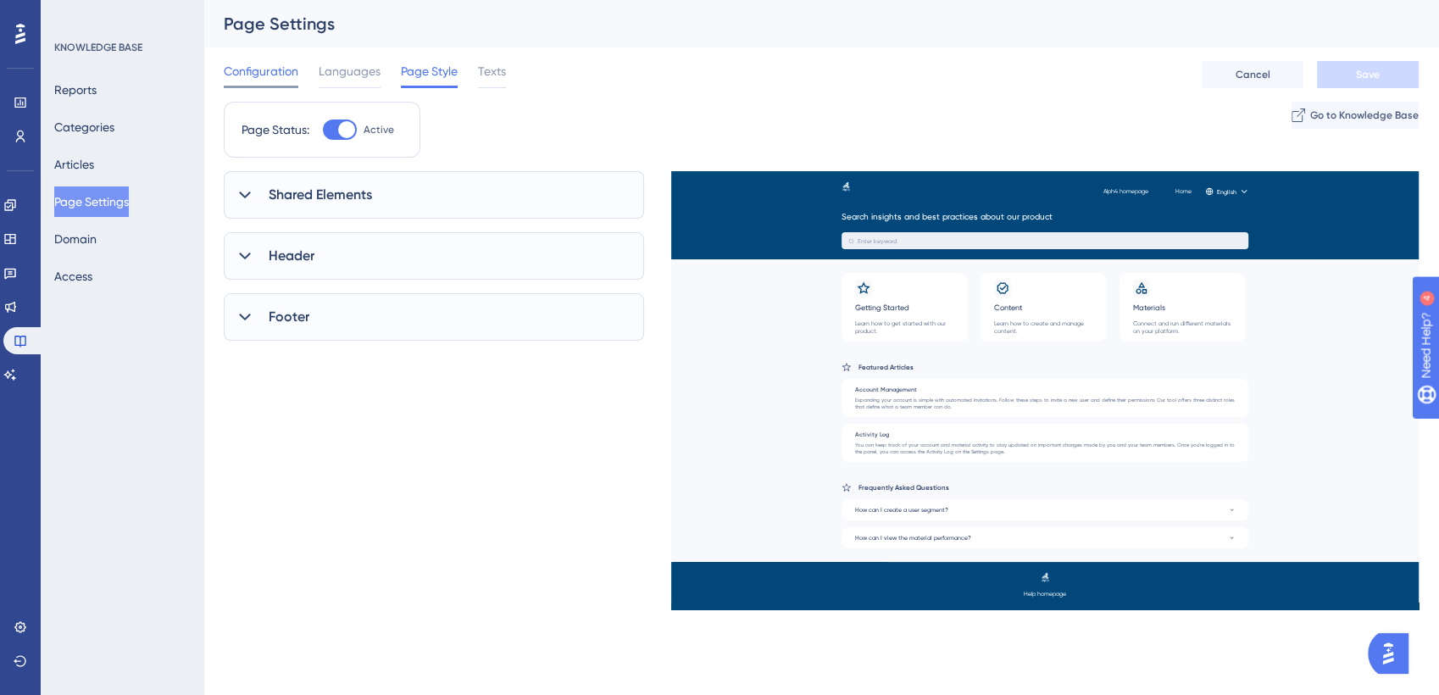
click at [270, 76] on span "Configuration" at bounding box center [261, 71] width 75 height 20
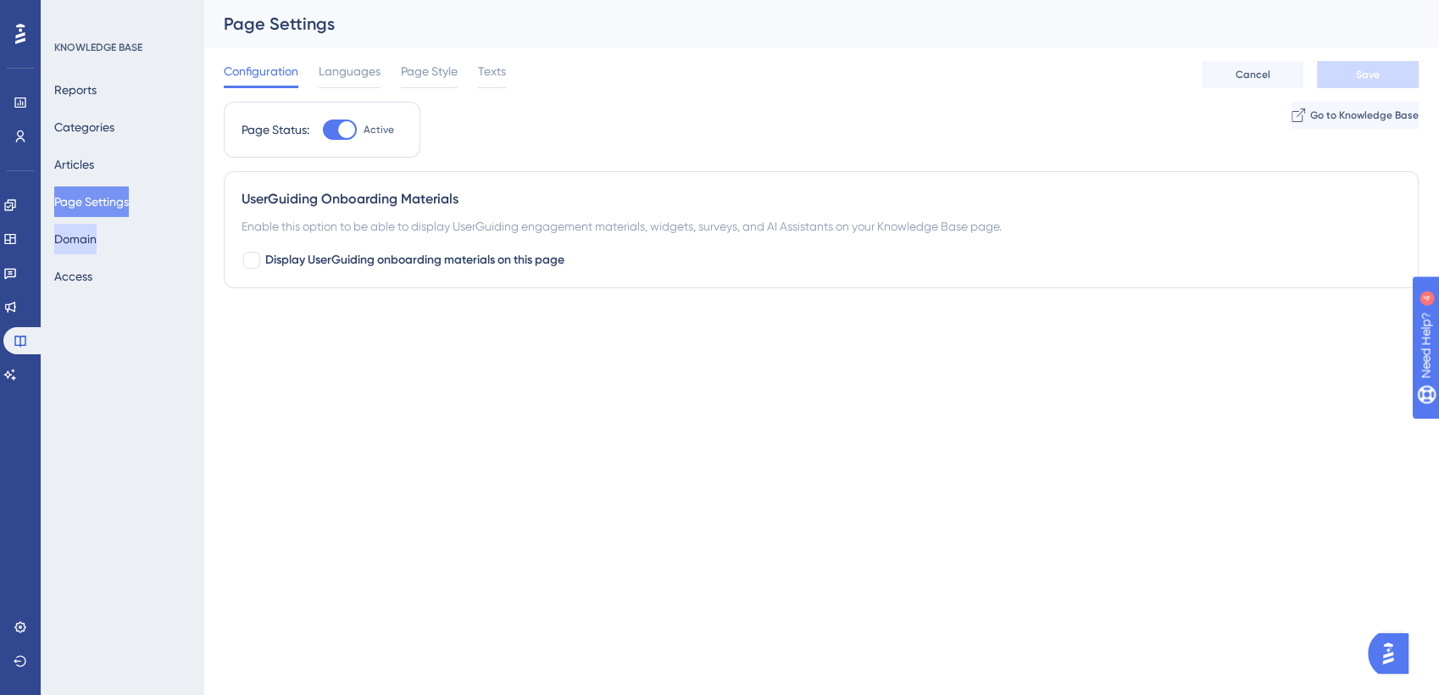
click at [97, 235] on button "Domain" at bounding box center [75, 239] width 42 height 31
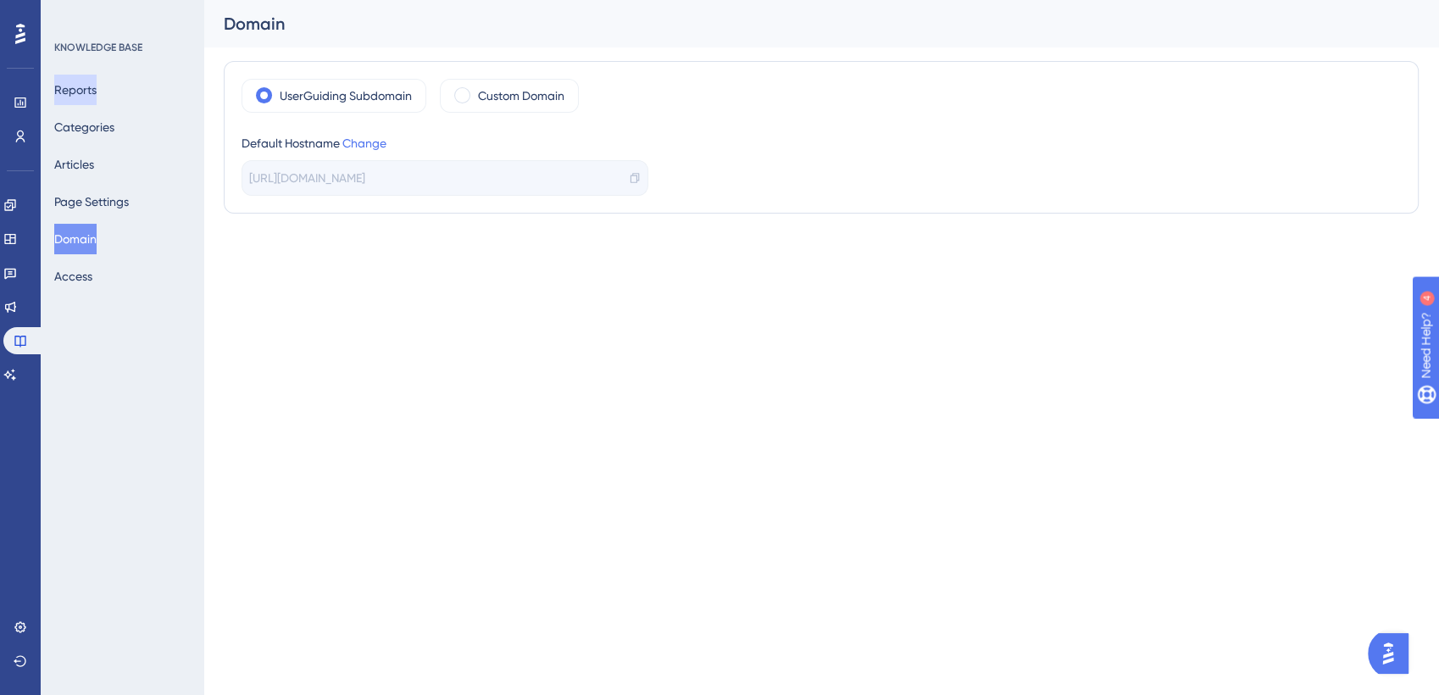
click at [97, 90] on button "Reports" at bounding box center [75, 90] width 42 height 31
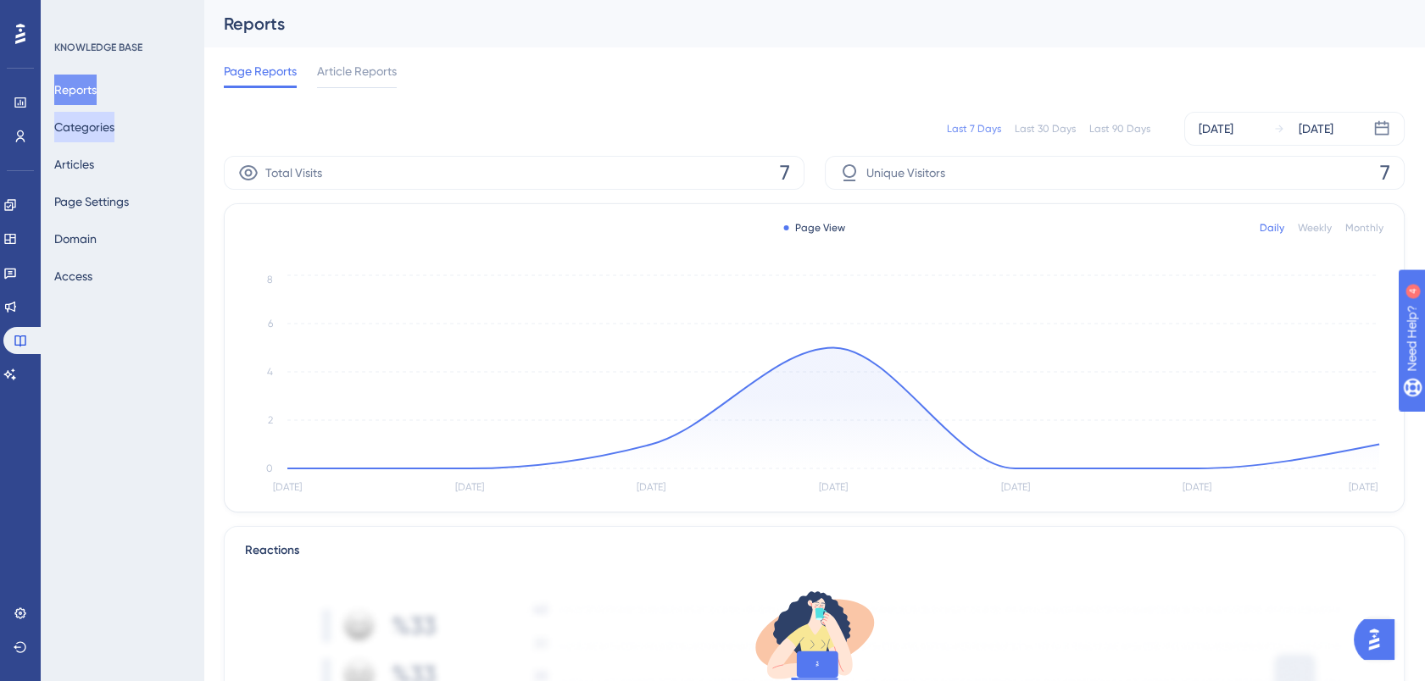
click at [100, 125] on button "Categories" at bounding box center [84, 127] width 60 height 31
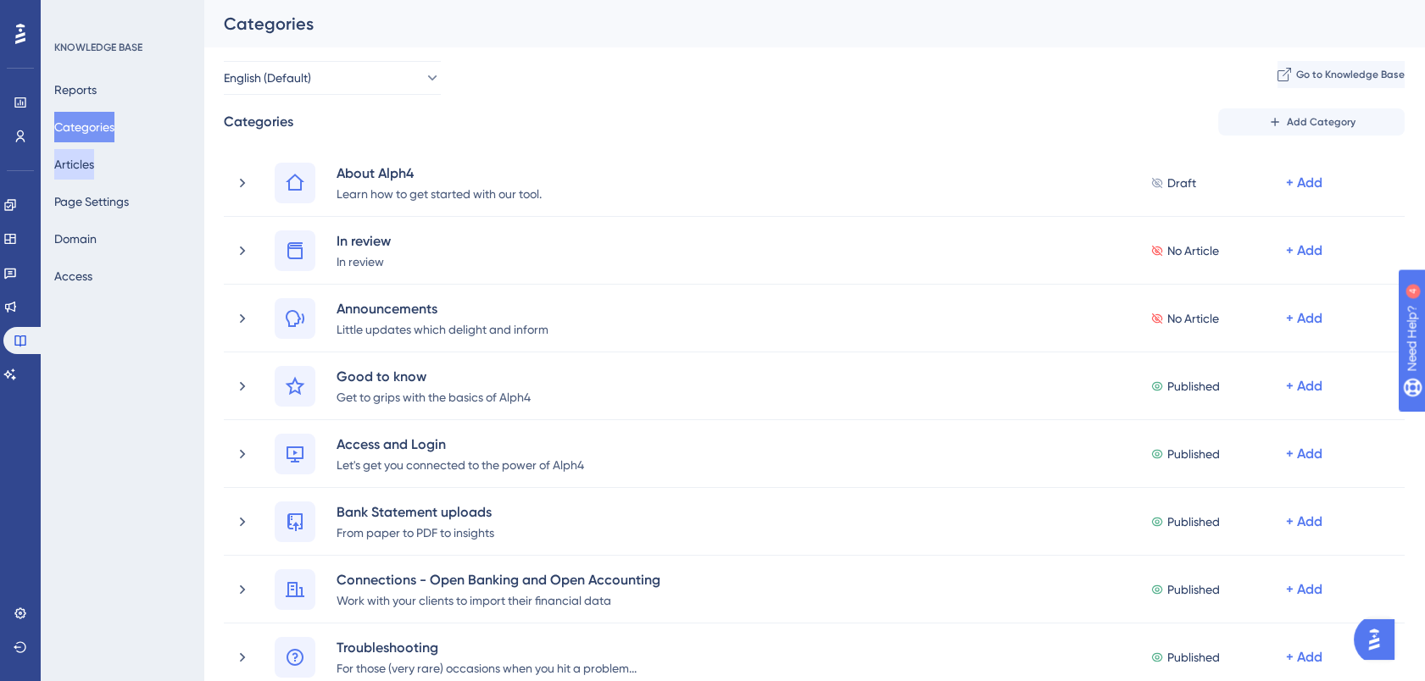
click at [94, 156] on button "Articles" at bounding box center [74, 164] width 40 height 31
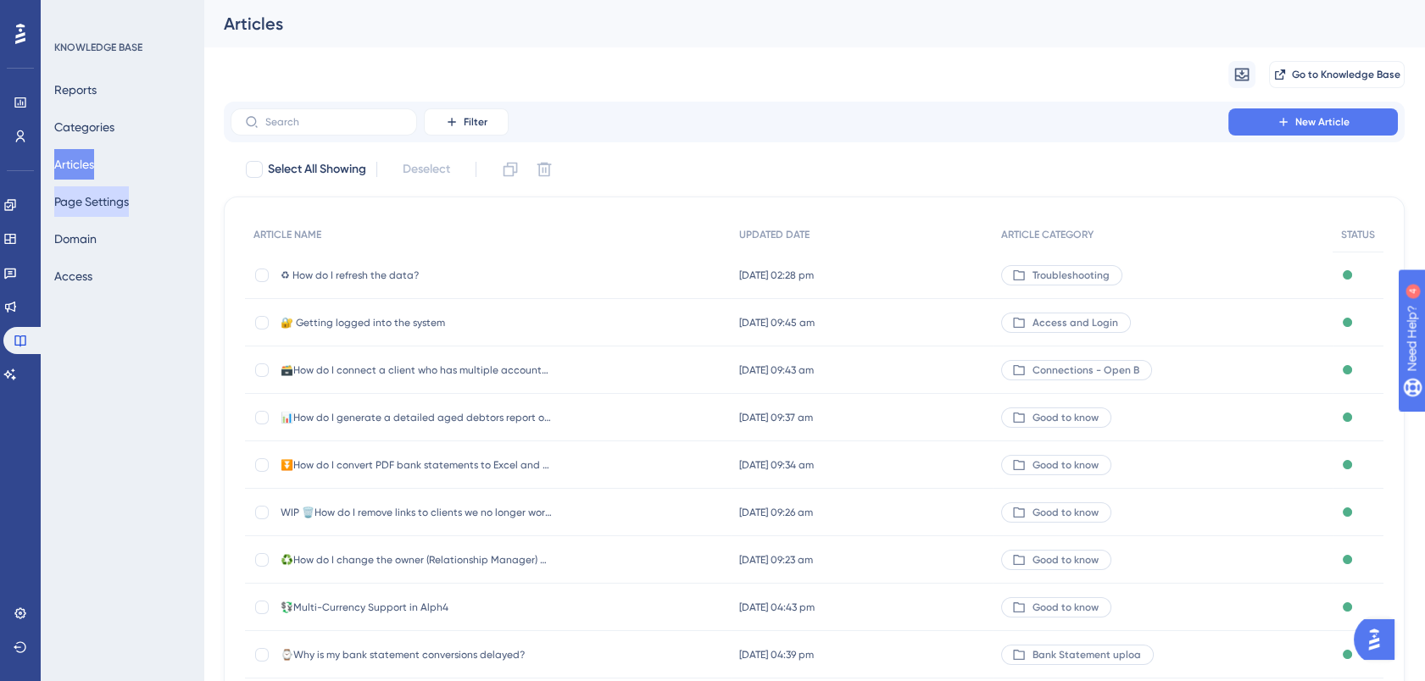
click at [105, 200] on button "Page Settings" at bounding box center [91, 201] width 75 height 31
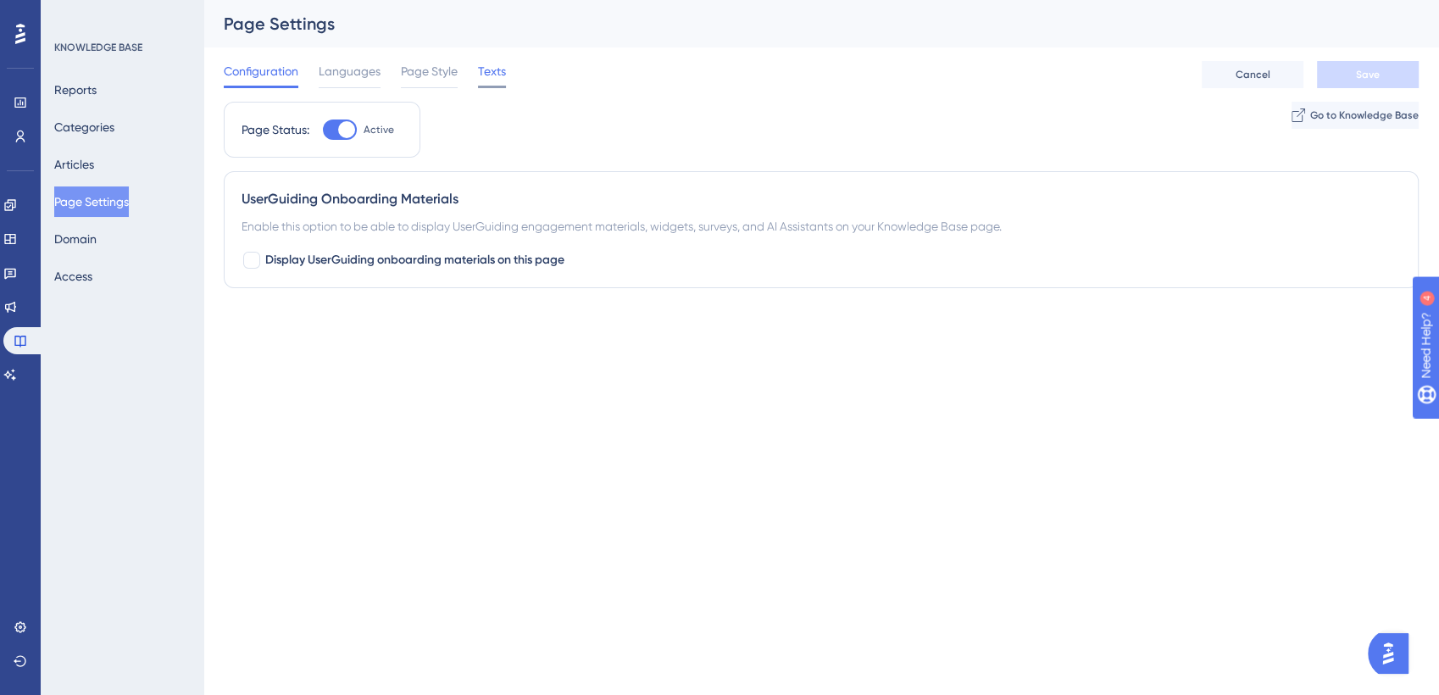
click at [502, 70] on span "Texts" at bounding box center [492, 71] width 28 height 20
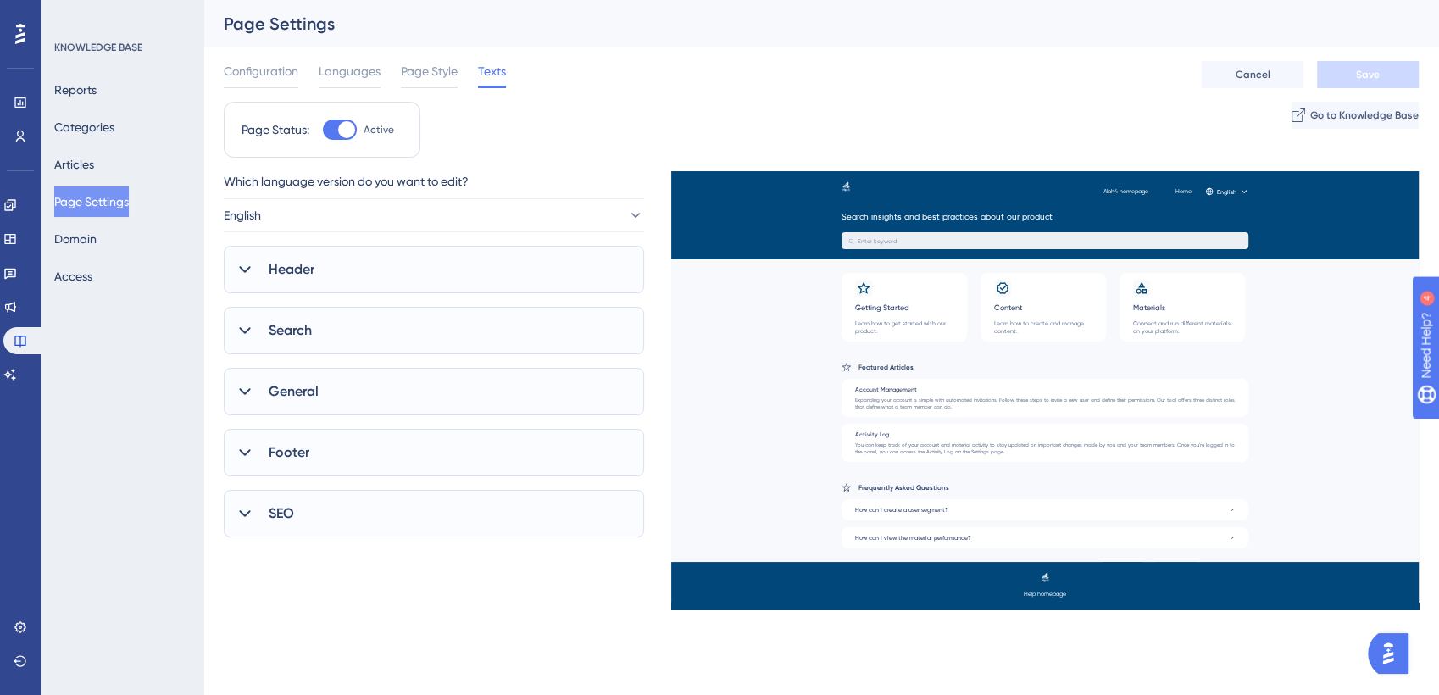
click at [301, 326] on span "Search" at bounding box center [290, 330] width 43 height 20
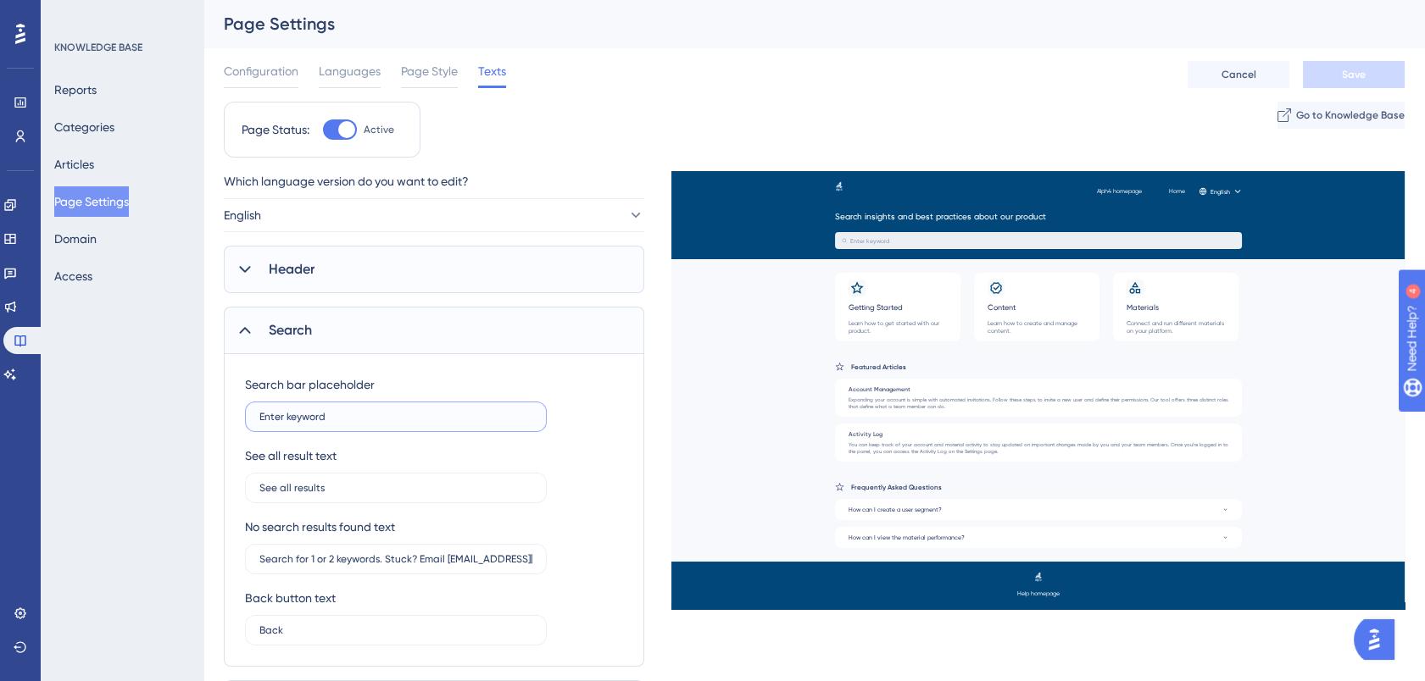
click at [406, 421] on input "Enter keyword" at bounding box center [395, 417] width 273 height 12
type input "Enter keyword(s)"
click at [1340, 67] on button "Save" at bounding box center [1354, 74] width 102 height 27
click at [513, 554] on input "Search for 1 or 2 keywords. Stuck? Email [EMAIL_ADDRESS][DOMAIN_NAME] for help!" at bounding box center [395, 560] width 273 height 12
click at [242, 331] on icon at bounding box center [244, 330] width 17 height 17
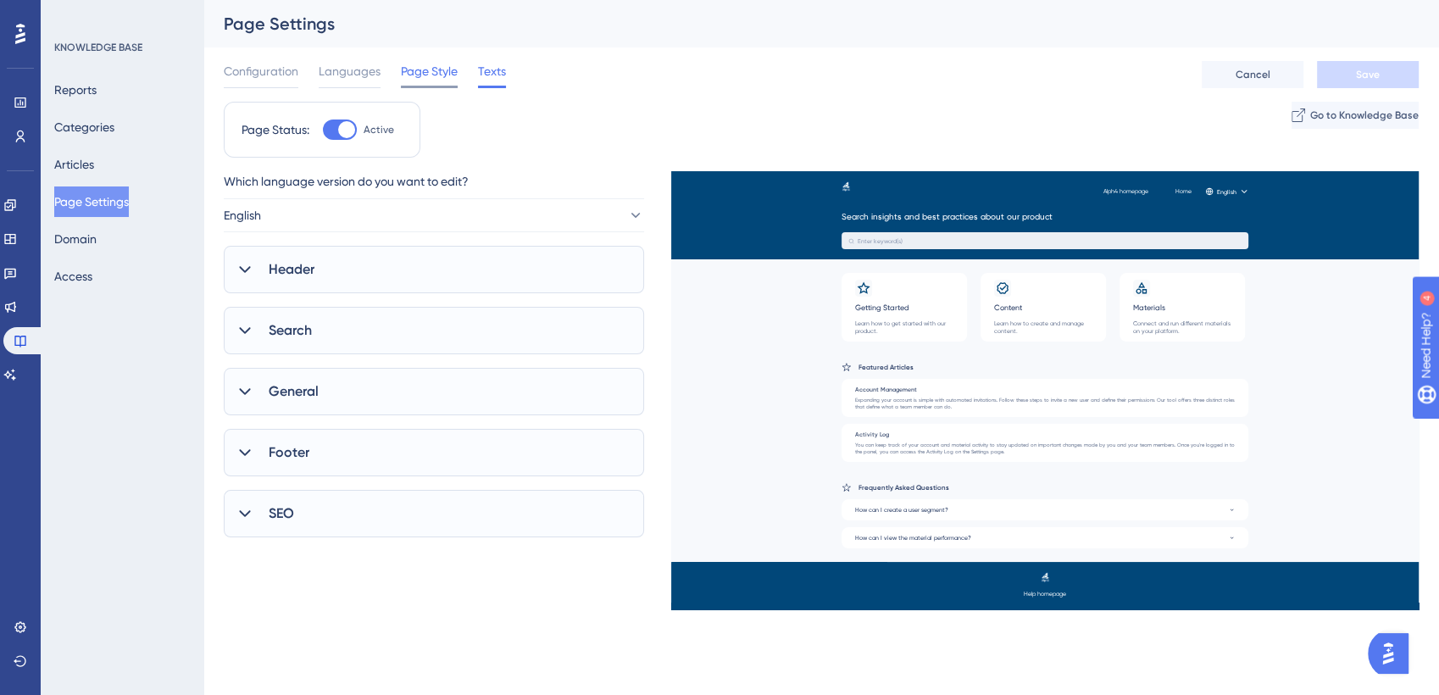
click at [433, 71] on span "Page Style" at bounding box center [429, 71] width 57 height 20
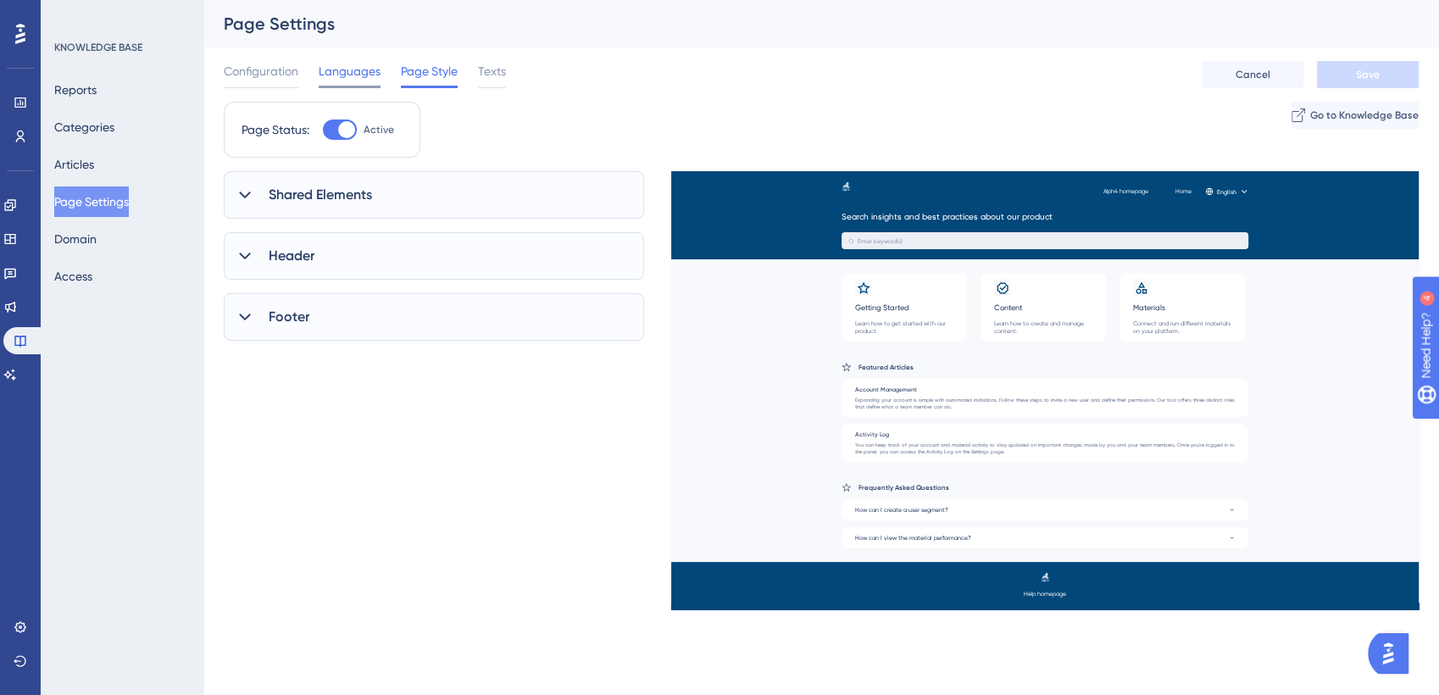
click at [346, 78] on span "Languages" at bounding box center [350, 71] width 62 height 20
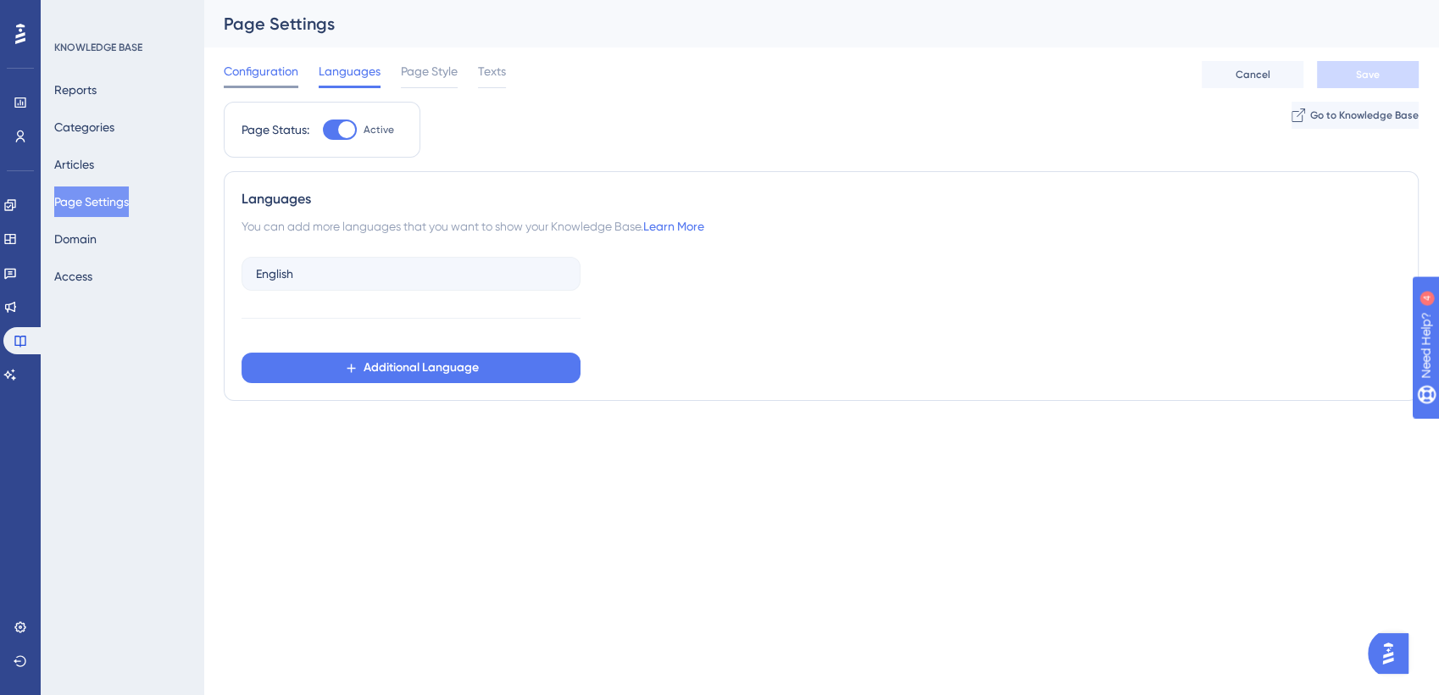
click at [272, 74] on span "Configuration" at bounding box center [261, 71] width 75 height 20
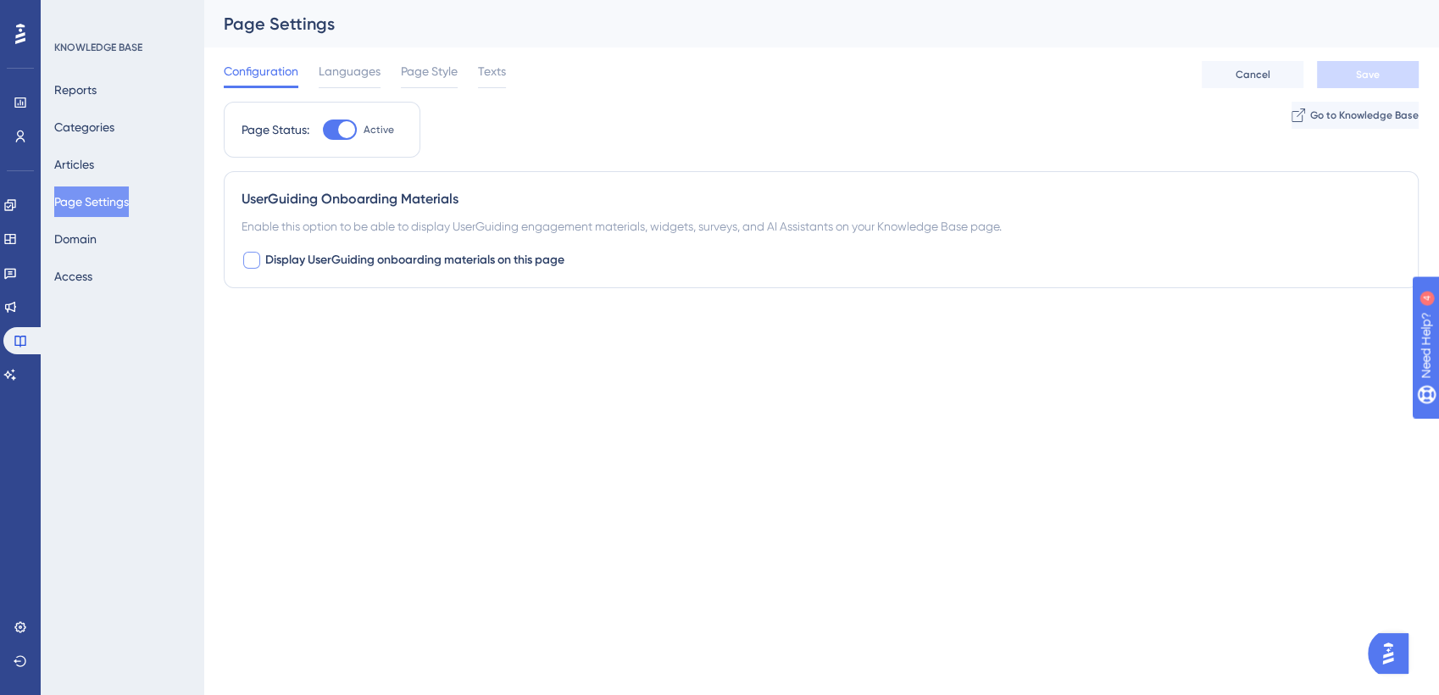
click at [251, 258] on div at bounding box center [251, 260] width 17 height 17
click at [251, 258] on icon at bounding box center [252, 260] width 10 height 14
checkbox input "false"
click at [92, 275] on button "Access" at bounding box center [73, 276] width 38 height 31
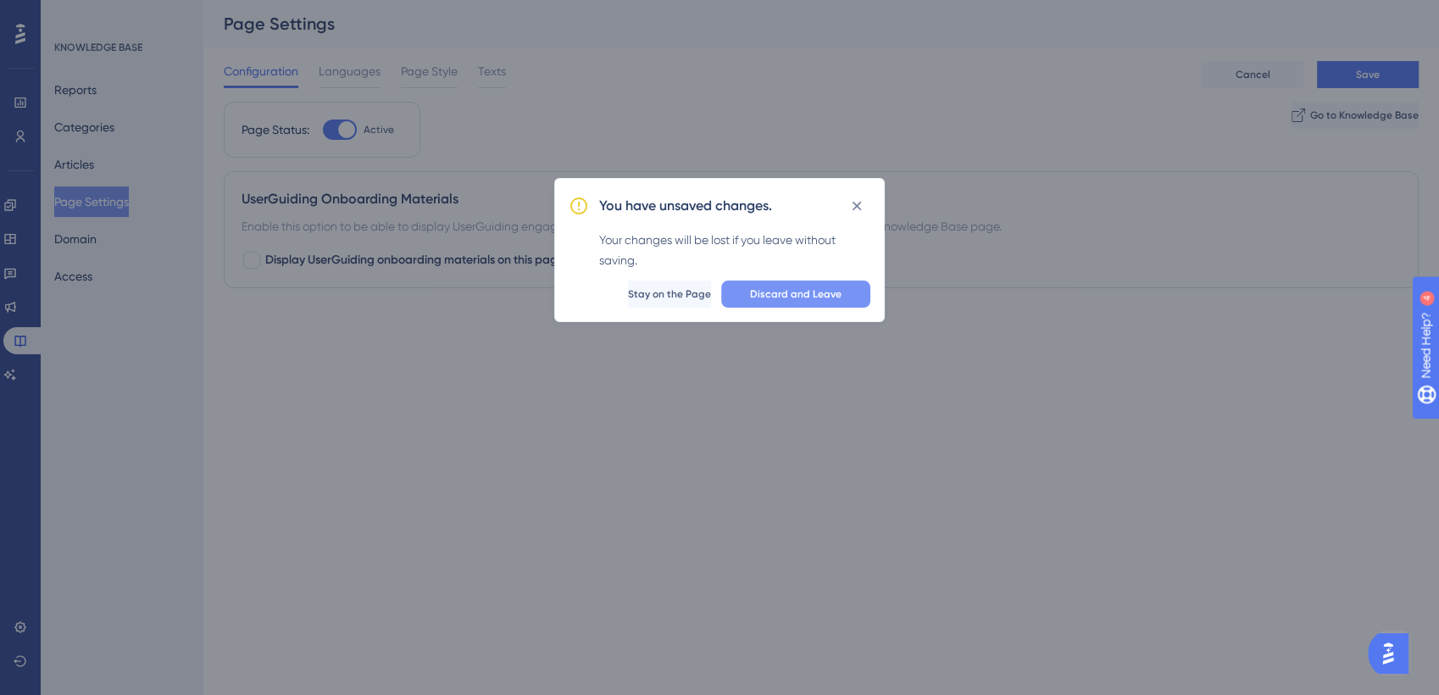
click at [829, 298] on span "Discard and Leave" at bounding box center [796, 294] width 92 height 14
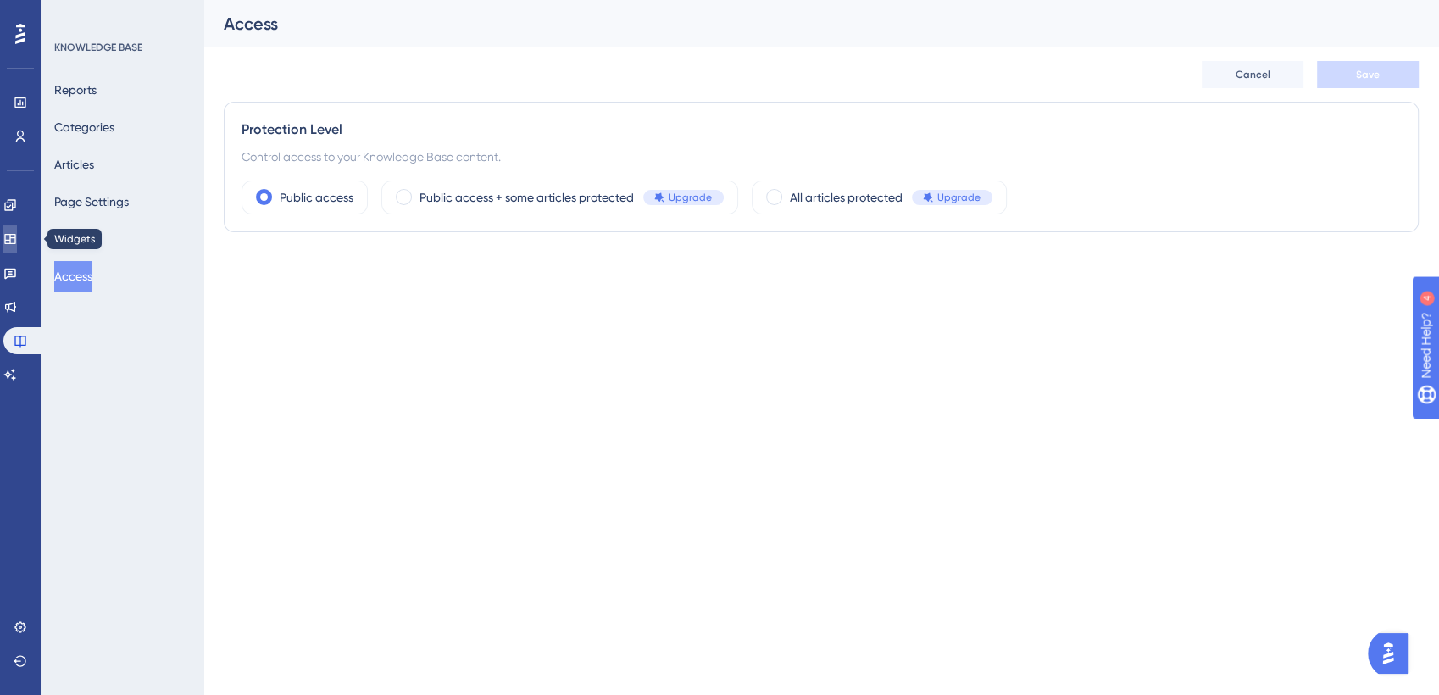
click at [17, 236] on icon at bounding box center [10, 239] width 14 height 14
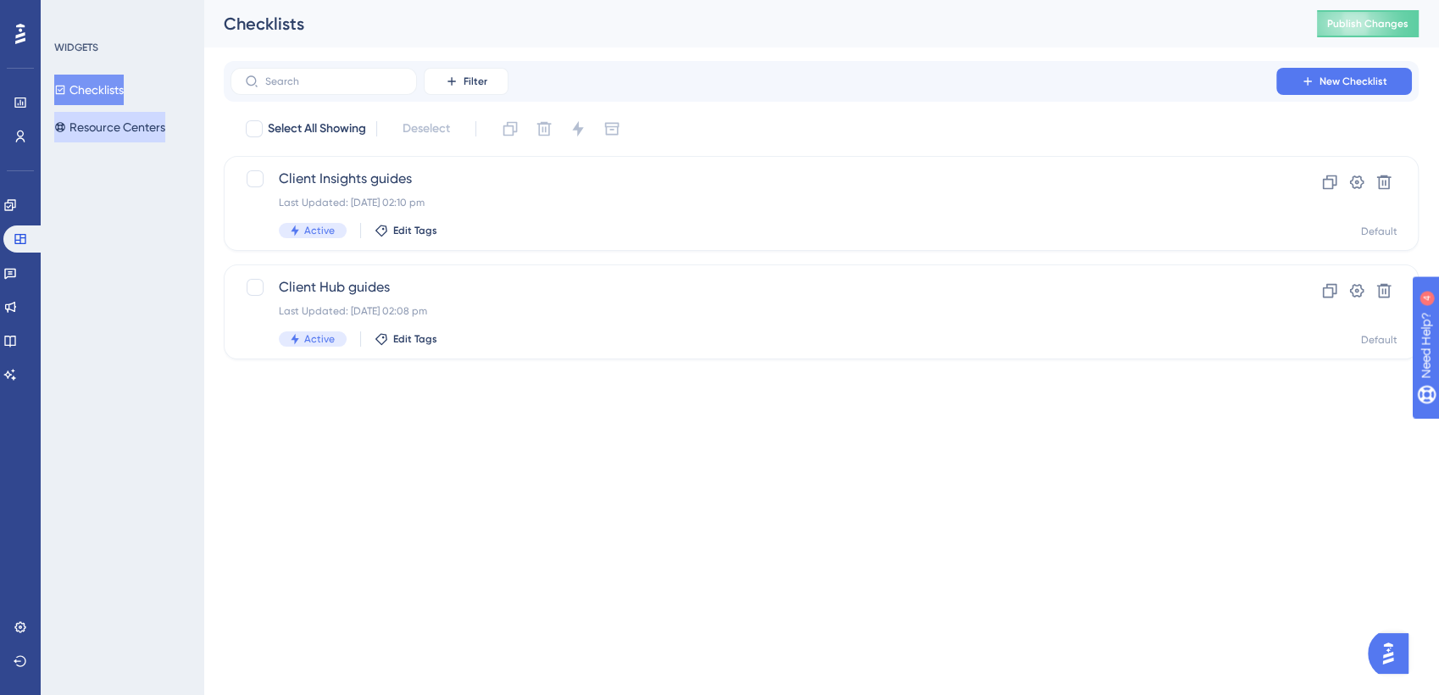
click at [109, 120] on button "Resource Centers" at bounding box center [109, 127] width 111 height 31
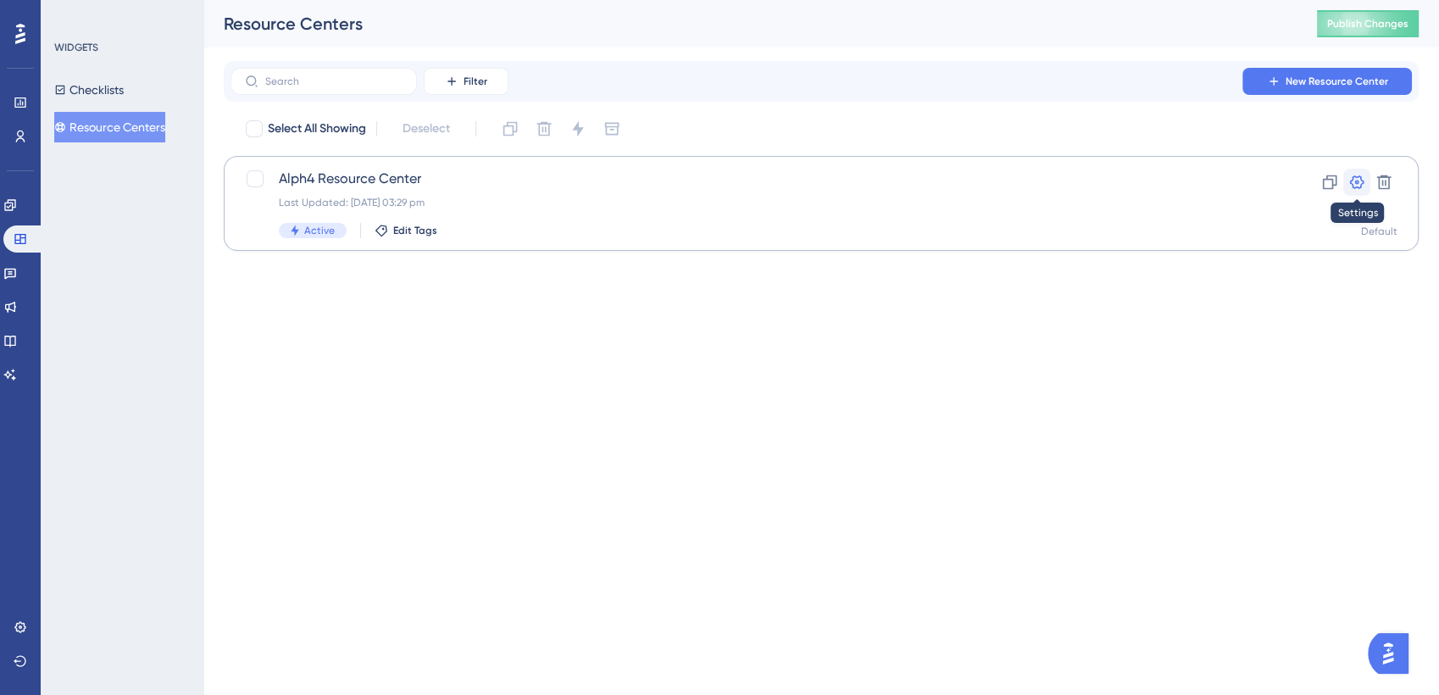
click at [1355, 180] on icon at bounding box center [1357, 182] width 17 height 17
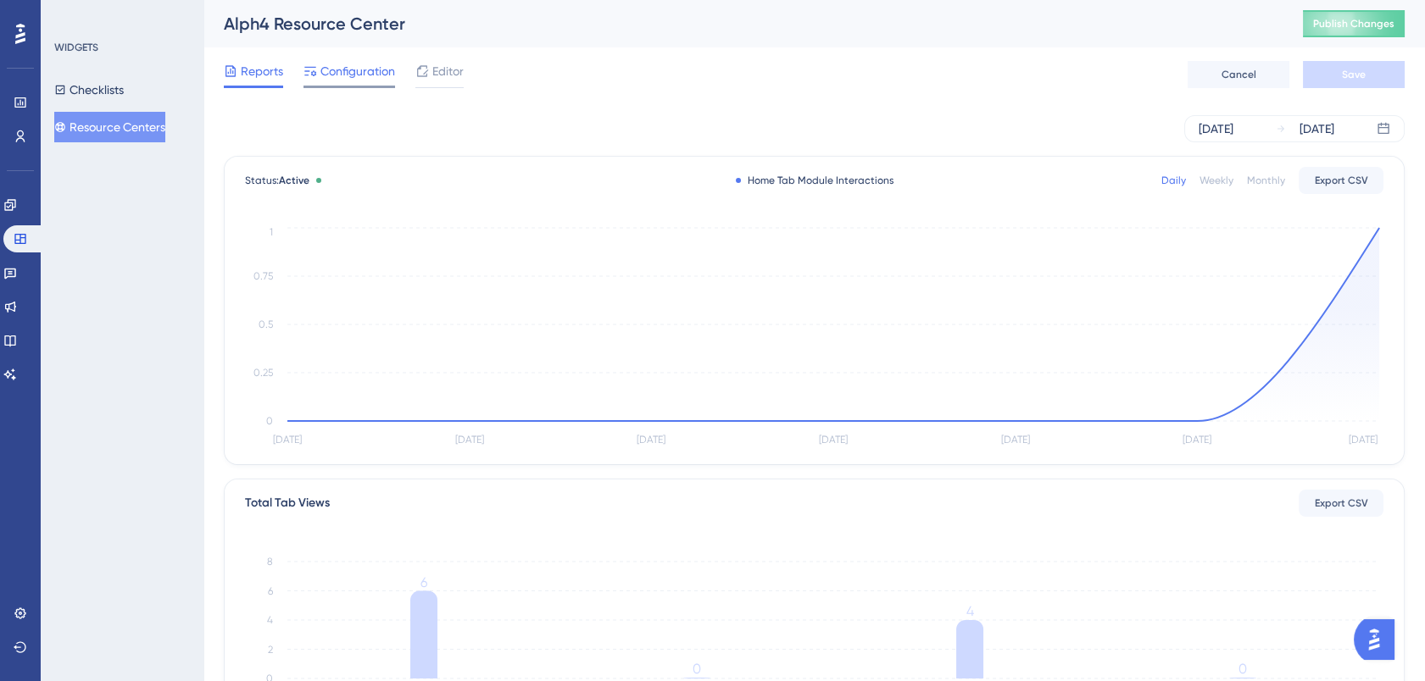
click at [364, 76] on span "Configuration" at bounding box center [357, 71] width 75 height 20
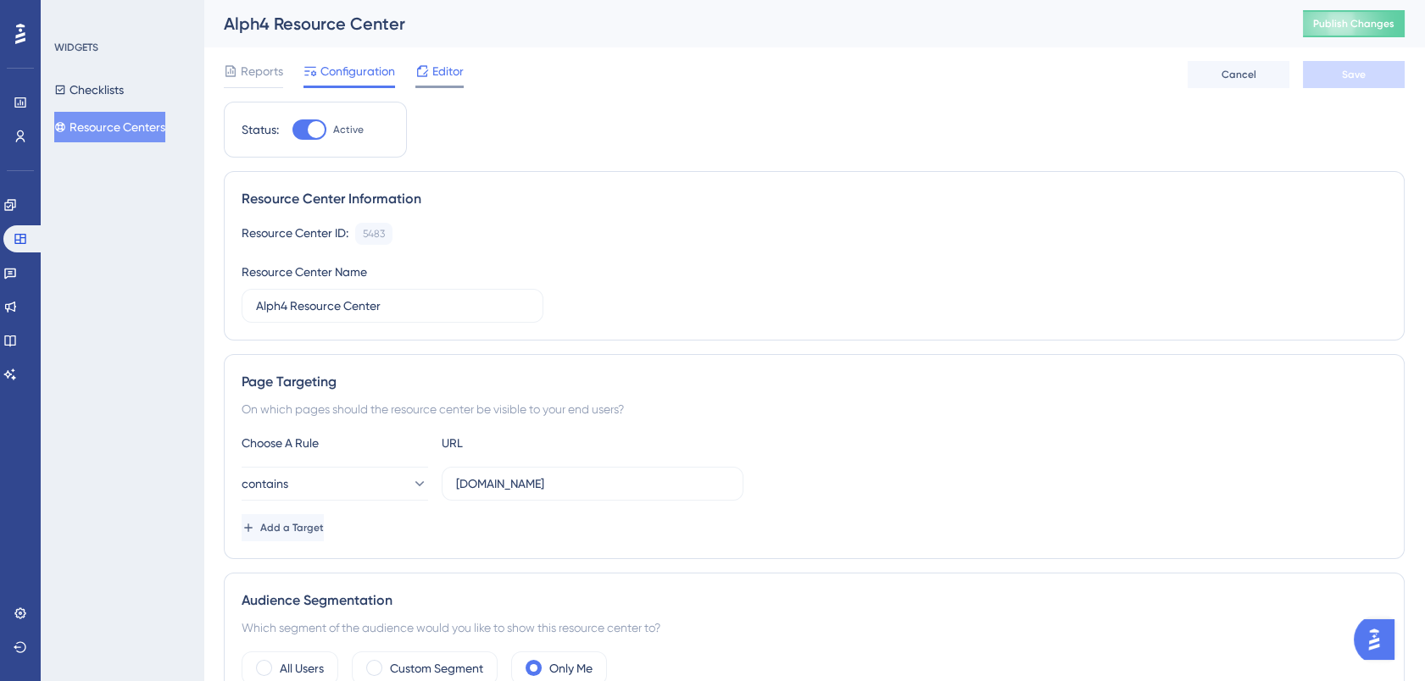
click at [454, 64] on span "Editor" at bounding box center [447, 71] width 31 height 20
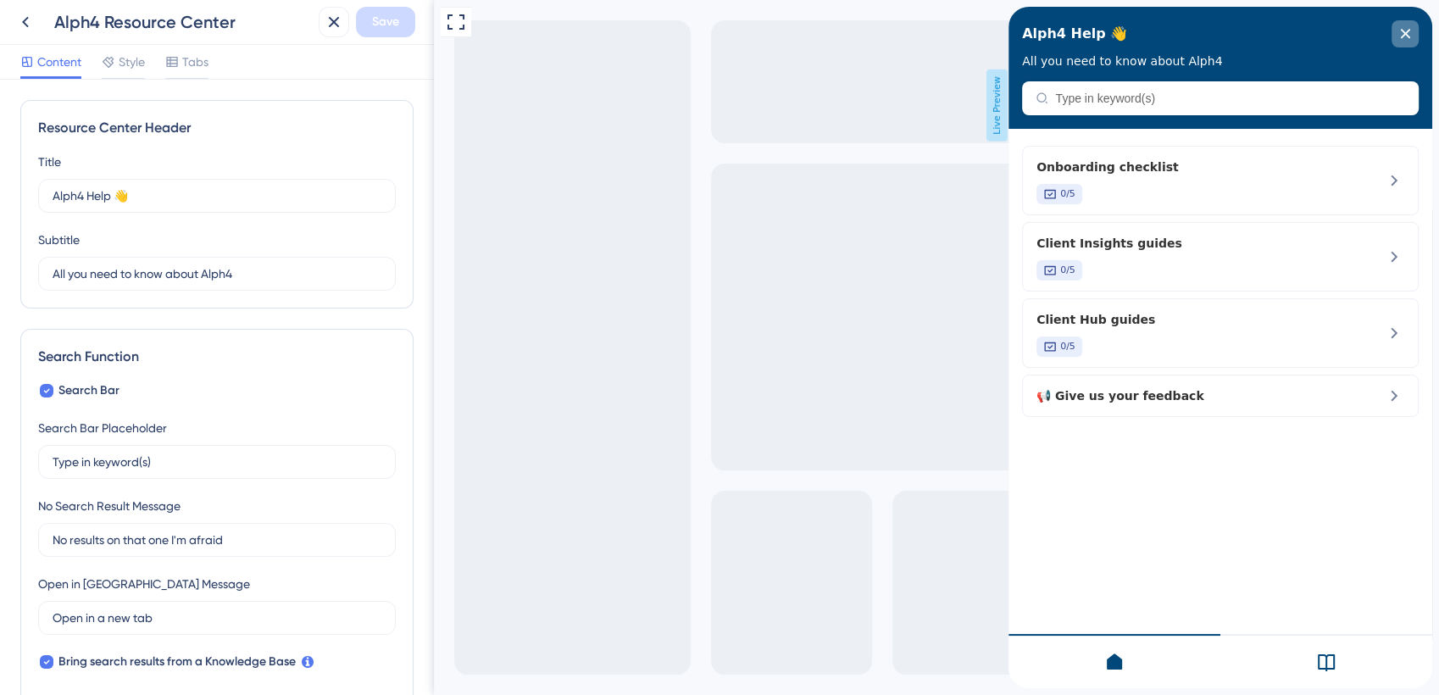
click at [1404, 32] on icon "close resource center" at bounding box center [1405, 34] width 10 height 10
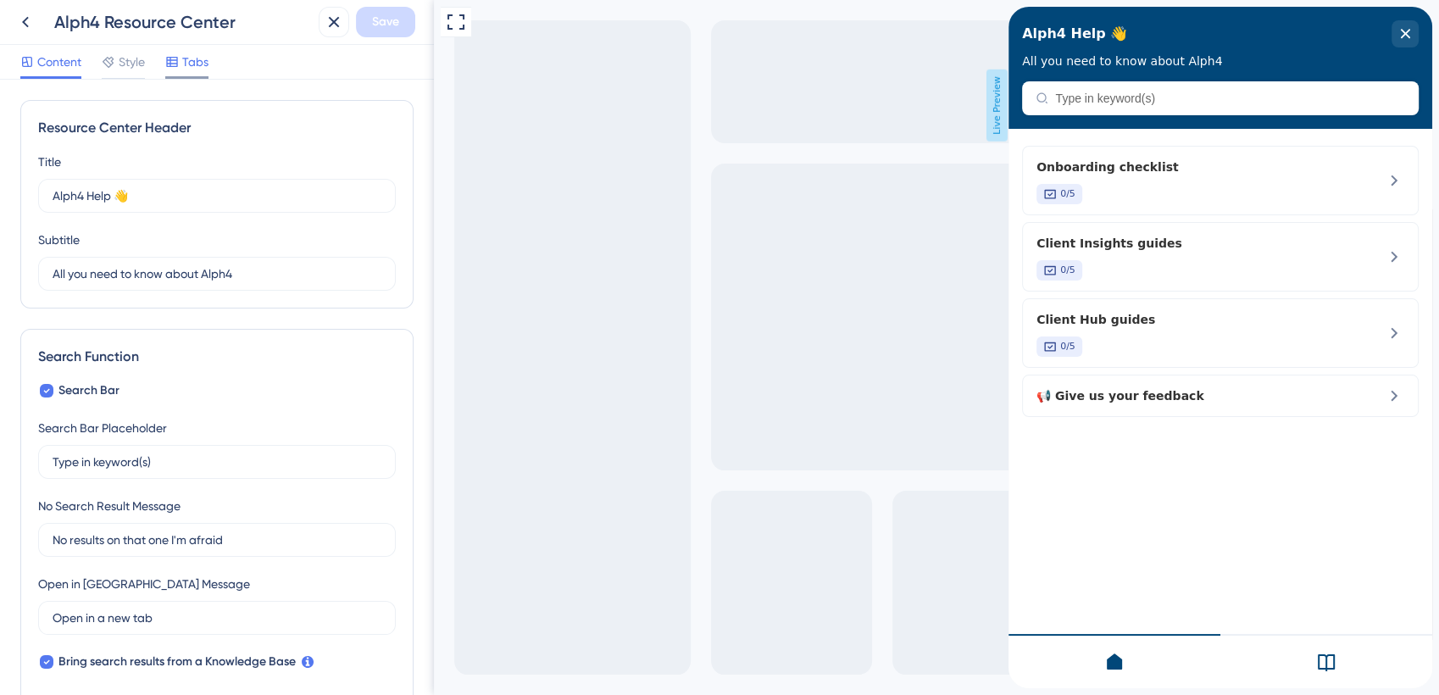
click at [182, 59] on div "Tabs" at bounding box center [186, 62] width 43 height 20
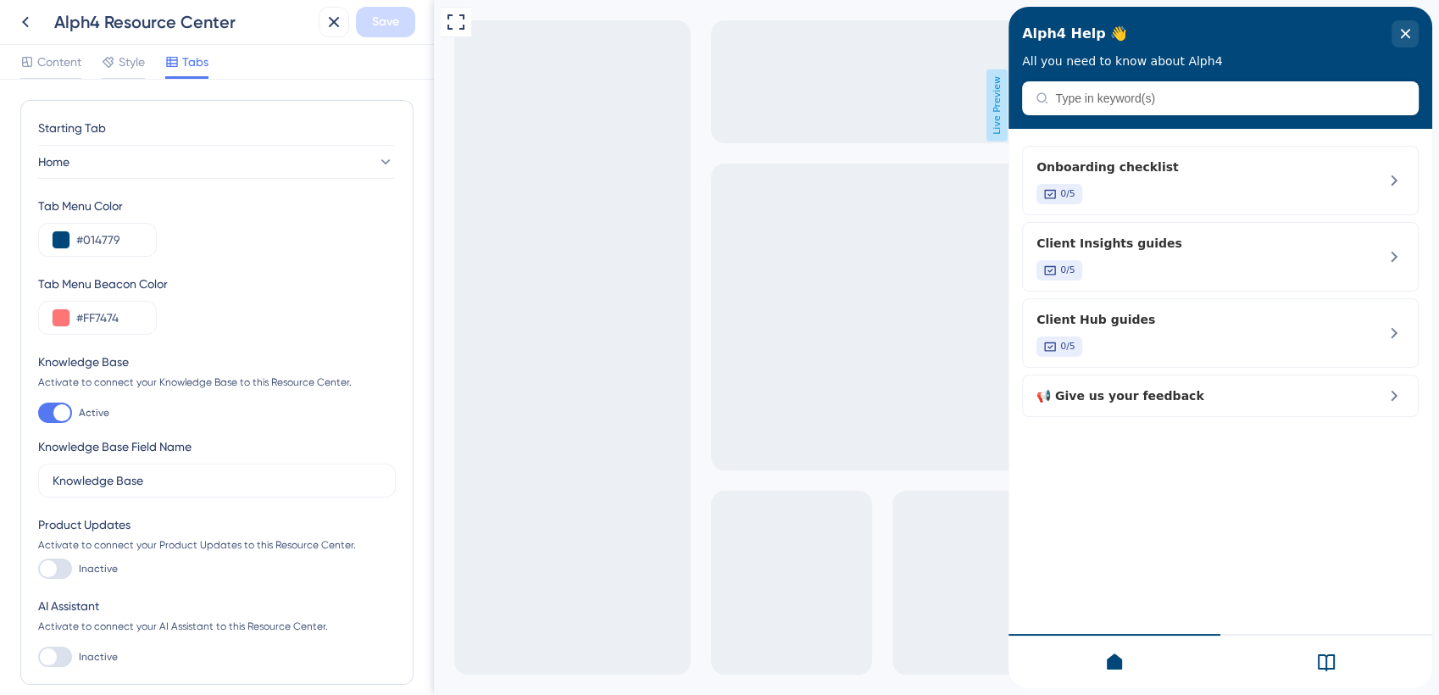
click at [127, 49] on div "Content Style Tabs" at bounding box center [217, 62] width 434 height 35
click at [127, 60] on span "Style" at bounding box center [132, 62] width 26 height 20
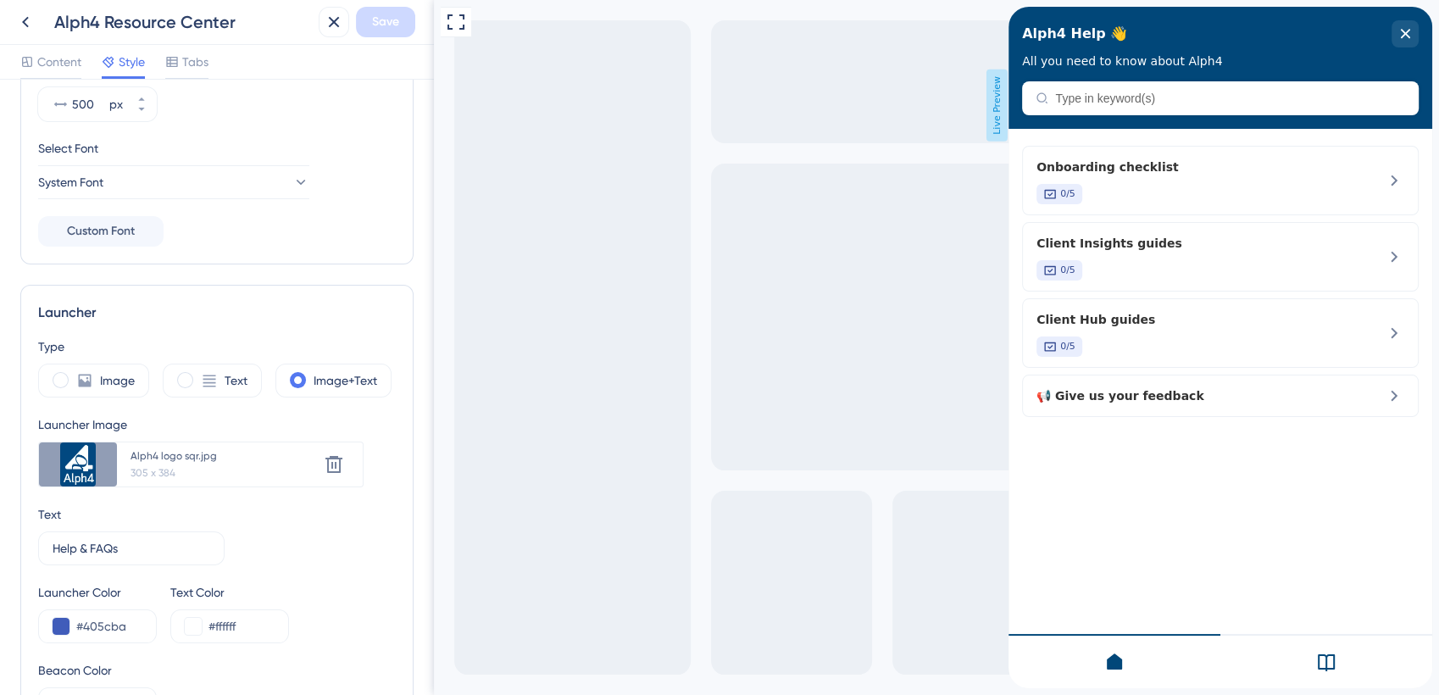
scroll to position [264, 0]
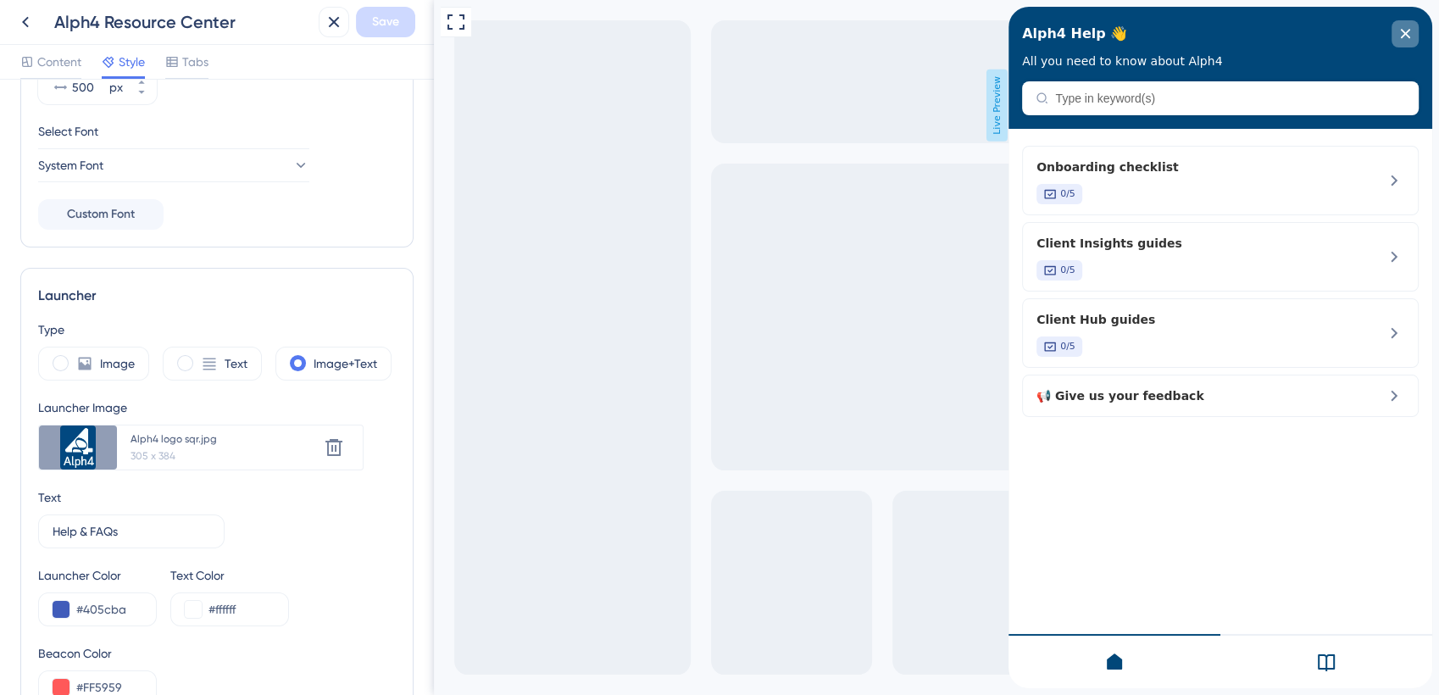
click at [1403, 31] on icon "close resource center" at bounding box center [1405, 34] width 10 height 10
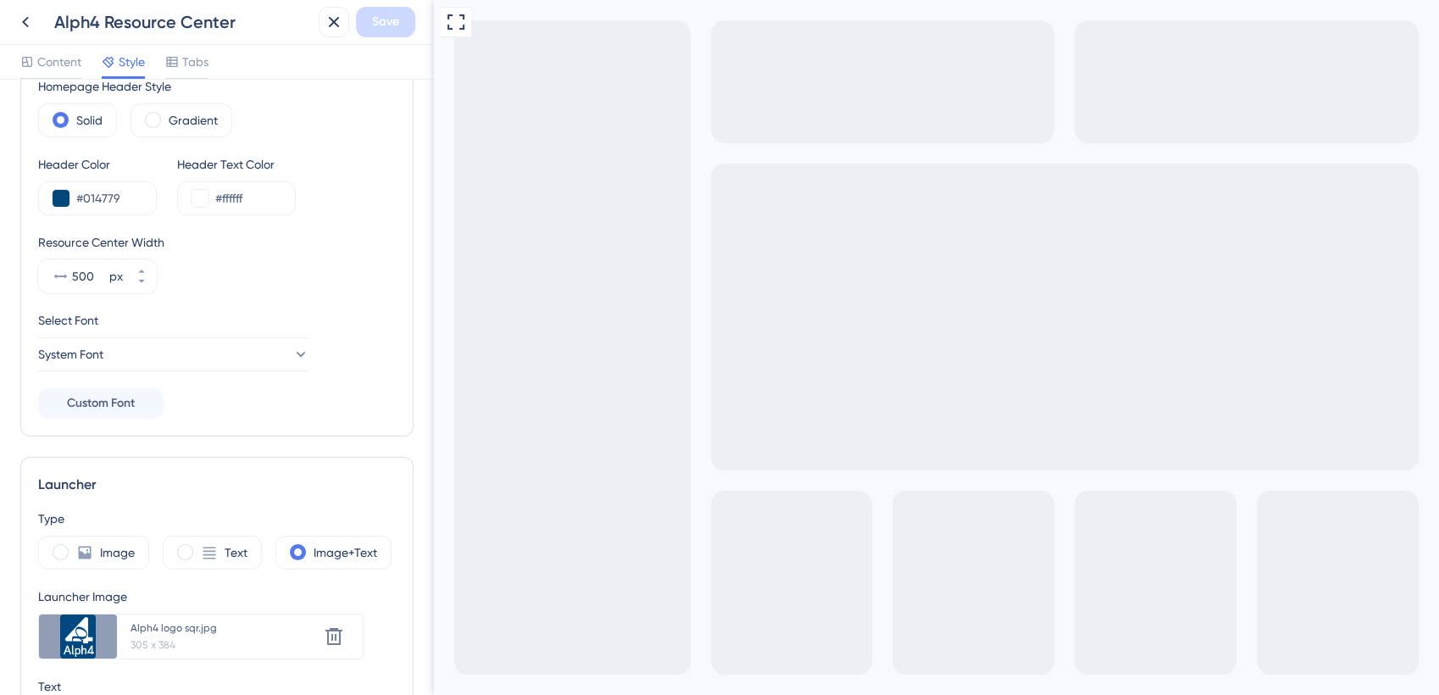
scroll to position [0, 0]
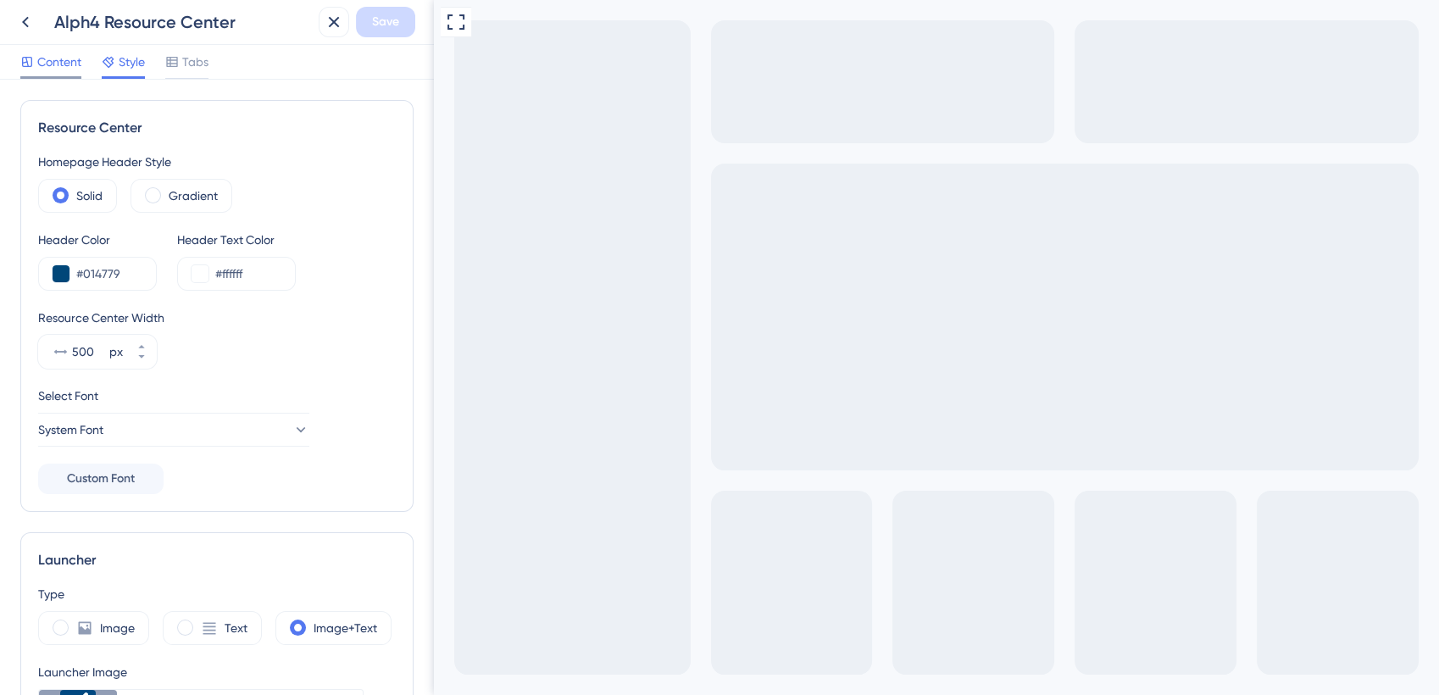
click at [51, 66] on span "Content" at bounding box center [59, 62] width 44 height 20
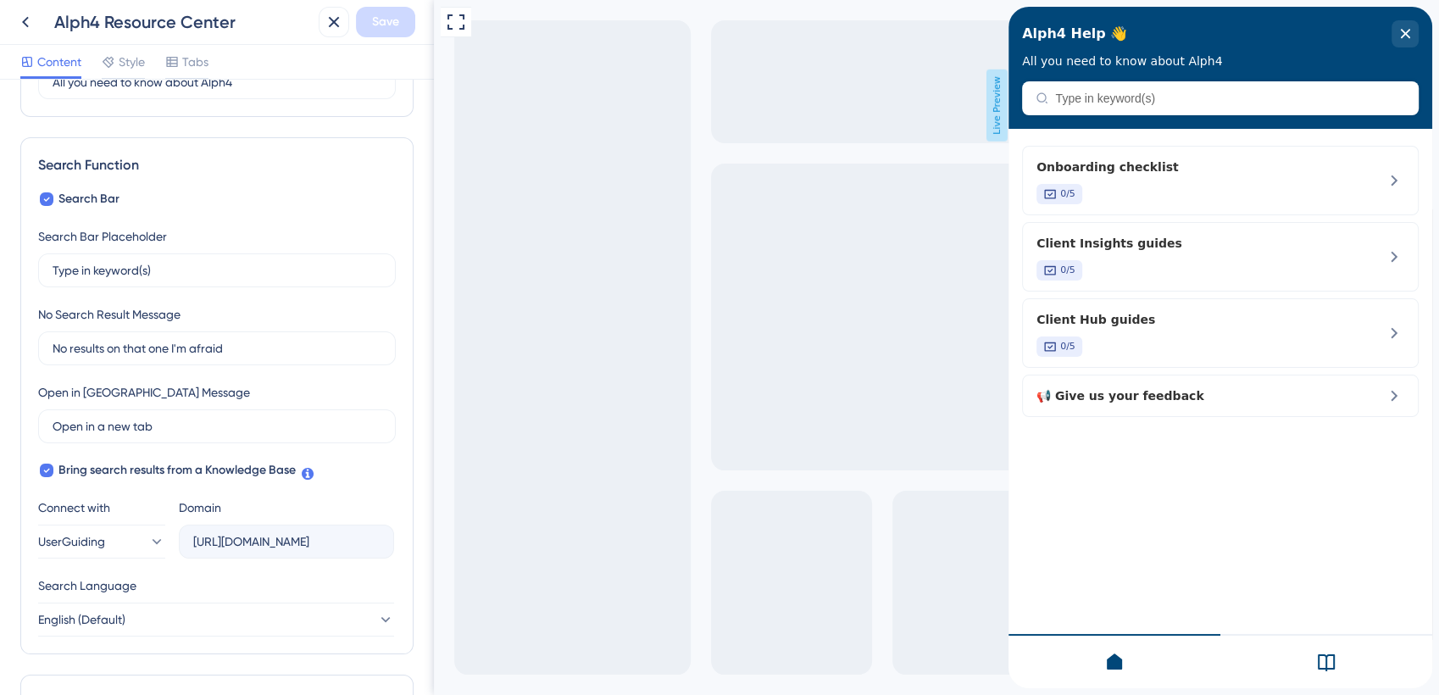
scroll to position [192, 0]
click at [29, 24] on icon at bounding box center [25, 22] width 20 height 20
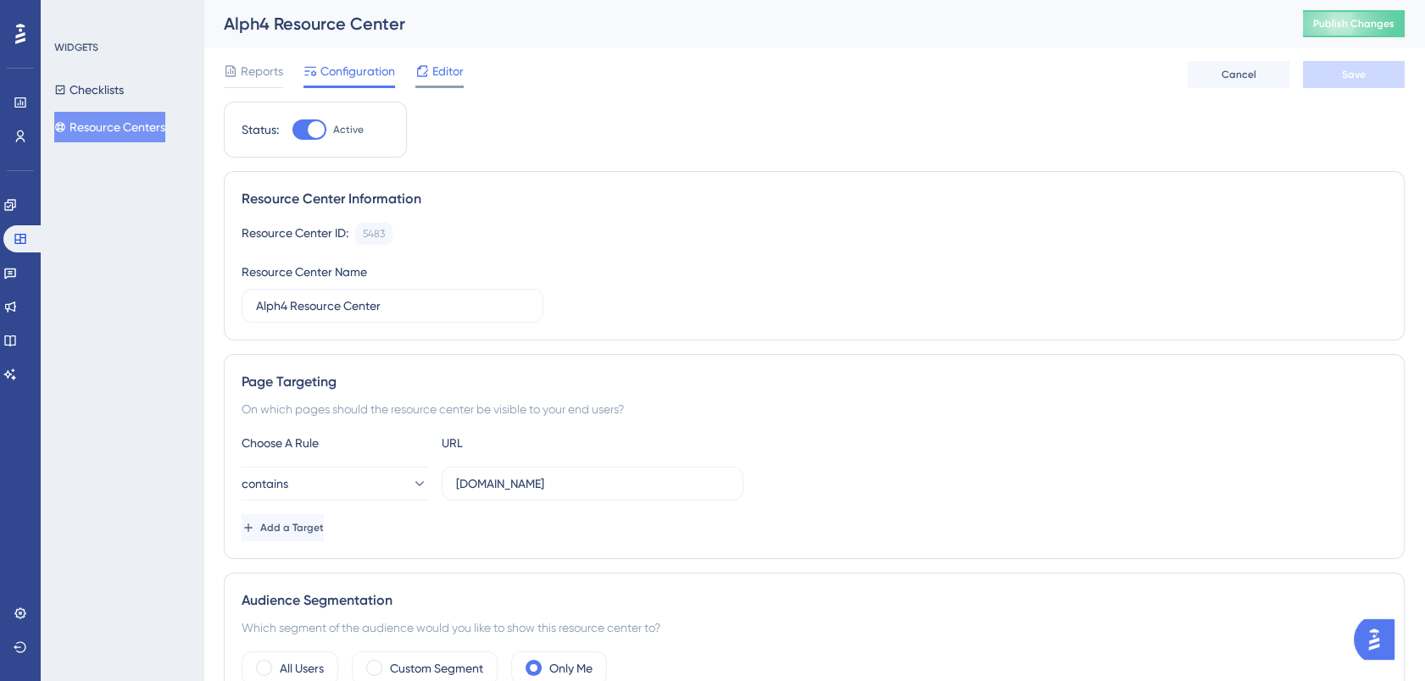
click at [448, 74] on span "Editor" at bounding box center [447, 71] width 31 height 20
